Goal: Task Accomplishment & Management: Complete application form

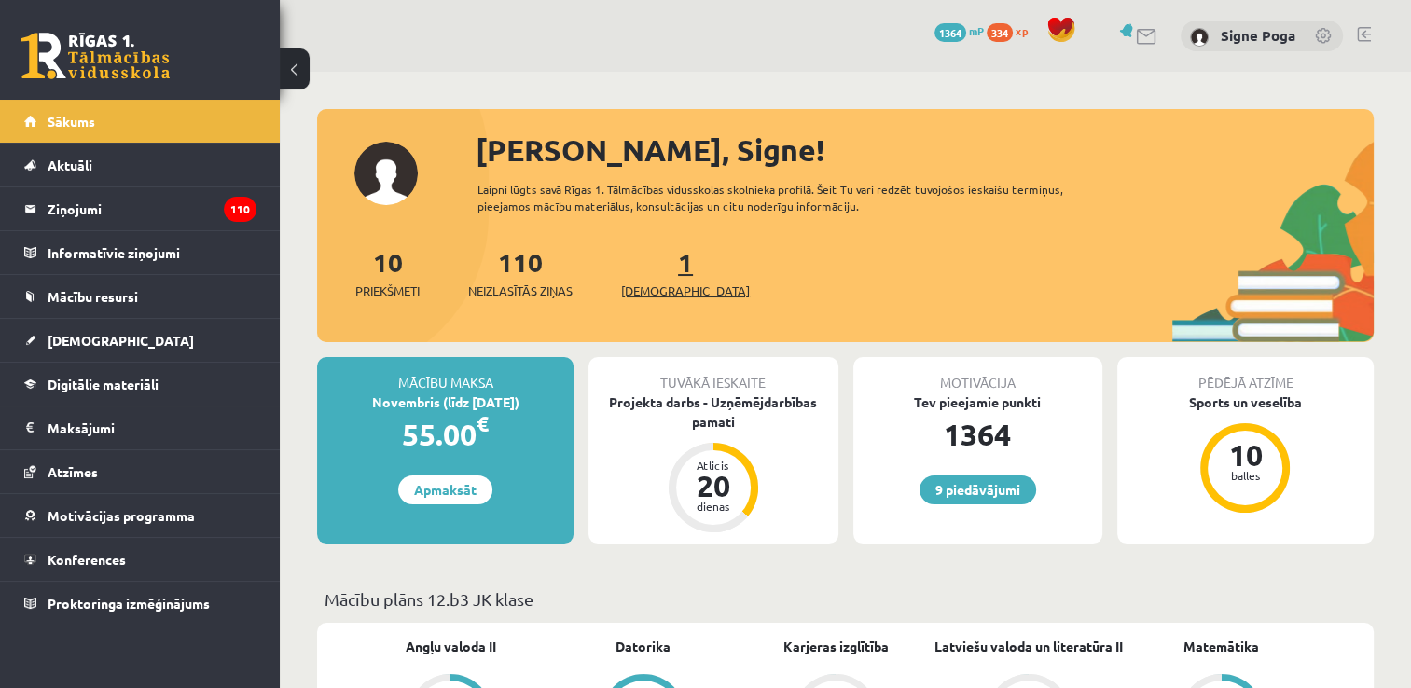
click at [664, 289] on span "[DEMOGRAPHIC_DATA]" at bounding box center [685, 291] width 129 height 19
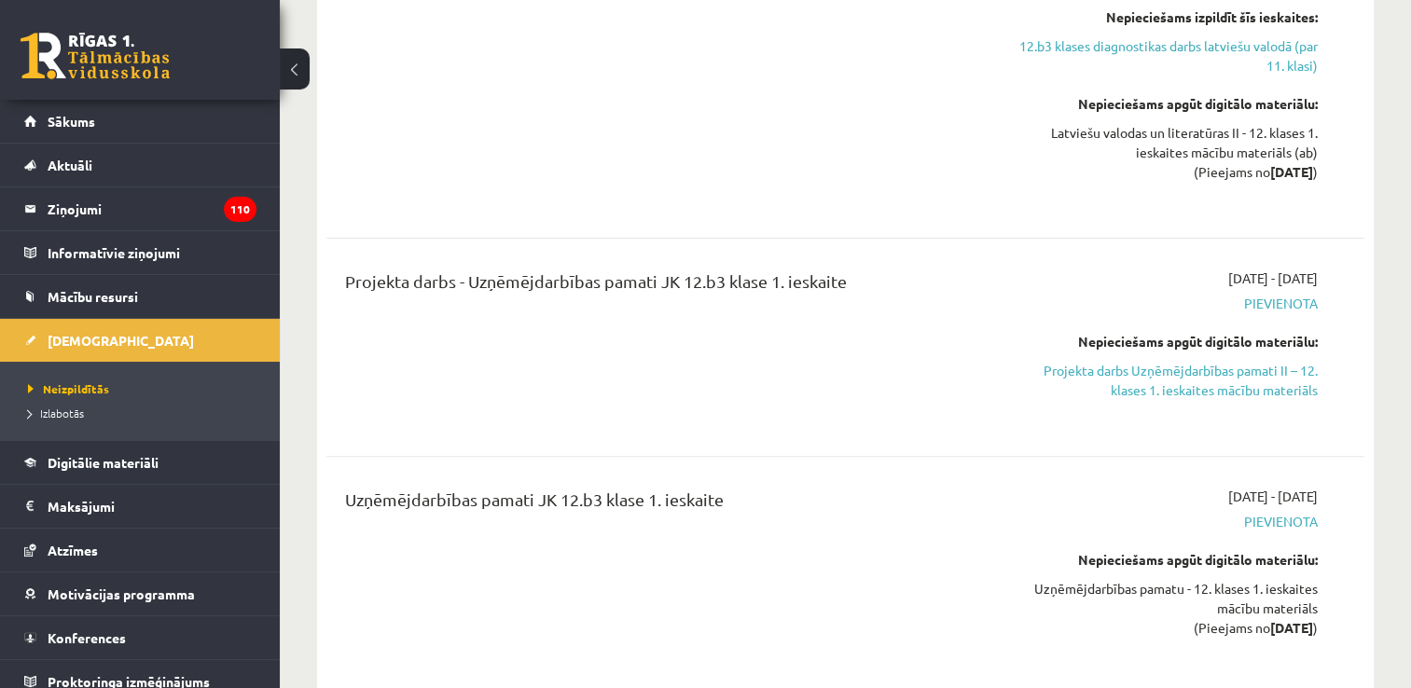
scroll to position [477, 0]
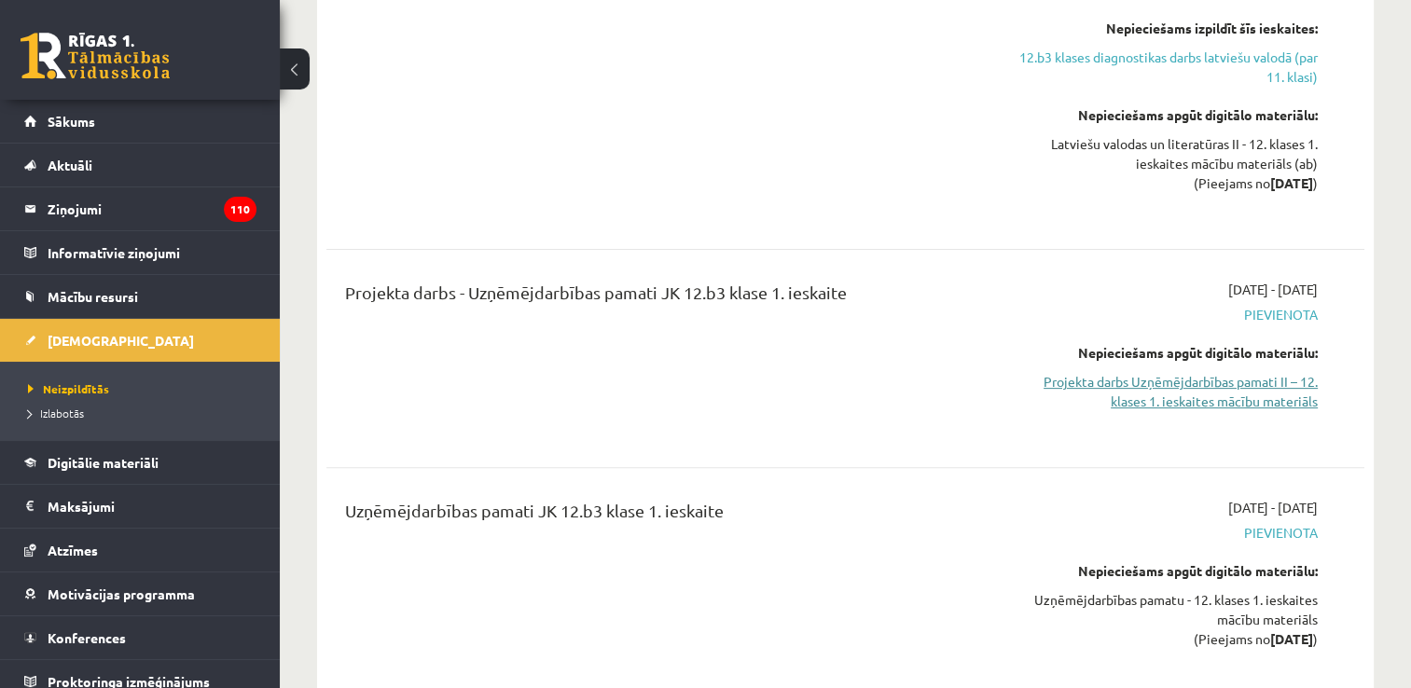
click at [1235, 372] on link "Projekta darbs Uzņēmējdarbības pamati II – 12. klases 1. ieskaites mācību mater…" at bounding box center [1165, 391] width 306 height 39
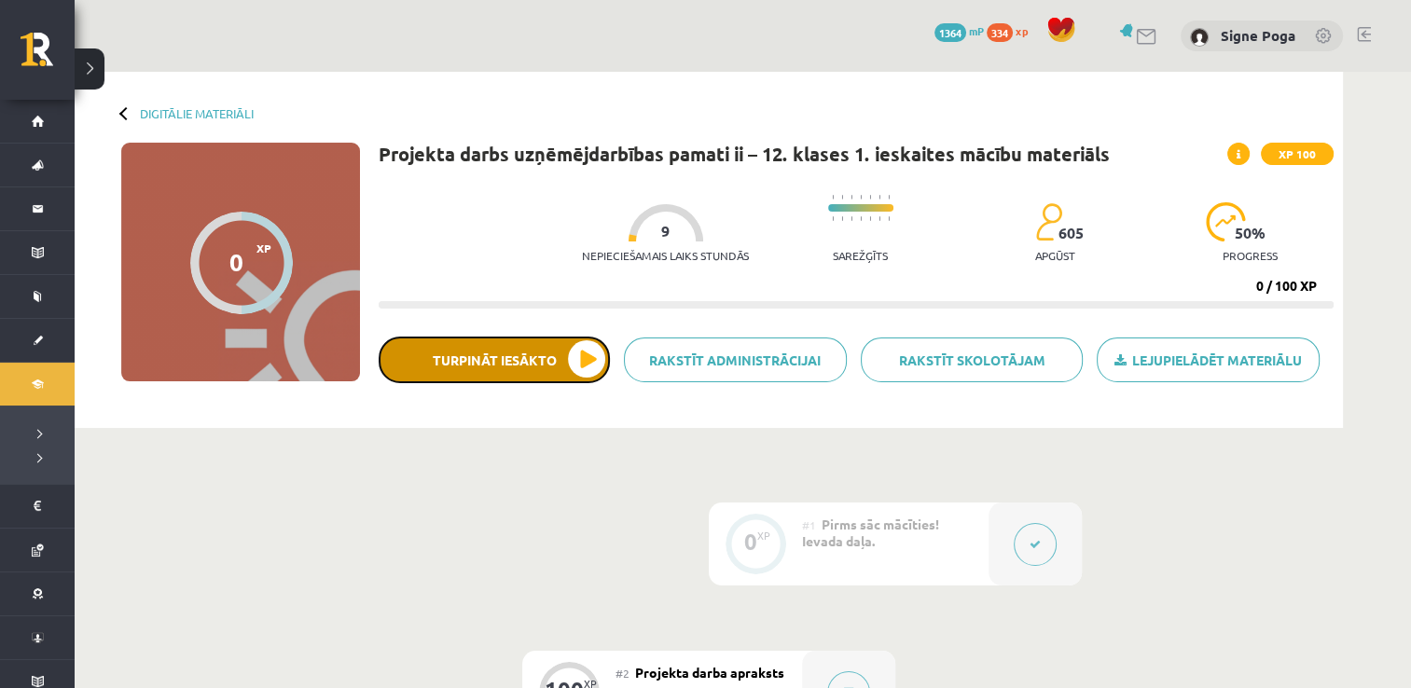
click at [598, 370] on button "Turpināt iesākto" at bounding box center [494, 360] width 231 height 47
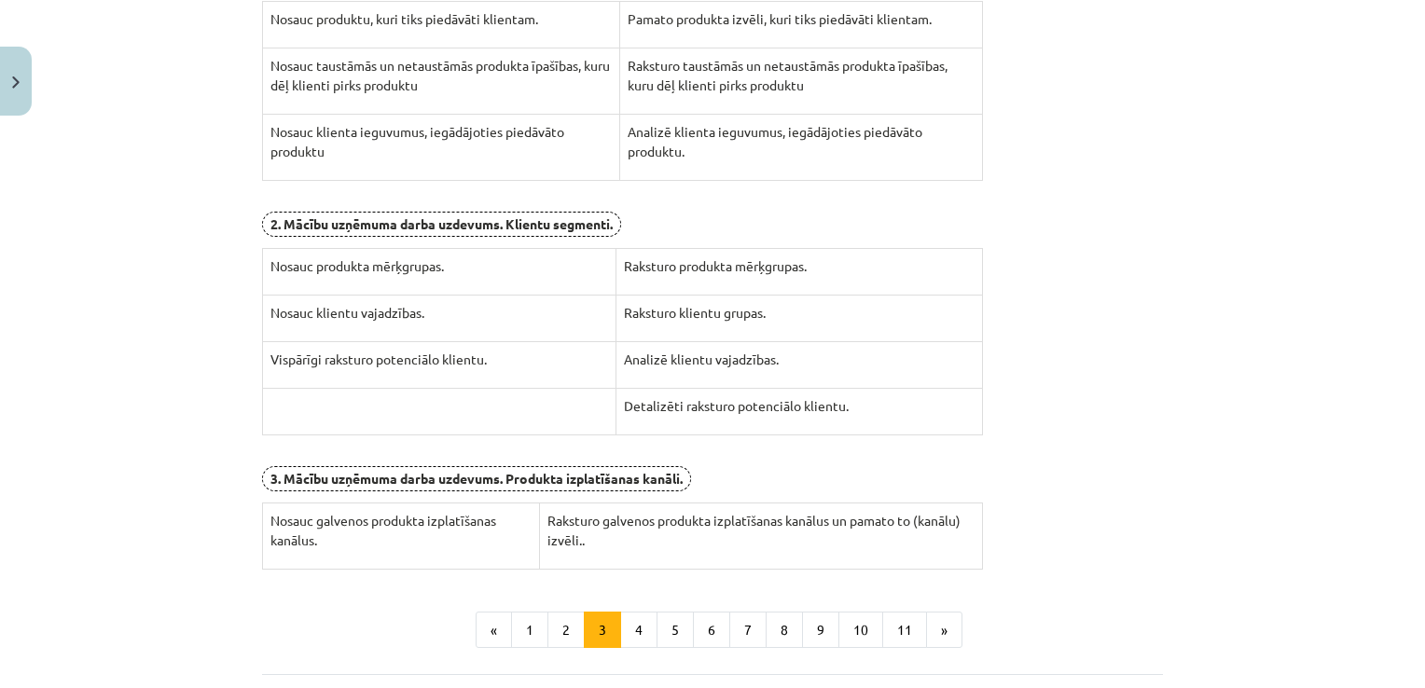
scroll to position [511, 0]
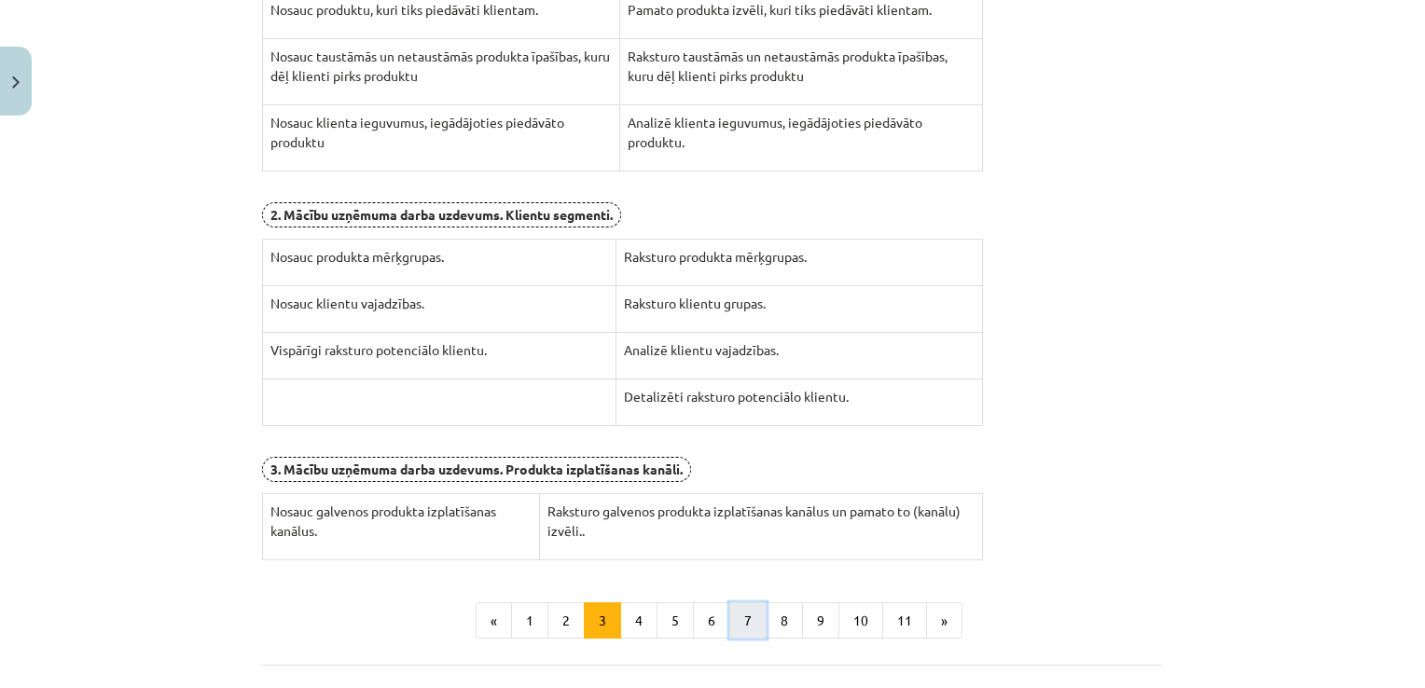
click at [739, 620] on button "7" at bounding box center [747, 620] width 37 height 37
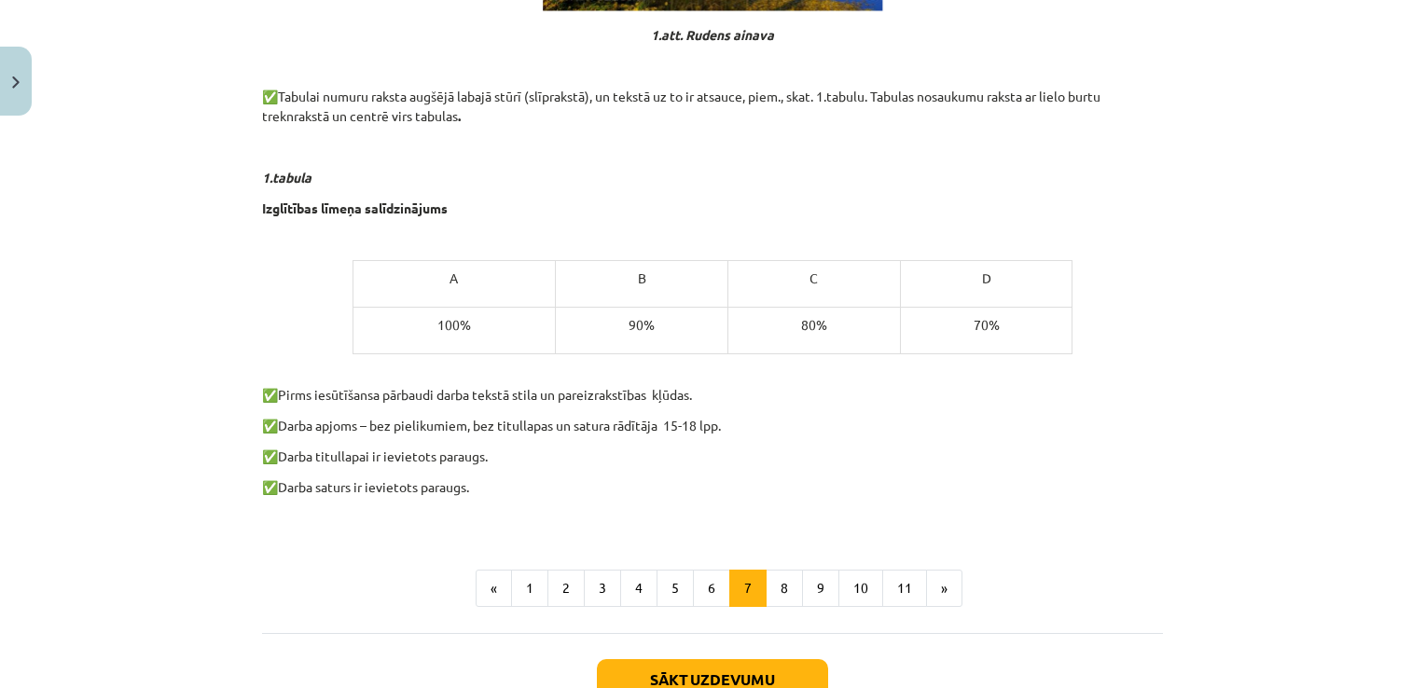
scroll to position [1149, 0]
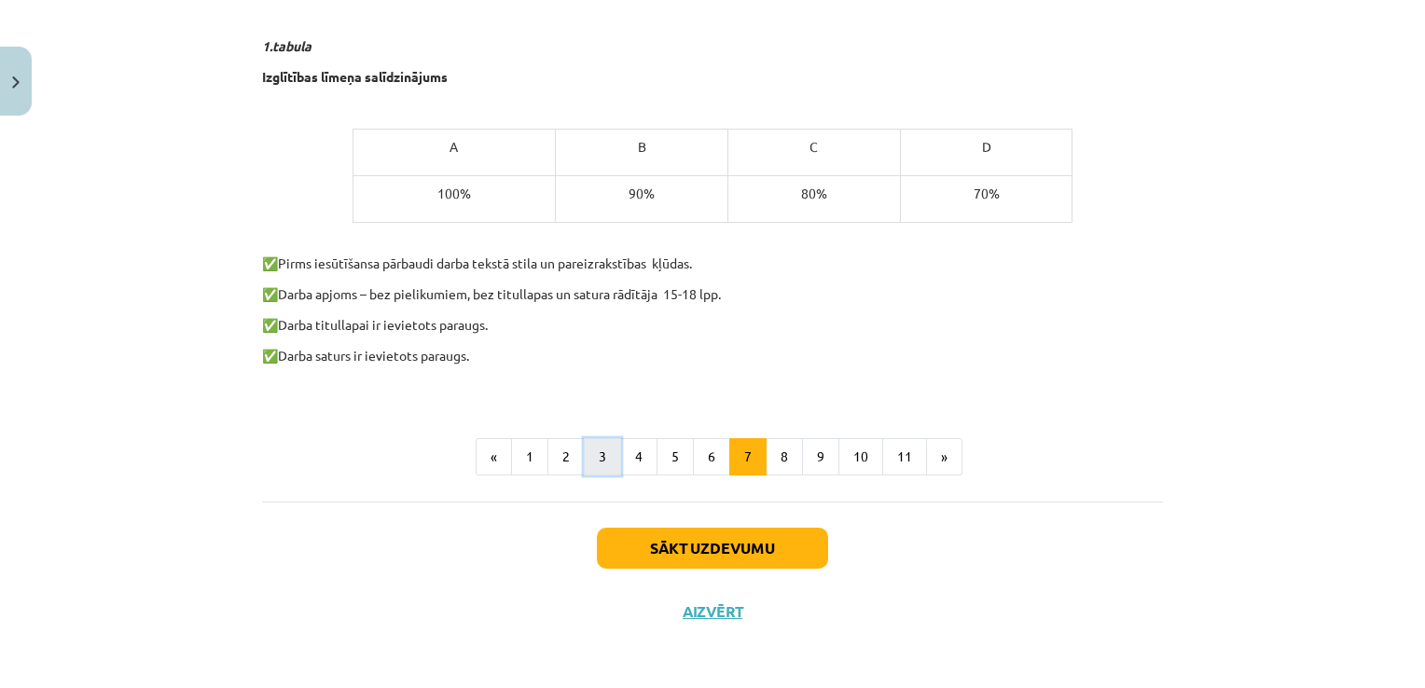
click at [608, 468] on button "3" at bounding box center [602, 456] width 37 height 37
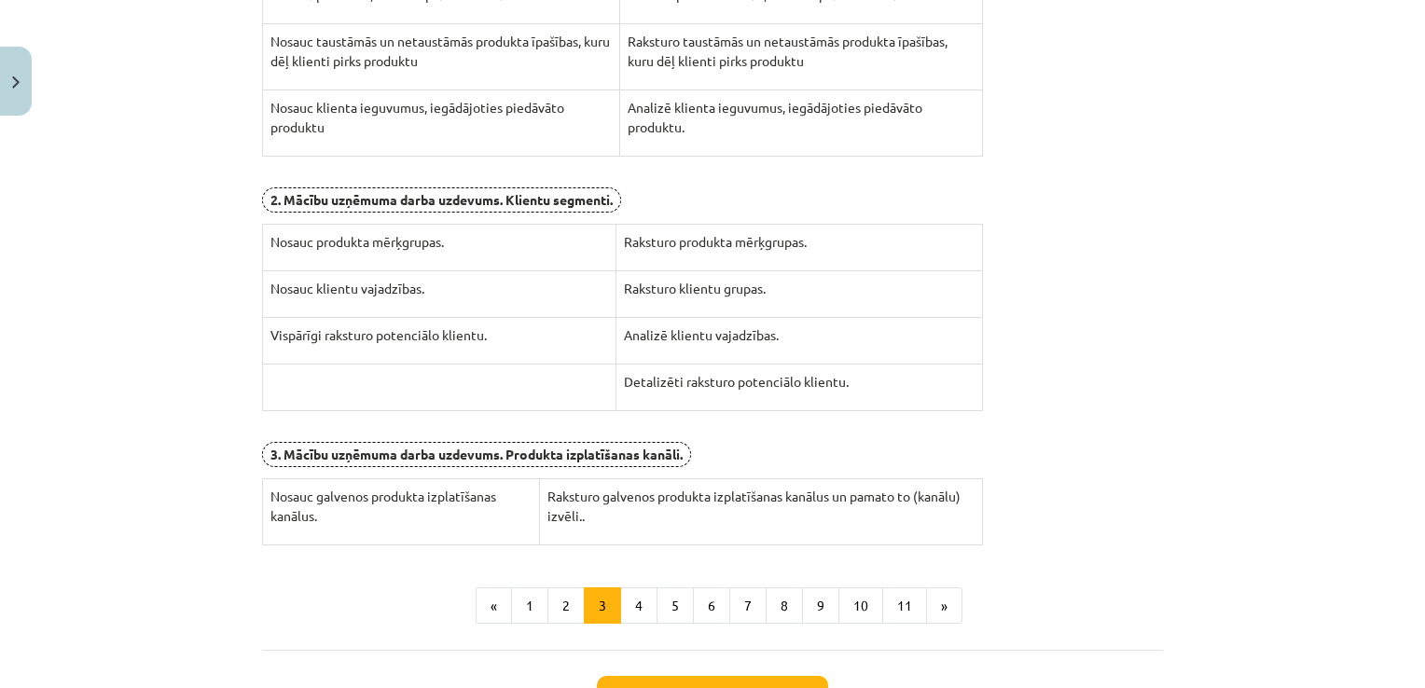
scroll to position [671, 0]
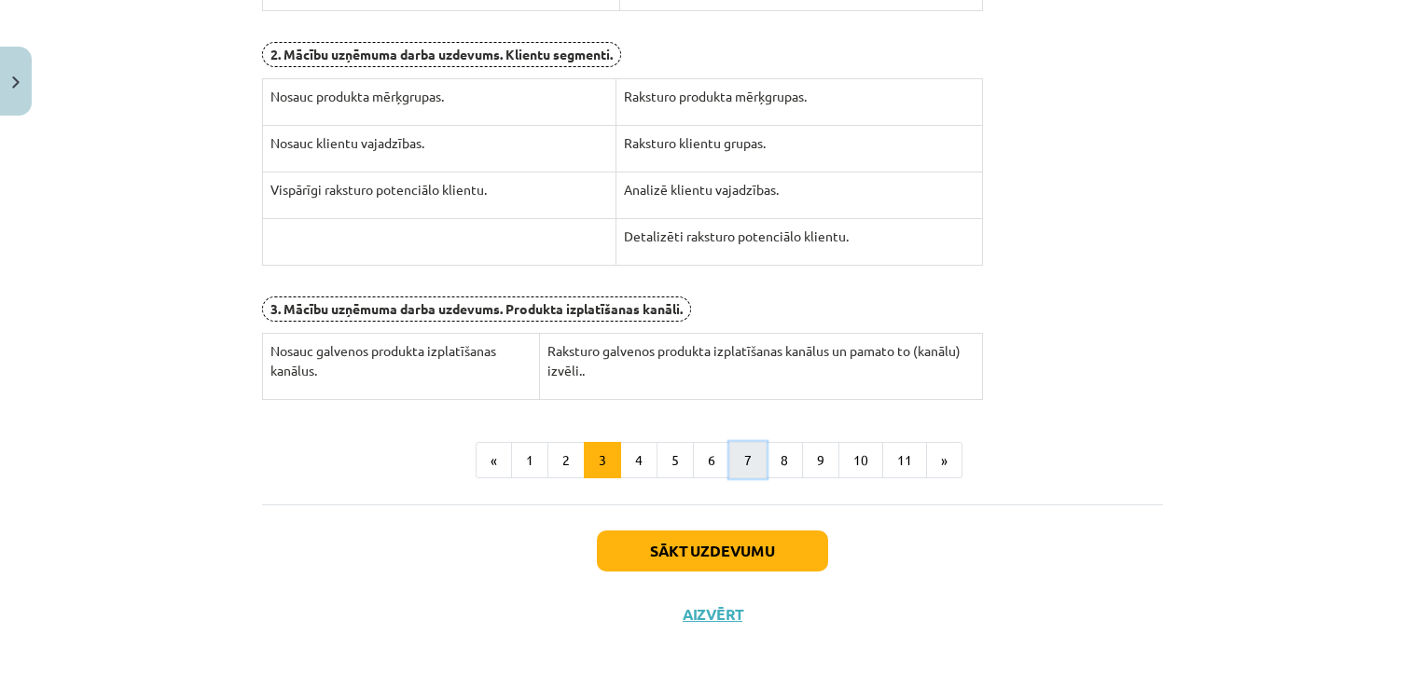
click at [739, 460] on button "7" at bounding box center [747, 460] width 37 height 37
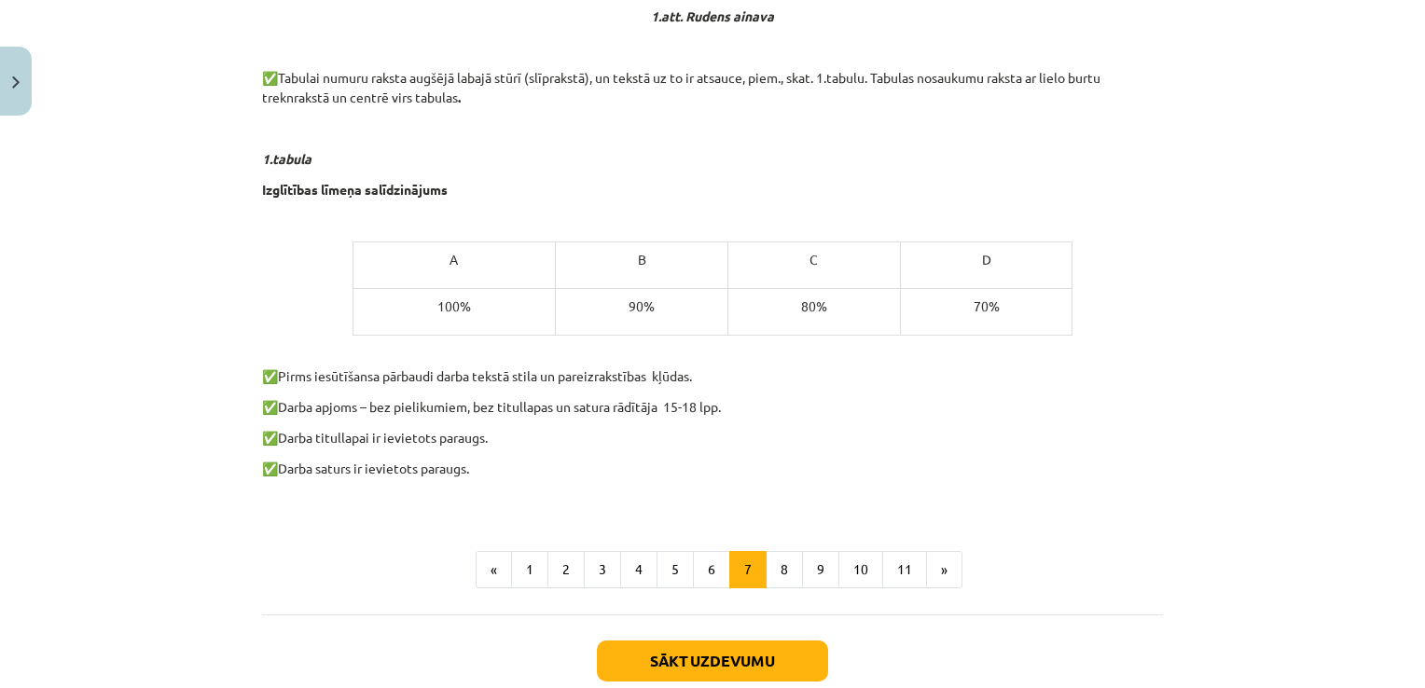
scroll to position [1044, 0]
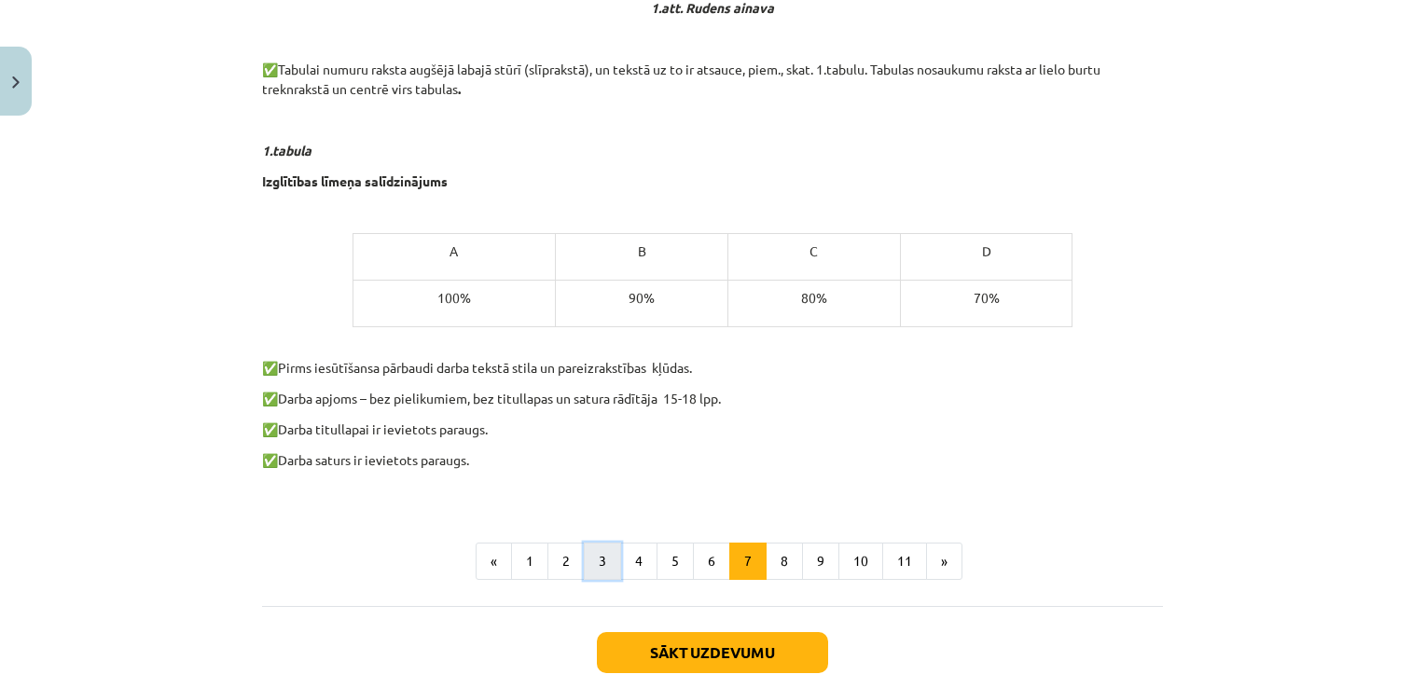
click at [609, 557] on button "3" at bounding box center [602, 561] width 37 height 37
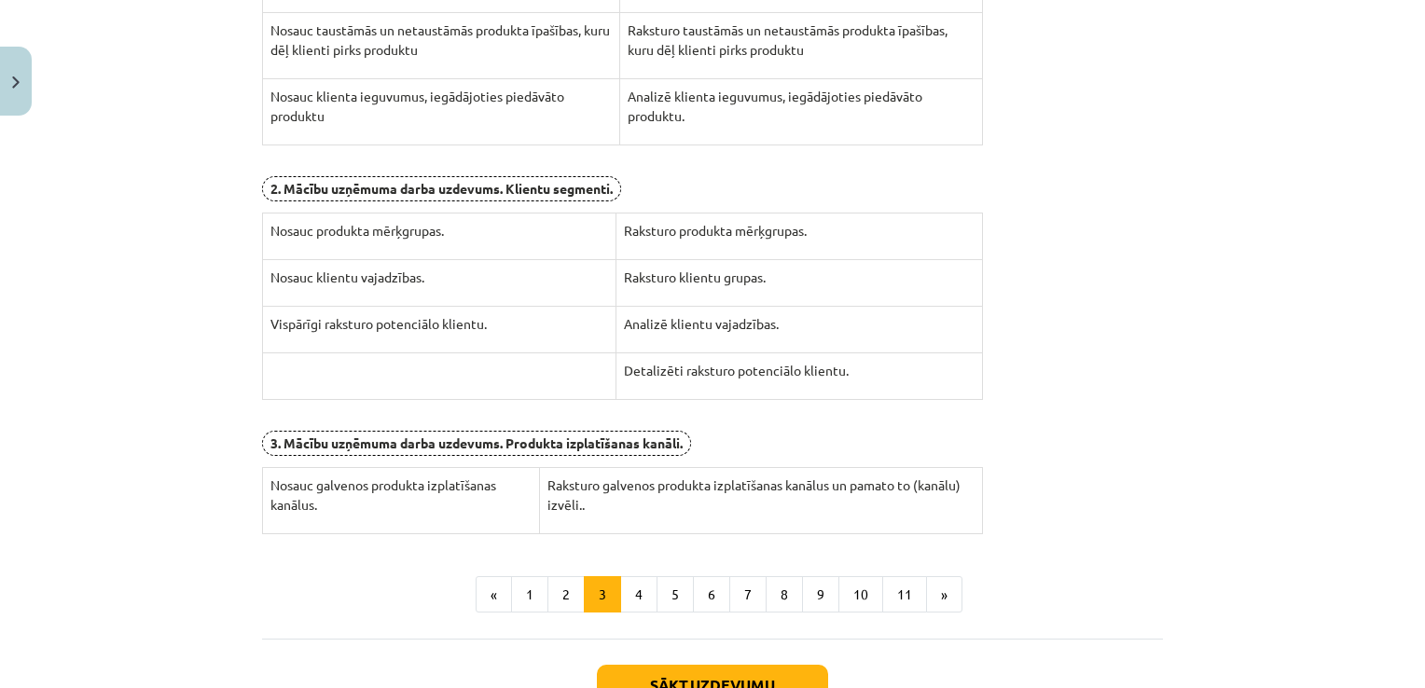
scroll to position [538, 0]
click at [642, 591] on button "4" at bounding box center [638, 593] width 37 height 37
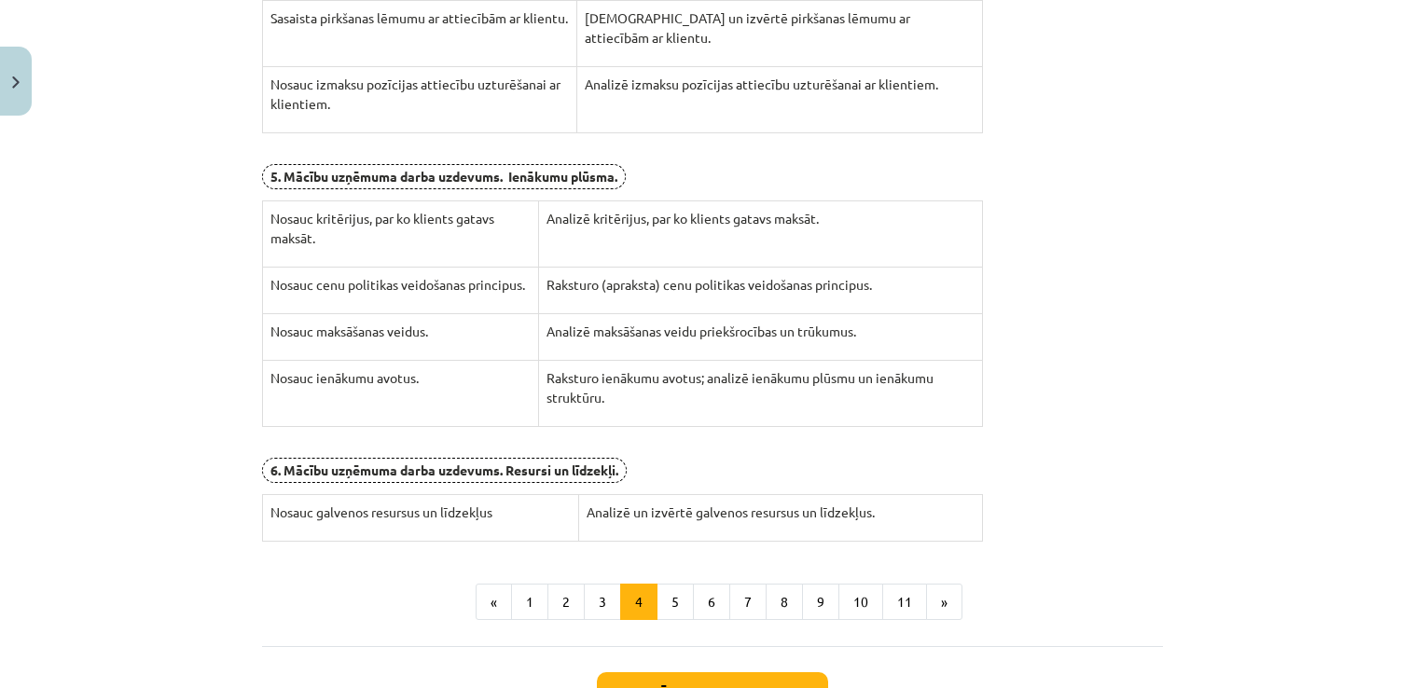
scroll to position [603, 0]
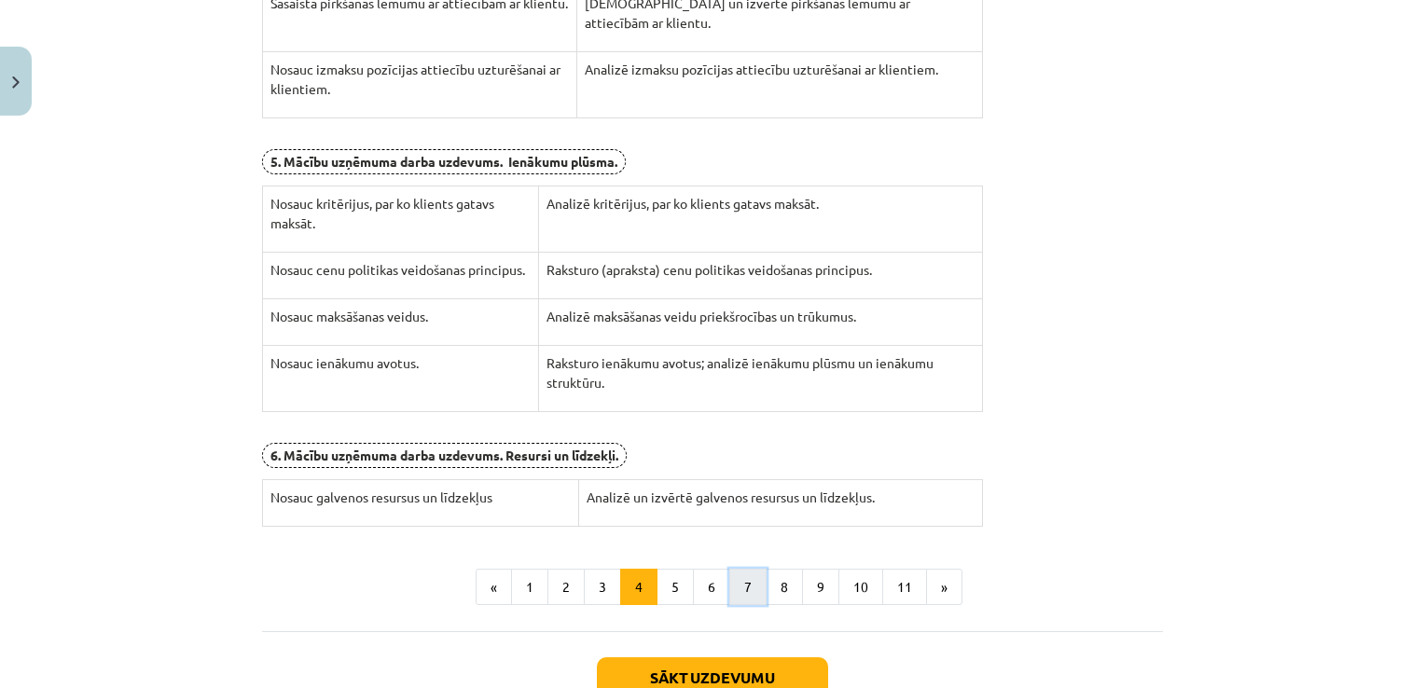
click at [739, 587] on button "7" at bounding box center [747, 587] width 37 height 37
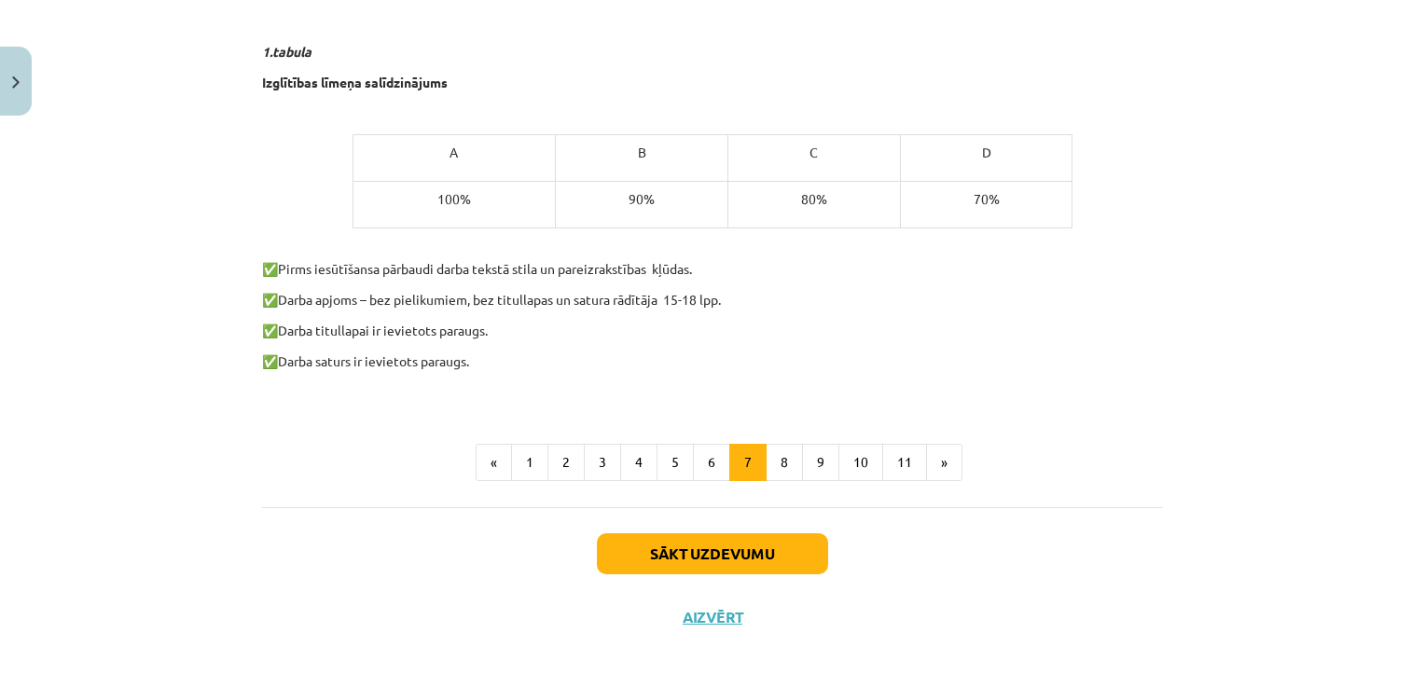
scroll to position [1149, 0]
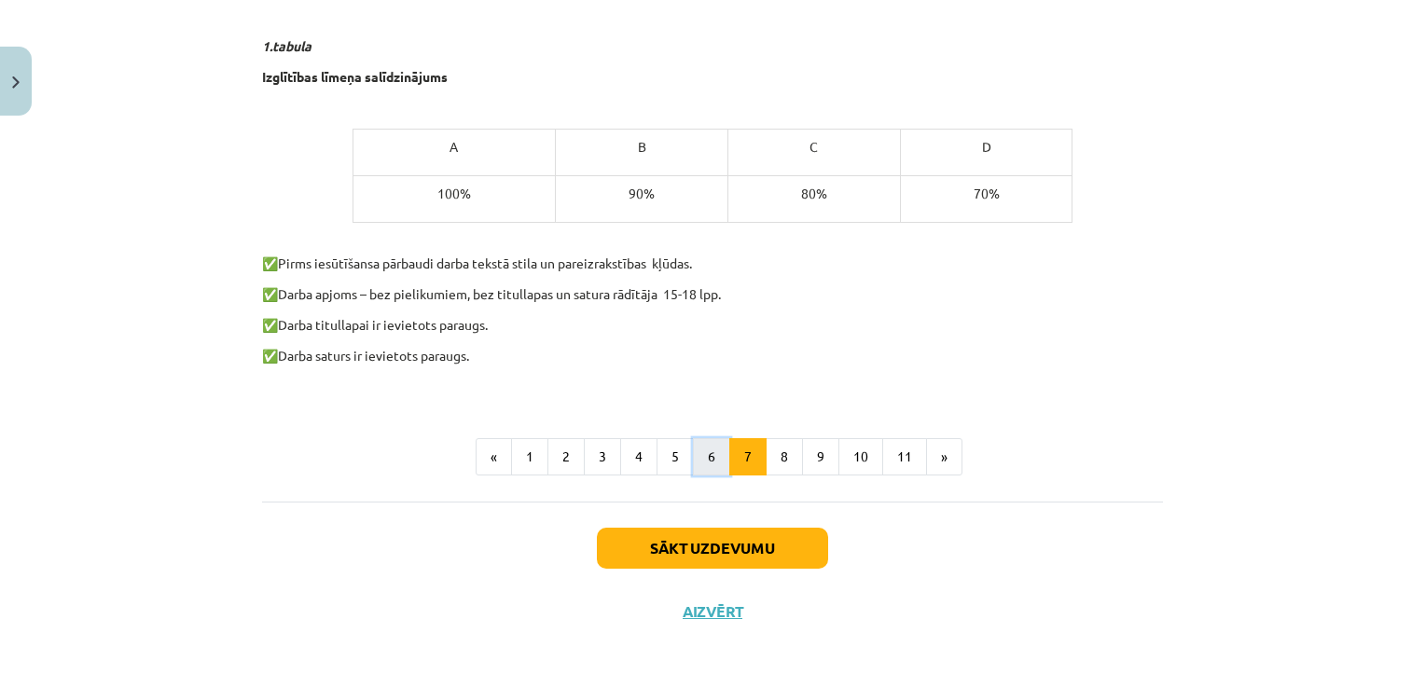
click at [698, 453] on button "6" at bounding box center [711, 456] width 37 height 37
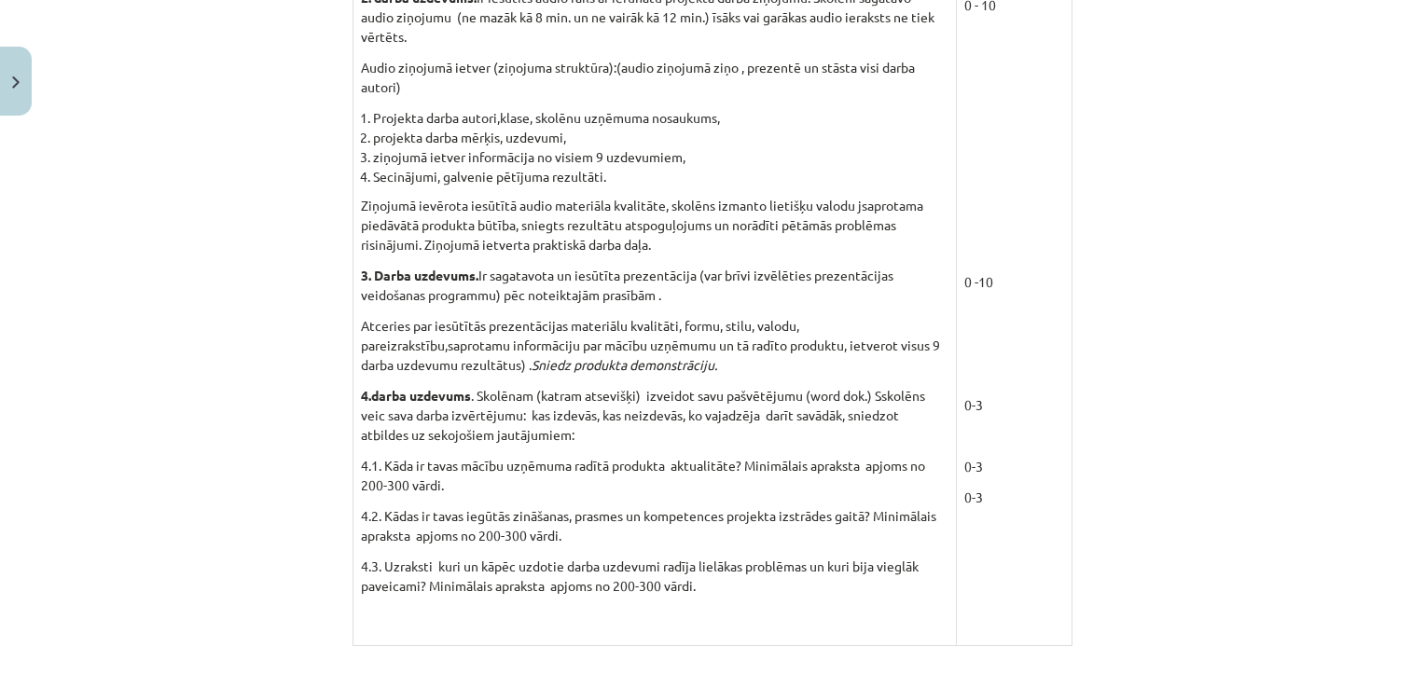
scroll to position [1742, 0]
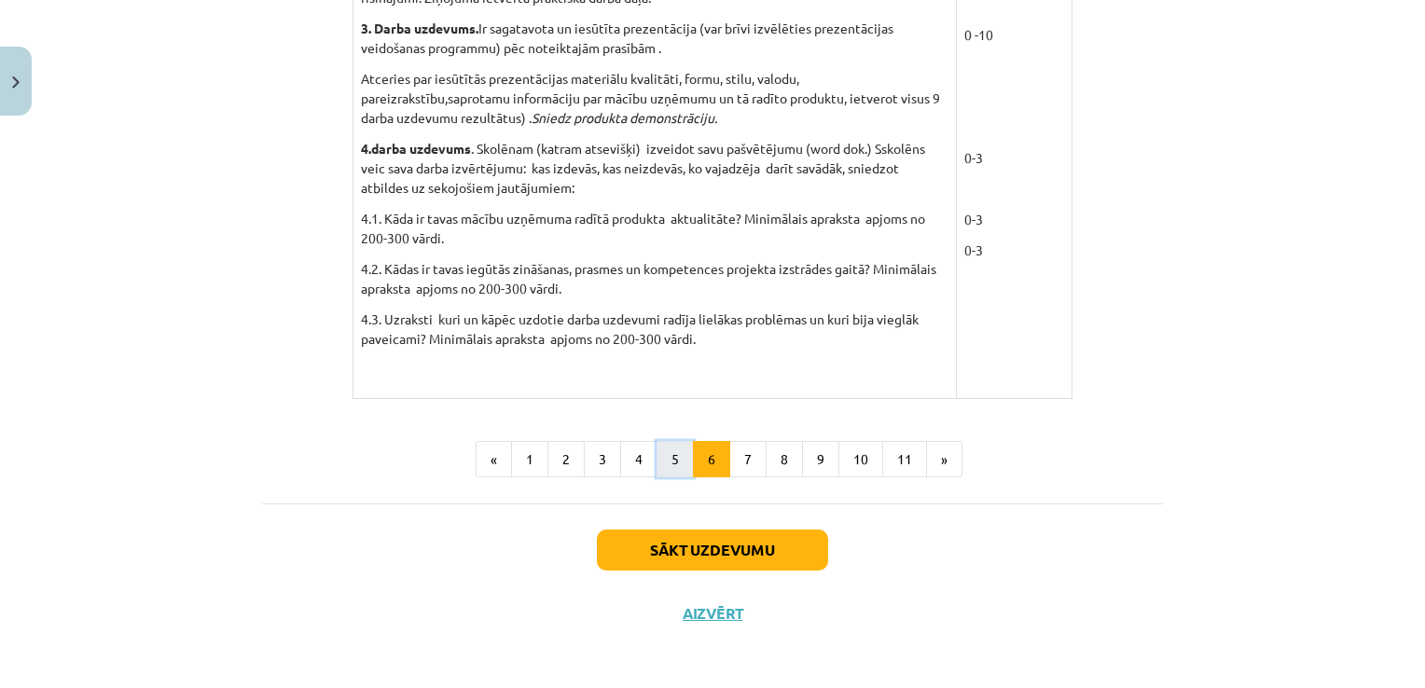
click at [678, 453] on button "5" at bounding box center [674, 459] width 37 height 37
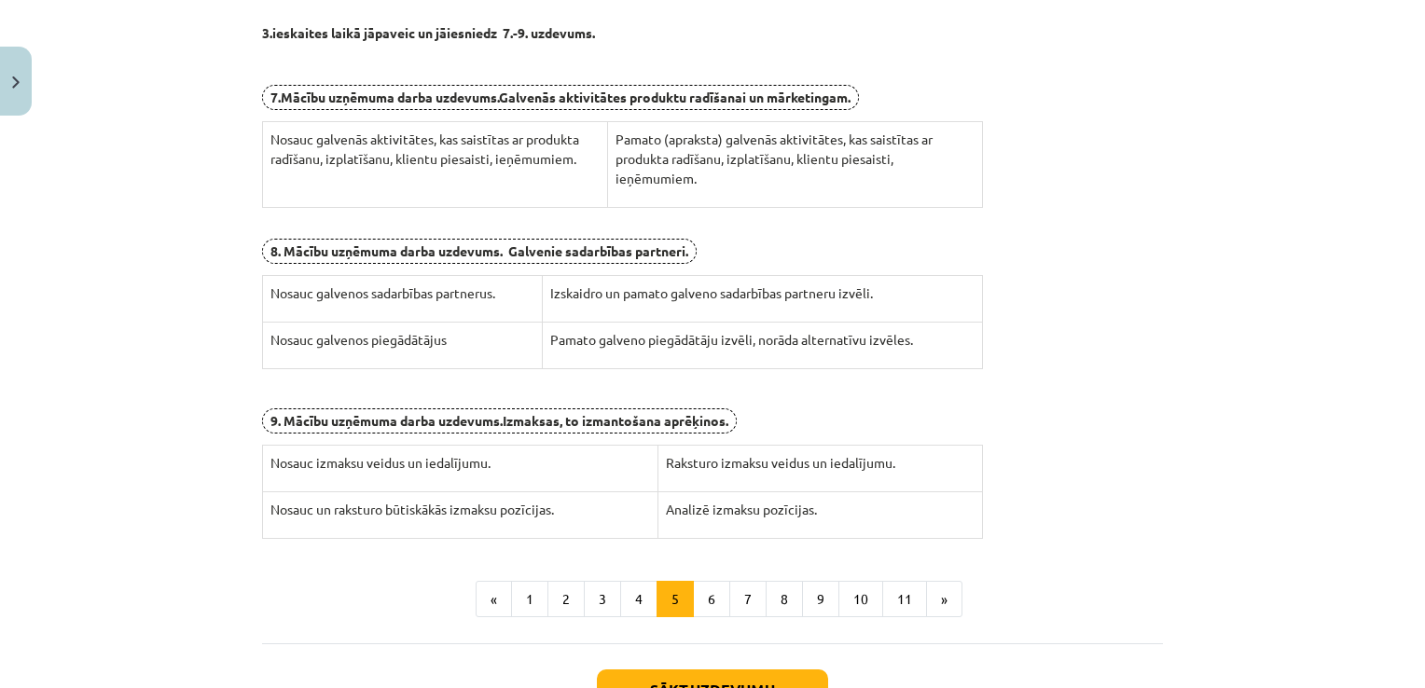
scroll to position [438, 0]
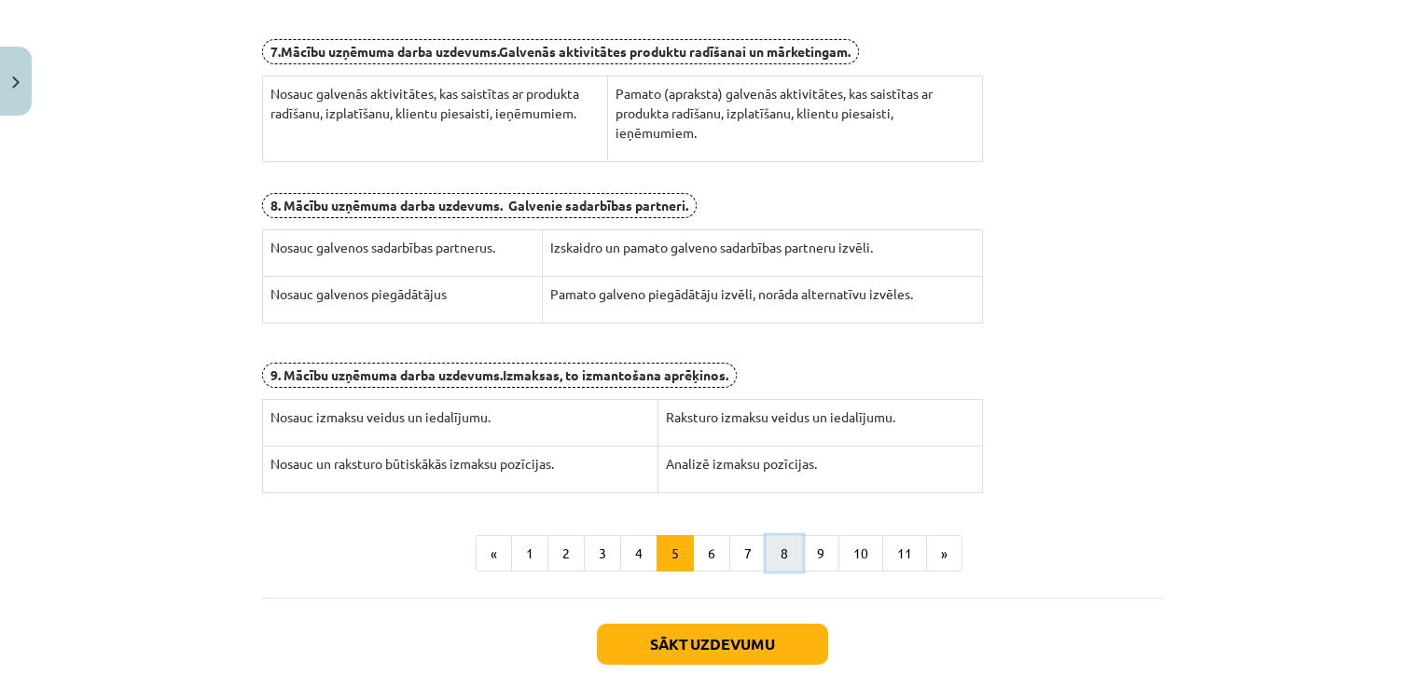
click at [780, 558] on button "8" at bounding box center [784, 553] width 37 height 37
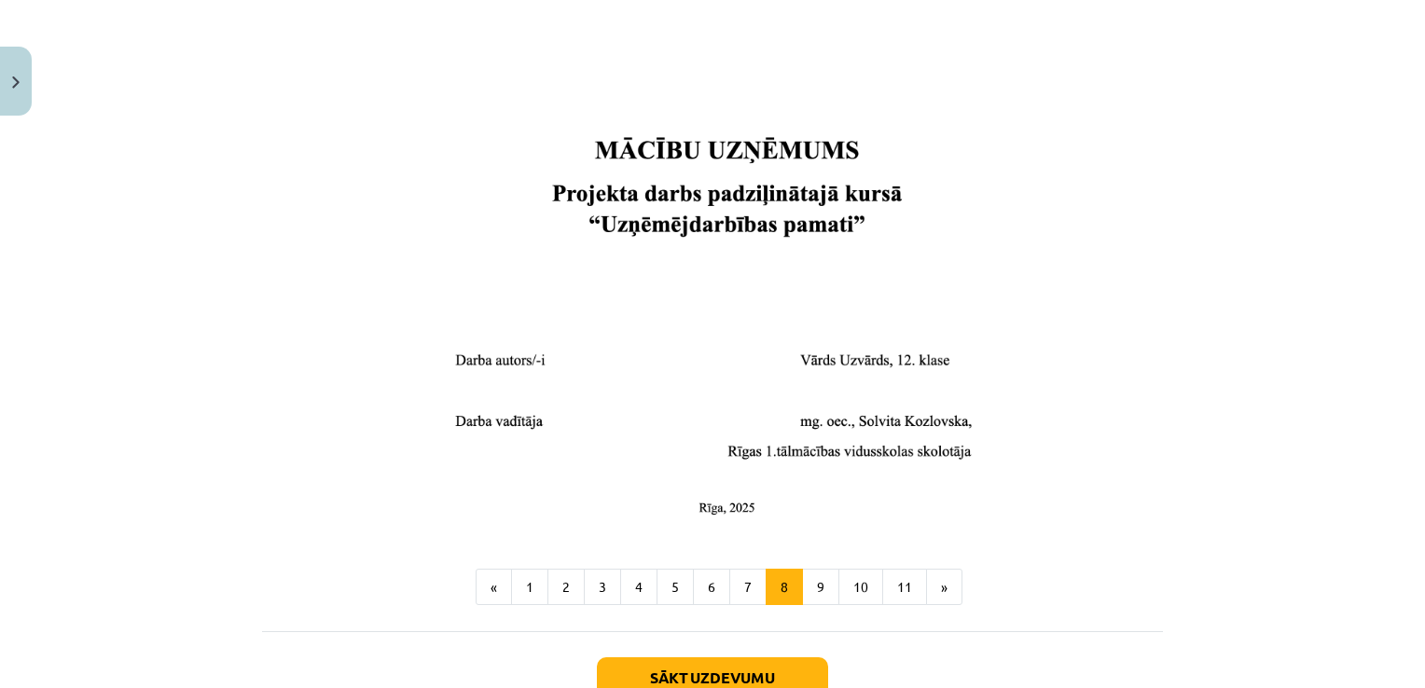
scroll to position [638, 0]
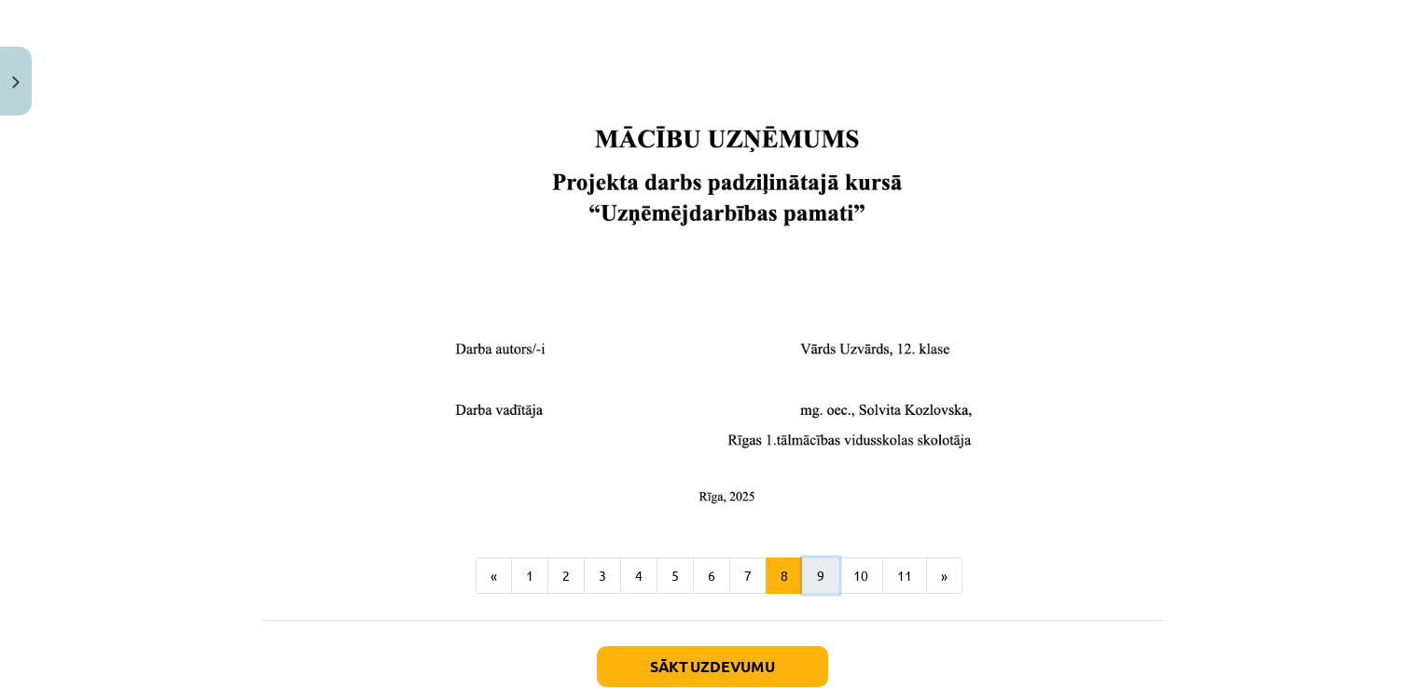
click at [806, 575] on button "9" at bounding box center [820, 576] width 37 height 37
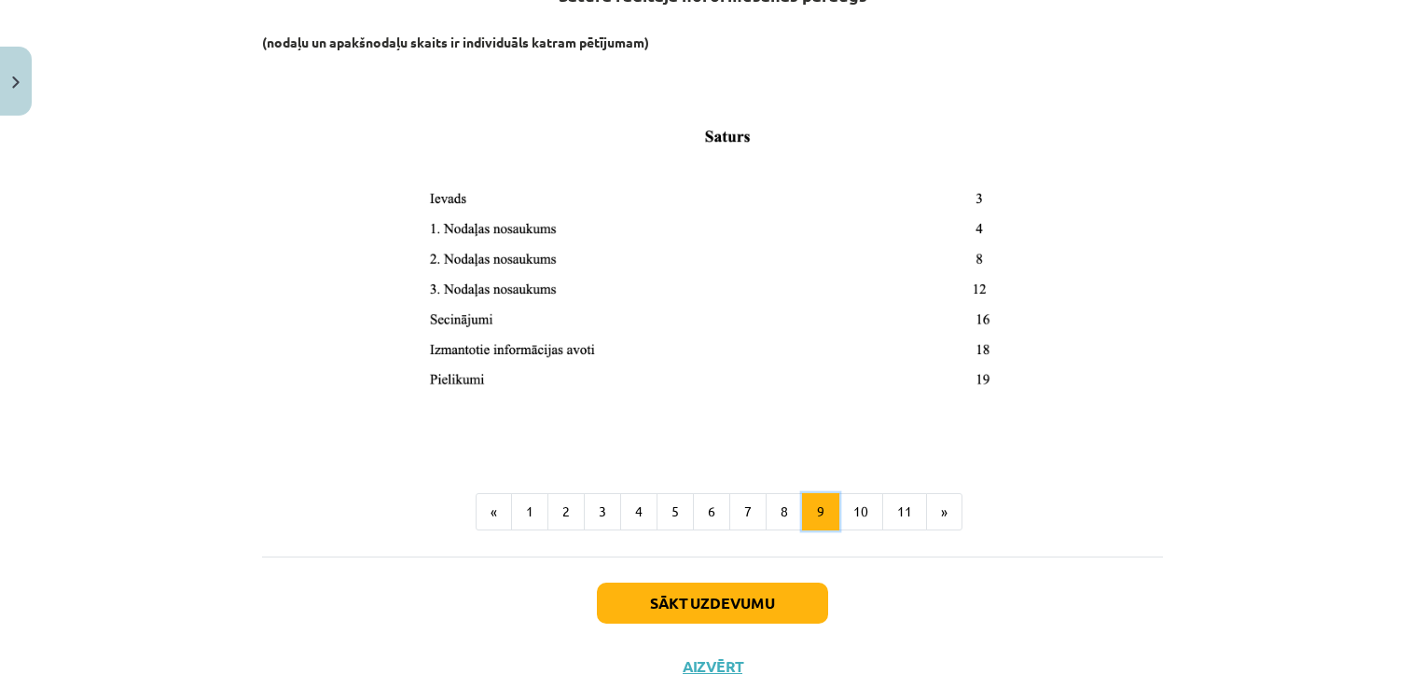
scroll to position [333, 0]
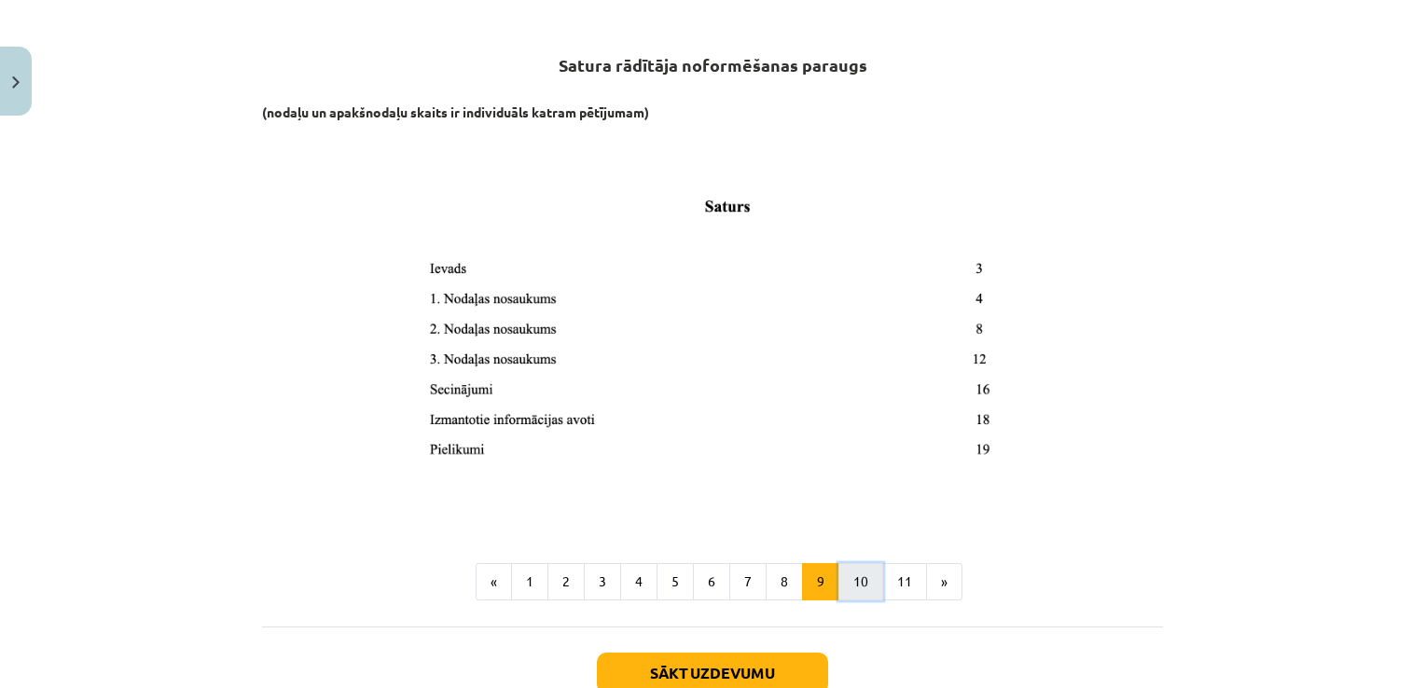
click at [852, 575] on button "10" at bounding box center [860, 581] width 45 height 37
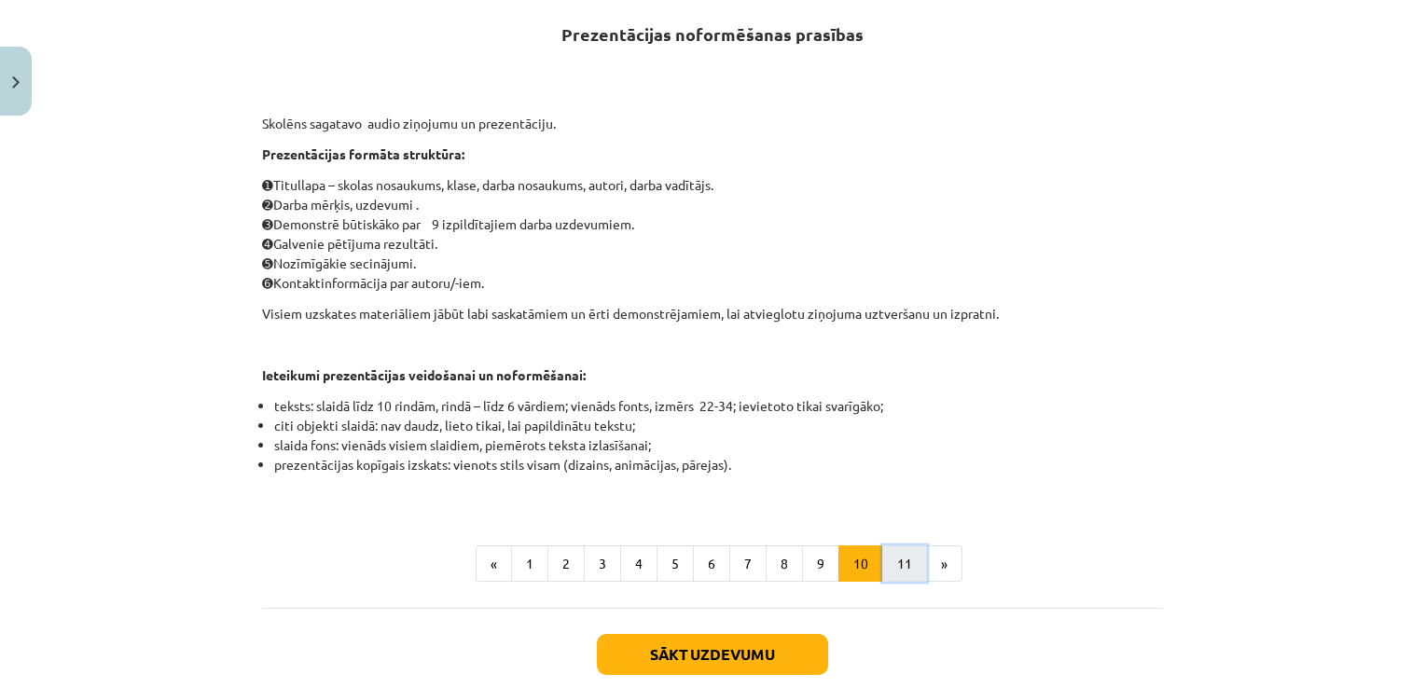
click at [889, 558] on button "11" at bounding box center [904, 564] width 45 height 37
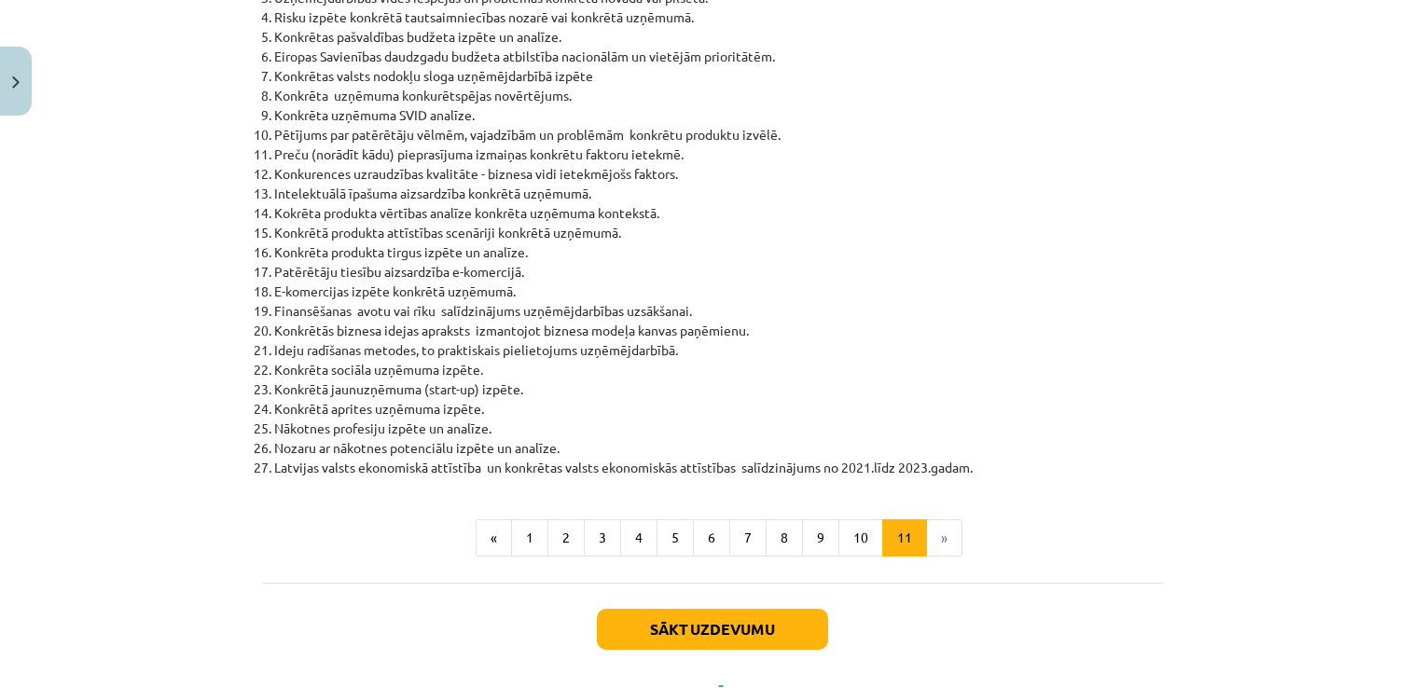
scroll to position [853, 0]
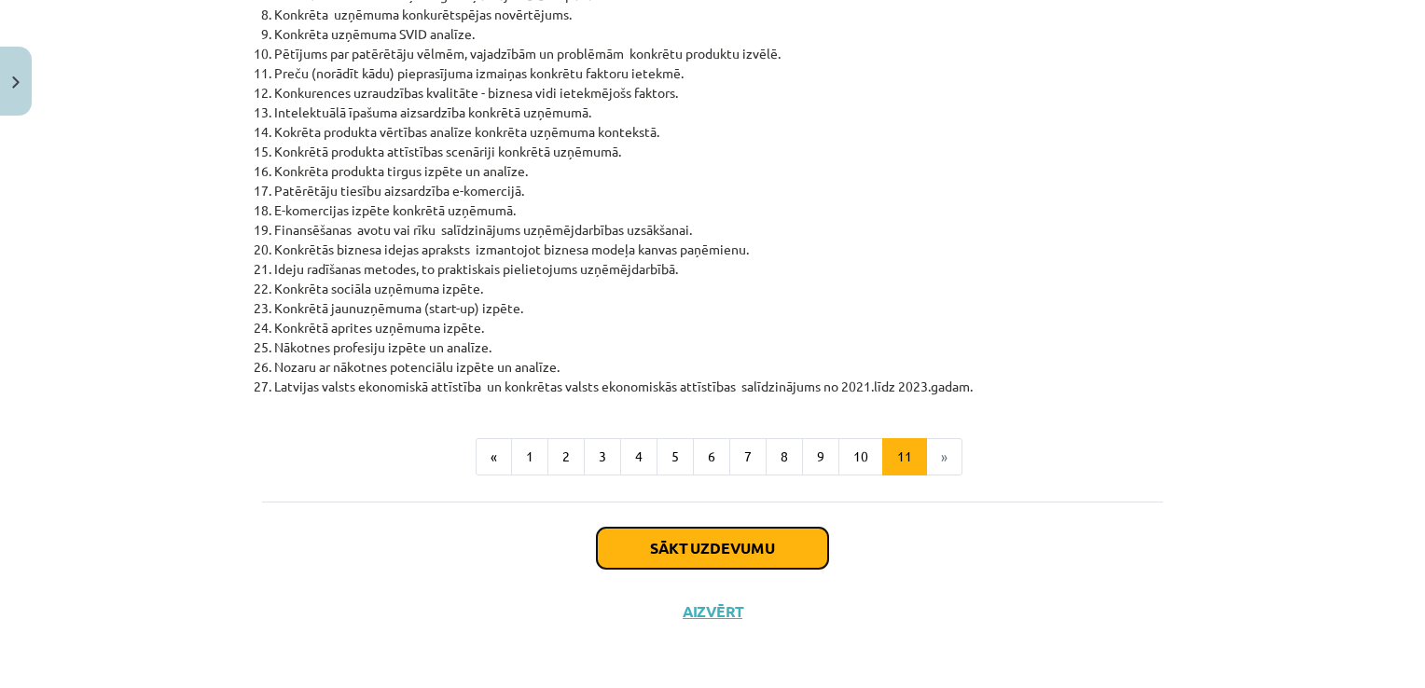
click at [709, 555] on button "Sākt uzdevumu" at bounding box center [712, 548] width 231 height 41
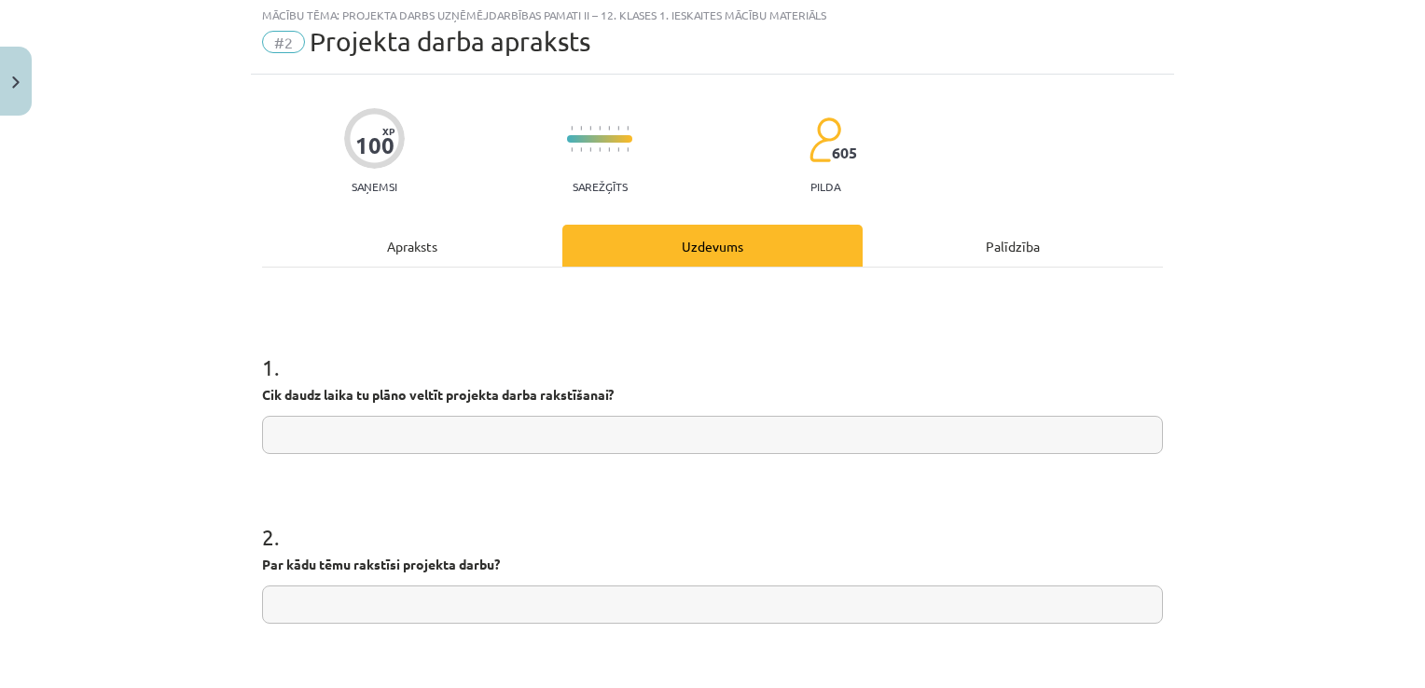
scroll to position [47, 0]
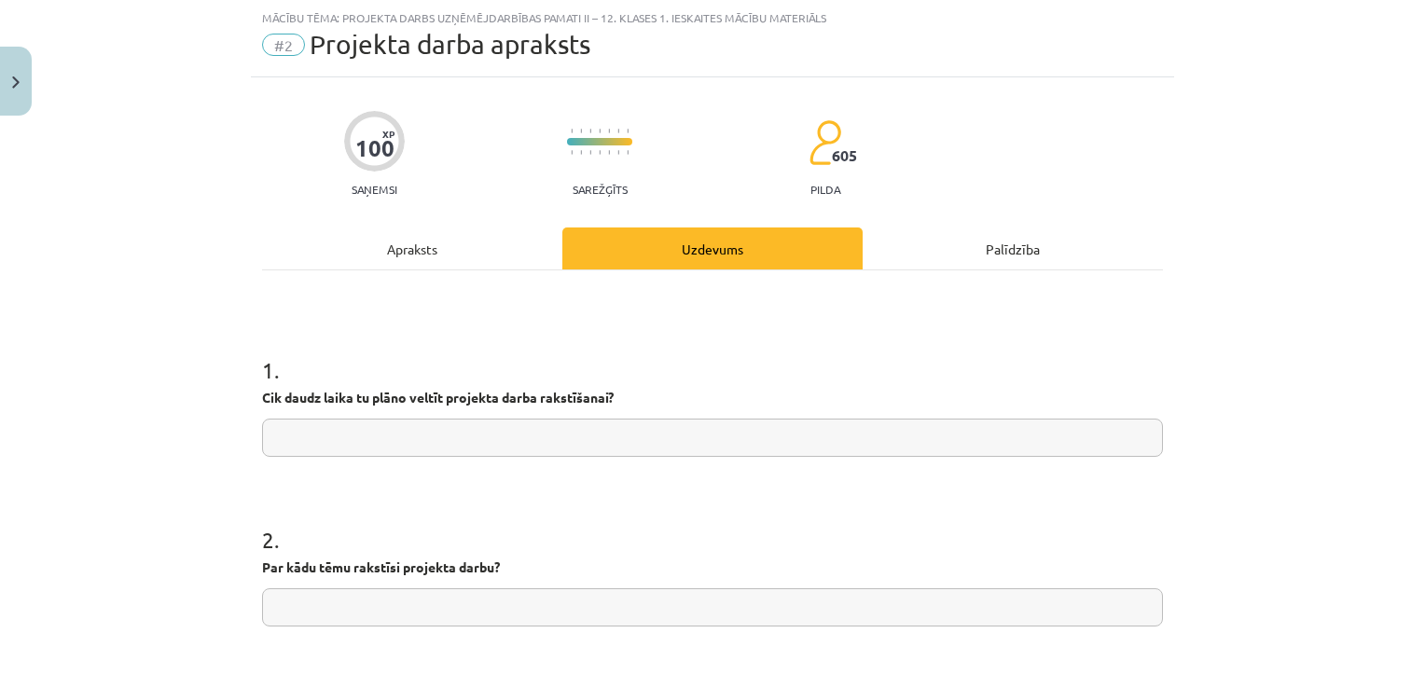
click at [498, 431] on input "text" at bounding box center [712, 438] width 901 height 38
type input "**********"
click at [440, 226] on div "**********" at bounding box center [712, 600] width 923 height 1047
click at [421, 243] on div "Apraksts" at bounding box center [412, 249] width 300 height 42
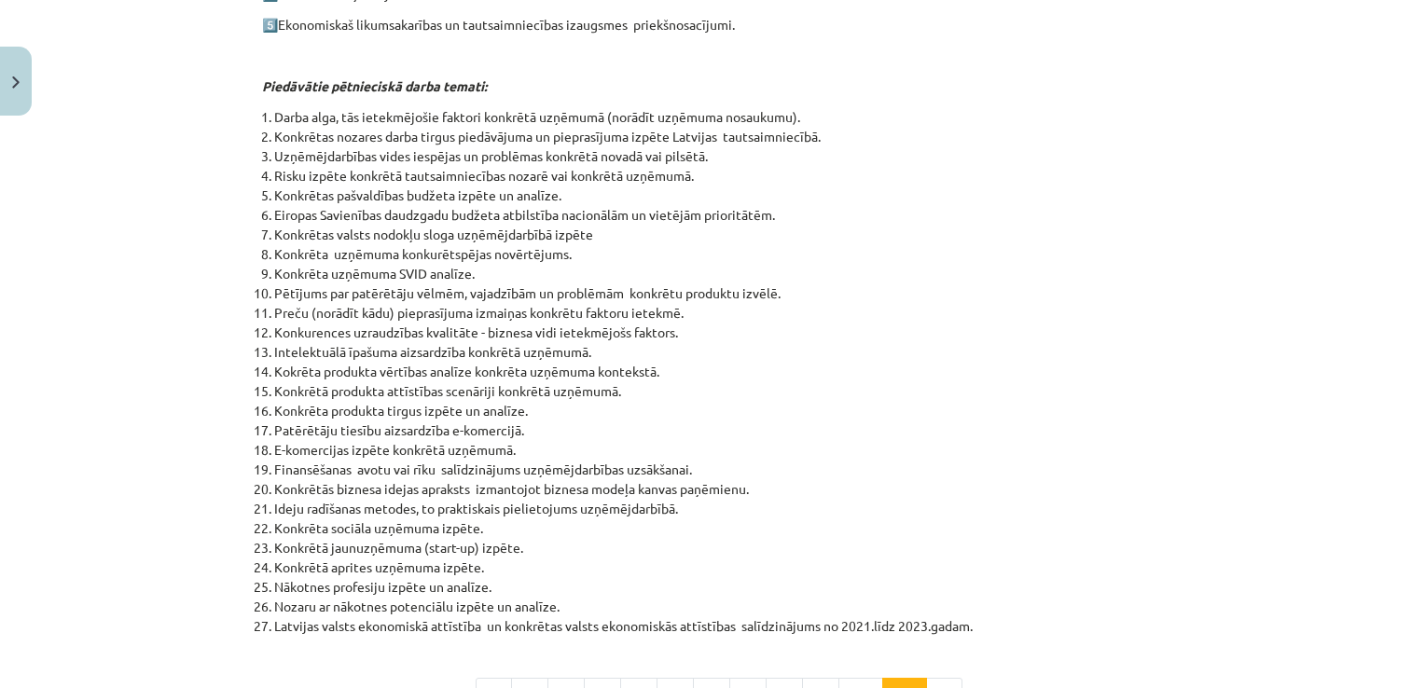
scroll to position [612, 0]
drag, startPoint x: 268, startPoint y: 485, endPoint x: 748, endPoint y: 492, distance: 480.3
click at [748, 492] on li "Konkrētās biznesa idejas apraksts izmantojot biznesa modeļa kanvas paņēmienu." at bounding box center [718, 491] width 889 height 20
copy li "Konkrētās biznesa idejas apraksts izmantojot biznesa modeļa kanvas paņēmienu."
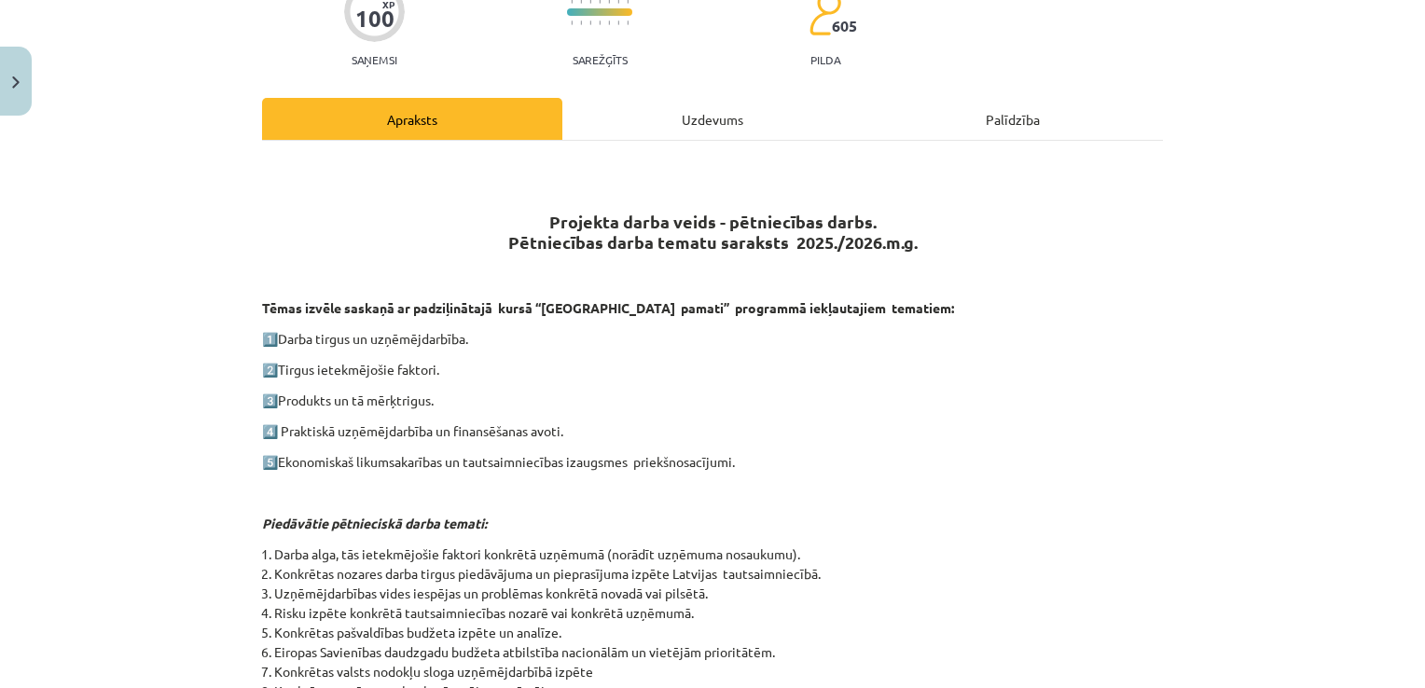
scroll to position [90, 0]
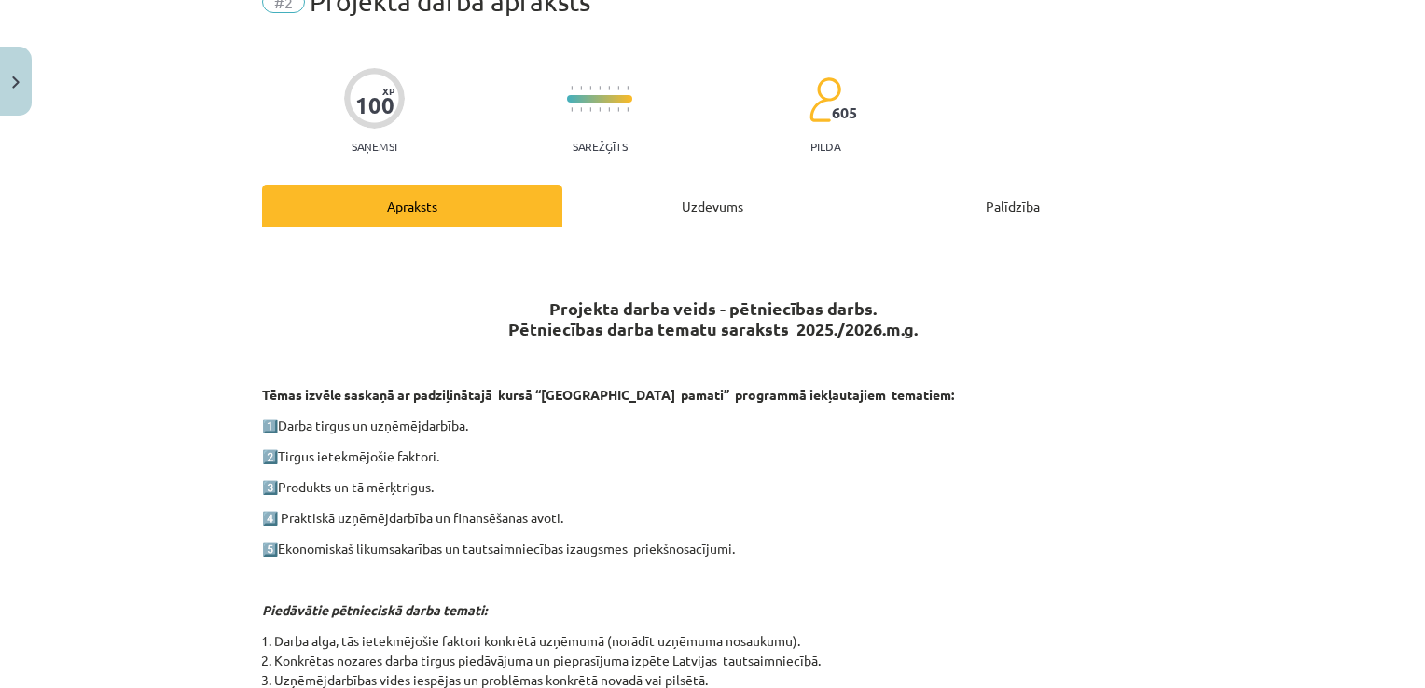
click at [726, 197] on div "Uzdevums" at bounding box center [712, 206] width 300 height 42
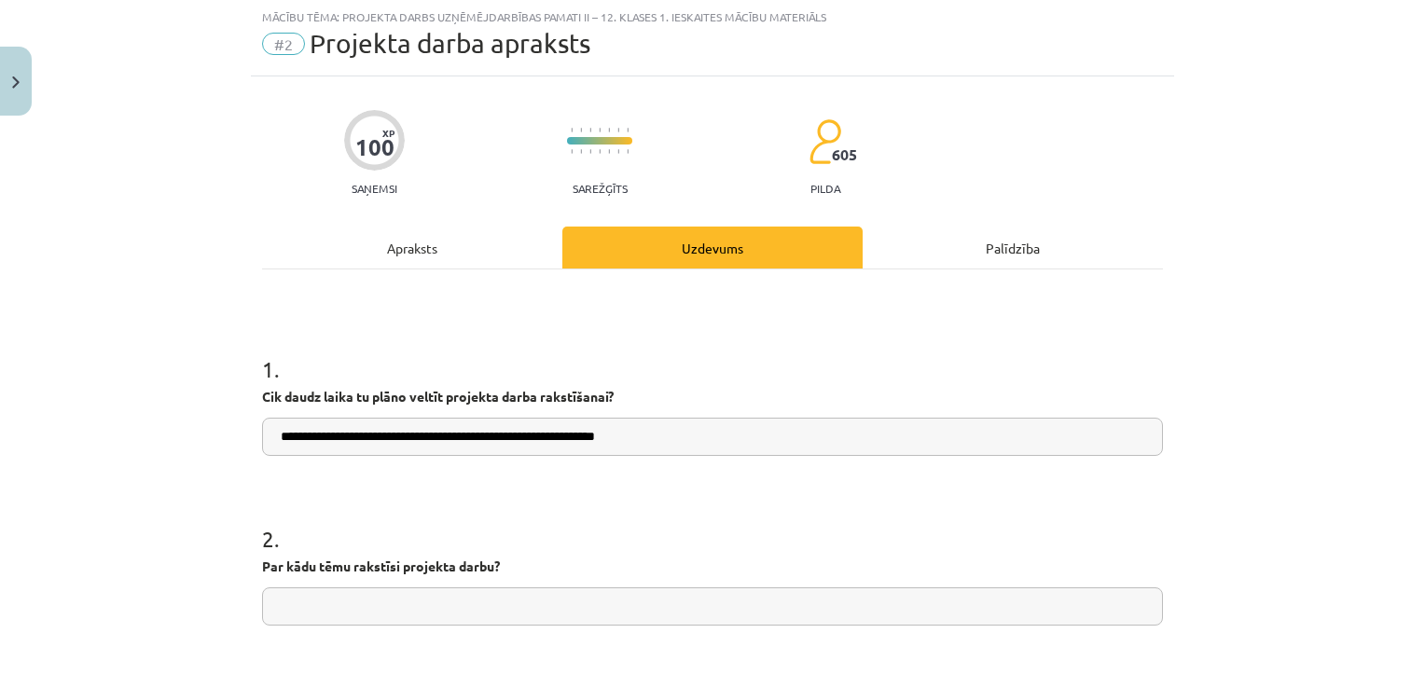
scroll to position [47, 0]
click at [399, 617] on input "text" at bounding box center [712, 607] width 901 height 38
paste input "**********"
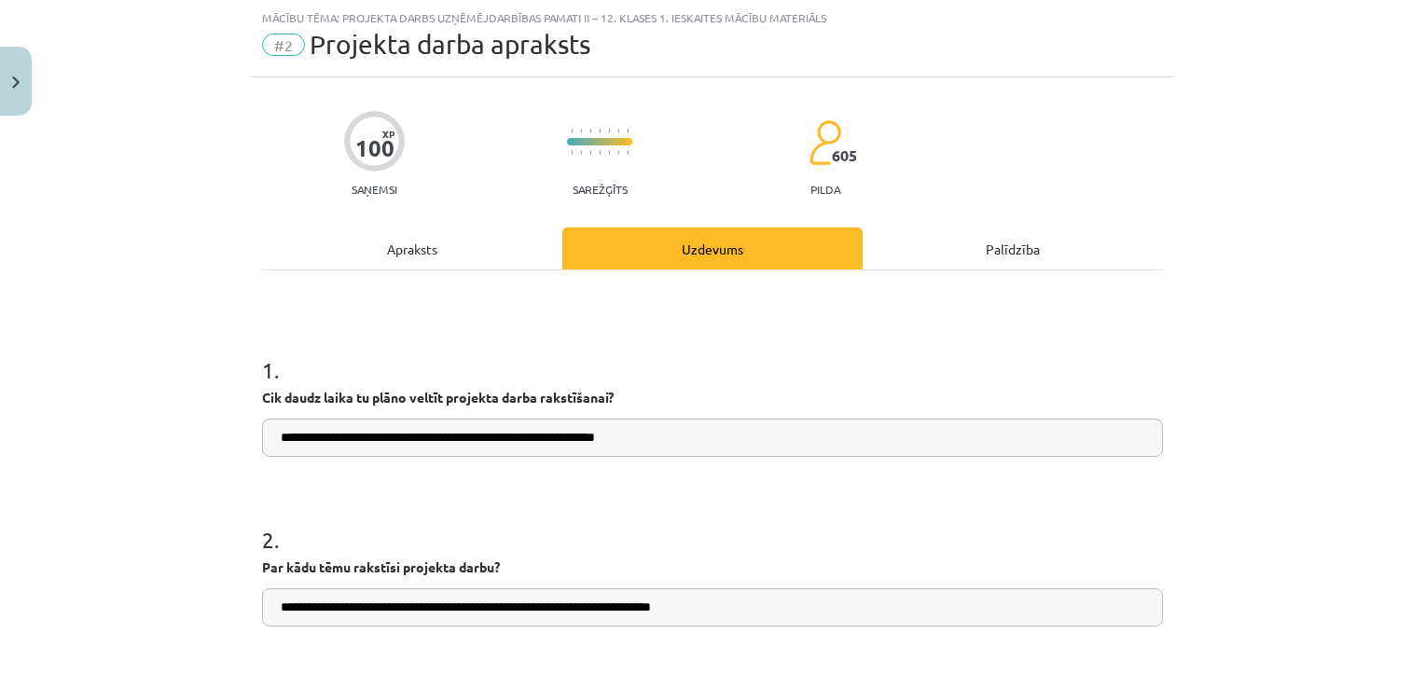
click at [465, 612] on input "**********" at bounding box center [712, 607] width 901 height 38
click at [474, 612] on input "**********" at bounding box center [712, 607] width 901 height 38
type input "**********"
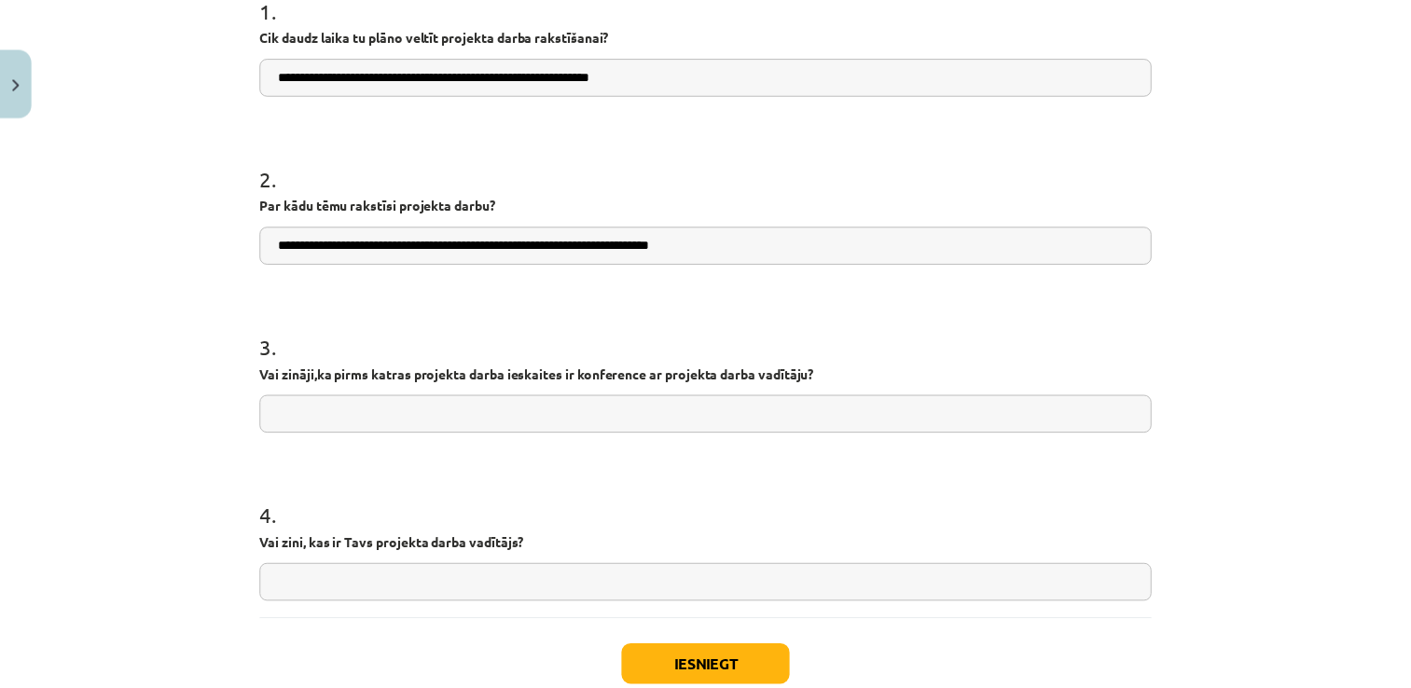
scroll to position [416, 0]
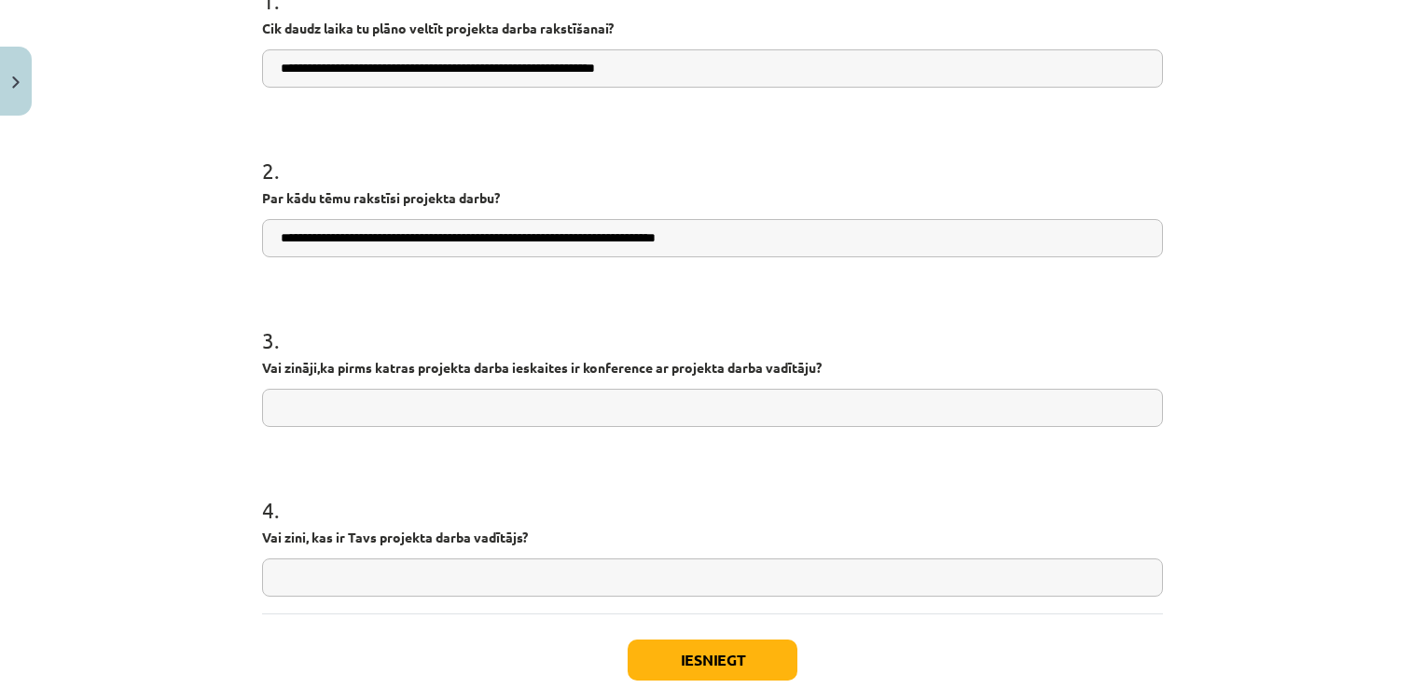
click at [879, 408] on input "text" at bounding box center [712, 408] width 901 height 38
type input "*"
type input "********"
click at [459, 583] on input "text" at bounding box center [712, 578] width 901 height 38
type input "****"
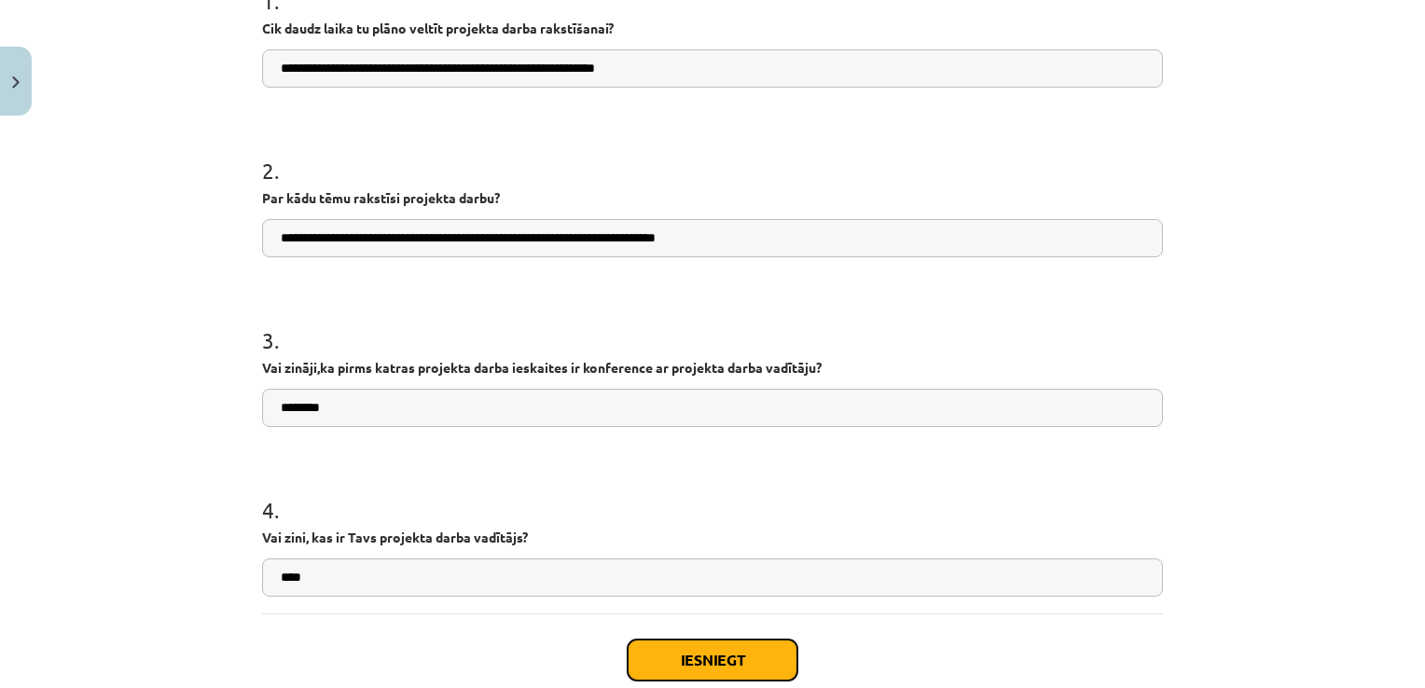
click at [692, 652] on button "Iesniegt" at bounding box center [713, 660] width 170 height 41
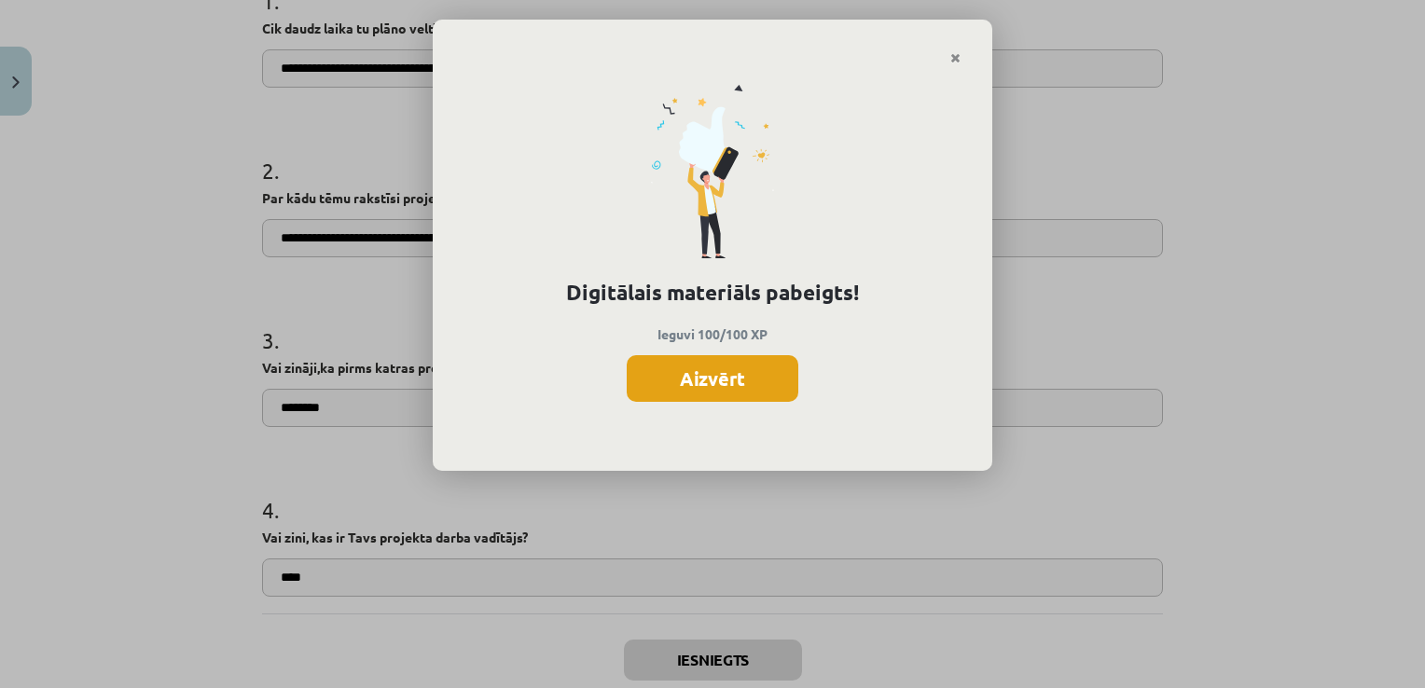
click at [719, 373] on button "Aizvērt" at bounding box center [713, 378] width 172 height 47
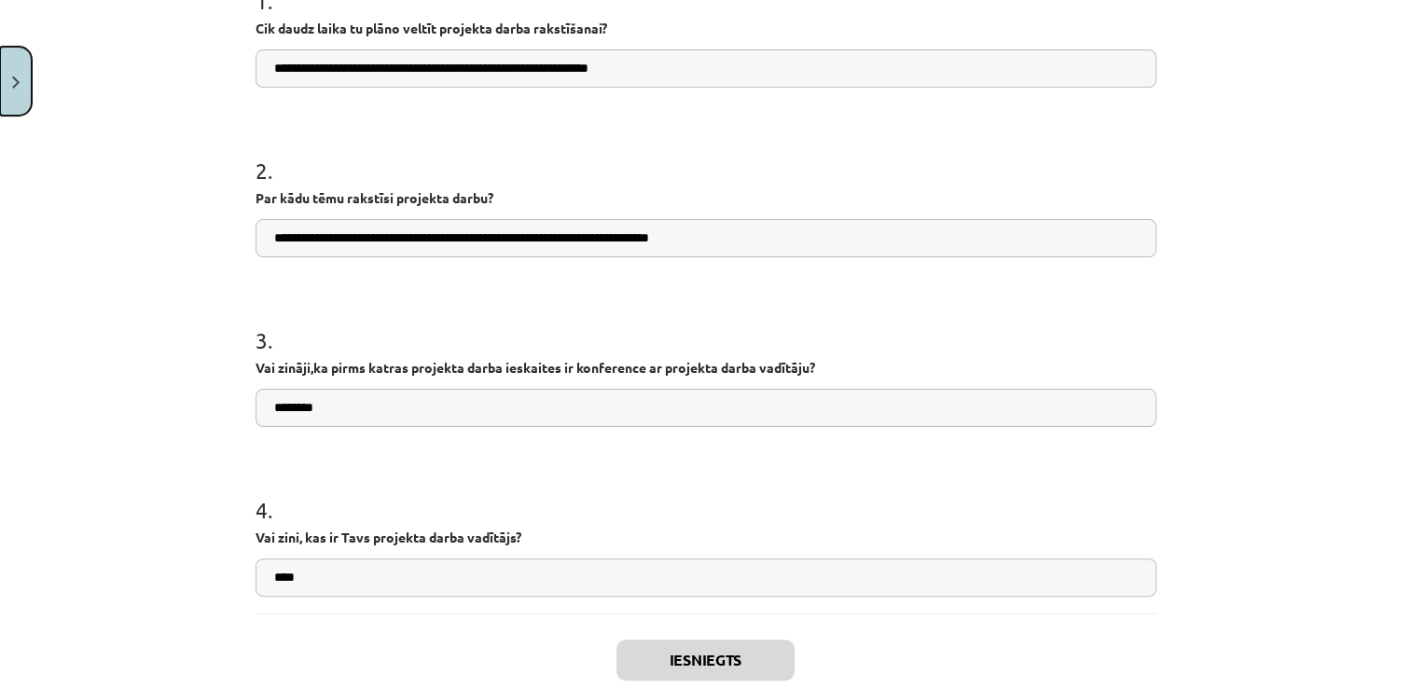
click at [19, 87] on img "Close" at bounding box center [15, 82] width 7 height 12
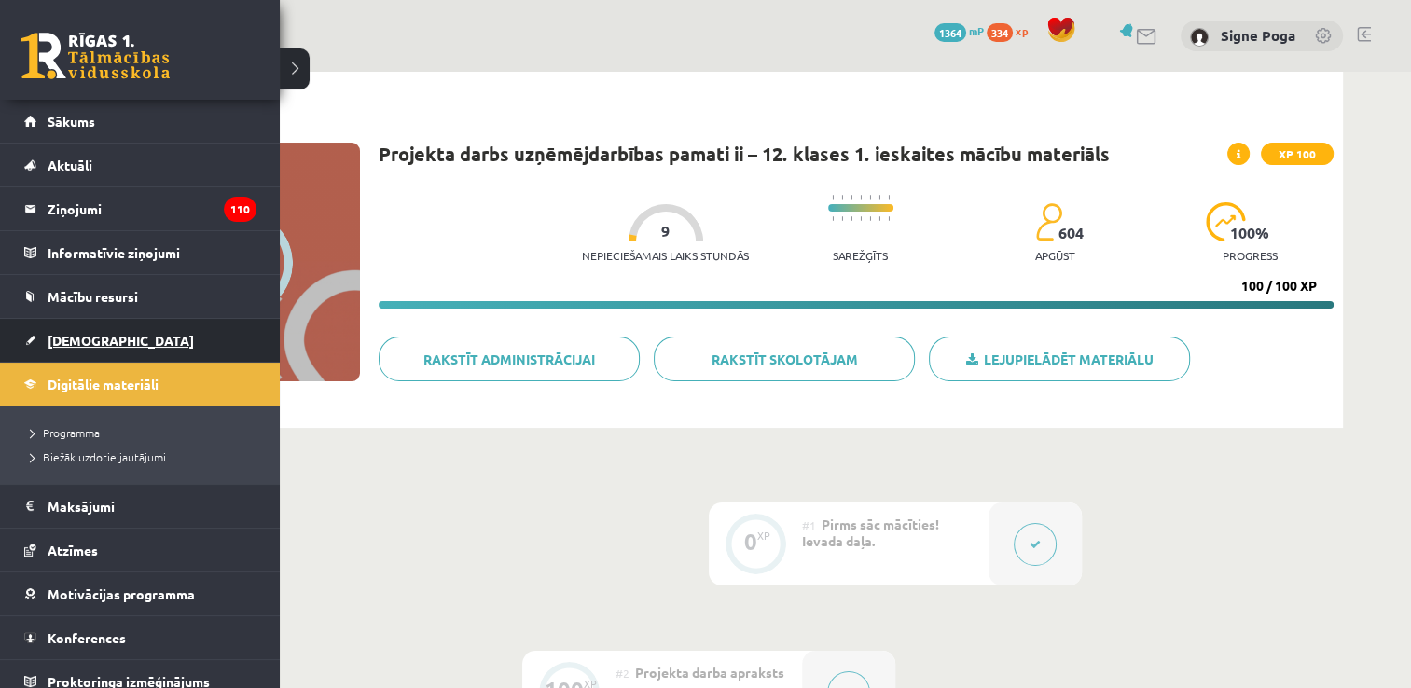
click at [76, 334] on span "[DEMOGRAPHIC_DATA]" at bounding box center [121, 340] width 146 height 17
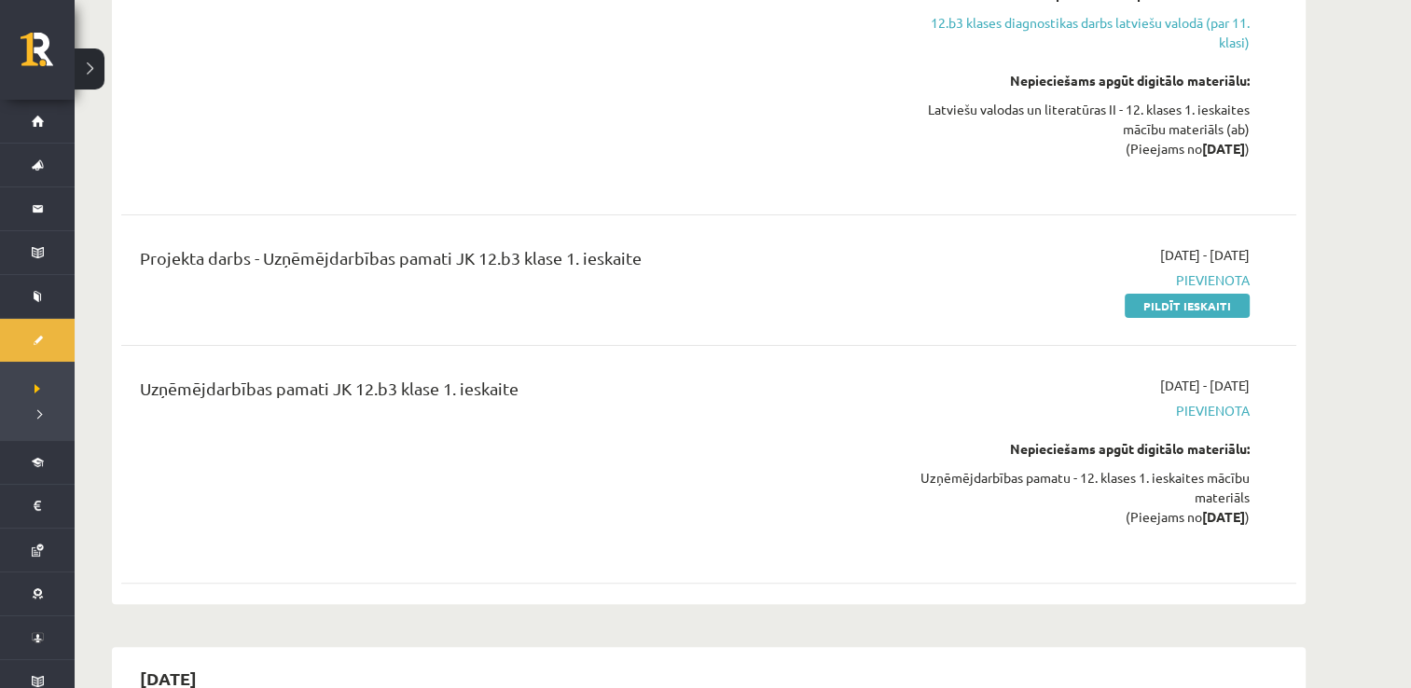
scroll to position [501, 0]
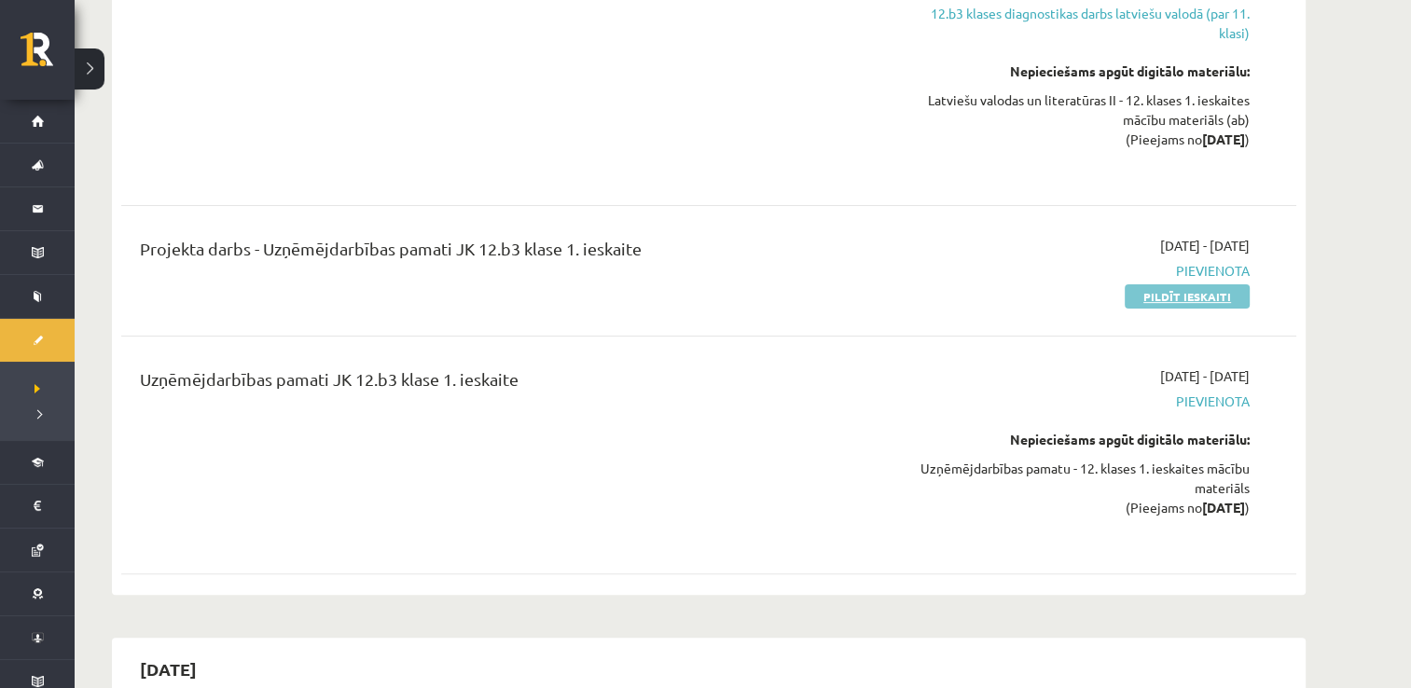
click at [1145, 293] on link "Pildīt ieskaiti" at bounding box center [1187, 296] width 125 height 24
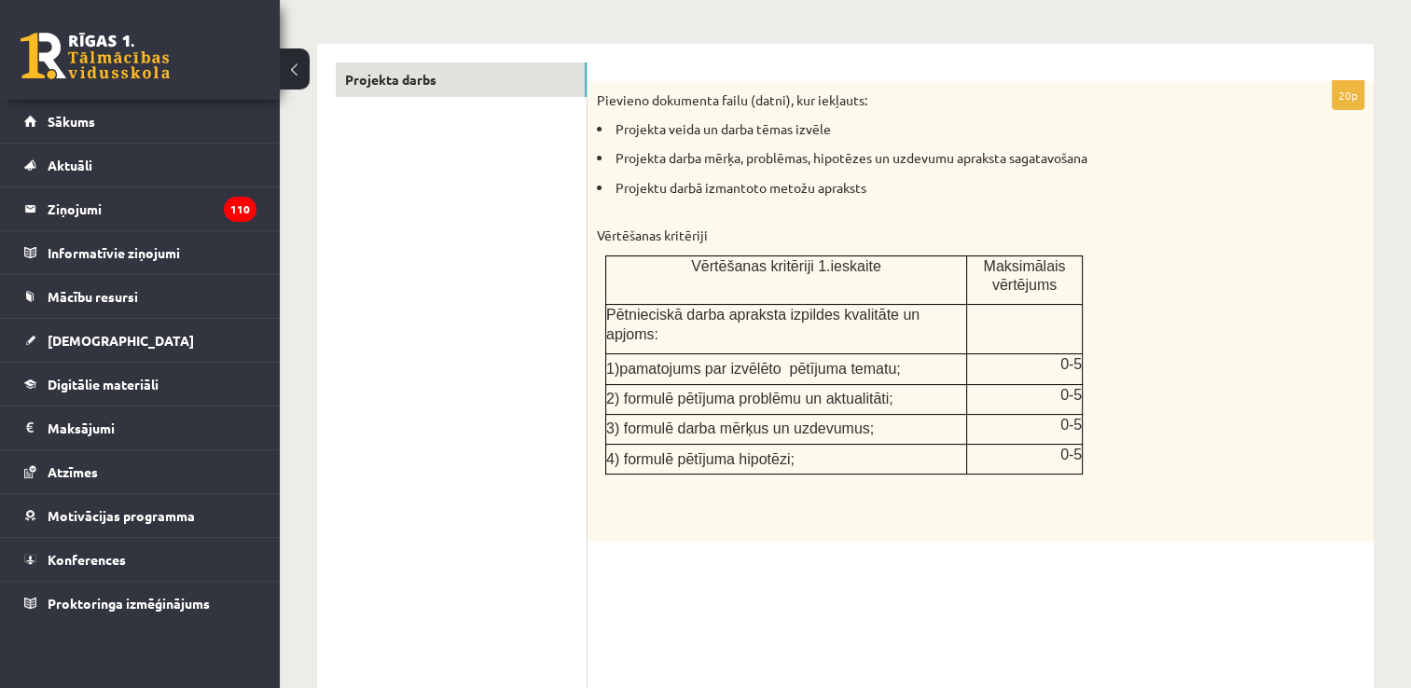
scroll to position [269, 0]
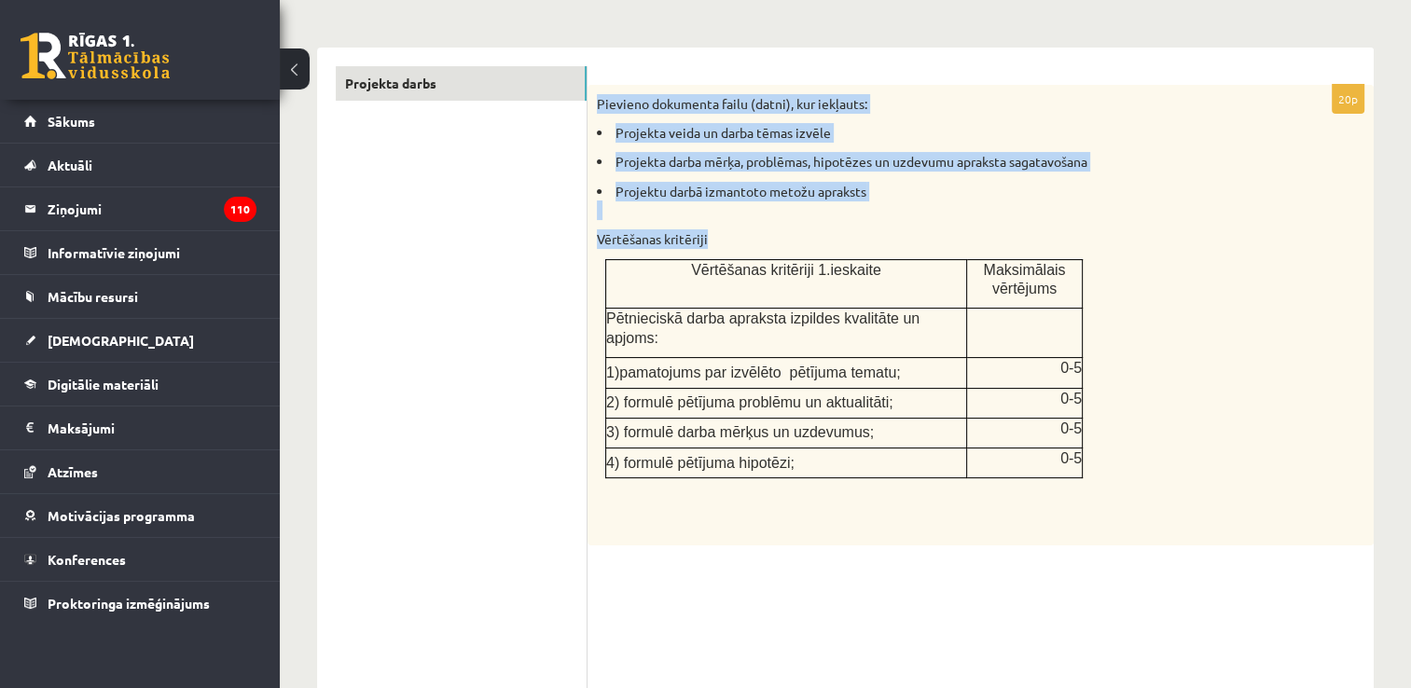
drag, startPoint x: 597, startPoint y: 113, endPoint x: 1103, endPoint y: 436, distance: 600.9
click at [1103, 436] on div "Pievieno dokumenta failu (datni), kur iekļauts: Projekta veida un darba tēmas i…" at bounding box center [980, 315] width 786 height 461
copy div "Pievieno dokumenta failu (datni), kur iekļauts: Projekta veida un darba tēmas i…"
click at [1133, 383] on div "Pievieno dokumenta failu (datni), kur iekļauts: Projekta veida un darba tēmas i…" at bounding box center [980, 315] width 786 height 461
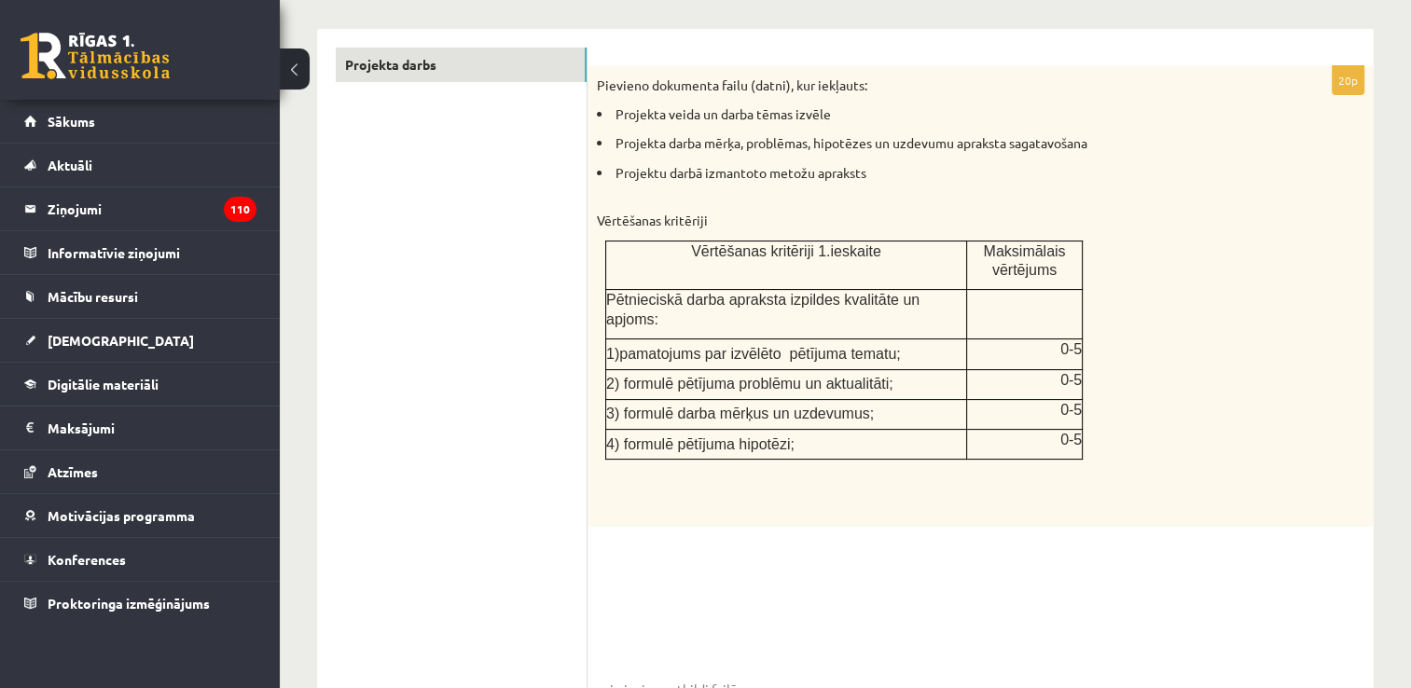
scroll to position [256, 0]
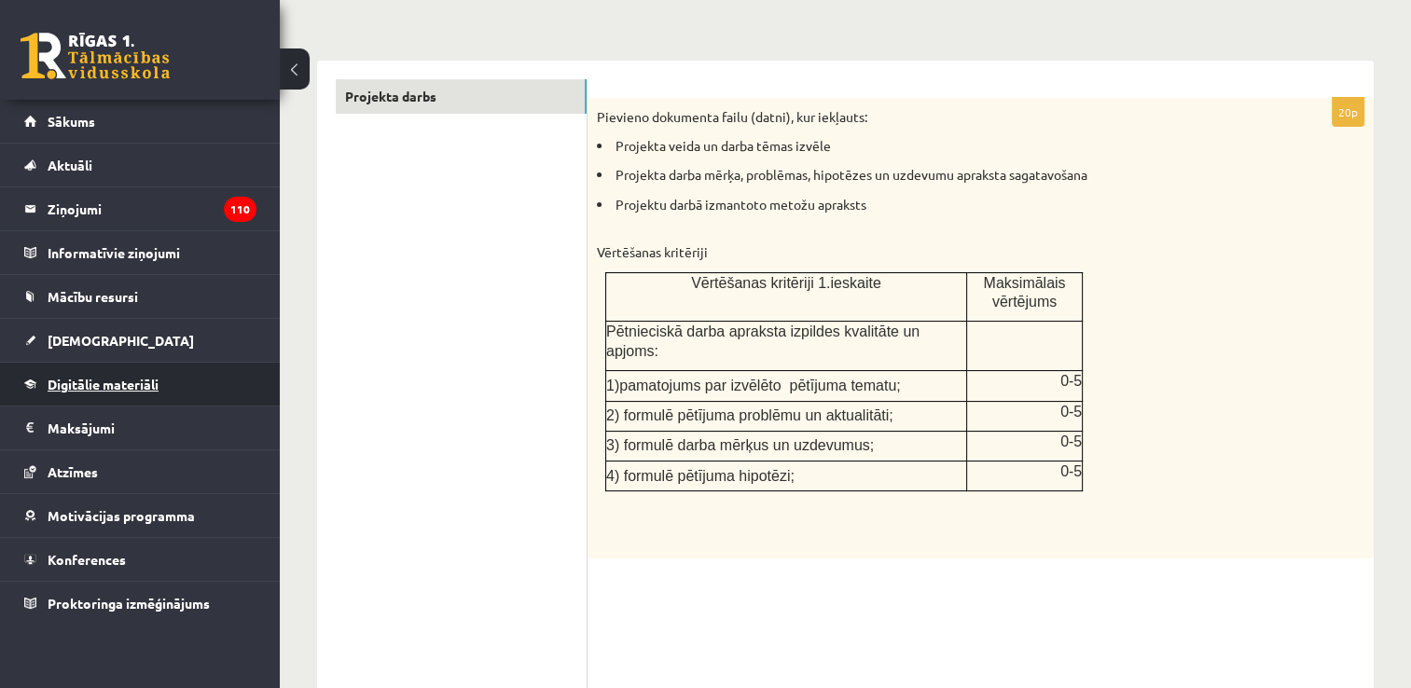
click at [75, 384] on span "Digitālie materiāli" at bounding box center [103, 384] width 111 height 17
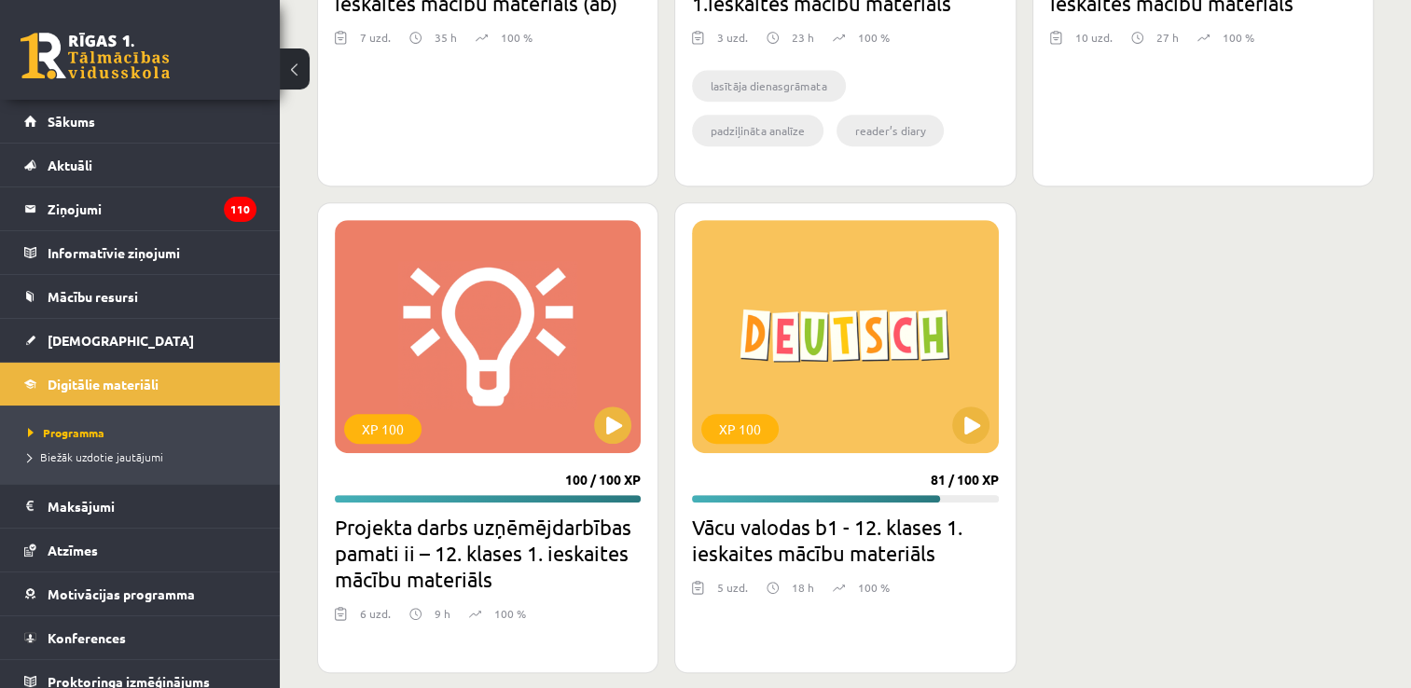
scroll to position [1001, 0]
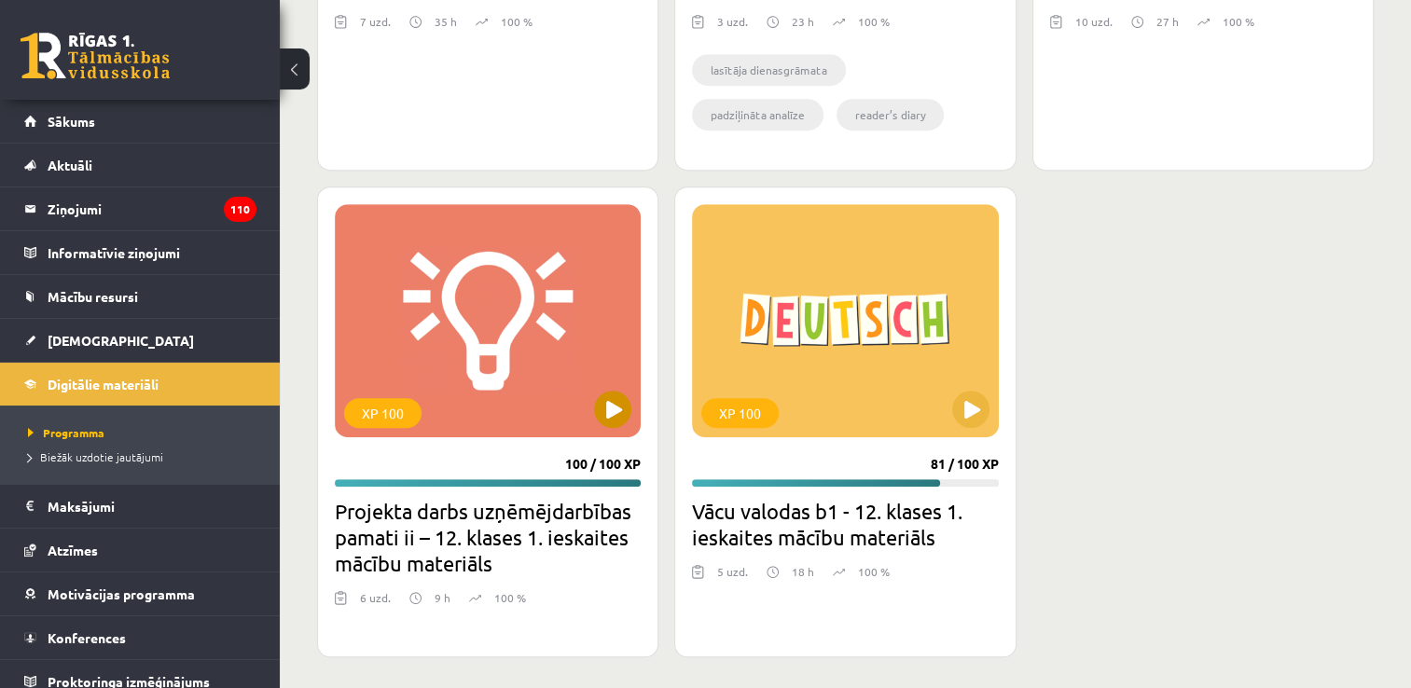
click at [588, 413] on div "XP 100" at bounding box center [488, 320] width 306 height 233
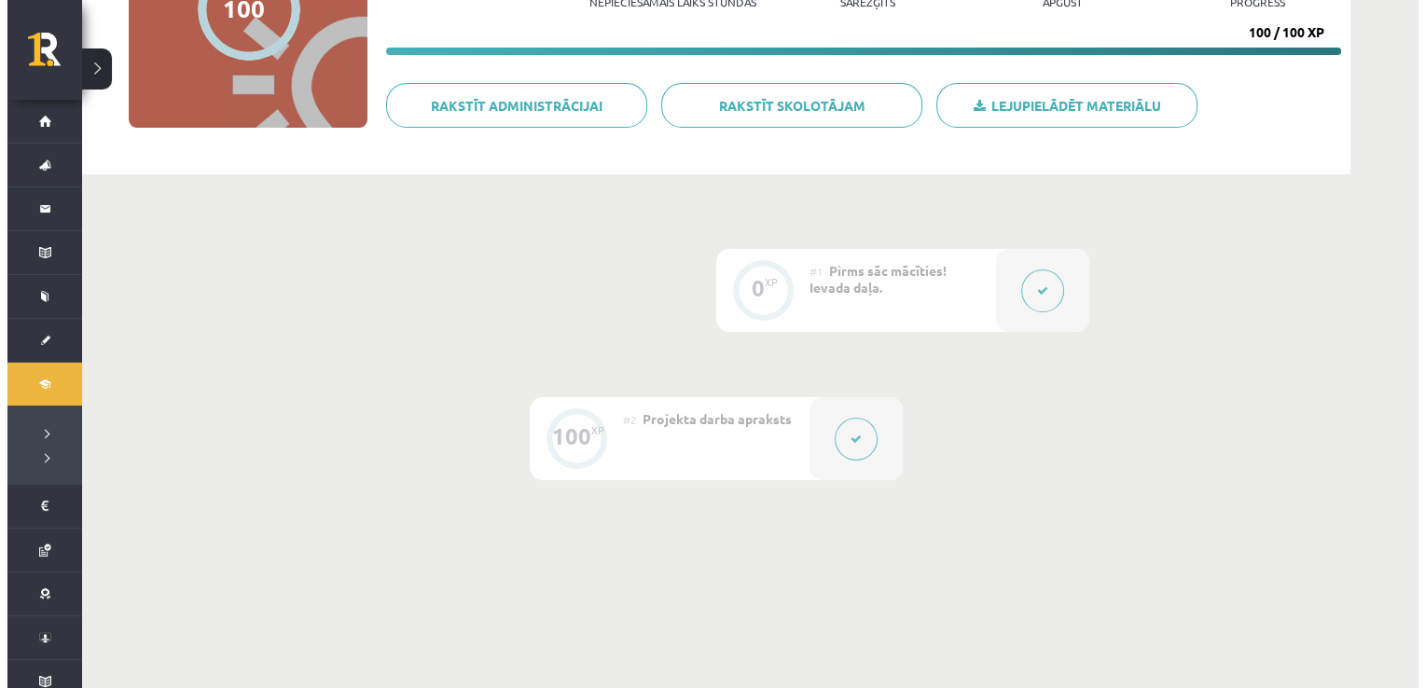
scroll to position [286, 0]
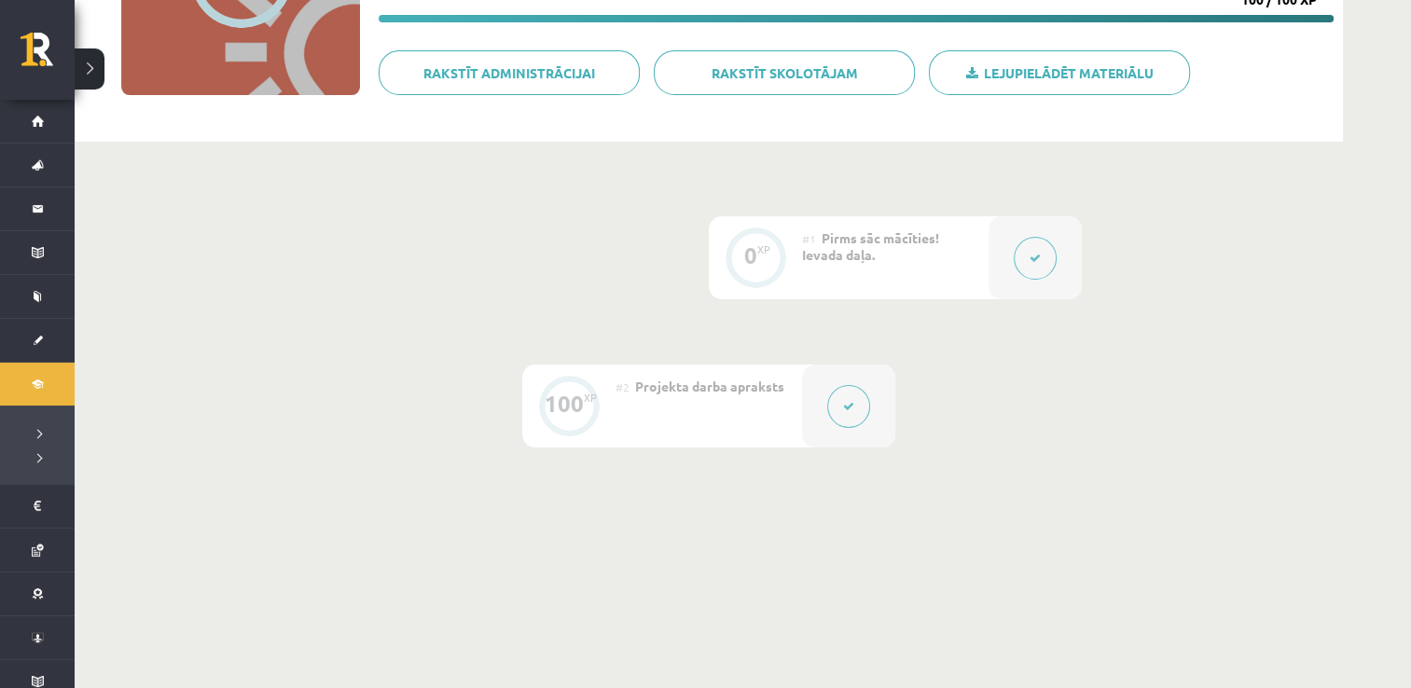
click at [843, 427] on div at bounding box center [848, 406] width 93 height 83
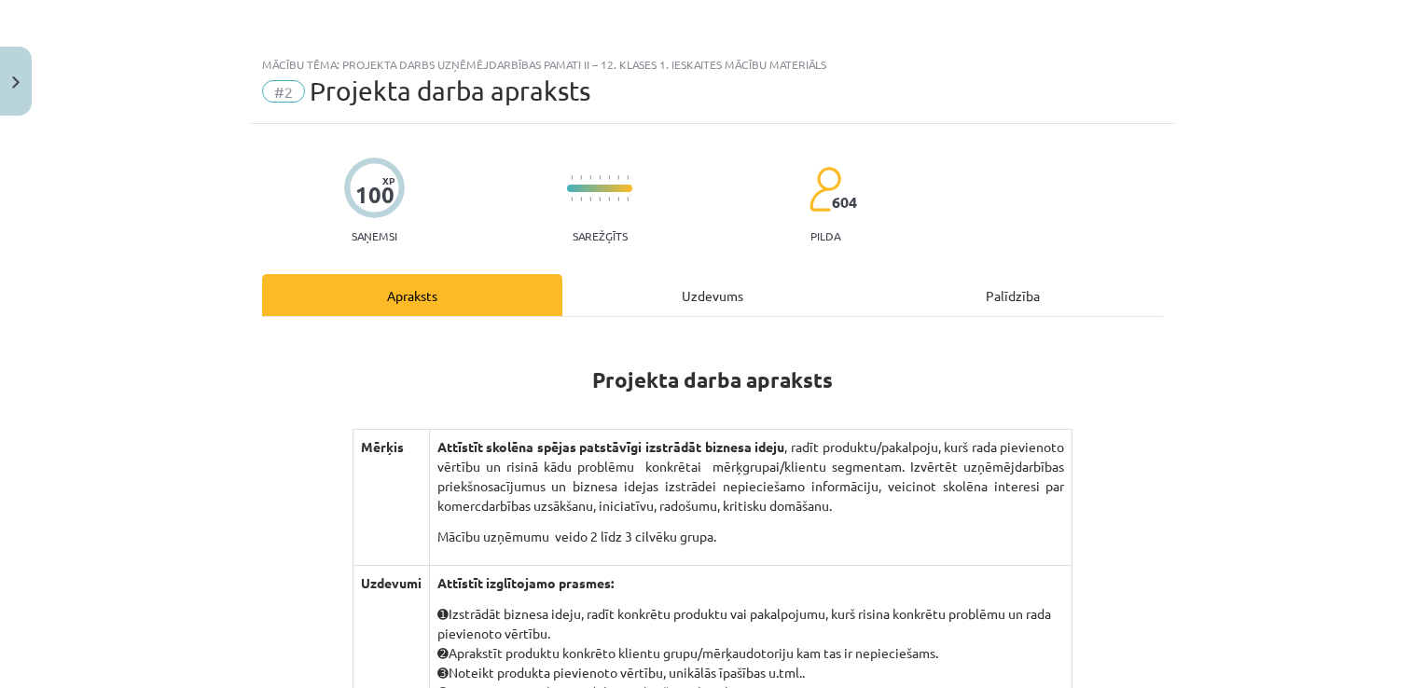
click at [736, 305] on div "Uzdevums" at bounding box center [712, 295] width 300 height 42
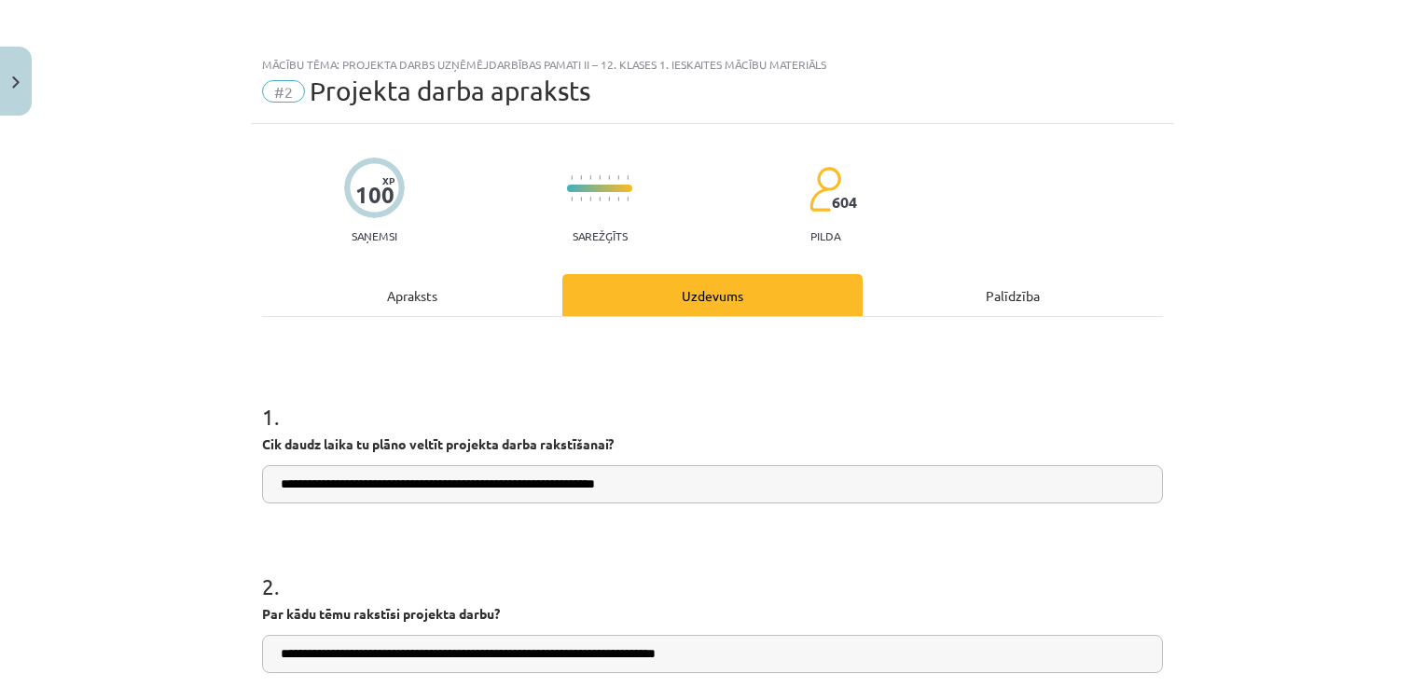
scroll to position [47, 0]
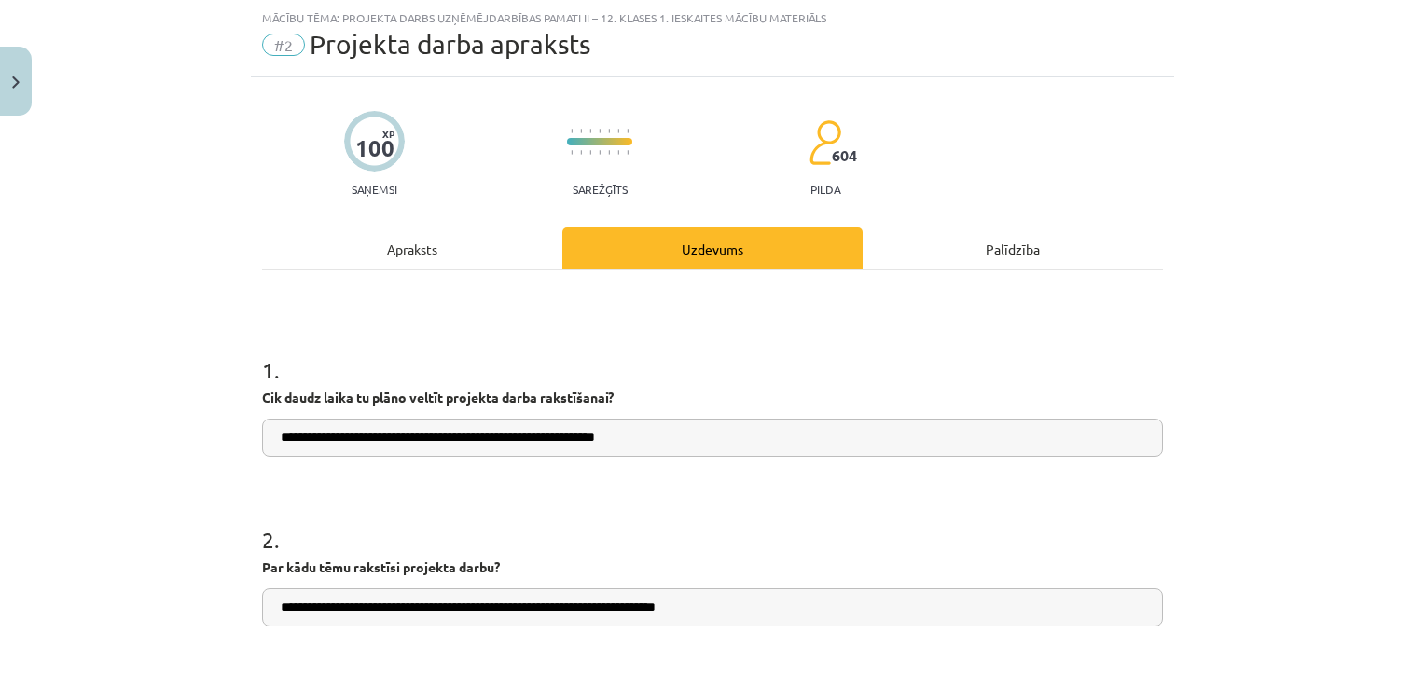
click at [472, 248] on div "Apraksts" at bounding box center [412, 249] width 300 height 42
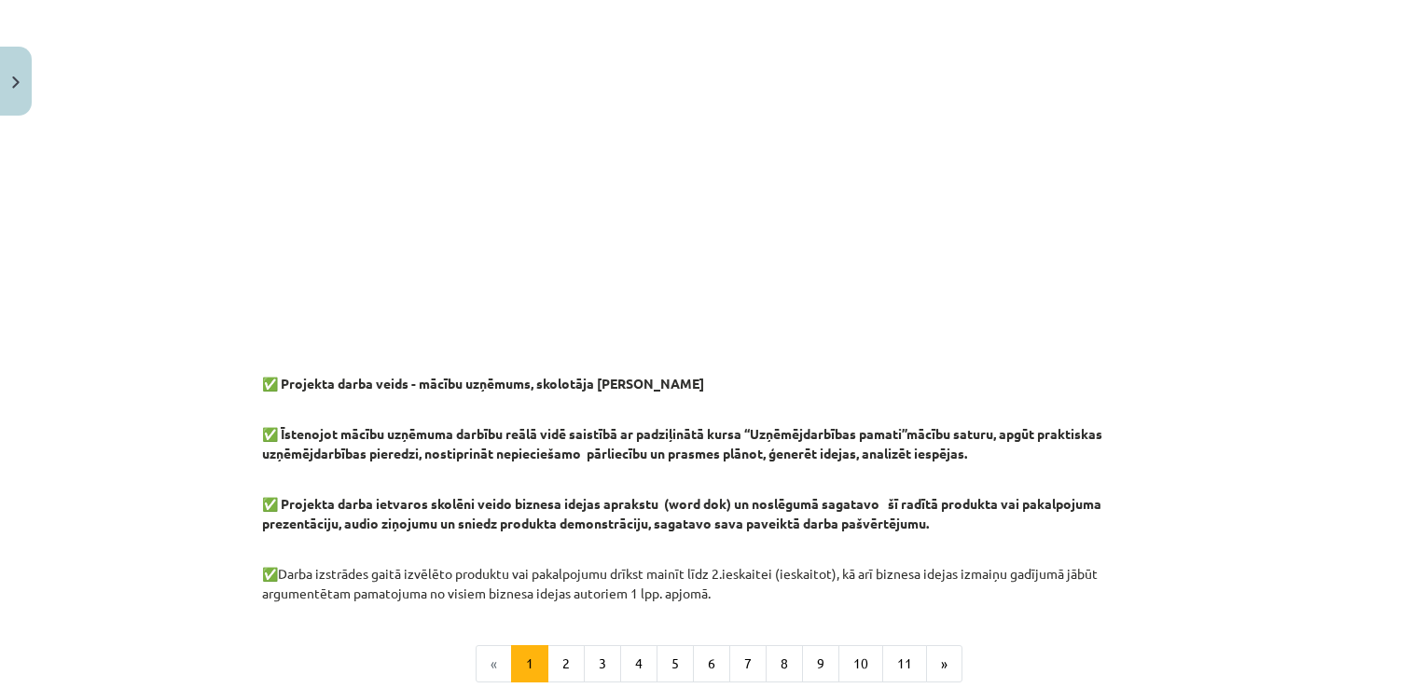
scroll to position [1568, 0]
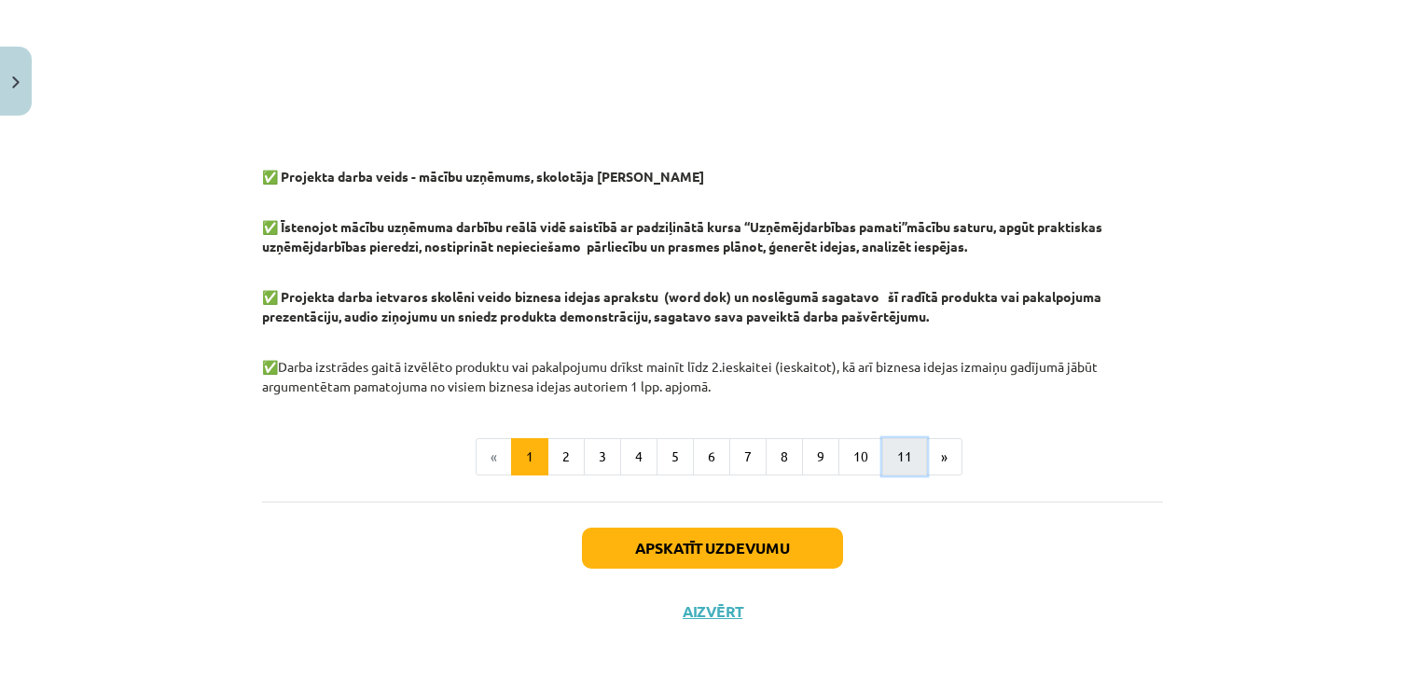
click at [904, 458] on button "11" at bounding box center [904, 456] width 45 height 37
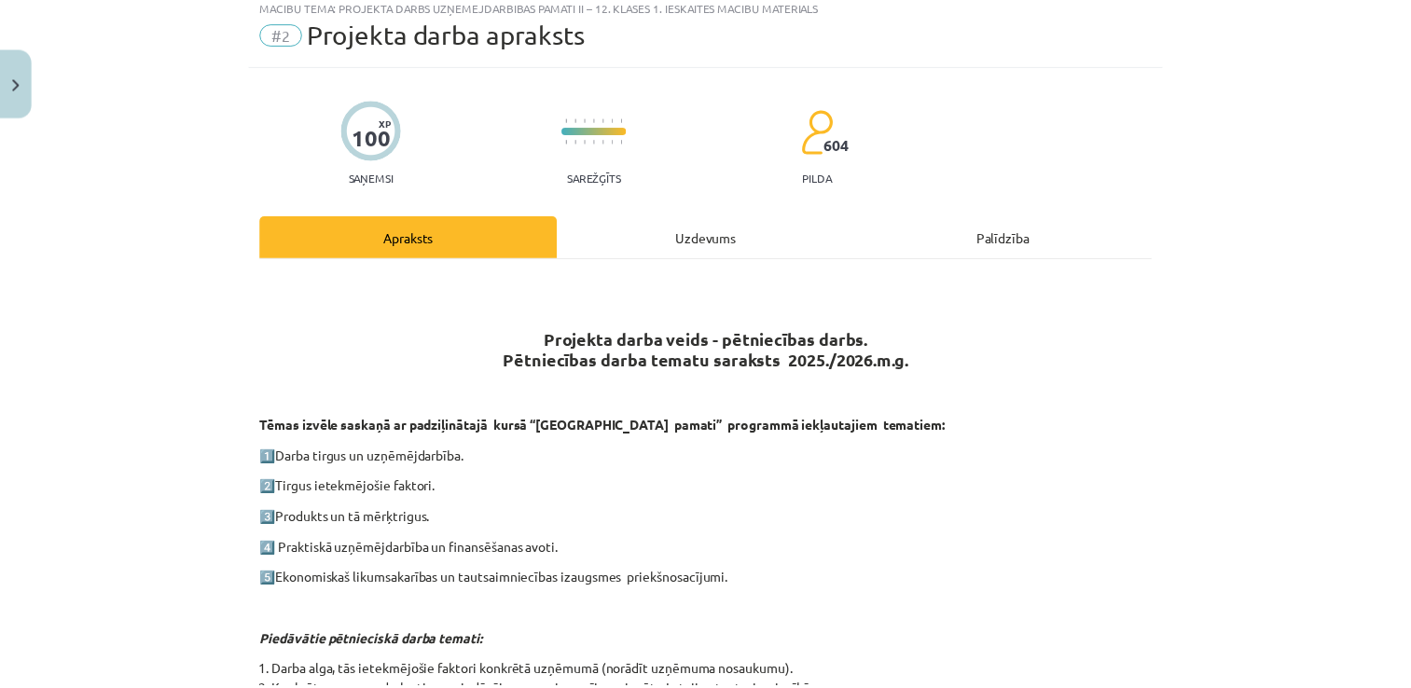
scroll to position [0, 0]
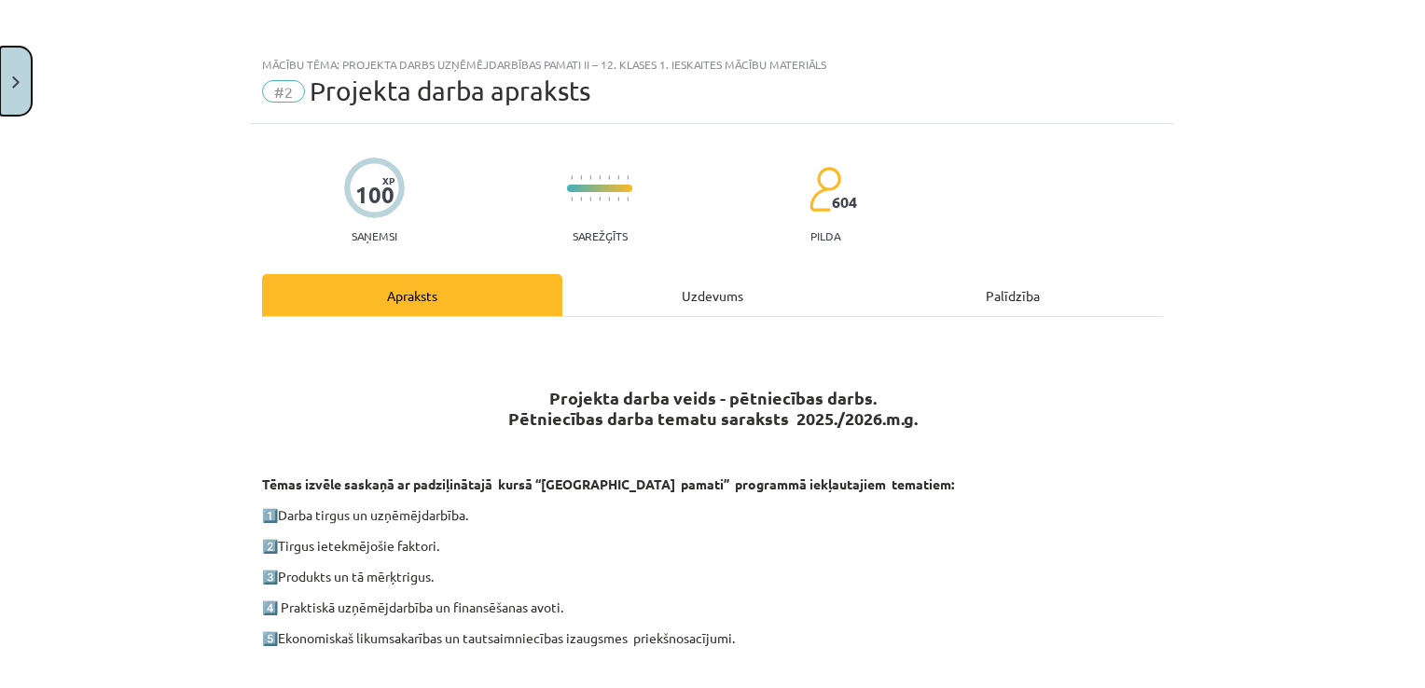
click at [15, 72] on button "Close" at bounding box center [16, 81] width 32 height 69
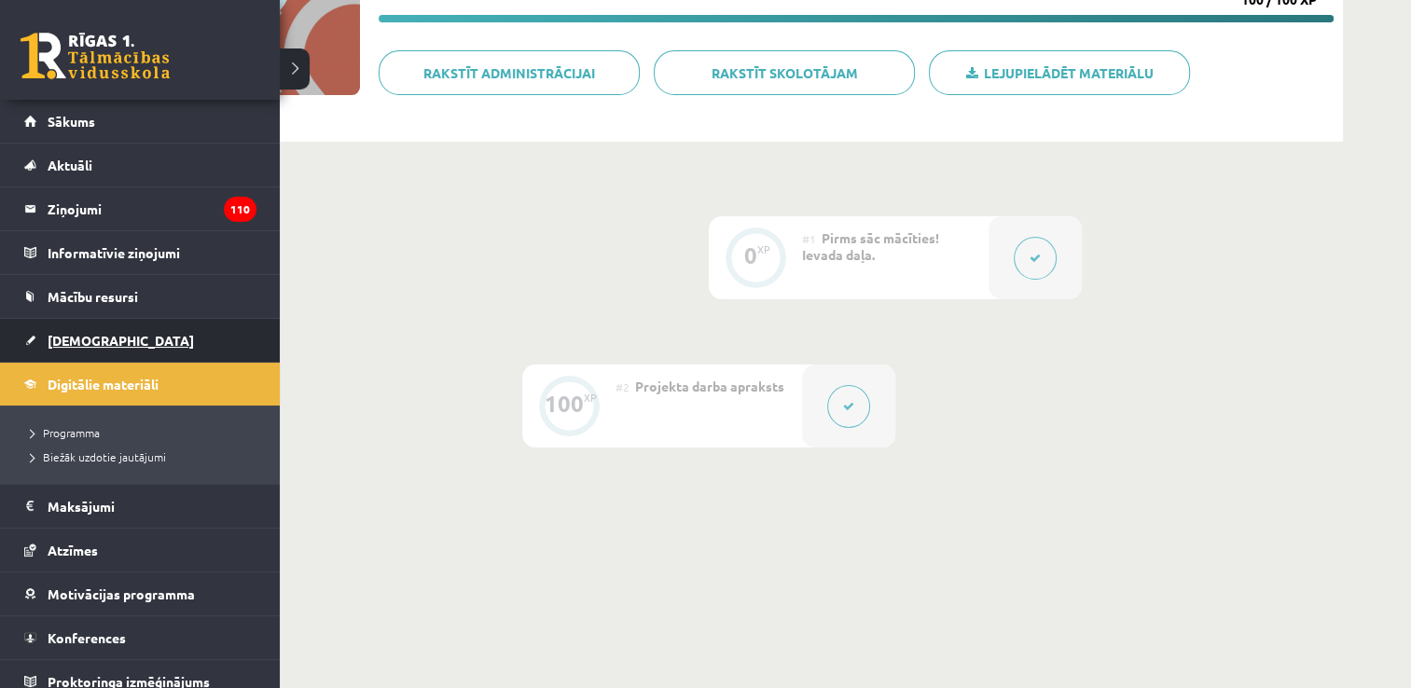
click at [63, 339] on span "[DEMOGRAPHIC_DATA]" at bounding box center [121, 340] width 146 height 17
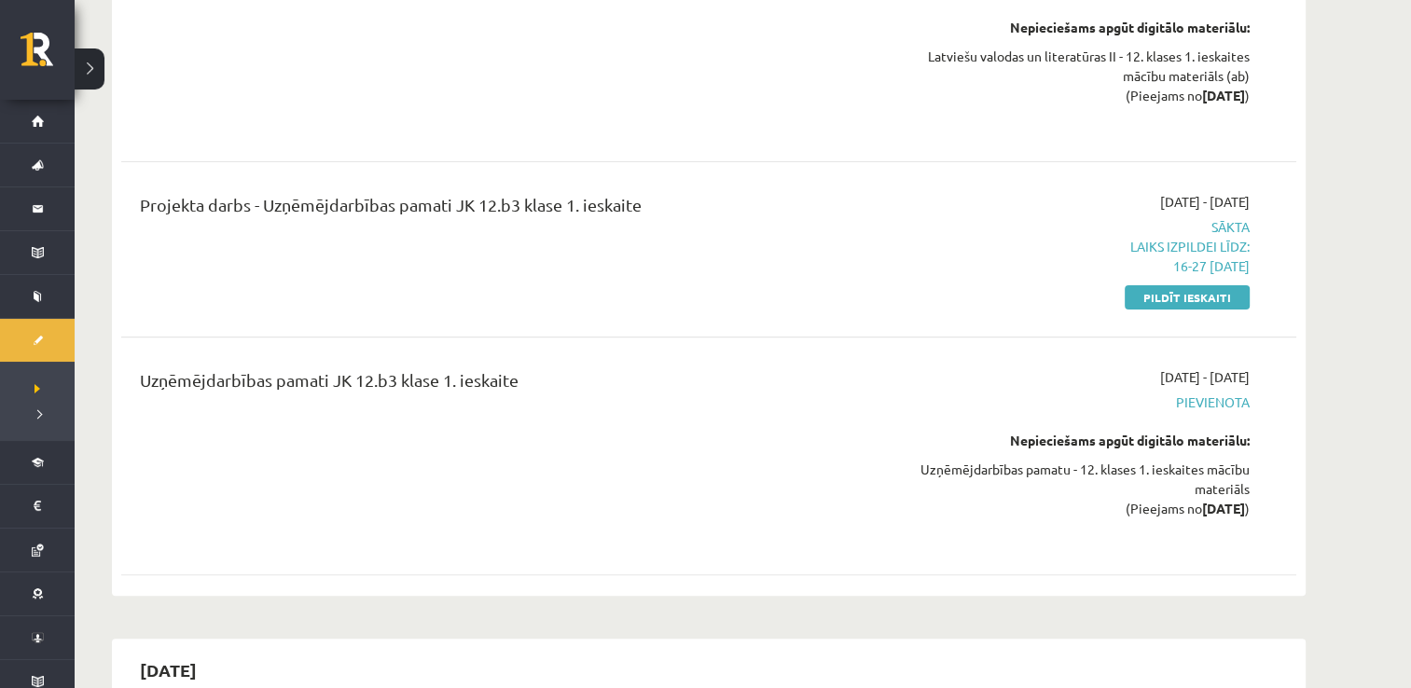
scroll to position [474, 0]
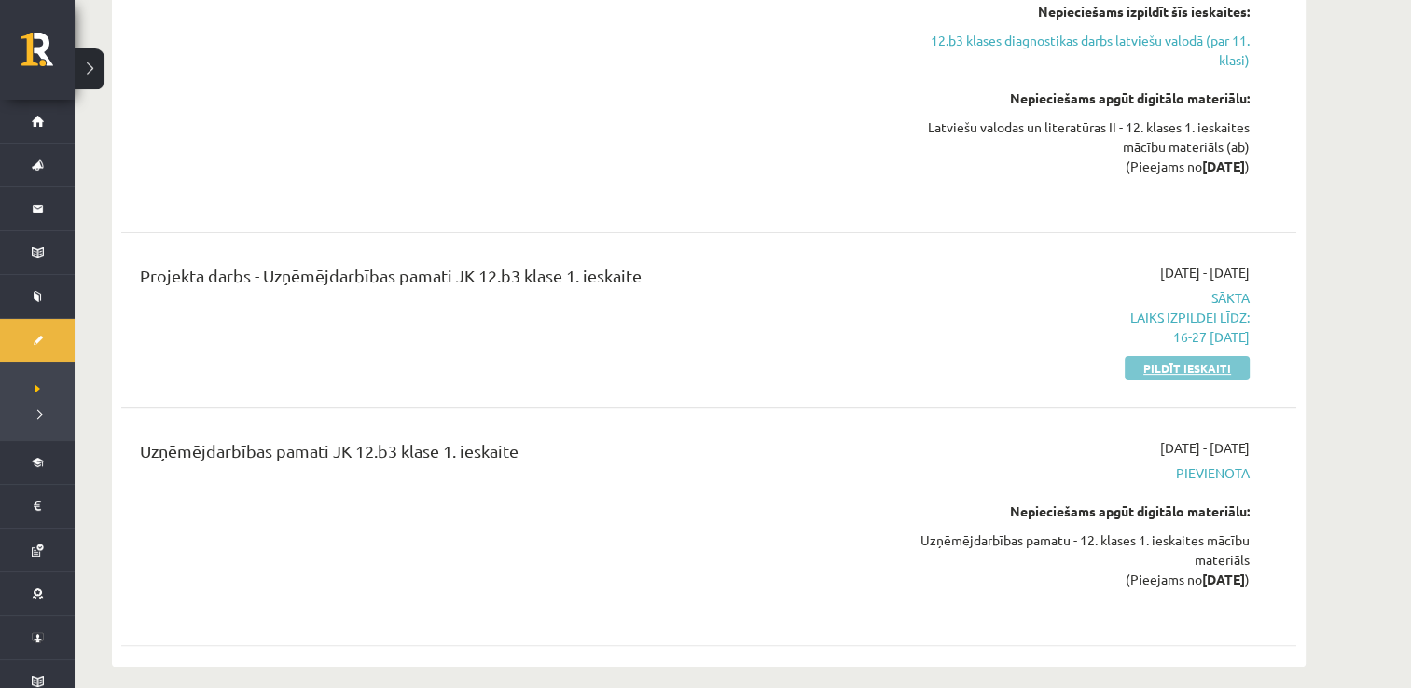
click at [1165, 373] on link "Pildīt ieskaiti" at bounding box center [1187, 368] width 125 height 24
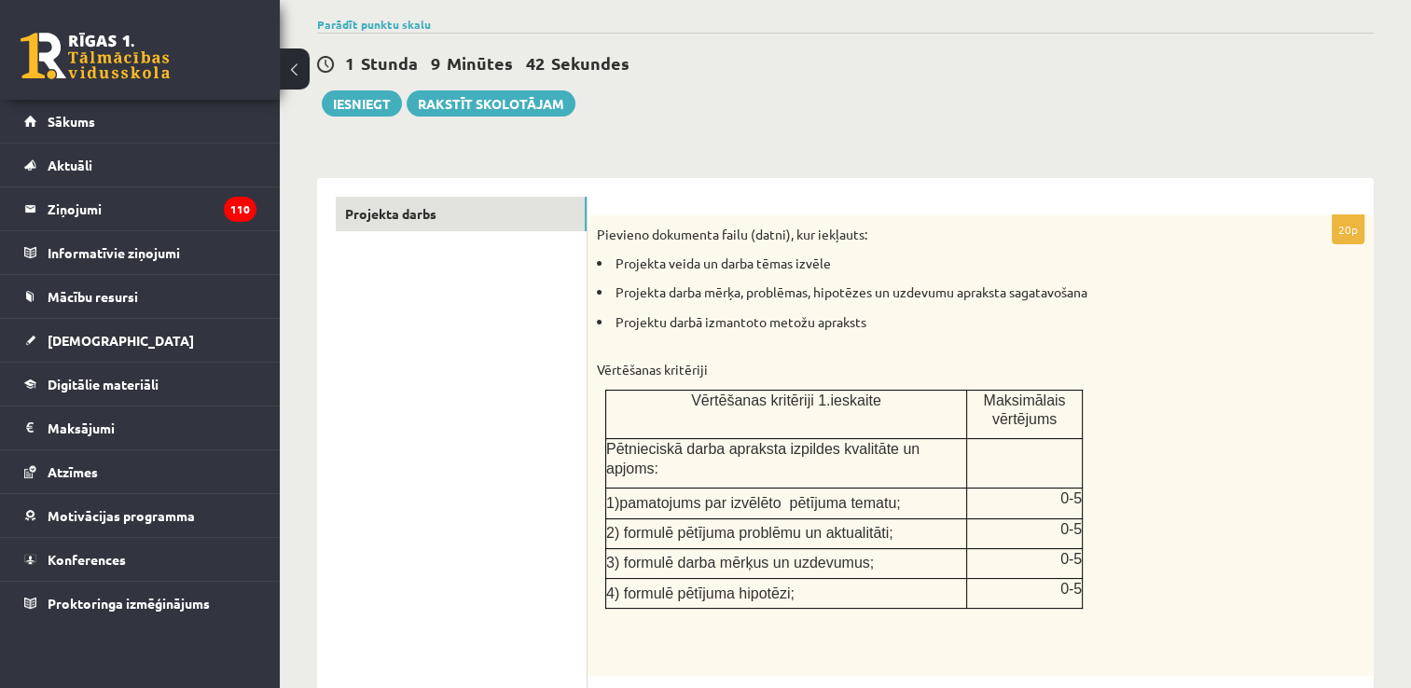
scroll to position [169, 0]
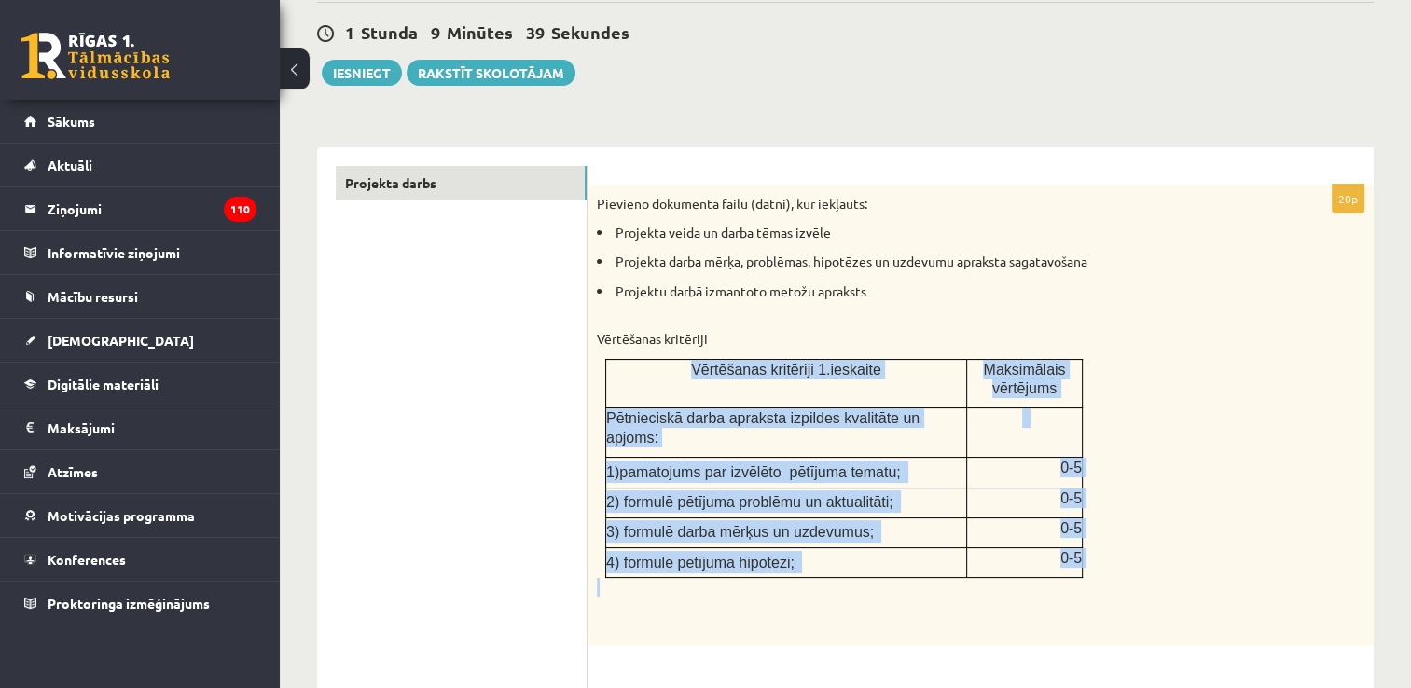
drag, startPoint x: 673, startPoint y: 365, endPoint x: 1012, endPoint y: 573, distance: 397.3
click at [1012, 573] on div "Pievieno dokumenta failu (datni), kur iekļauts: Projekta veida un darba tēmas i…" at bounding box center [980, 415] width 786 height 461
copy div "Vērtēšanas kritēriji 1.ieskaite Maksimālais vērtējums Pētnieciskā darba aprakst…"
click at [1139, 415] on div "Pievieno dokumenta failu (datni), kur iekļauts: Projekta veida un darba tēmas i…" at bounding box center [980, 415] width 786 height 461
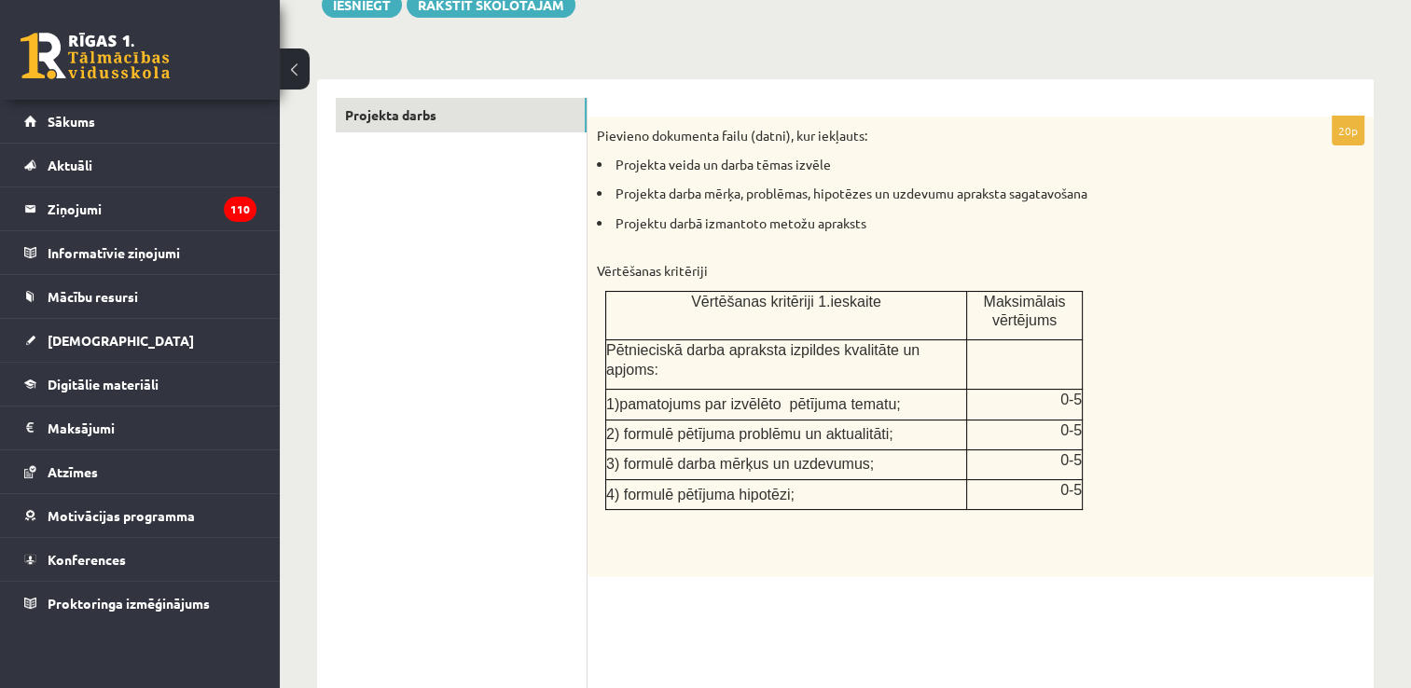
scroll to position [249, 0]
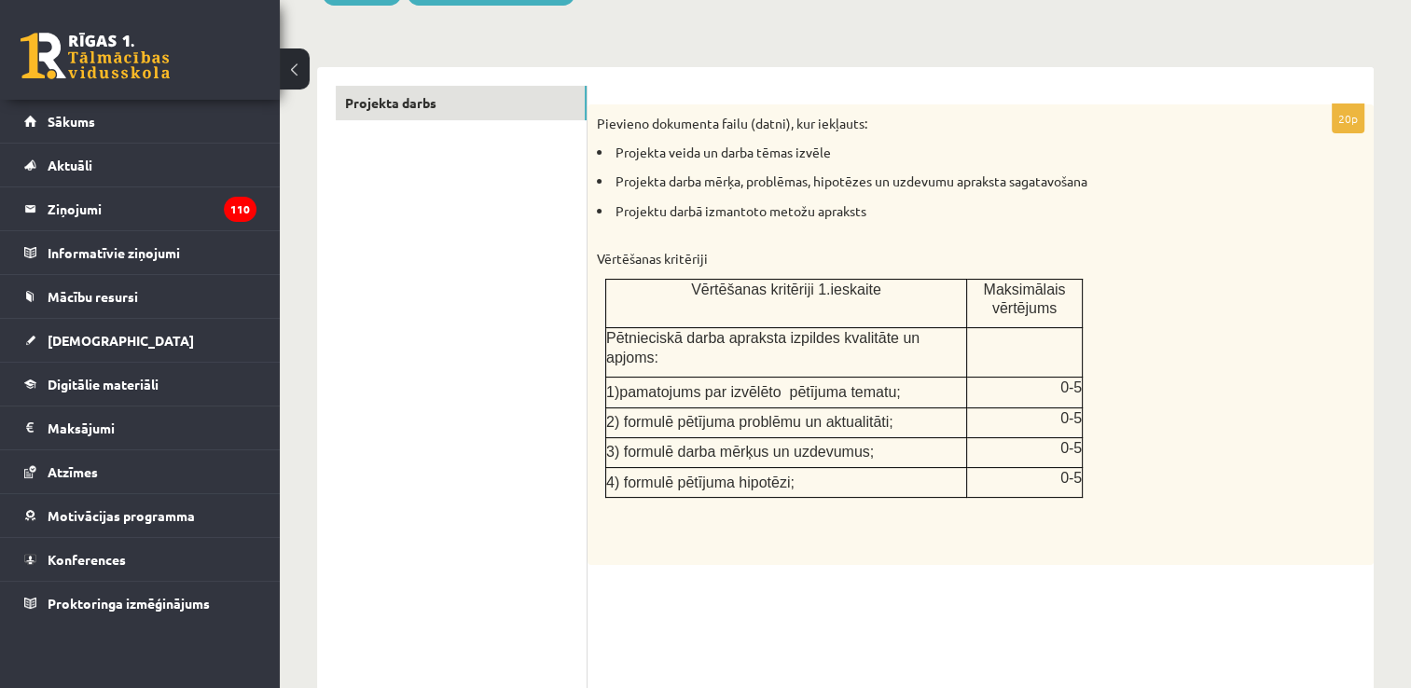
drag, startPoint x: 1410, startPoint y: 346, endPoint x: 1423, endPoint y: 414, distance: 69.3
click at [1410, 414] on html "0 Dāvanas 1364 mP 434 xp Signe Poga Sākums Aktuāli Kā mācīties eSKOLĀ Kontakti …" at bounding box center [705, 95] width 1411 height 688
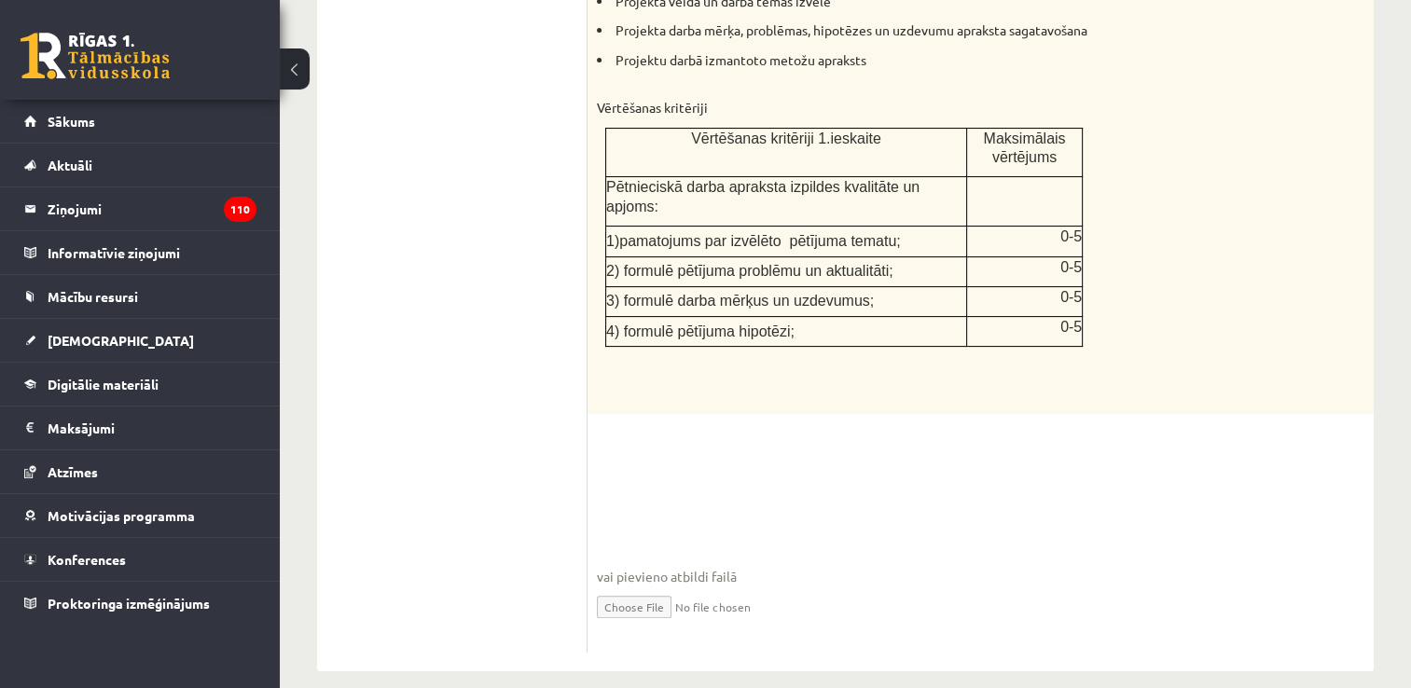
click at [673, 451] on fieldset "vai pievieno atbildi failā Iesniegtā atbilde" at bounding box center [980, 547] width 767 height 192
drag, startPoint x: 673, startPoint y: 438, endPoint x: 522, endPoint y: 376, distance: 163.5
click at [522, 376] on ul "Projekta darbs" at bounding box center [462, 294] width 252 height 718
click at [612, 587] on input "file" at bounding box center [980, 606] width 767 height 38
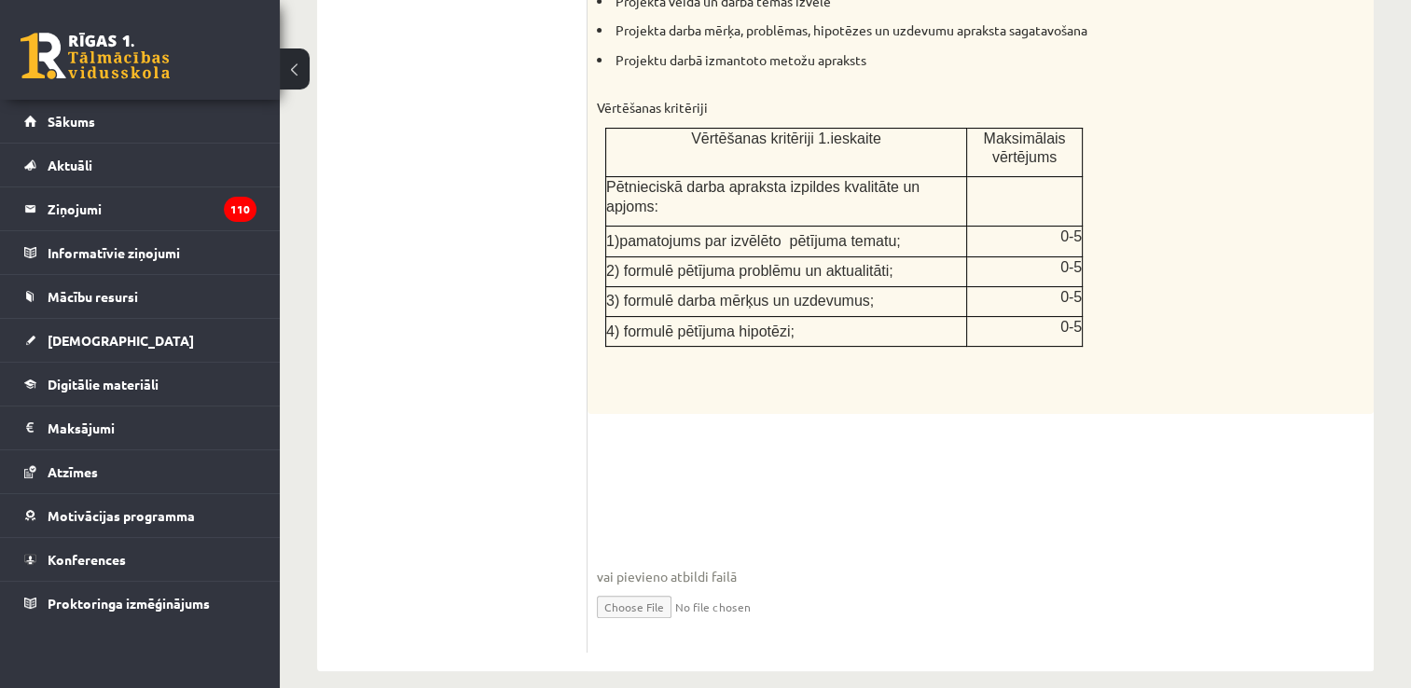
type input "**********"
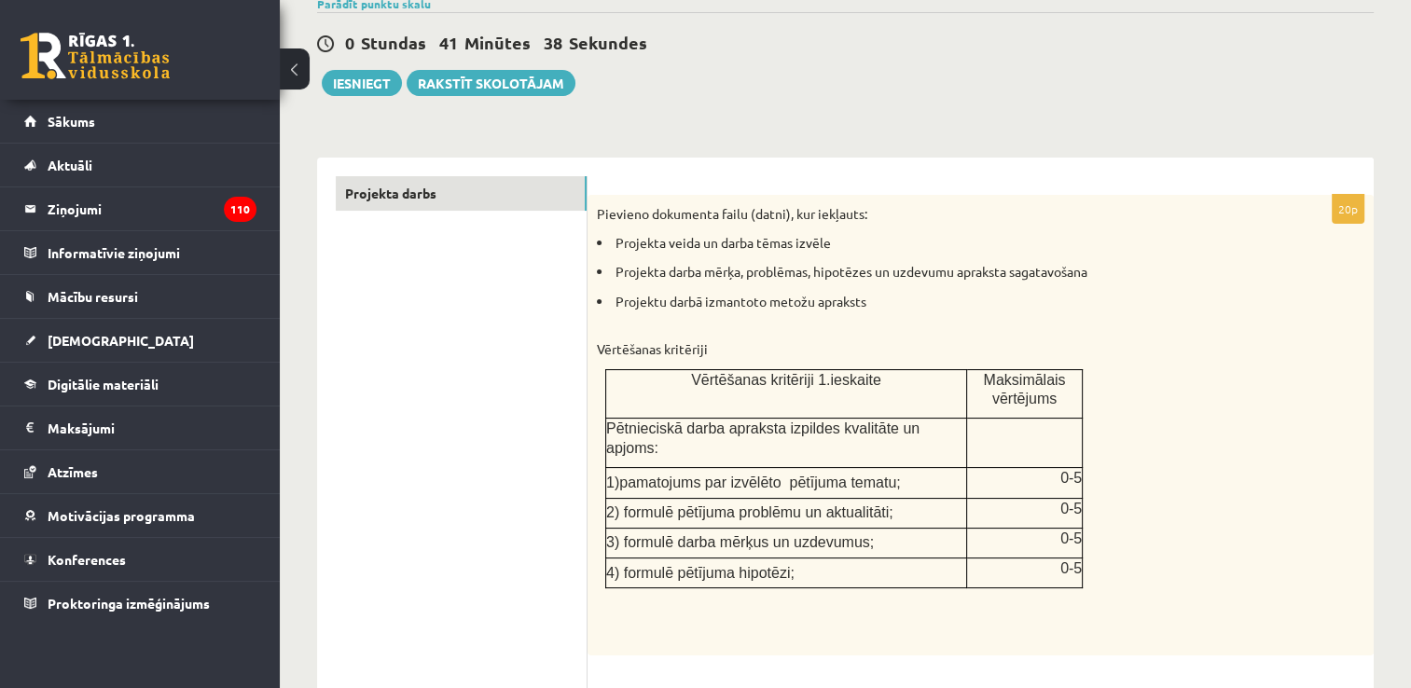
scroll to position [145, 0]
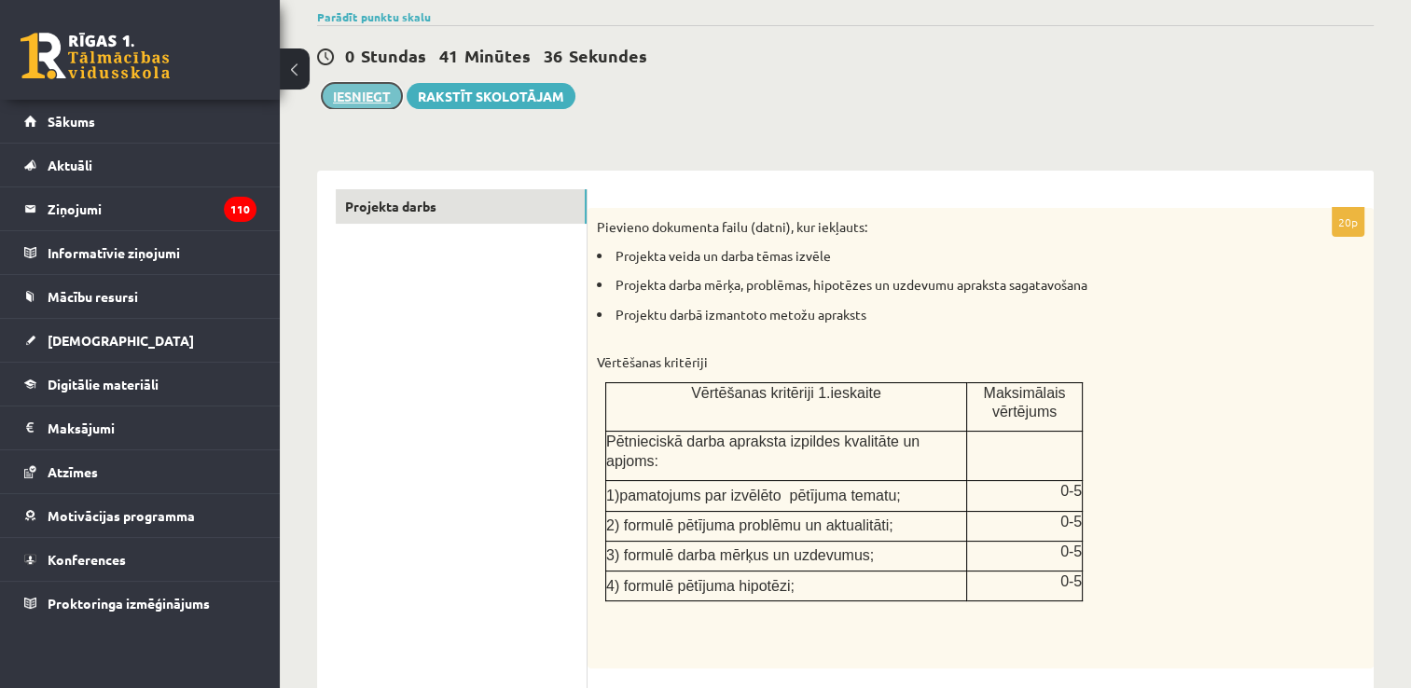
click at [368, 94] on button "Iesniegt" at bounding box center [362, 96] width 80 height 26
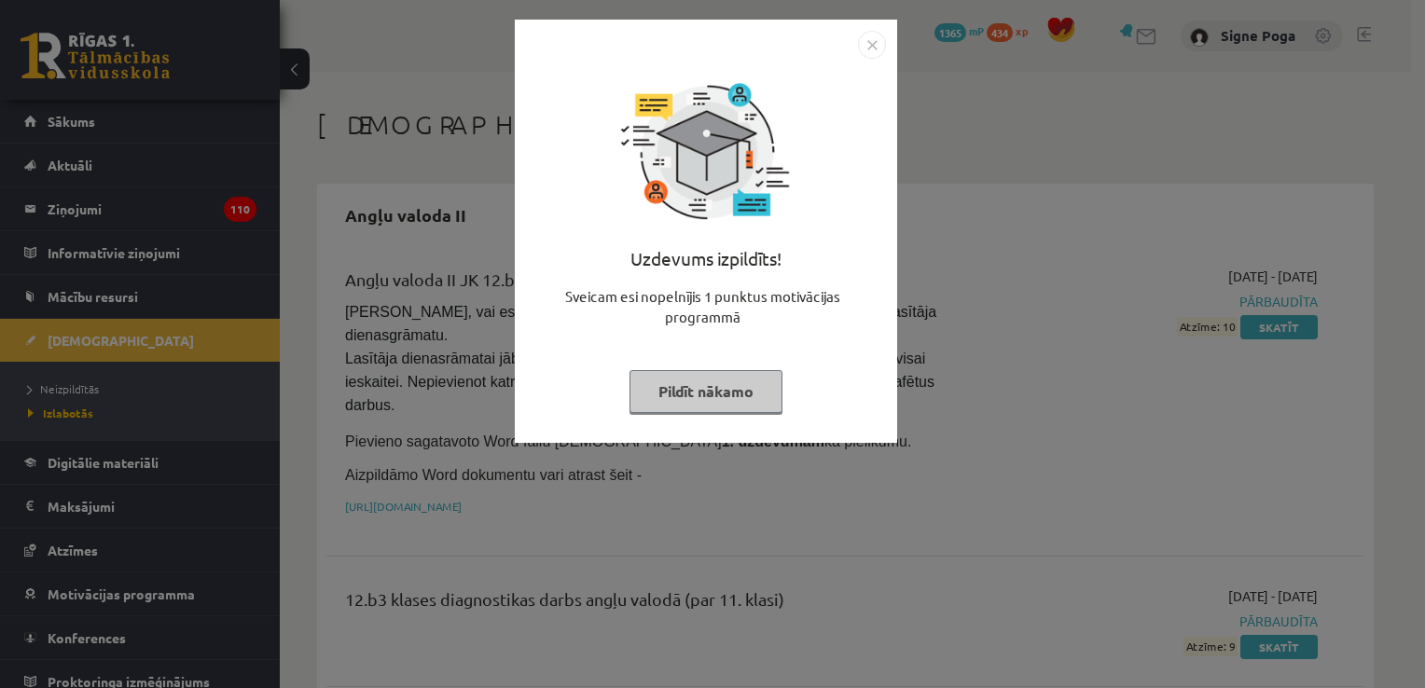
click at [873, 52] on img "Close" at bounding box center [872, 45] width 28 height 28
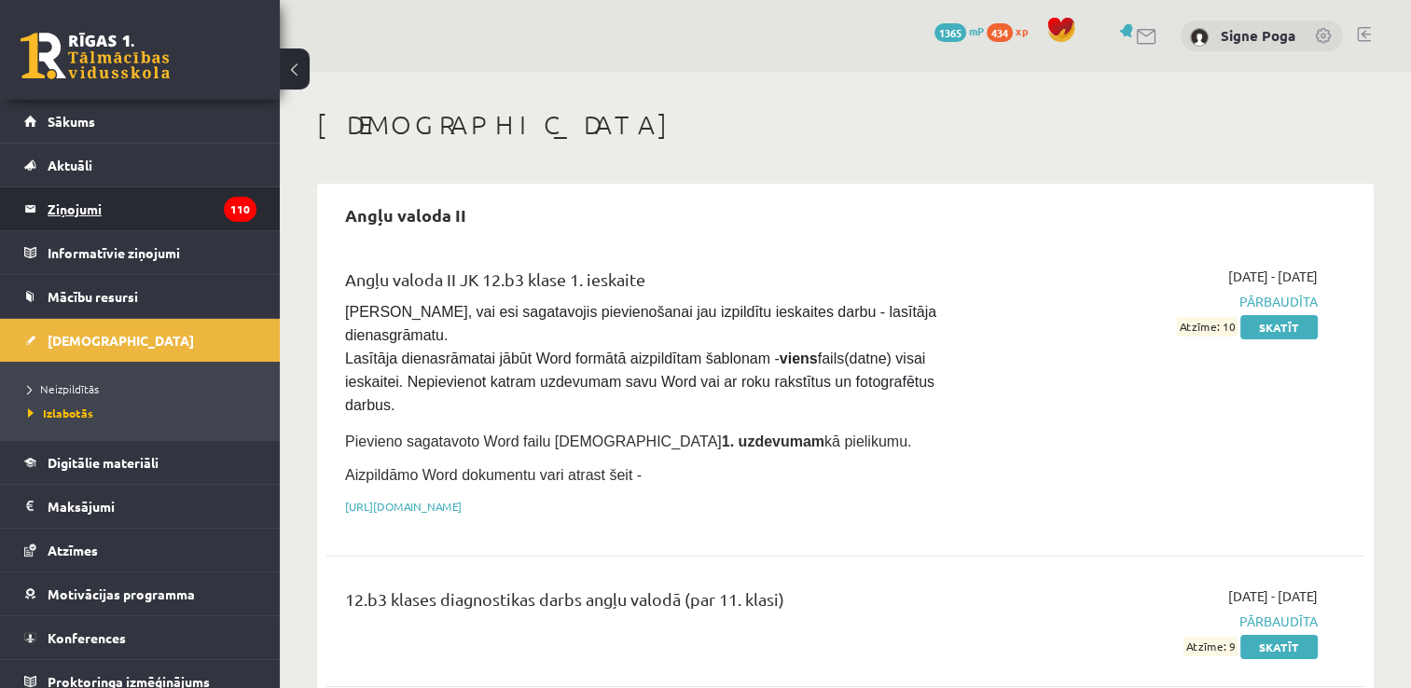
click at [97, 223] on legend "Ziņojumi 110" at bounding box center [152, 208] width 209 height 43
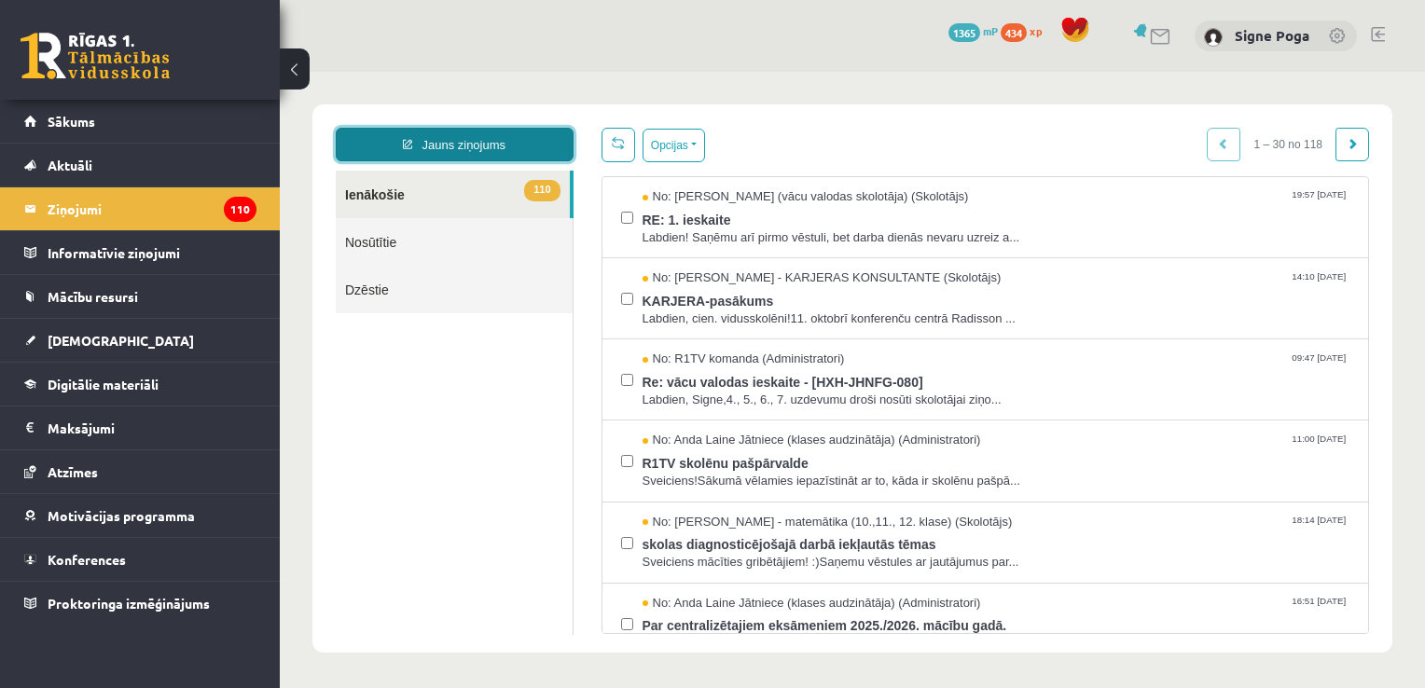
click at [491, 145] on link "Jauns ziņojums" at bounding box center [455, 145] width 238 height 34
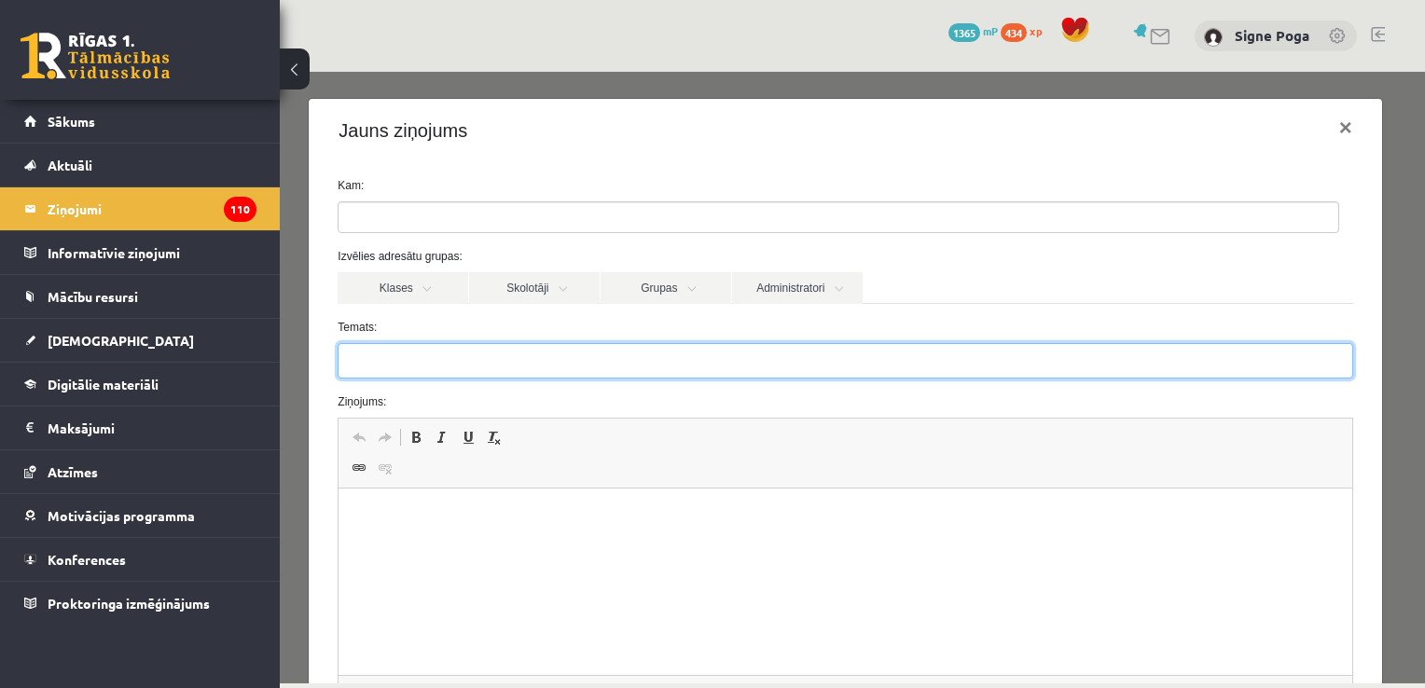
click at [393, 356] on input "Temats:" at bounding box center [845, 360] width 1015 height 35
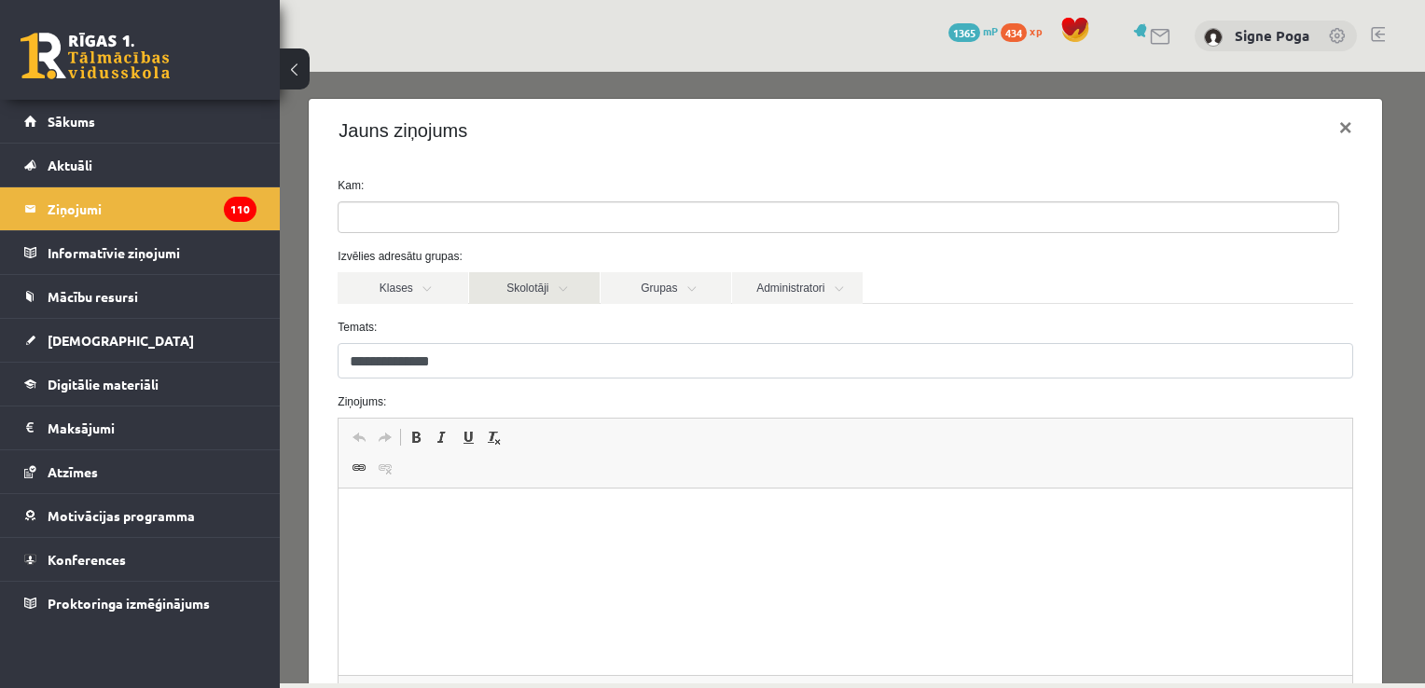
click at [552, 288] on link "Skolotāji" at bounding box center [534, 288] width 131 height 32
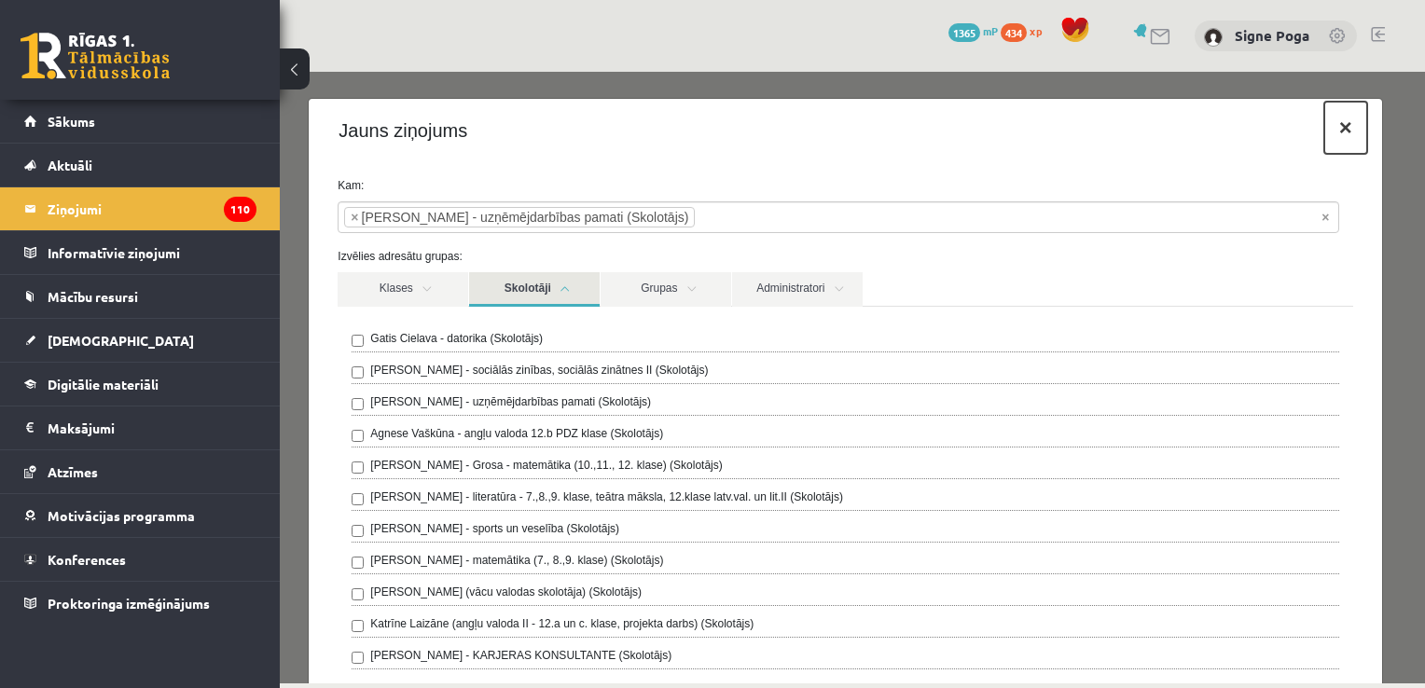
click at [1329, 131] on button "×" at bounding box center [1345, 128] width 43 height 52
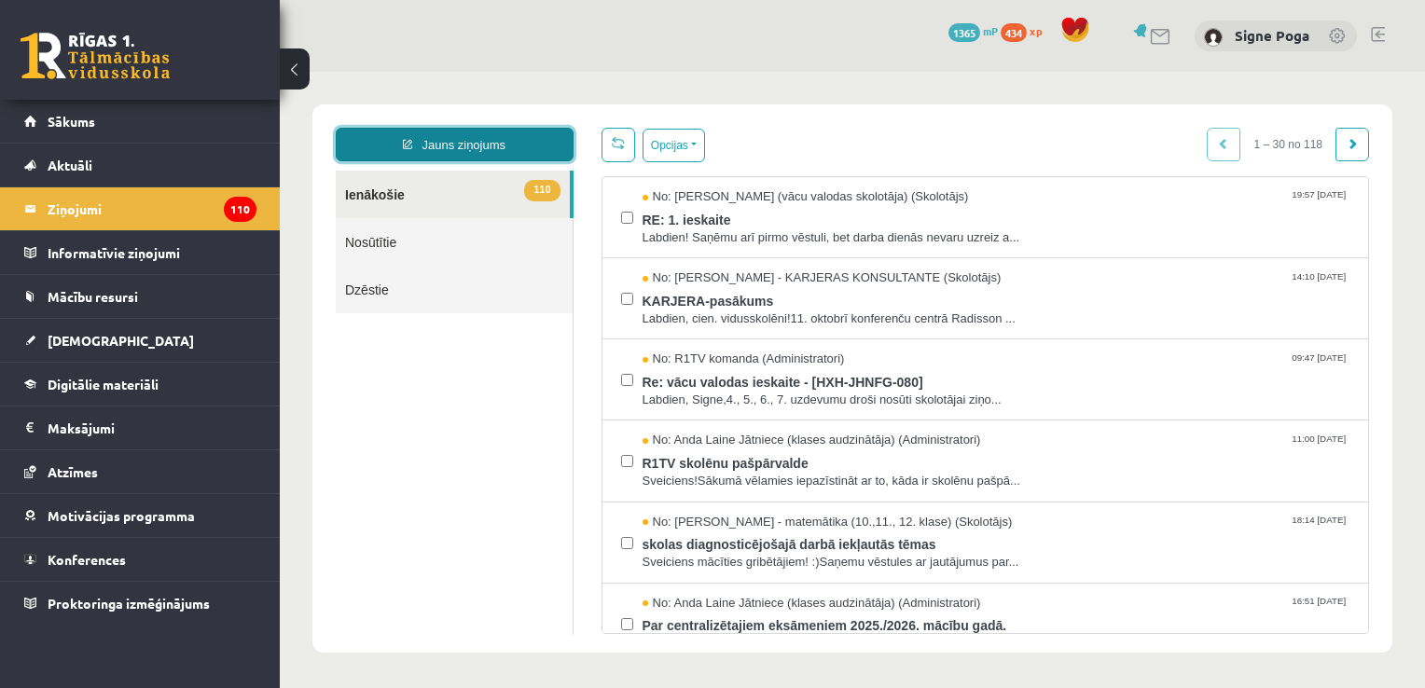
click at [420, 147] on link "Jauns ziņojums" at bounding box center [455, 145] width 238 height 34
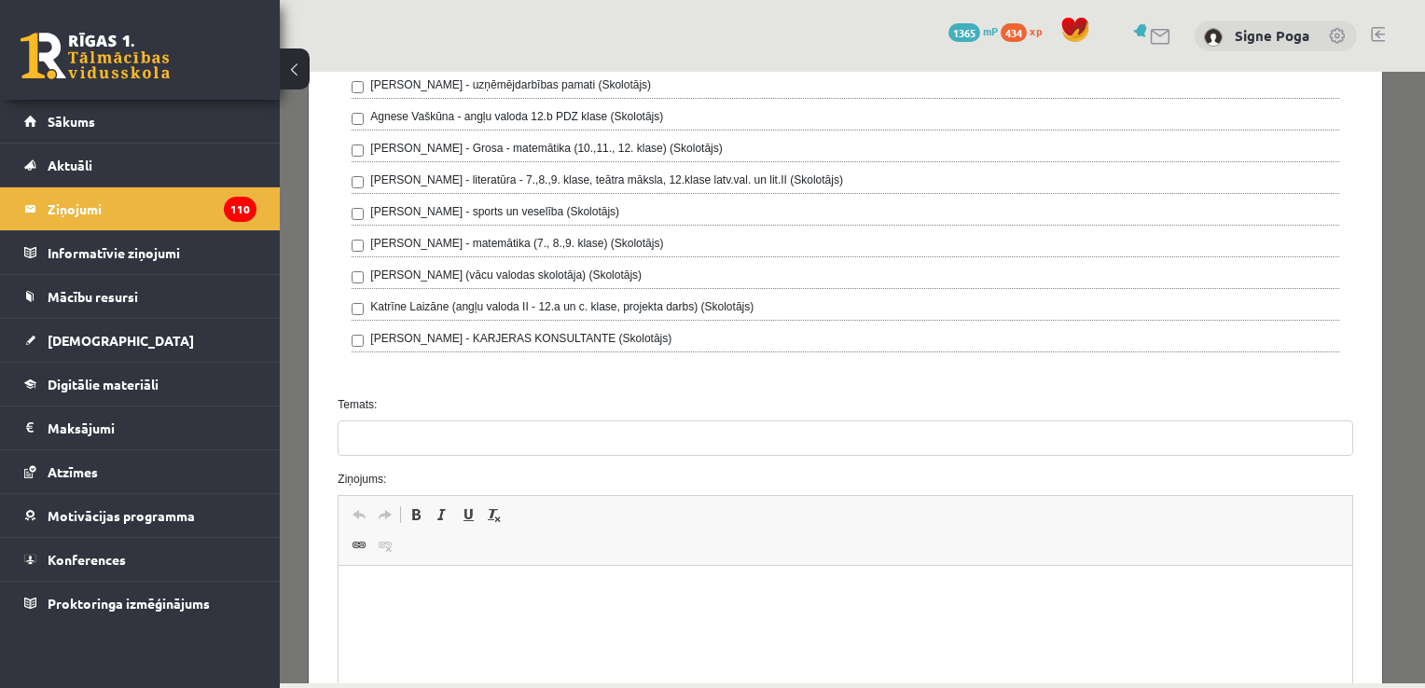
scroll to position [323, 0]
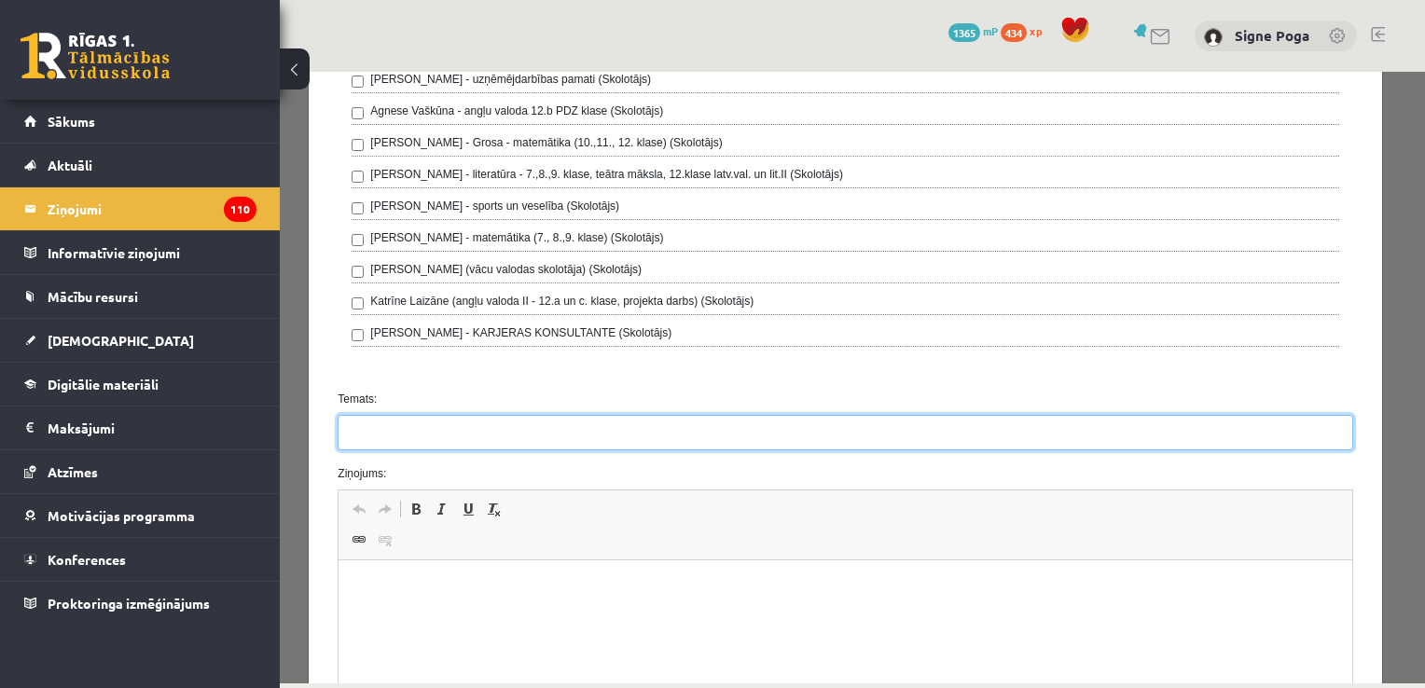
click at [960, 424] on input "Temats:" at bounding box center [845, 432] width 1015 height 35
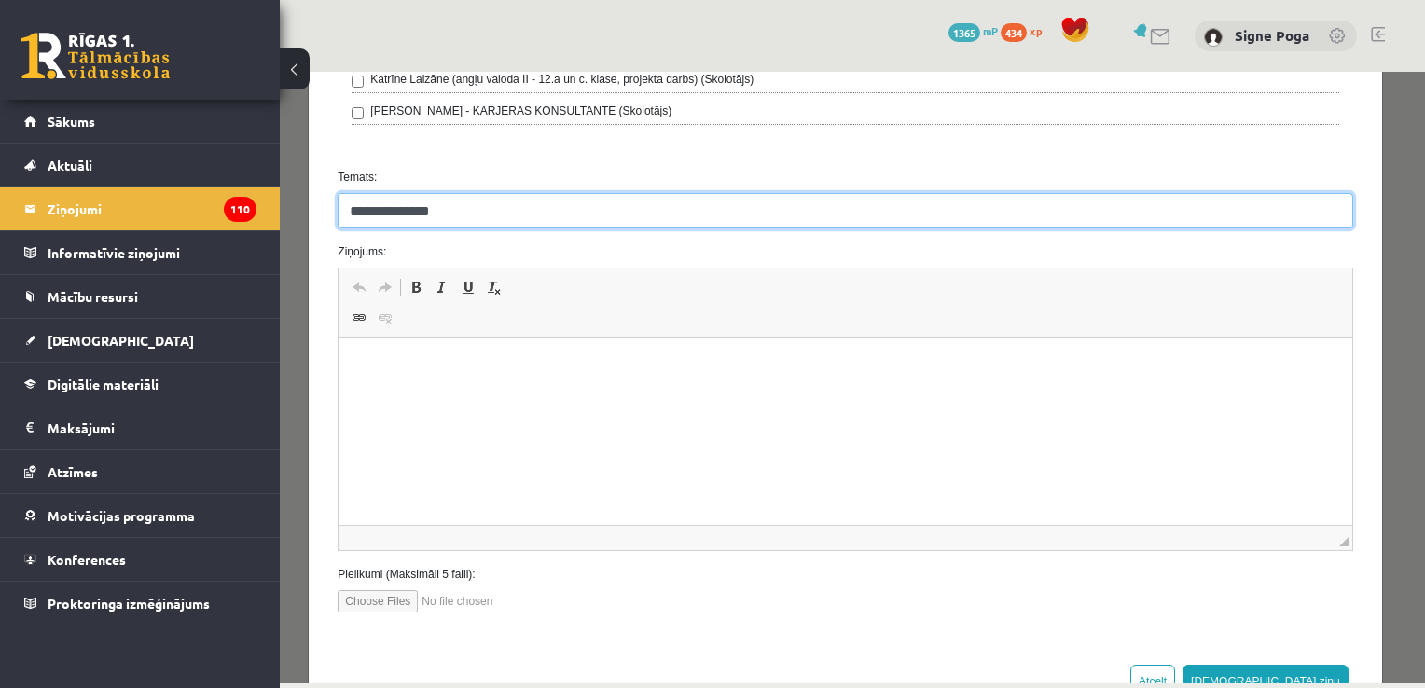
scroll to position [549, 0]
type input "**********"
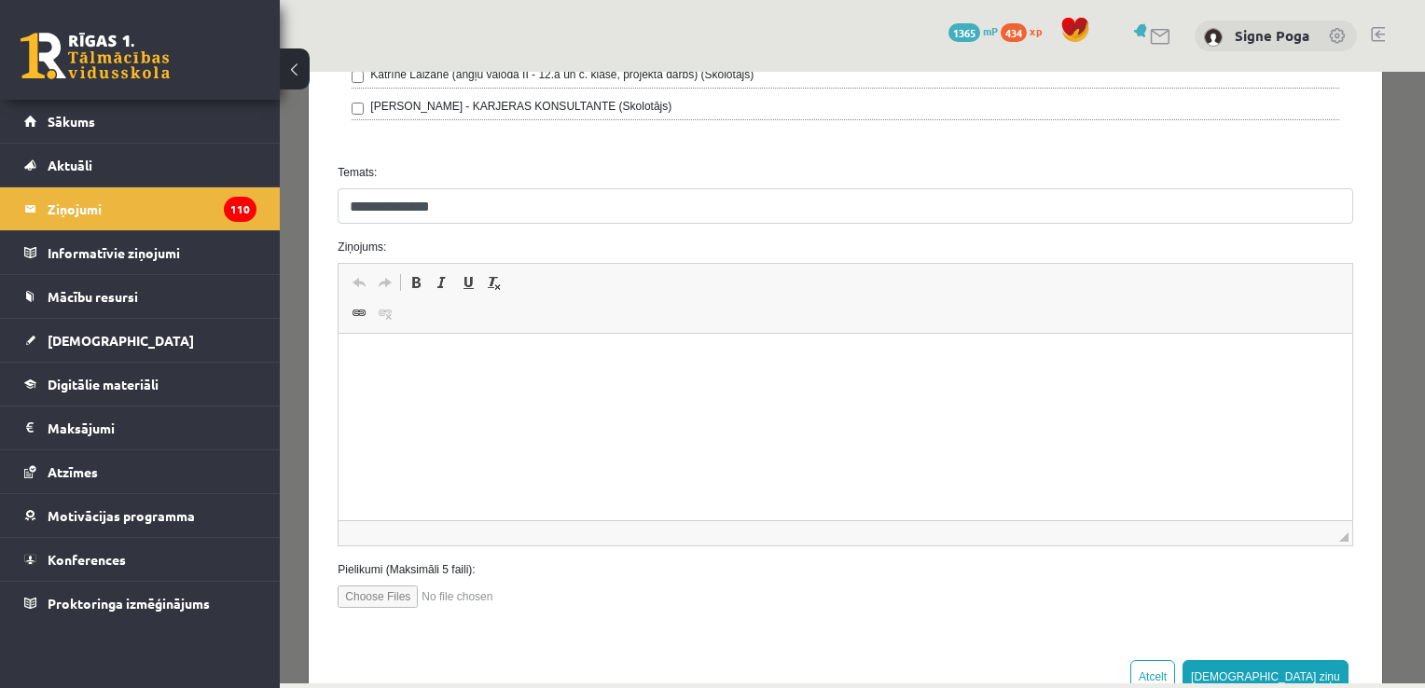
click at [765, 343] on html at bounding box center [845, 362] width 1013 height 57
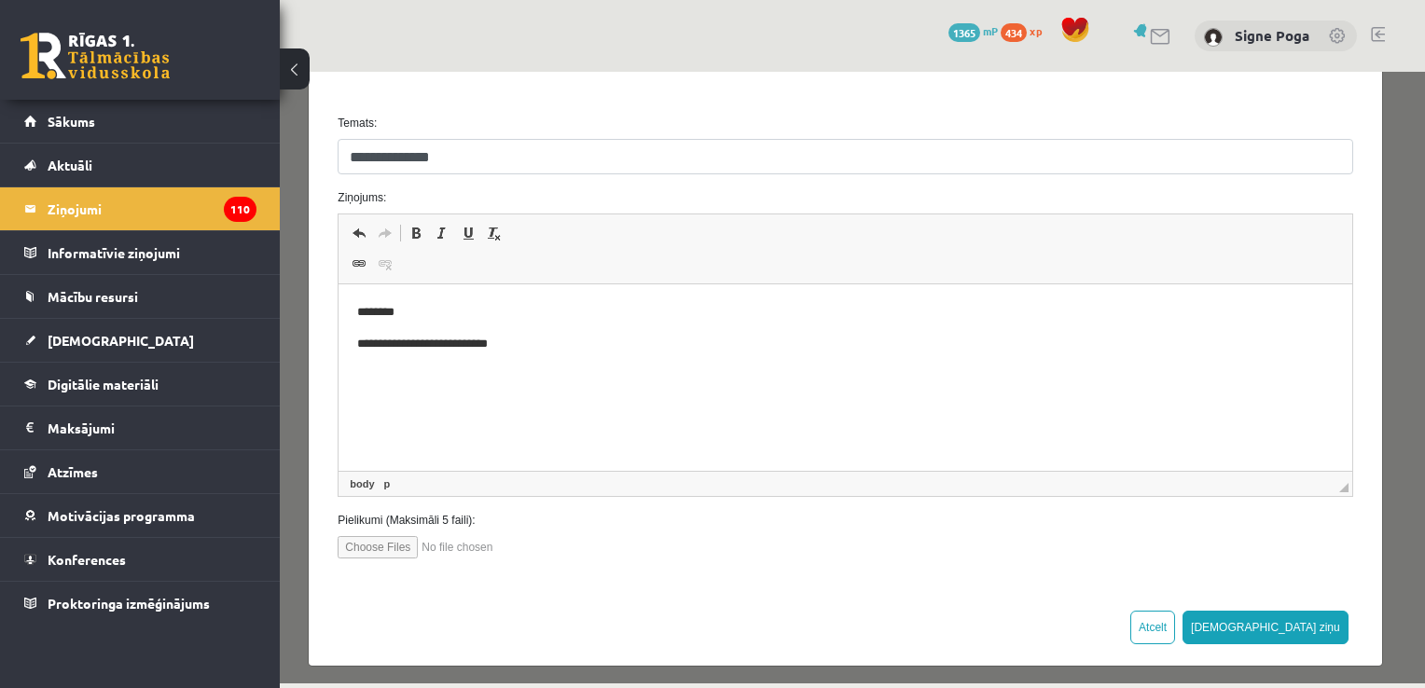
scroll to position [602, 0]
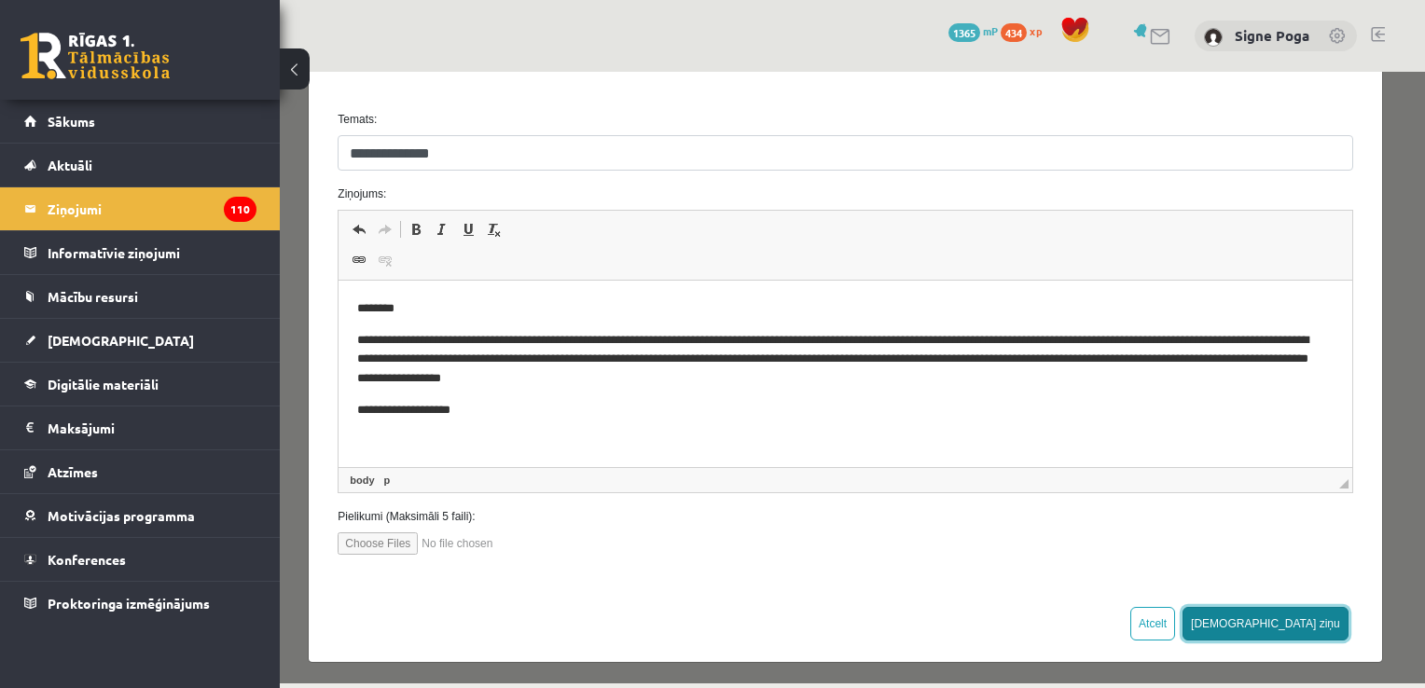
click at [1317, 623] on button "Sūtīt ziņu" at bounding box center [1265, 624] width 166 height 34
click at [1290, 629] on button "Sūtīt ziņu" at bounding box center [1265, 624] width 166 height 34
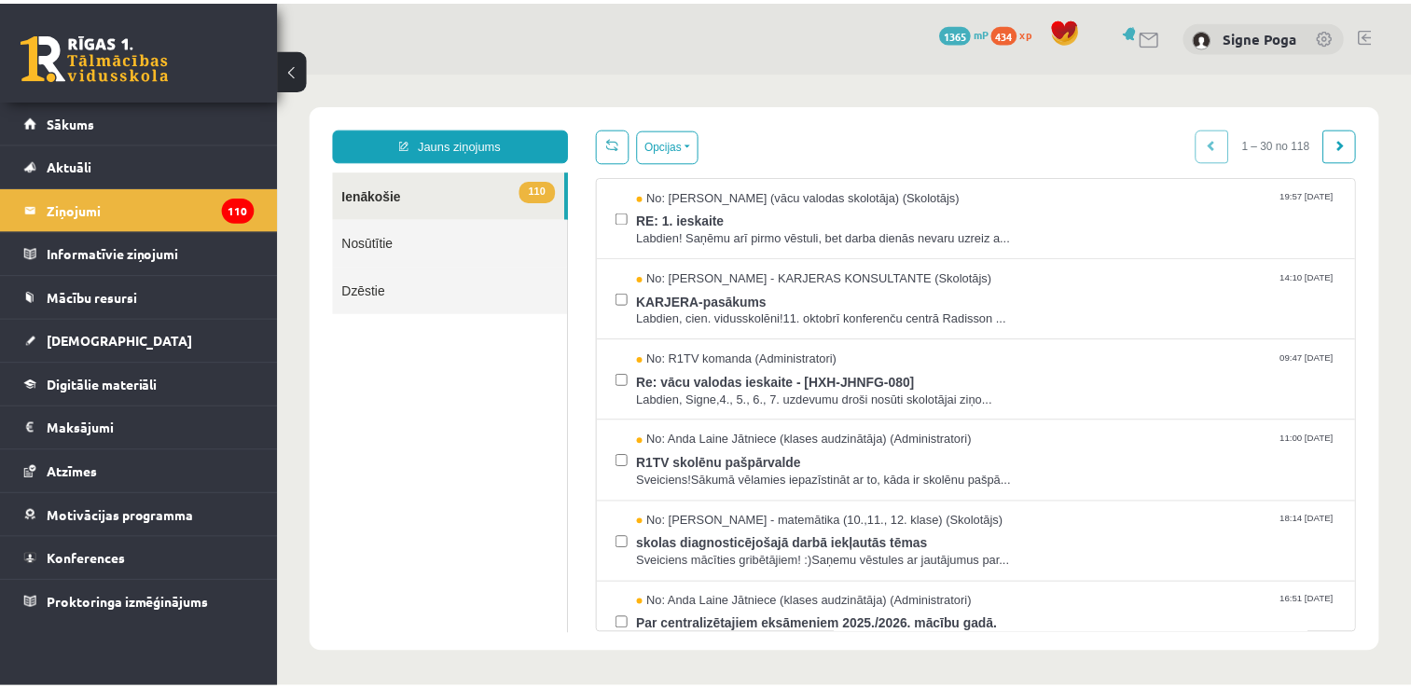
scroll to position [0, 0]
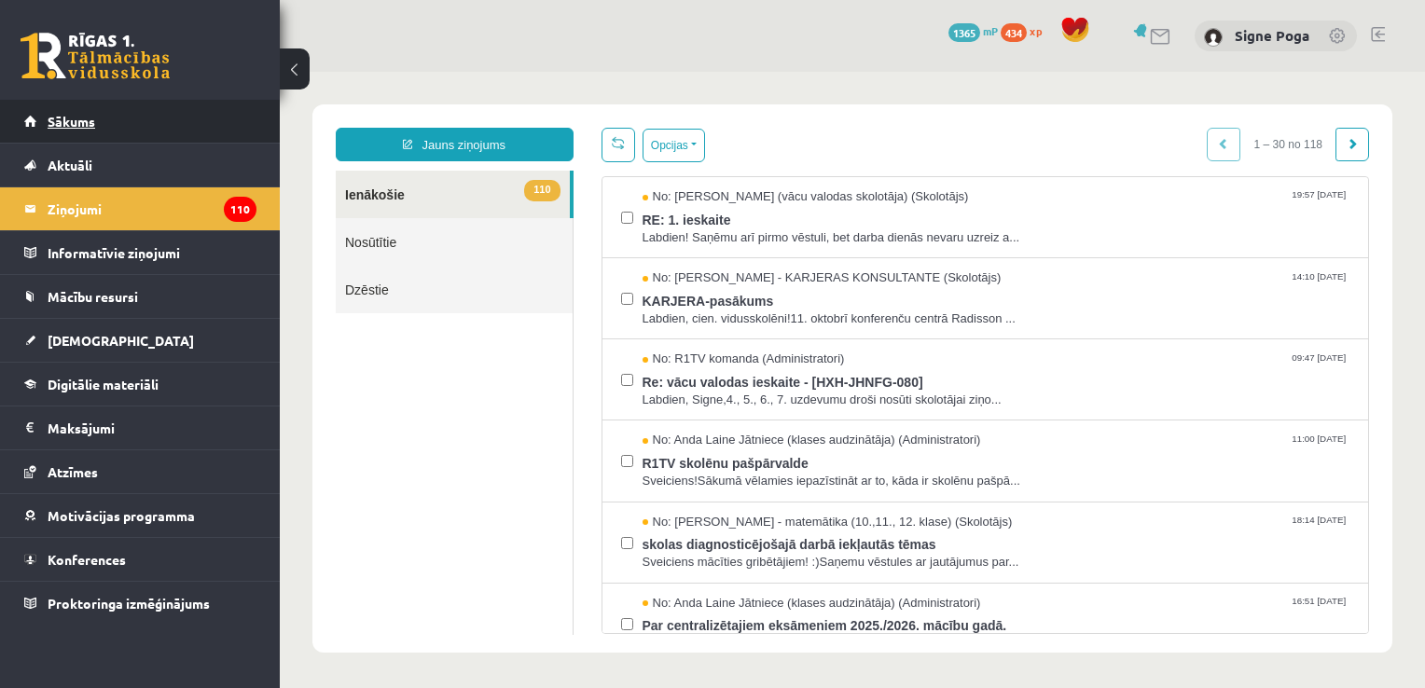
click at [112, 114] on link "Sākums" at bounding box center [140, 121] width 232 height 43
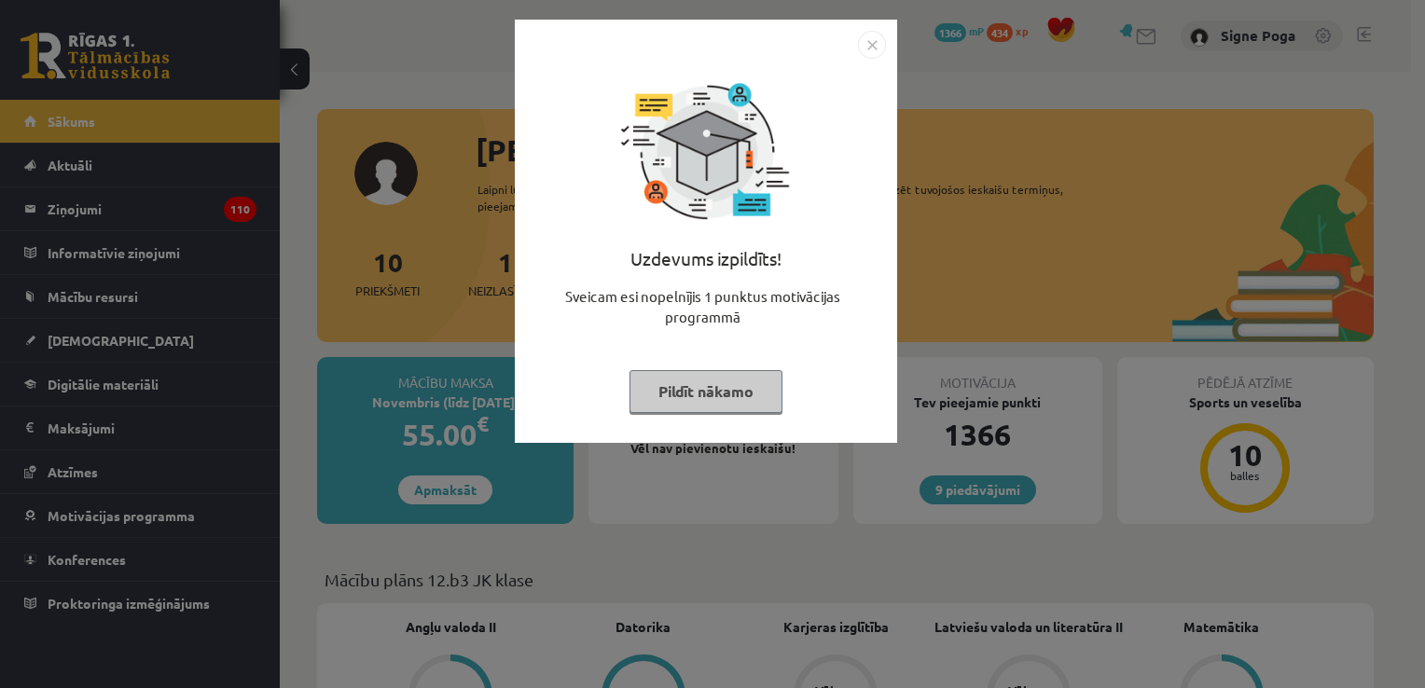
click at [873, 35] on img "Close" at bounding box center [872, 45] width 28 height 28
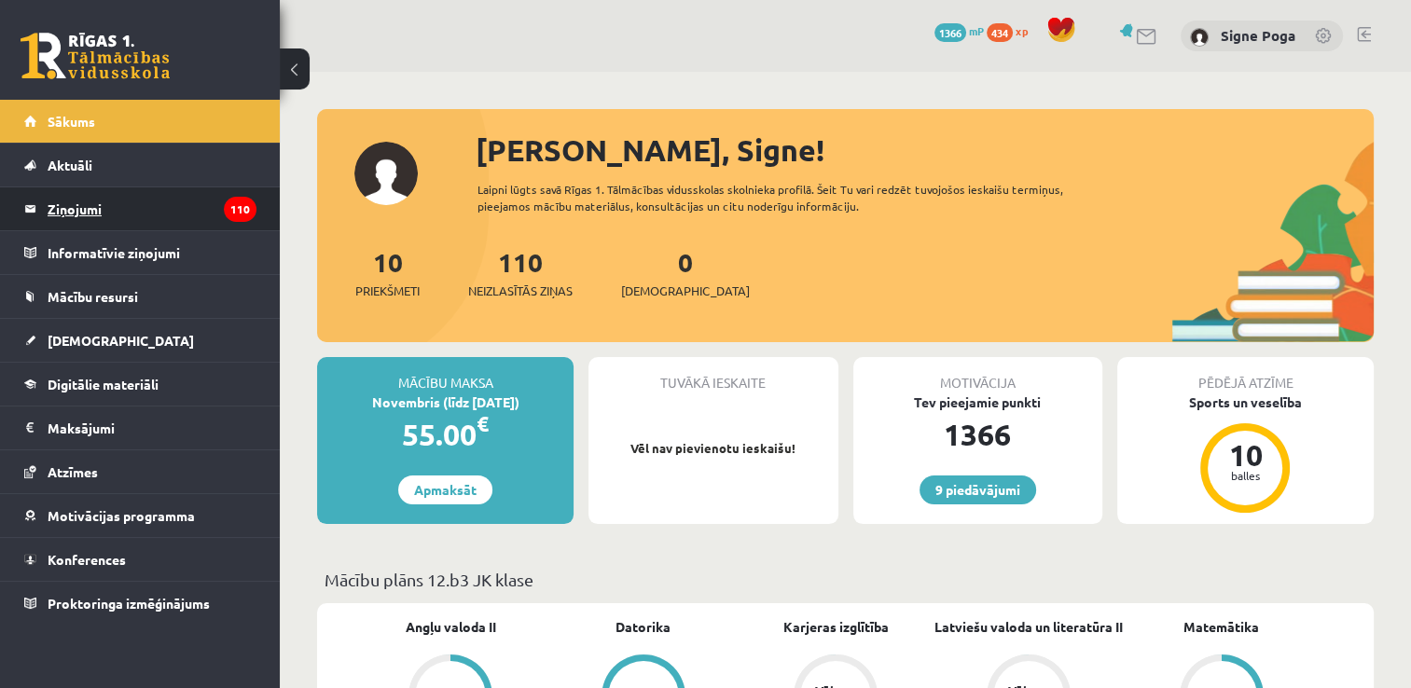
click at [154, 225] on legend "Ziņojumi 110" at bounding box center [152, 208] width 209 height 43
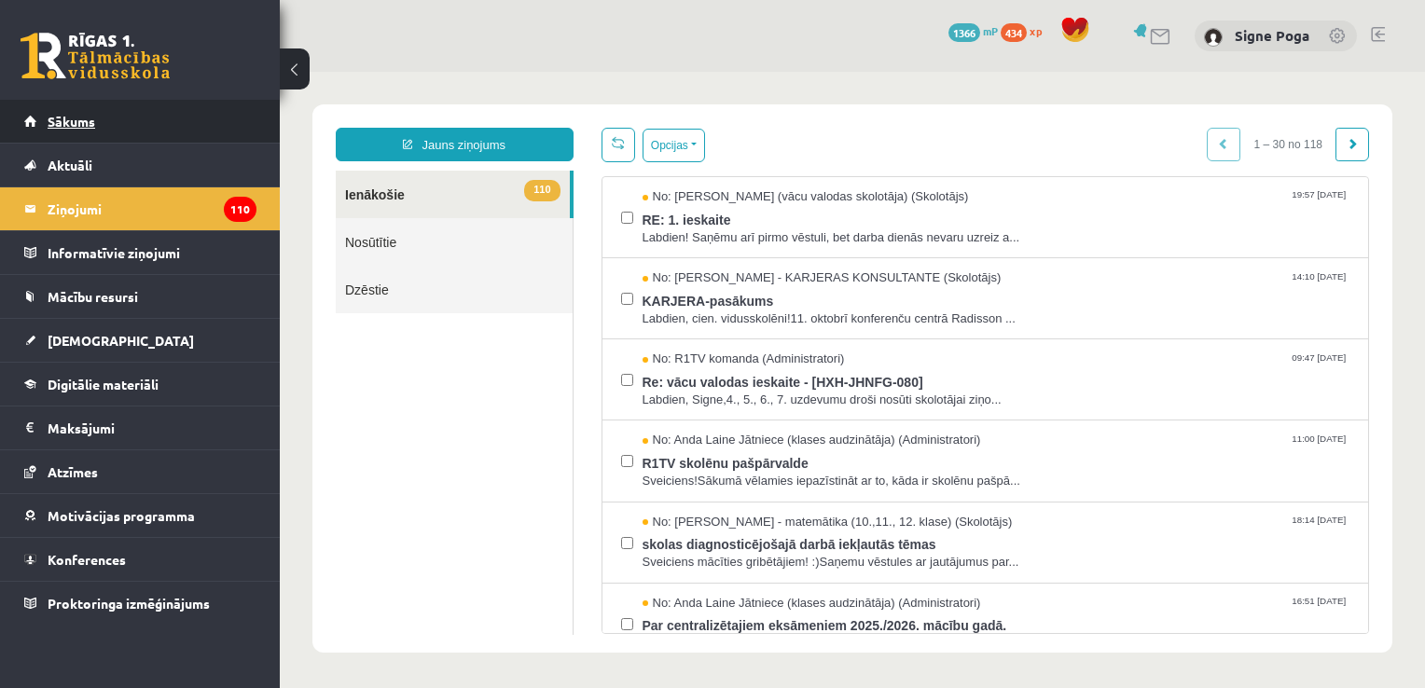
click at [216, 124] on link "Sākums" at bounding box center [140, 121] width 232 height 43
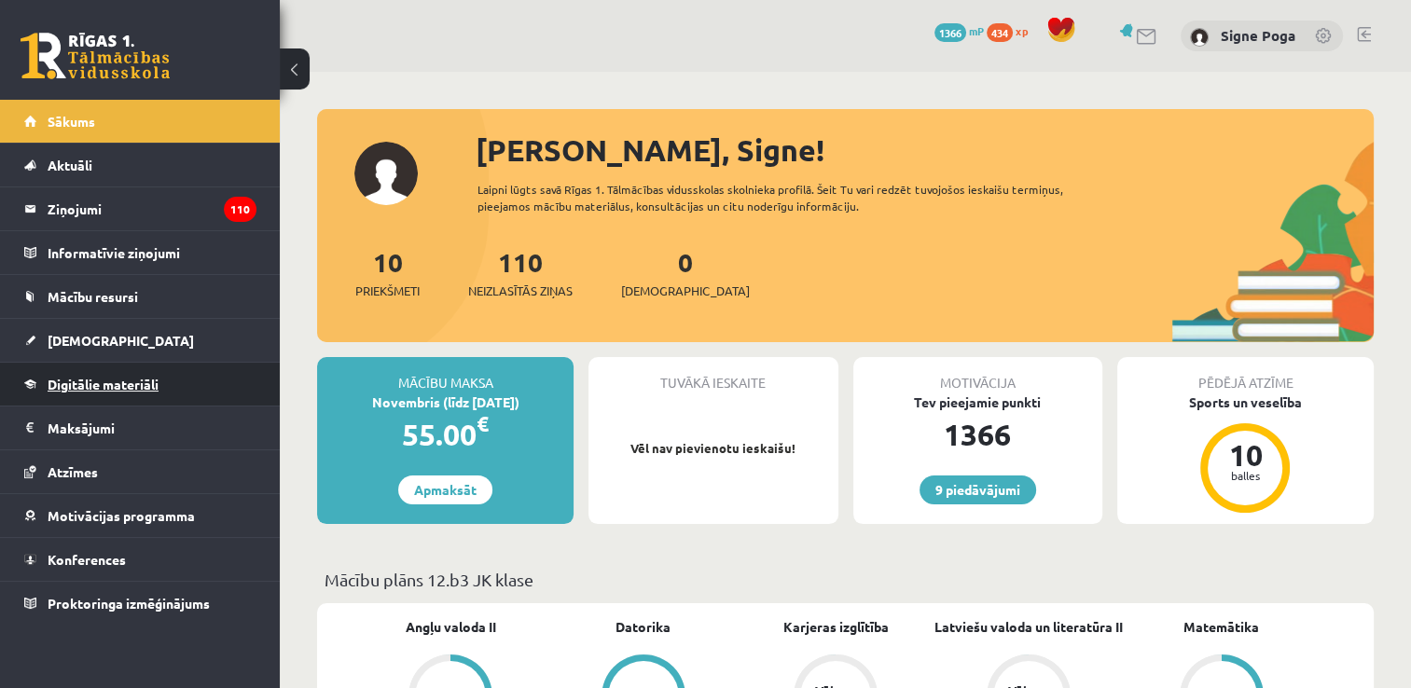
click at [108, 386] on span "Digitālie materiāli" at bounding box center [103, 384] width 111 height 17
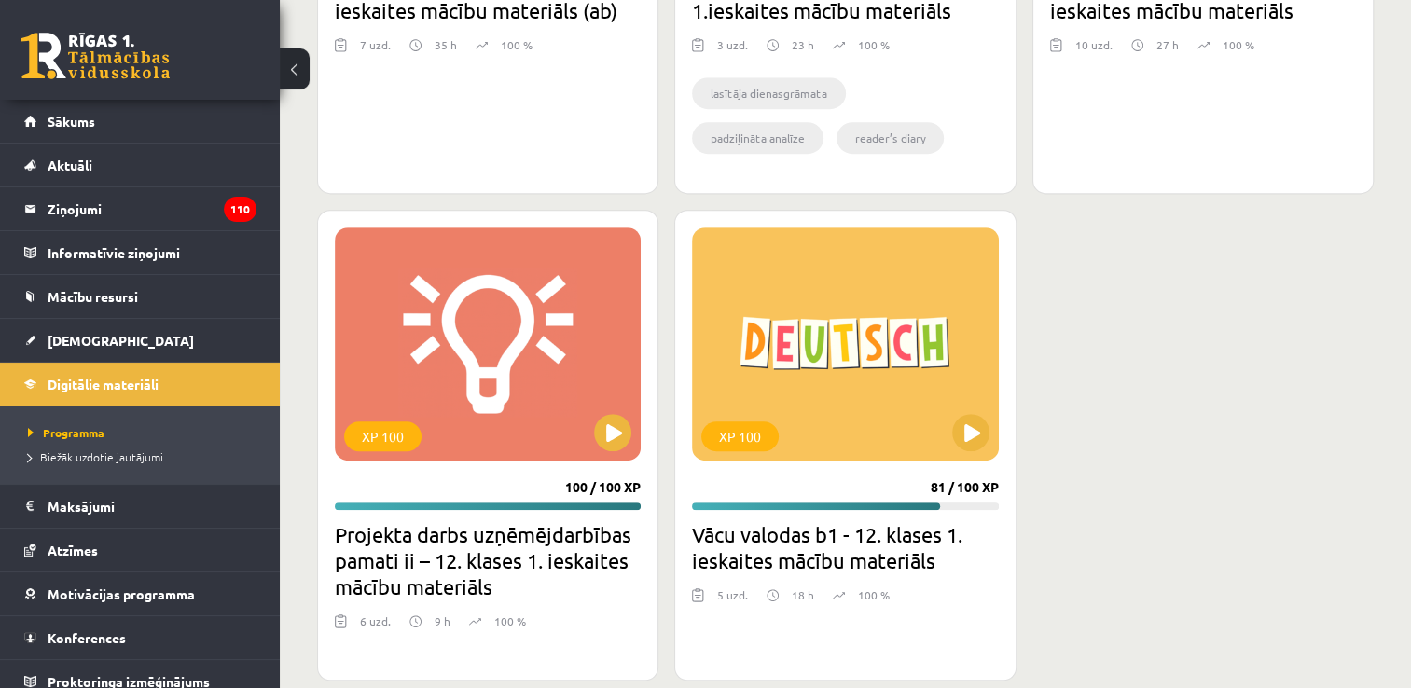
scroll to position [1006, 0]
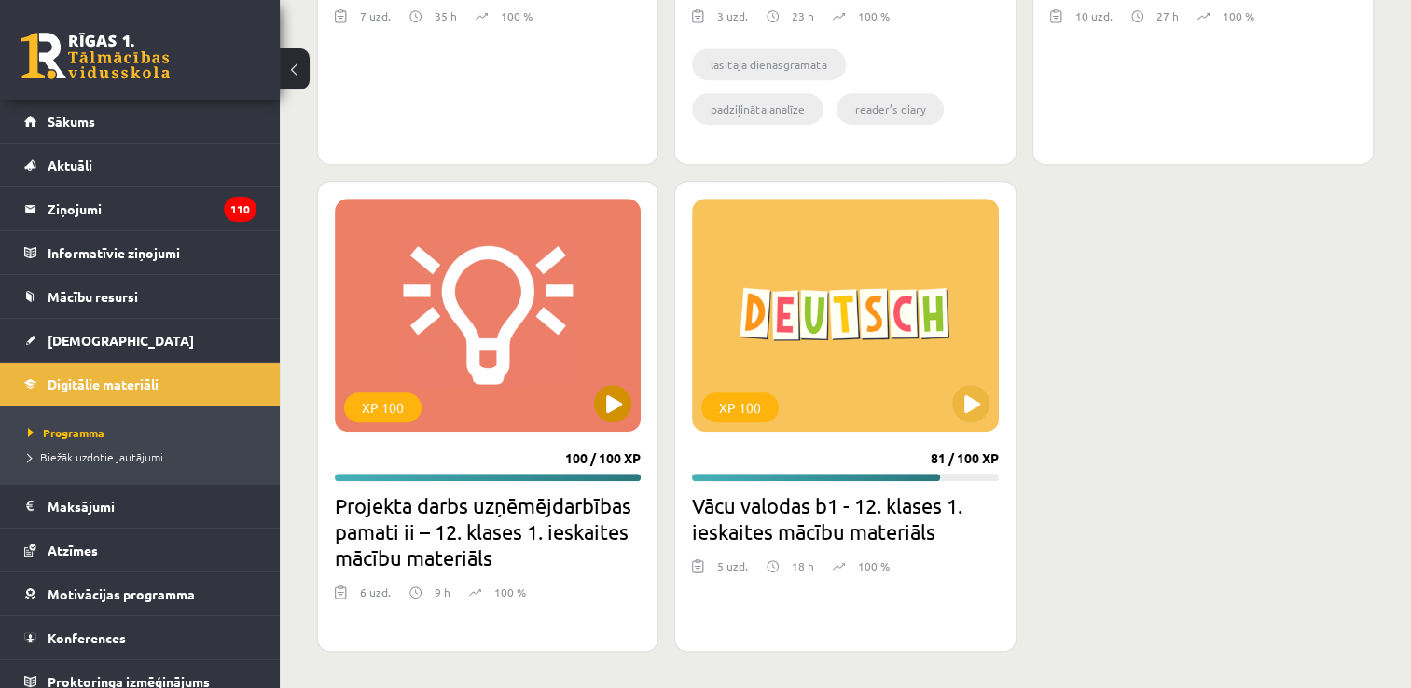
click at [363, 402] on div "XP 100" at bounding box center [382, 408] width 77 height 30
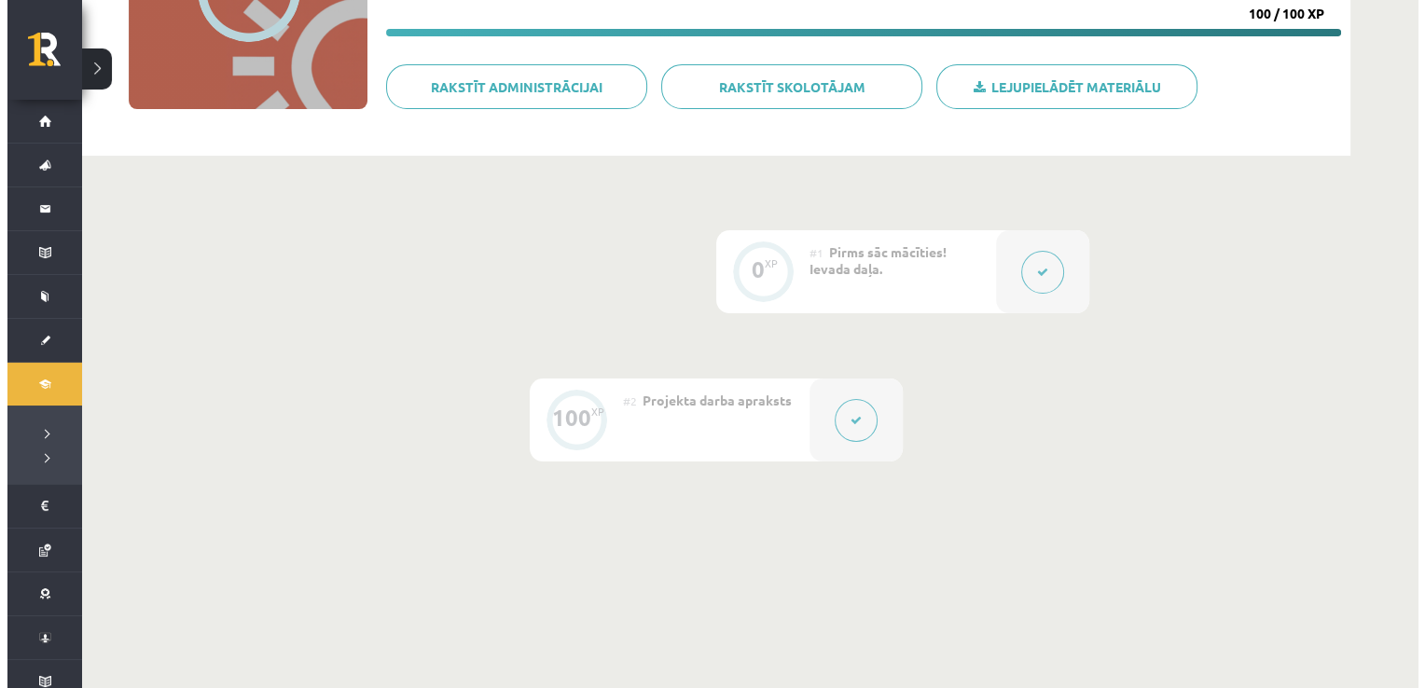
scroll to position [371, 0]
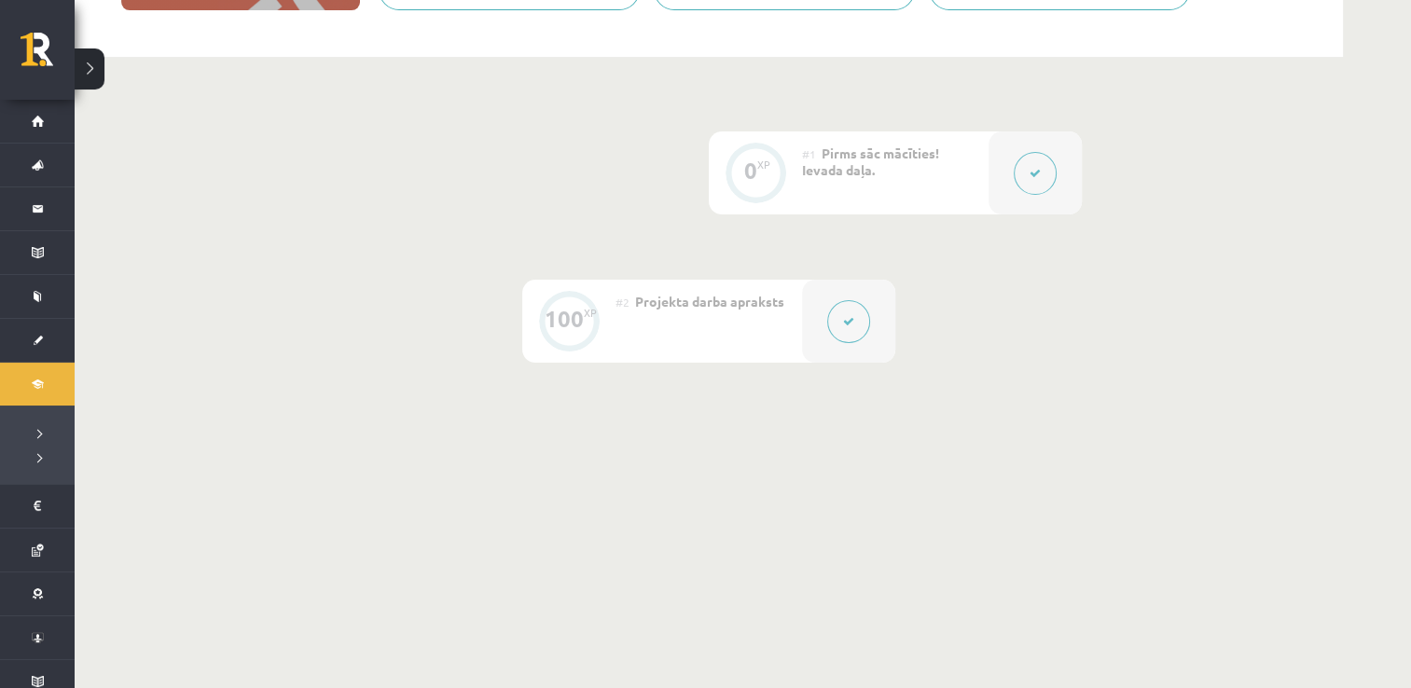
click at [839, 317] on button at bounding box center [848, 321] width 43 height 43
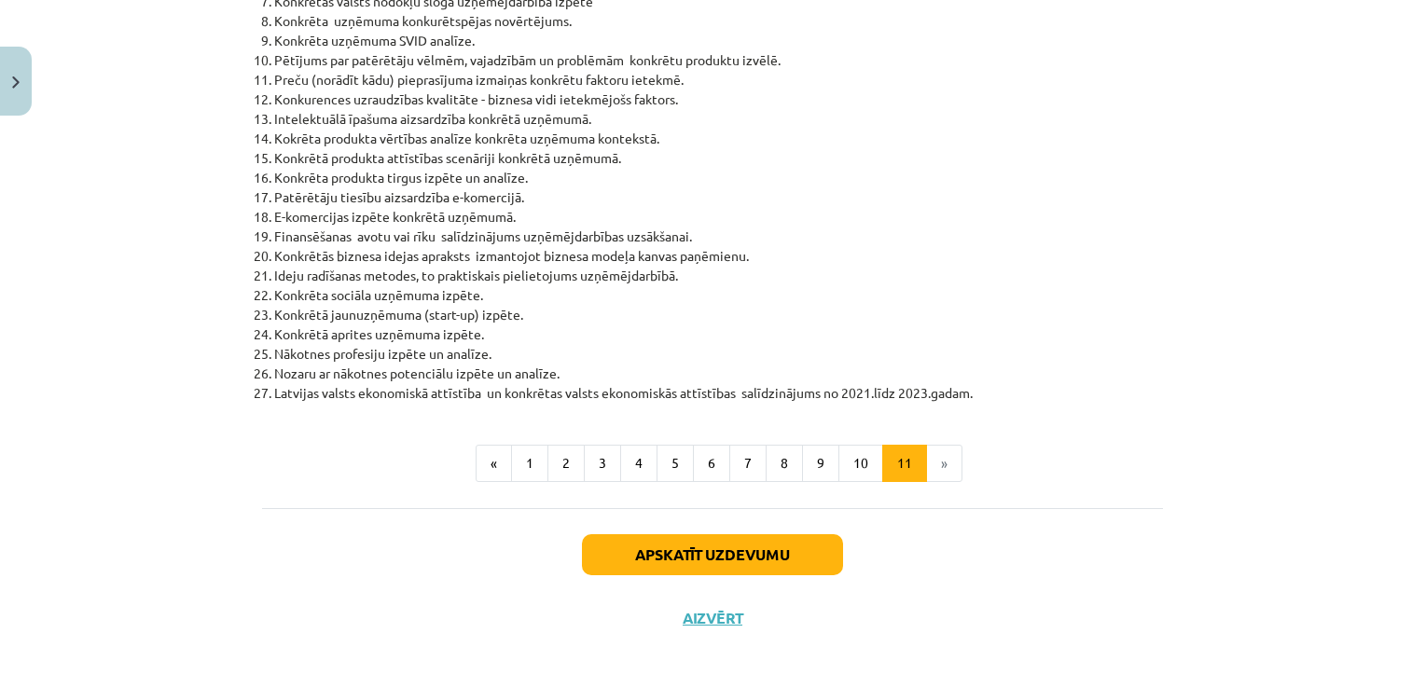
scroll to position [849, 0]
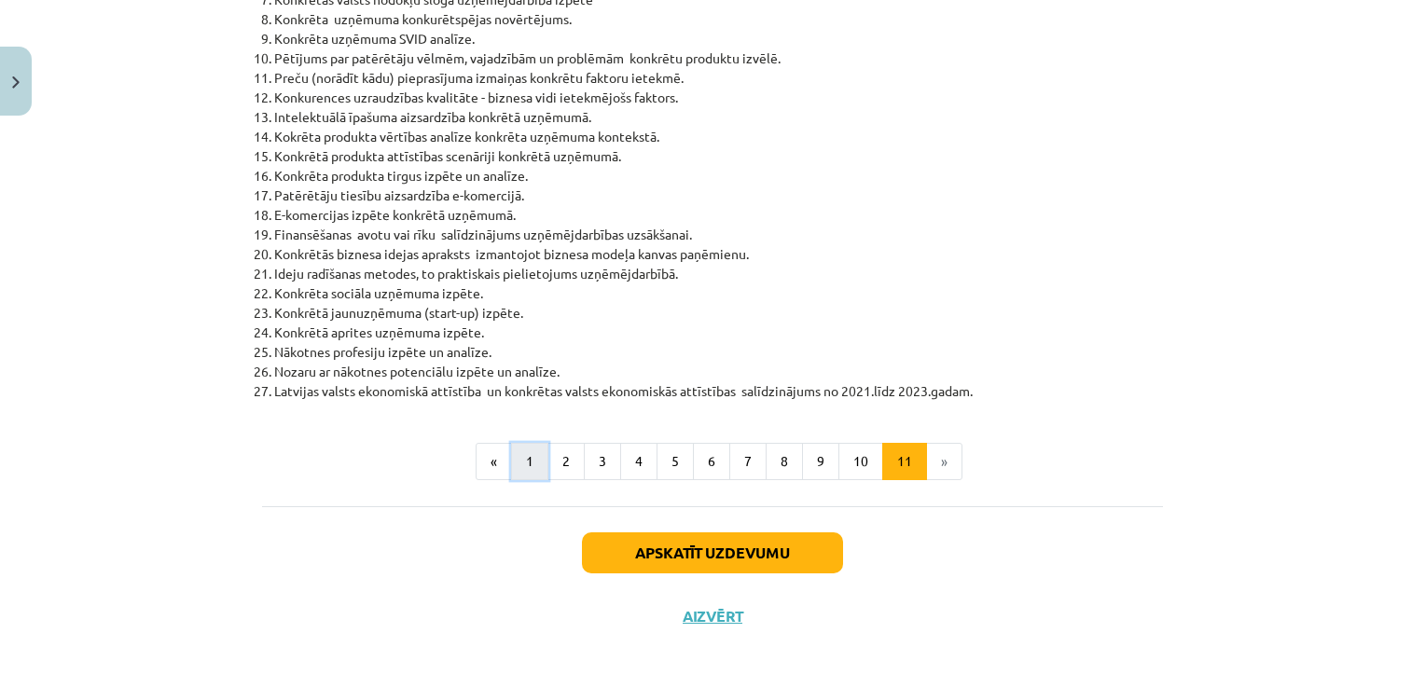
click at [533, 451] on button "1" at bounding box center [529, 461] width 37 height 37
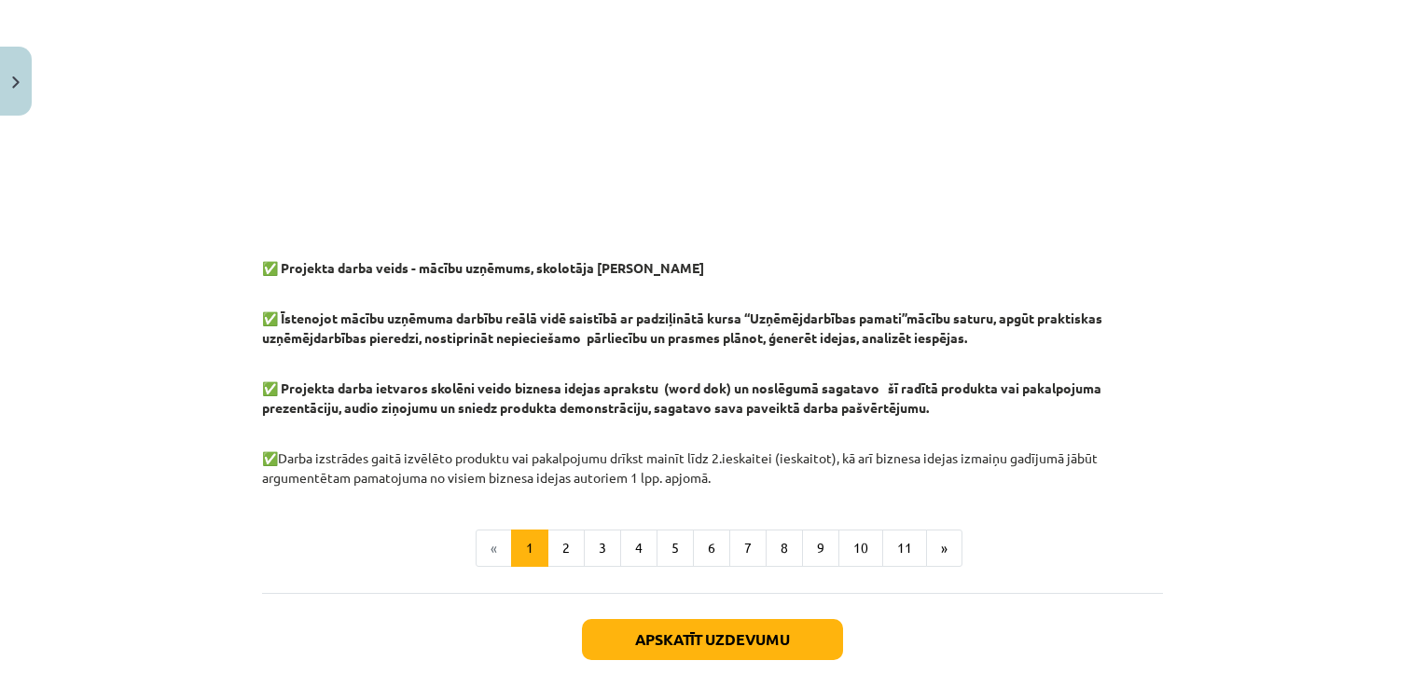
scroll to position [1488, 0]
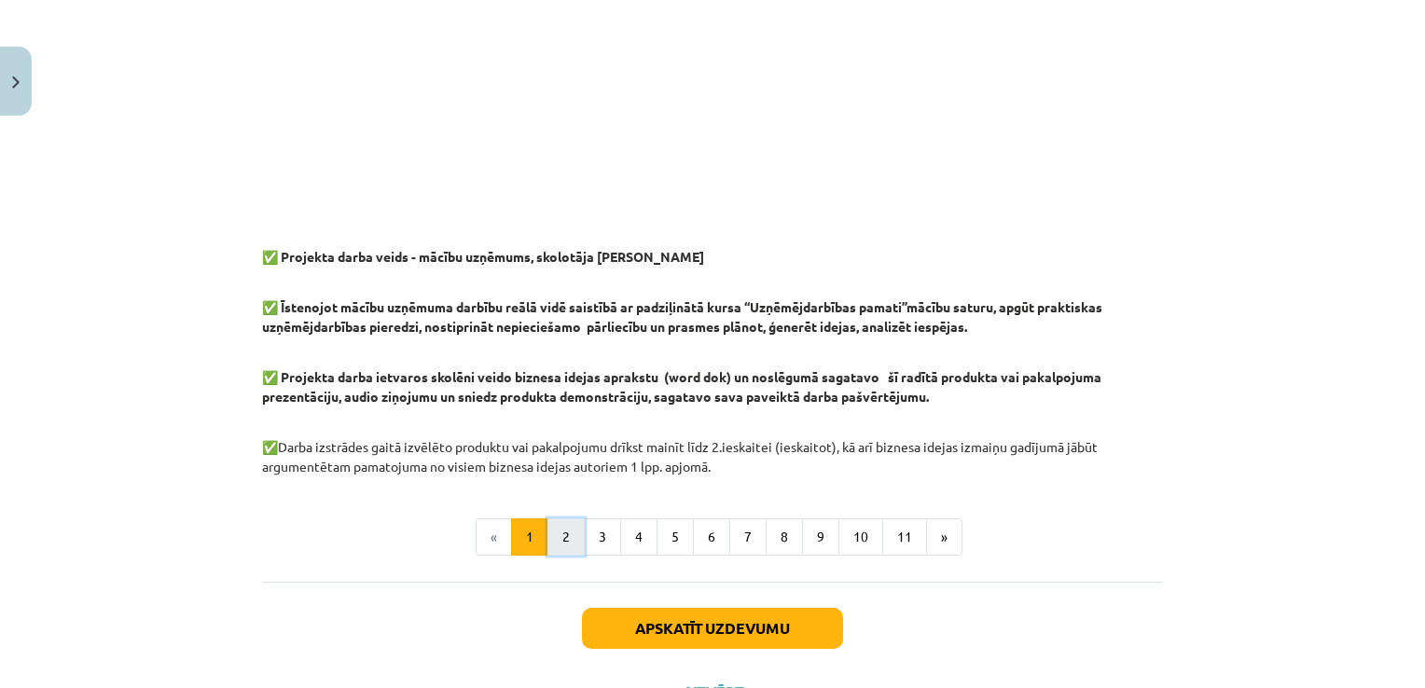
click at [573, 542] on button "2" at bounding box center [565, 536] width 37 height 37
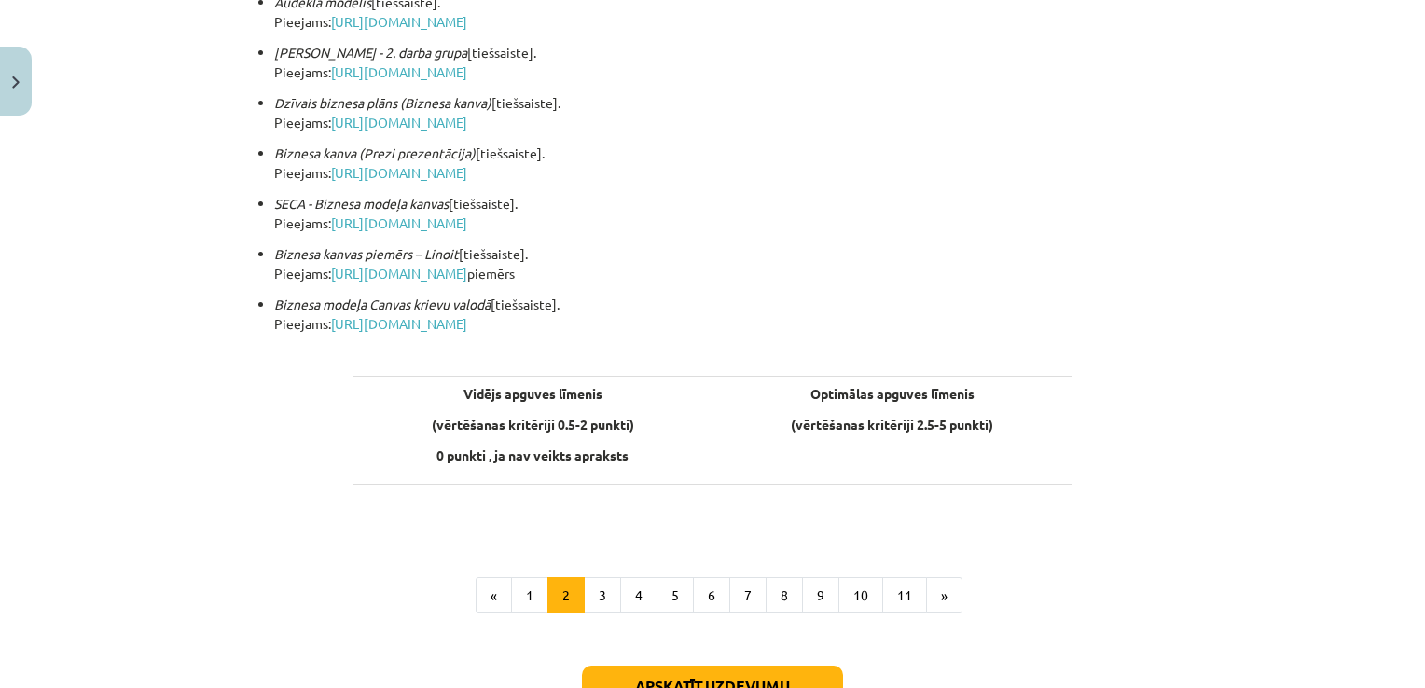
scroll to position [662, 0]
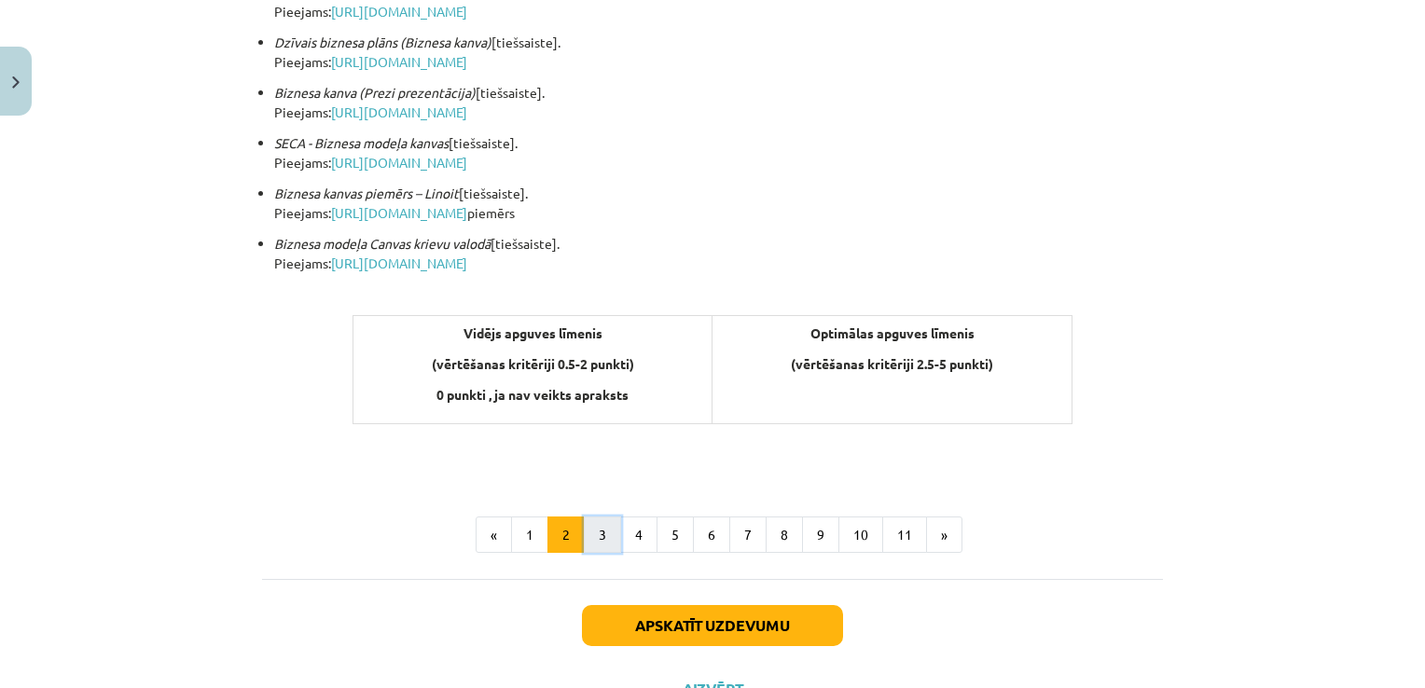
click at [589, 527] on button "3" at bounding box center [602, 535] width 37 height 37
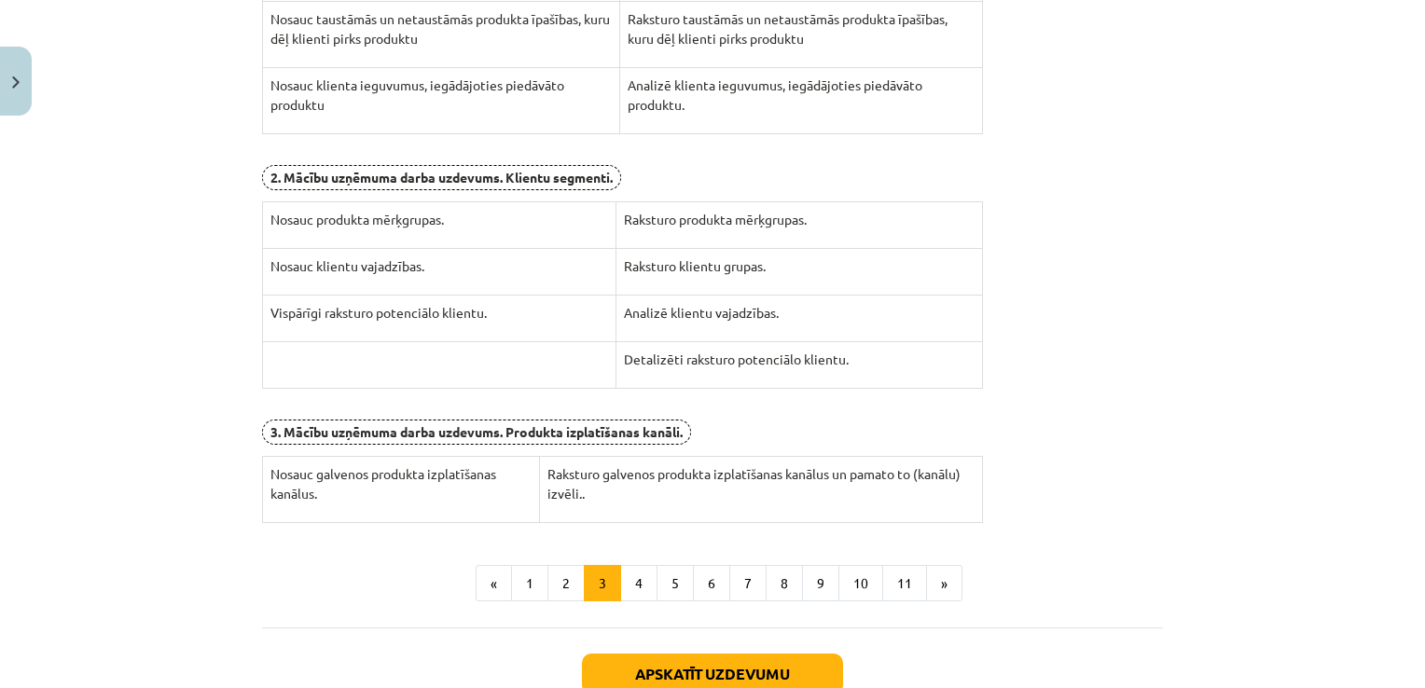
scroll to position [563, 0]
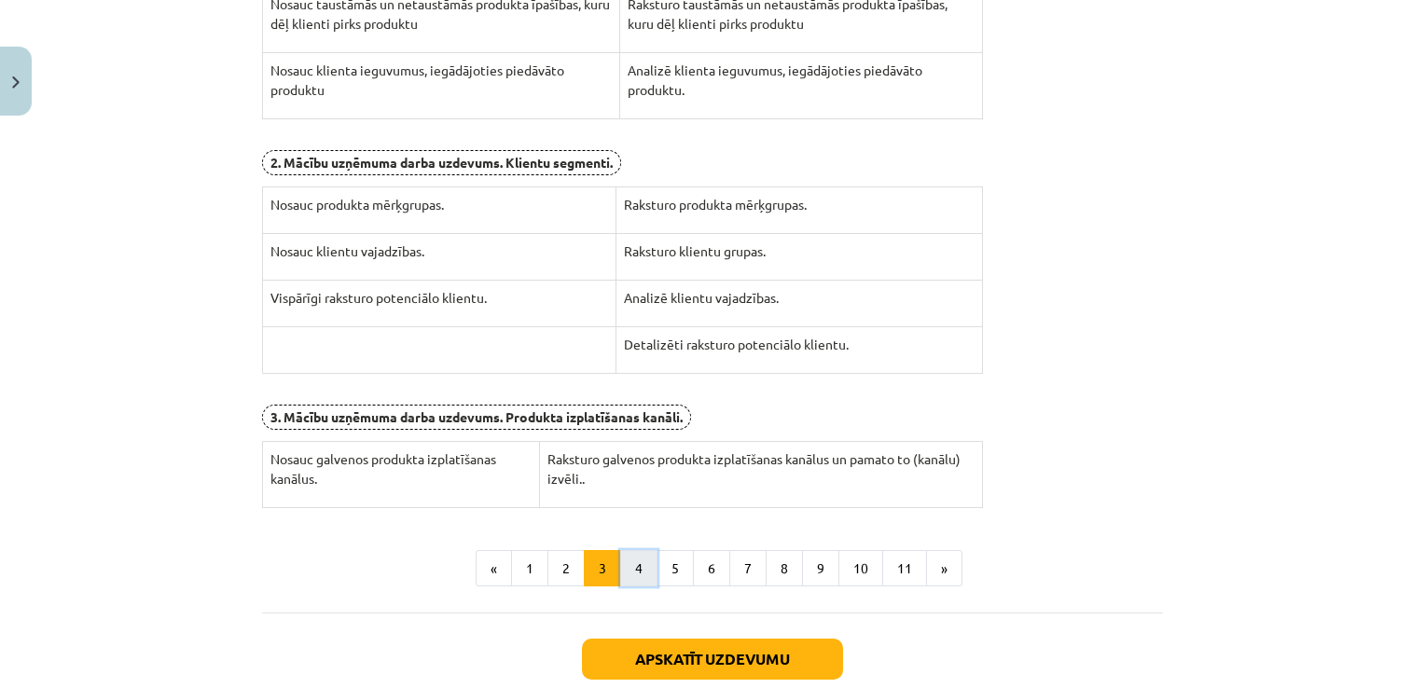
click at [628, 550] on button "4" at bounding box center [638, 568] width 37 height 37
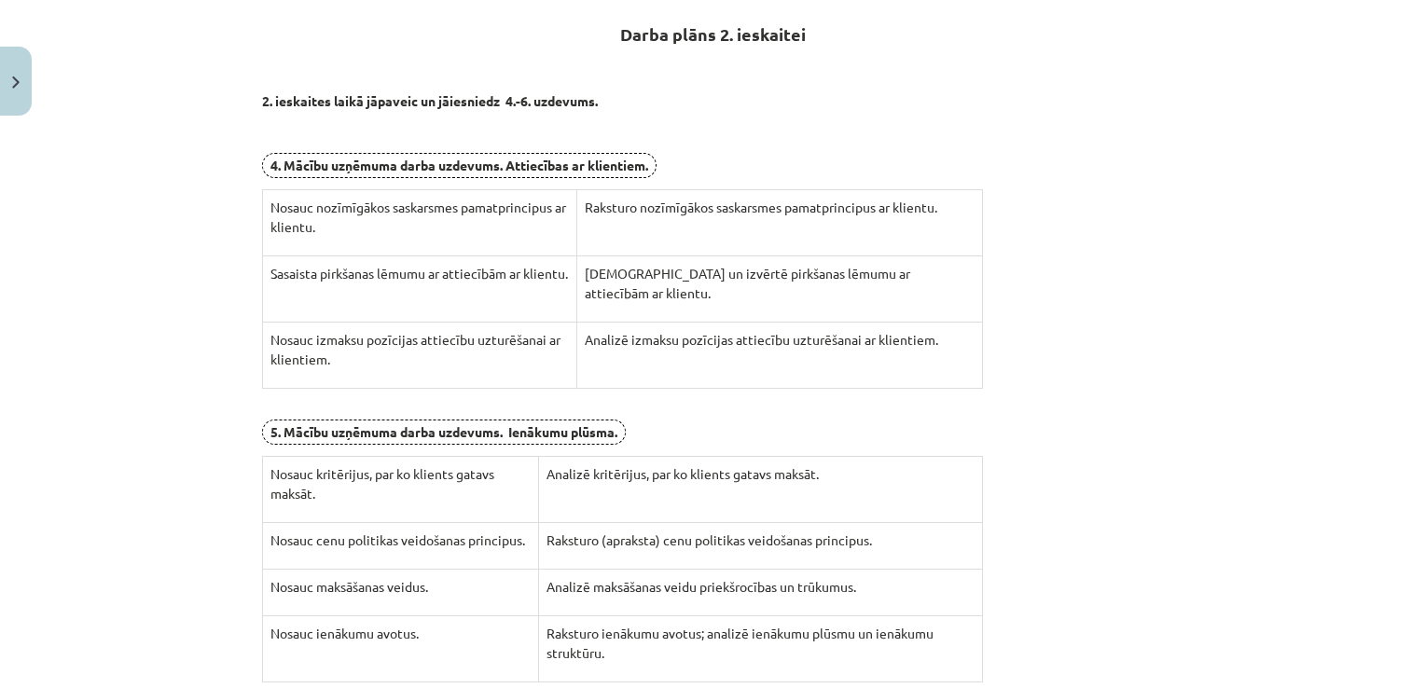
scroll to position [730, 0]
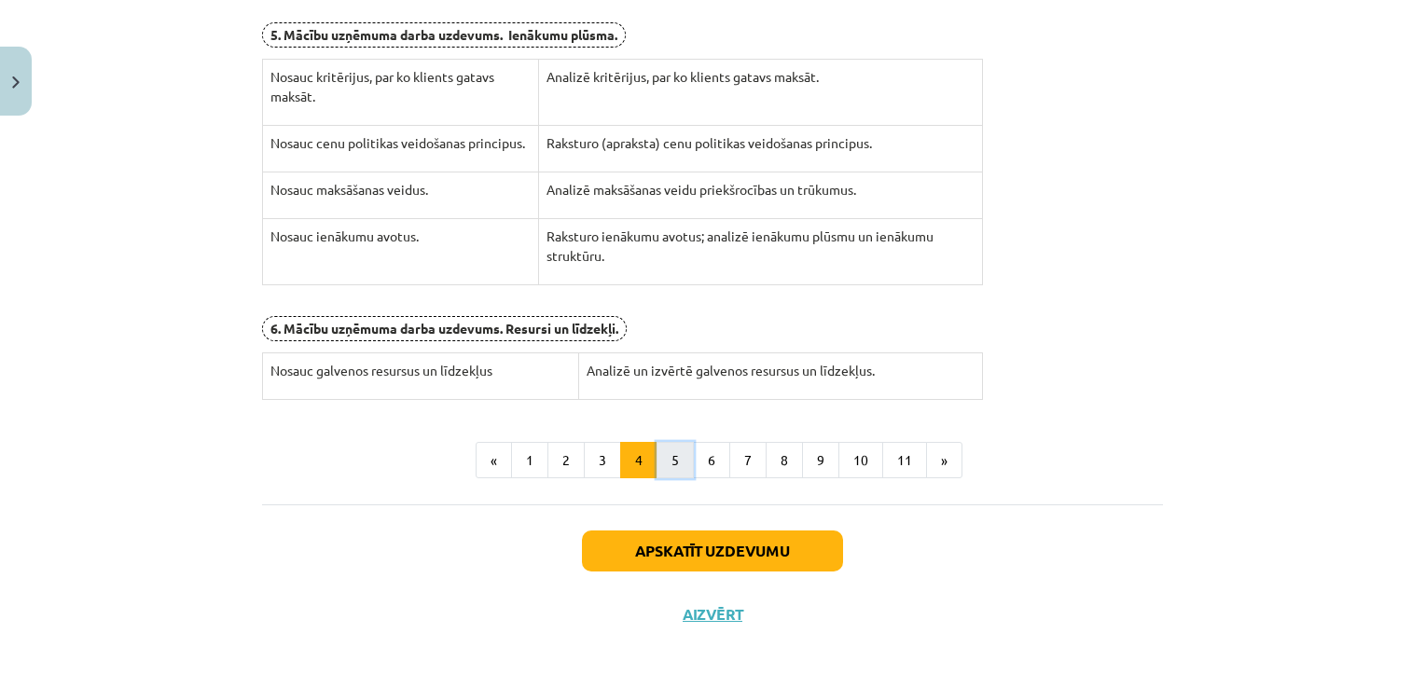
click at [664, 464] on button "5" at bounding box center [674, 460] width 37 height 37
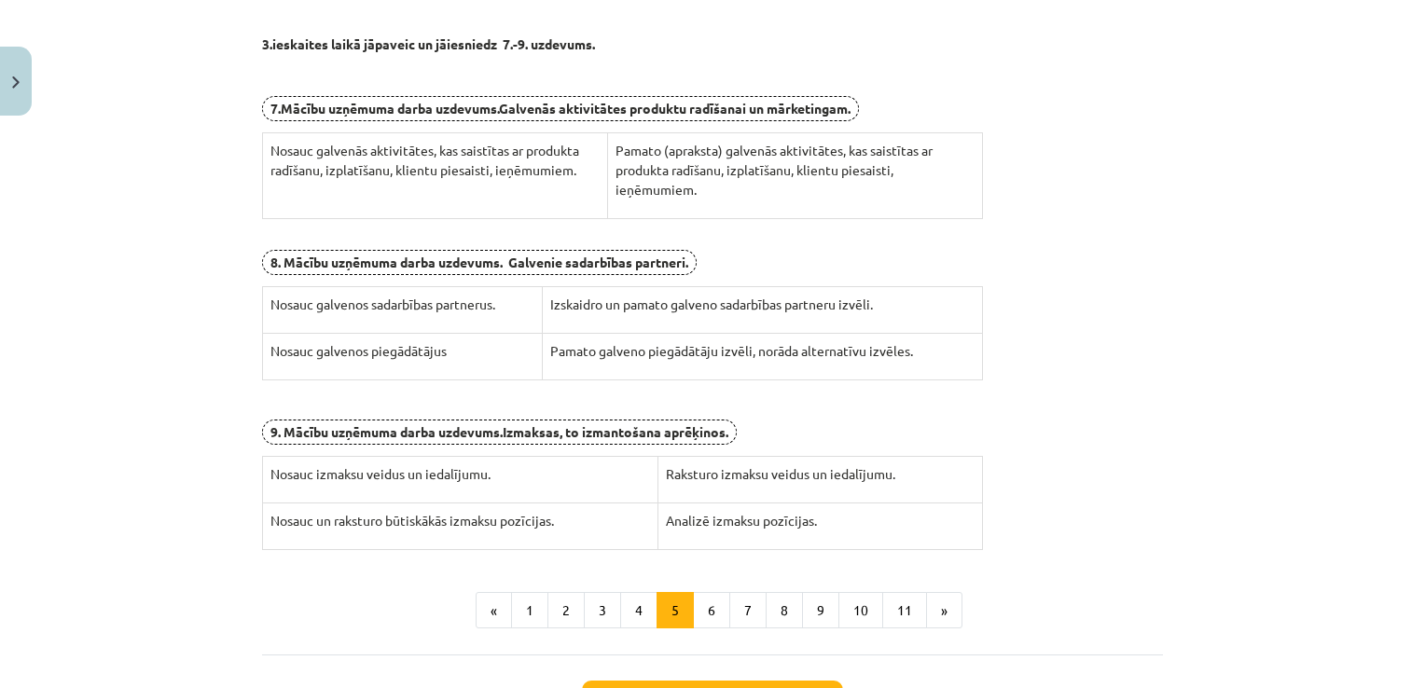
scroll to position [532, 0]
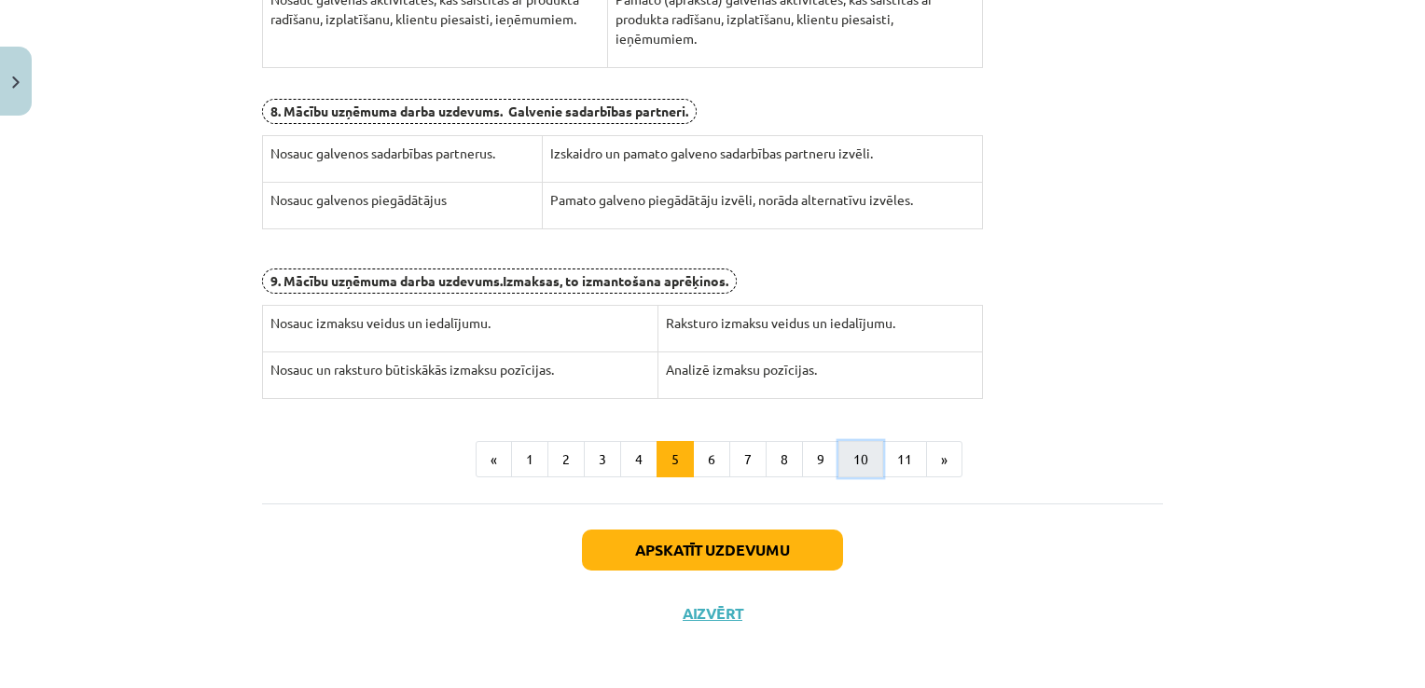
click at [839, 469] on button "10" at bounding box center [860, 459] width 45 height 37
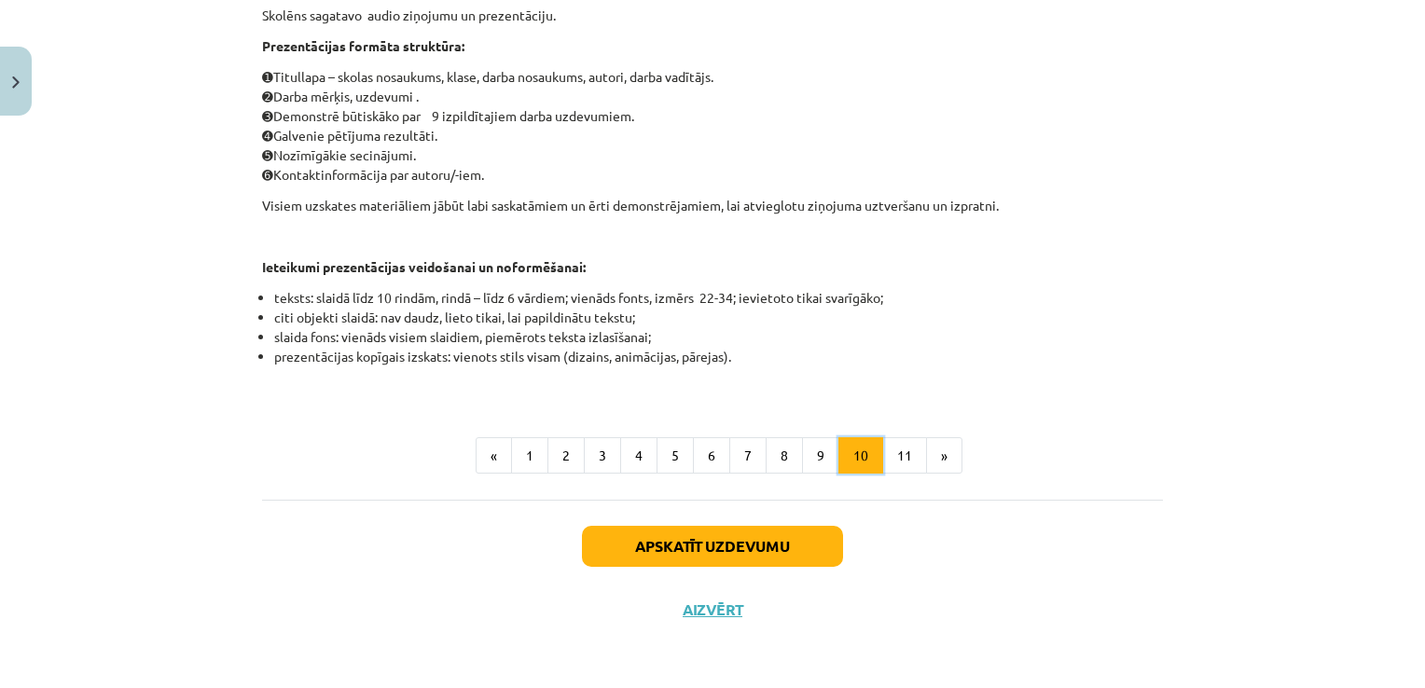
scroll to position [333, 0]
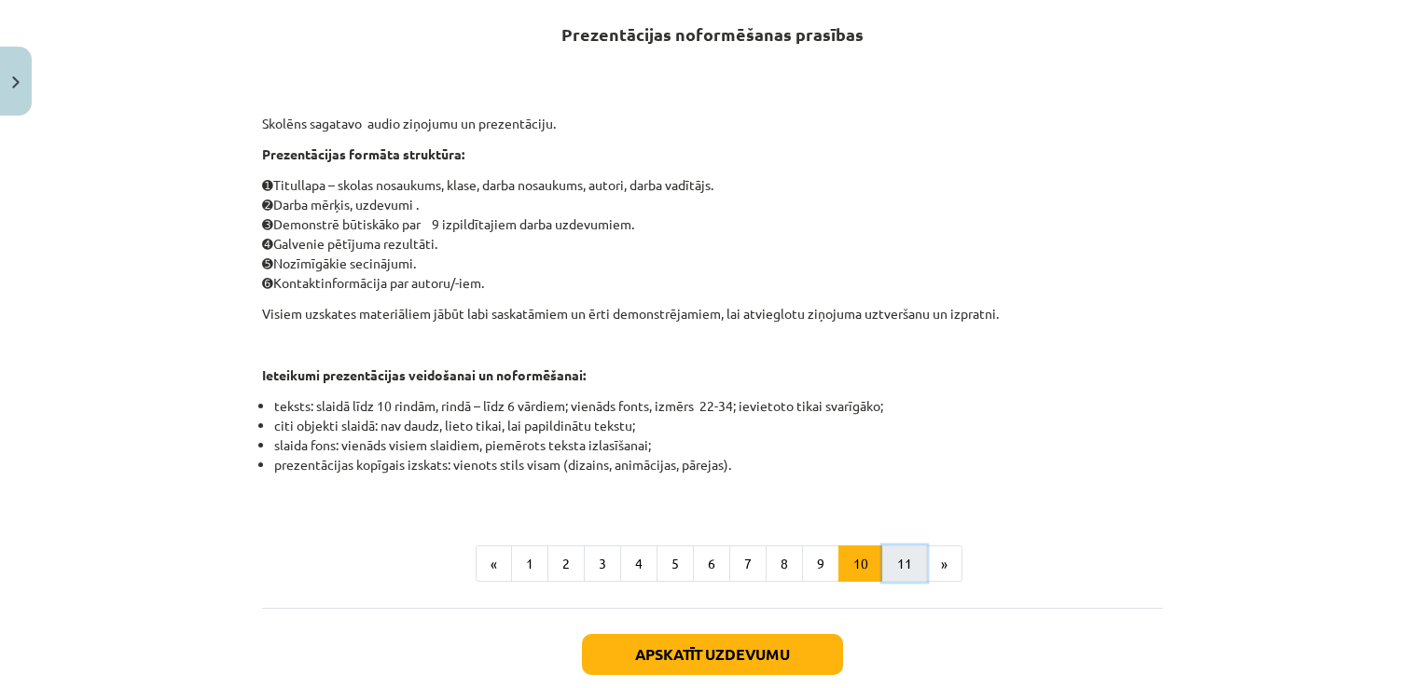
click at [895, 553] on button "11" at bounding box center [904, 564] width 45 height 37
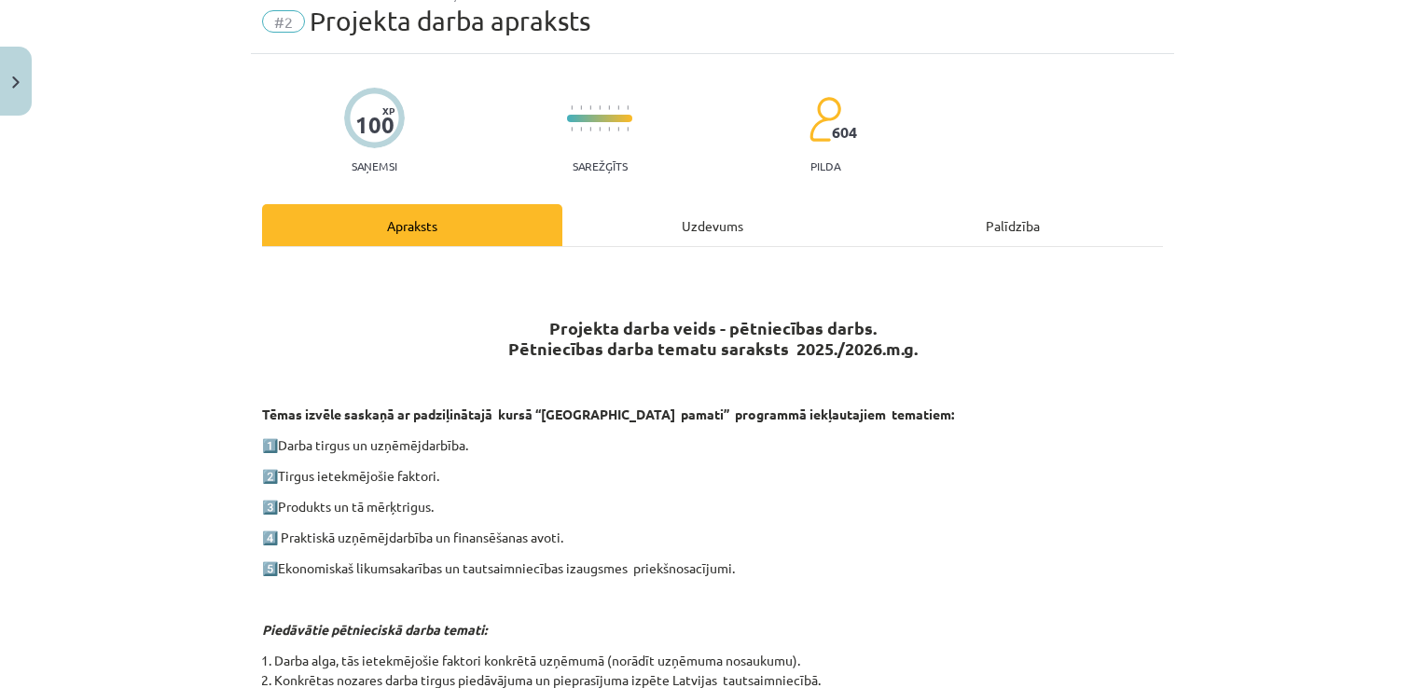
scroll to position [78, 0]
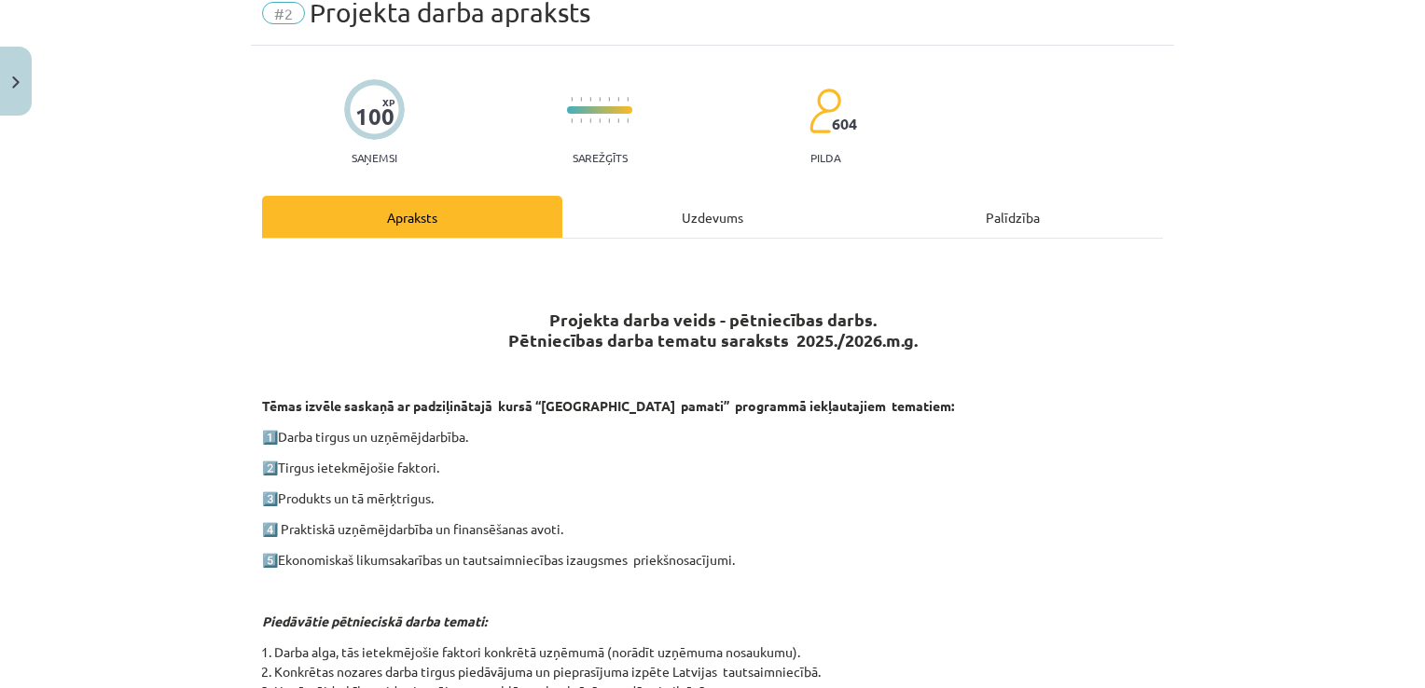
click at [679, 217] on div "Uzdevums" at bounding box center [712, 217] width 300 height 42
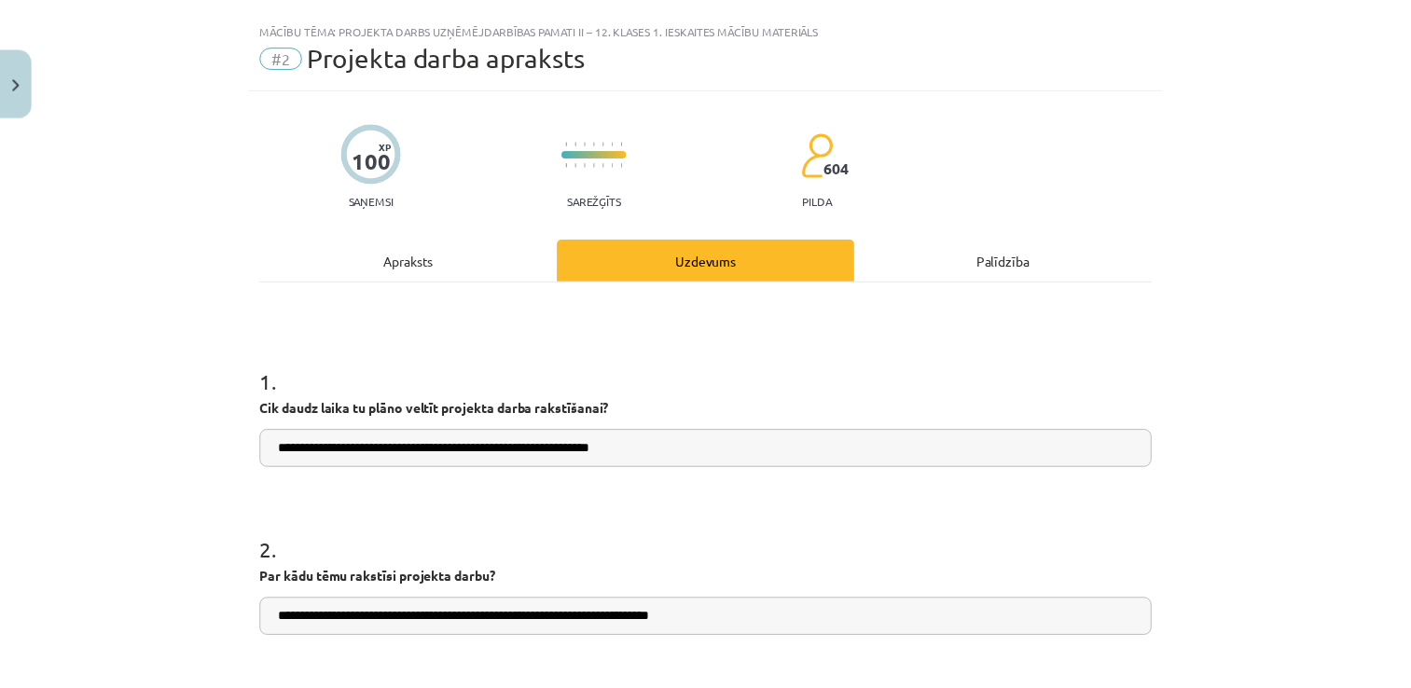
scroll to position [0, 0]
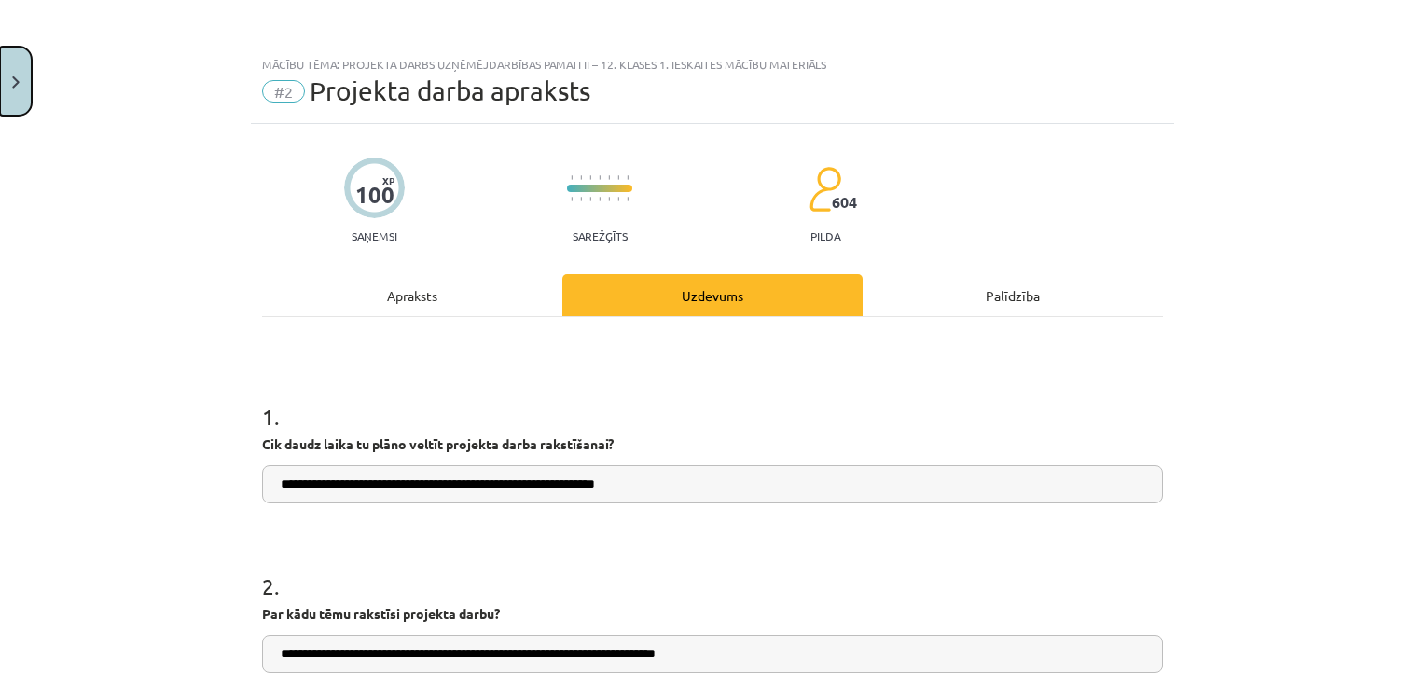
click at [11, 70] on button "Close" at bounding box center [16, 81] width 32 height 69
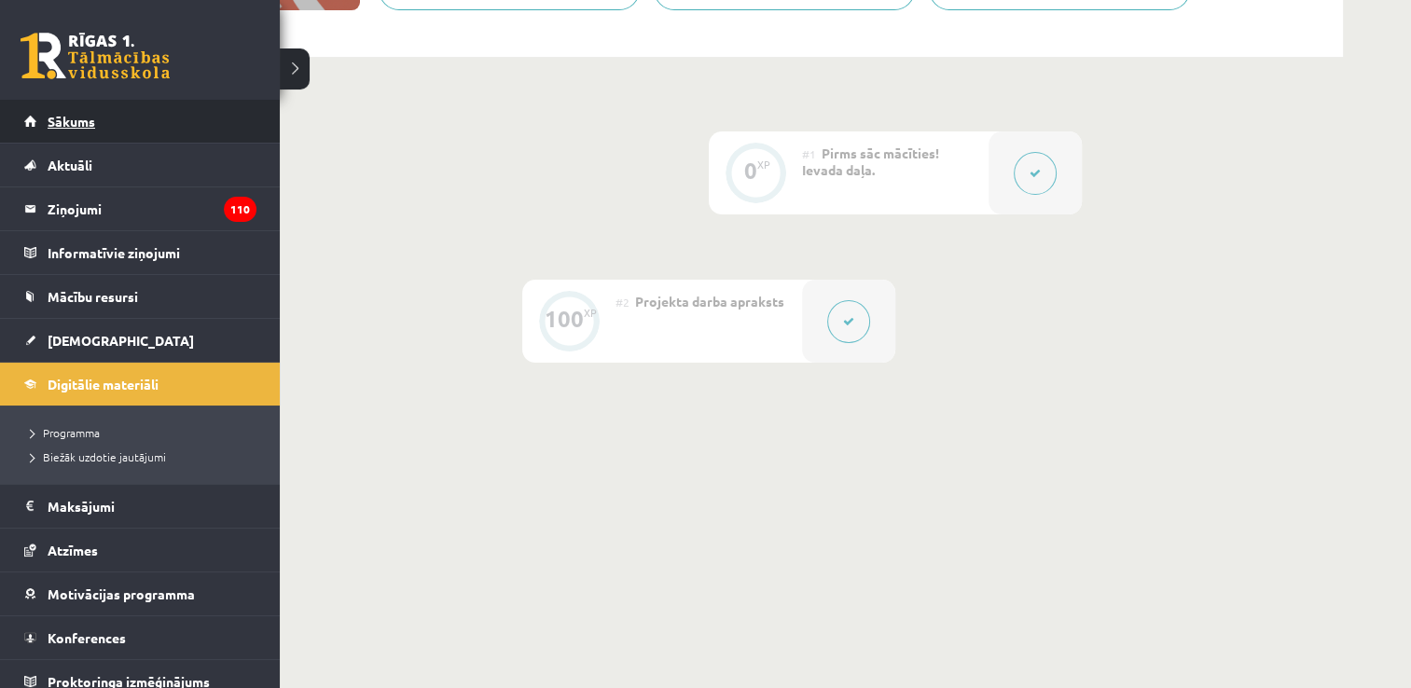
click at [111, 112] on link "Sākums" at bounding box center [140, 121] width 232 height 43
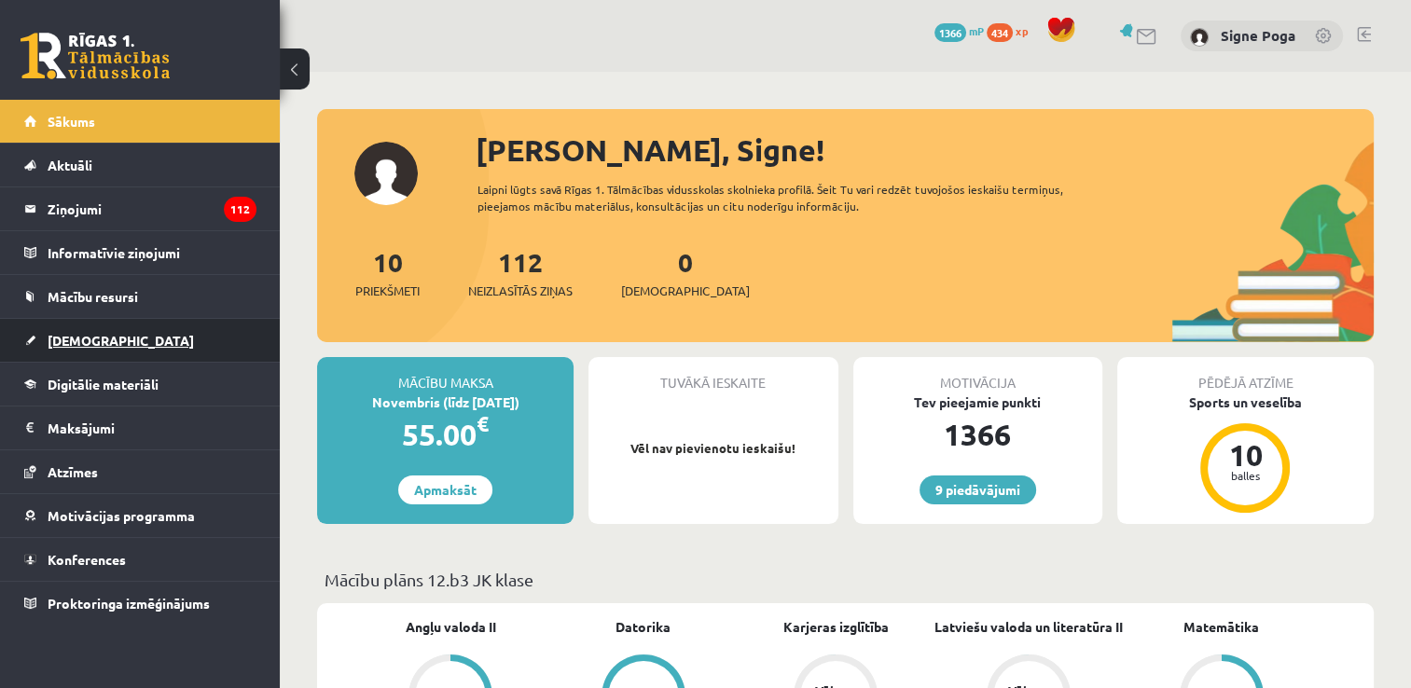
click at [89, 329] on link "[DEMOGRAPHIC_DATA]" at bounding box center [140, 340] width 232 height 43
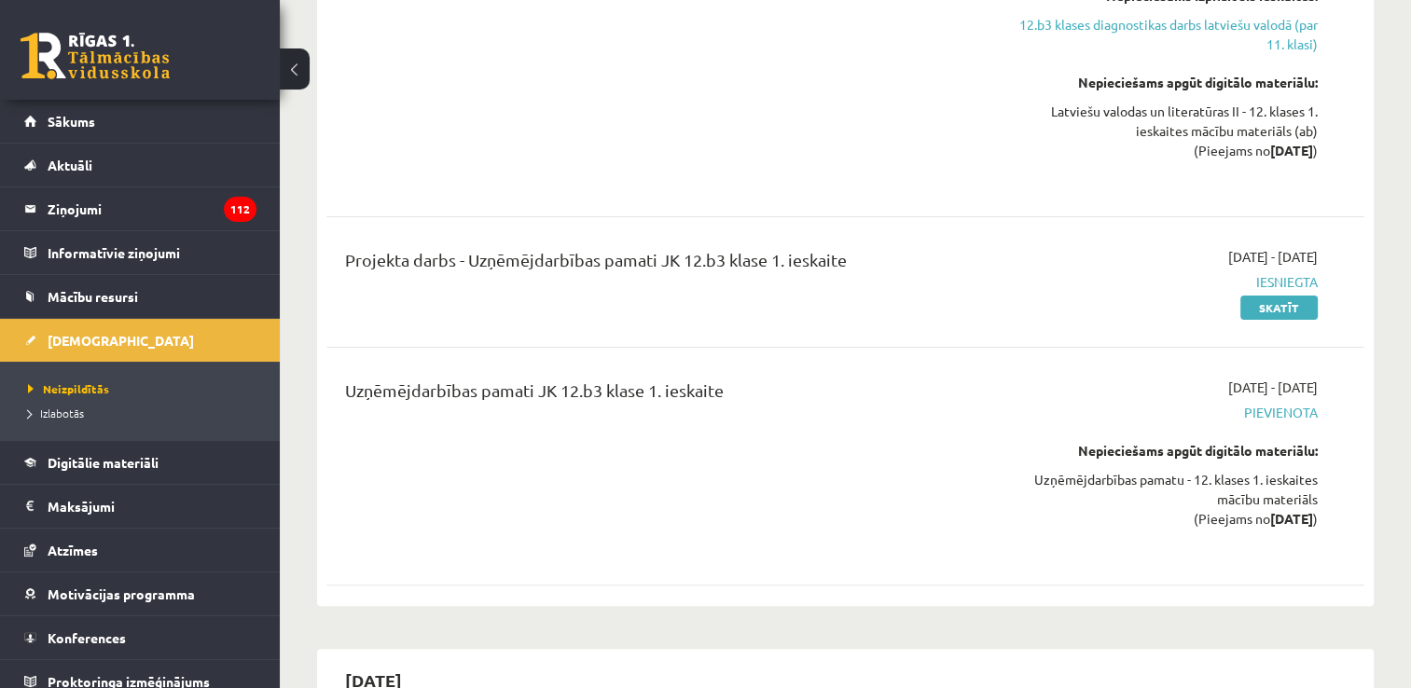
scroll to position [500, 0]
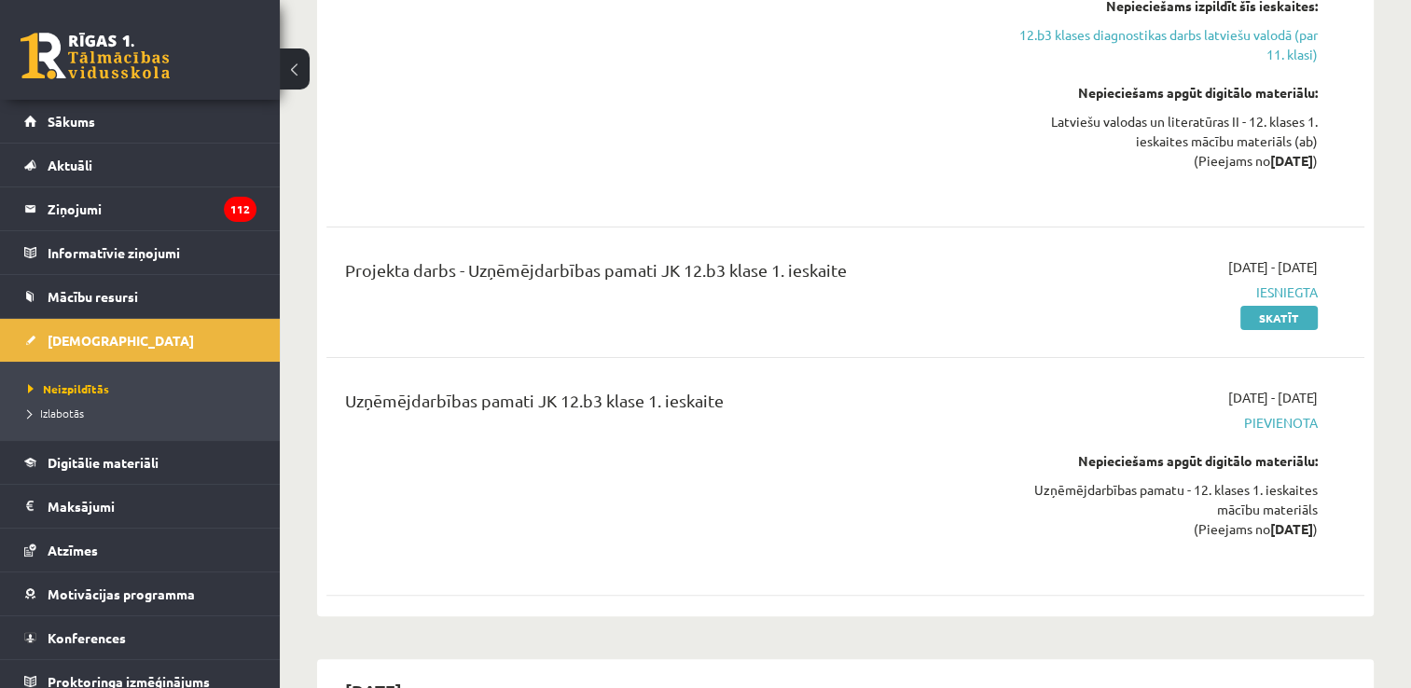
click at [1358, 239] on div "Projekta darbs - Uzņēmējdarbības pamati JK 12.b3 klase 1. ieskaite [DATE] - [DA…" at bounding box center [845, 292] width 1038 height 107
click at [208, 217] on legend "Ziņojumi 112" at bounding box center [152, 208] width 209 height 43
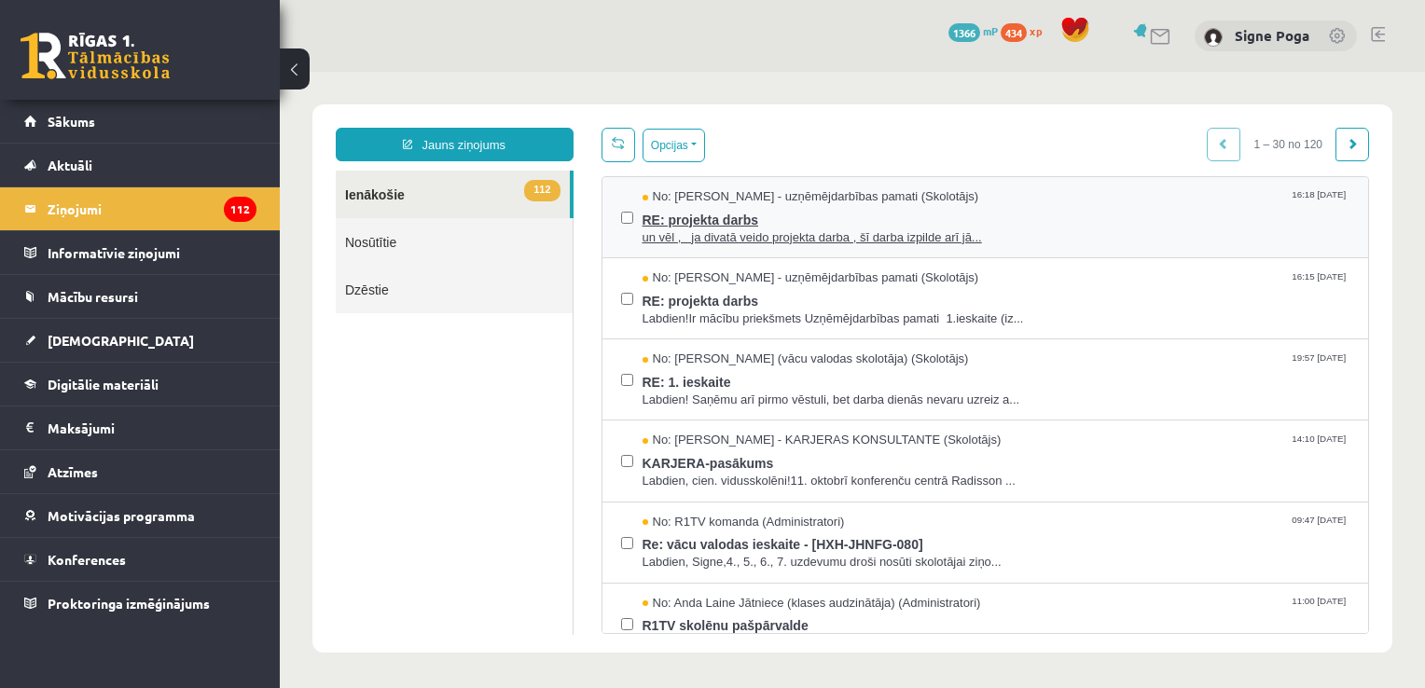
click at [743, 214] on span "RE: projekta darbs" at bounding box center [996, 217] width 708 height 23
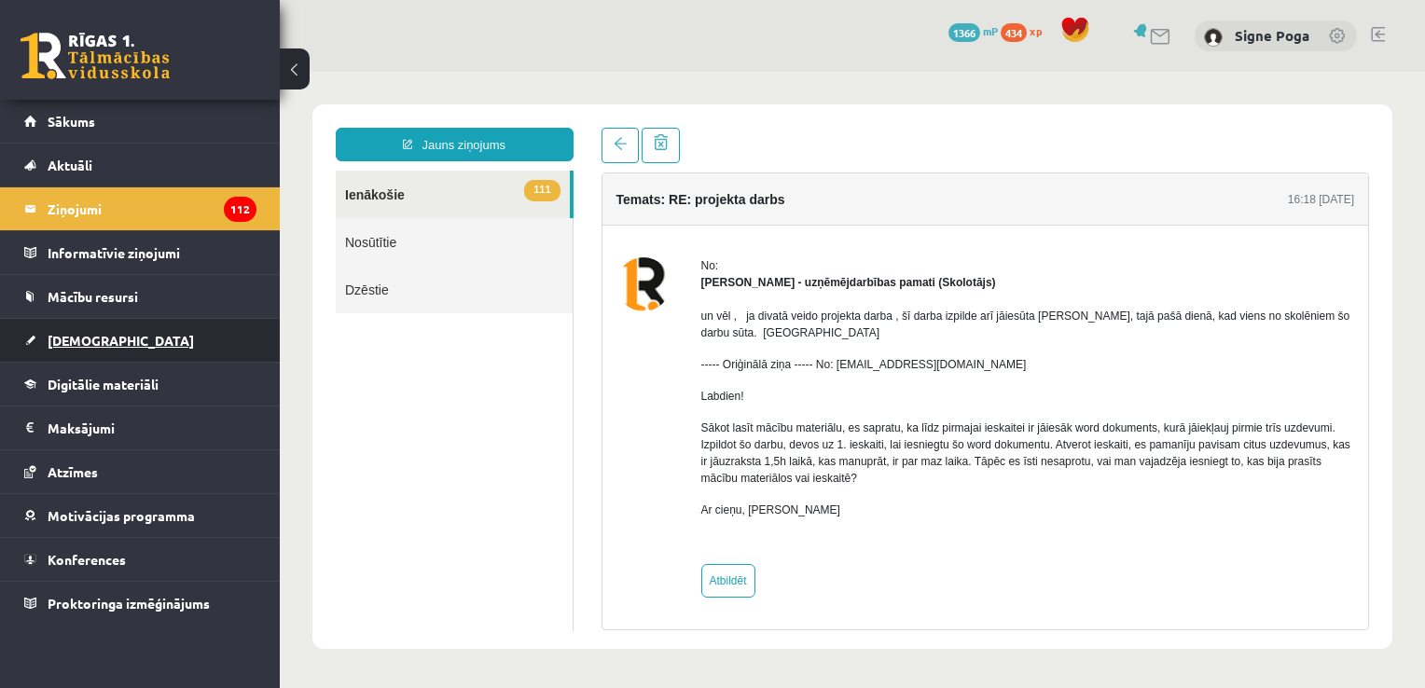
click at [149, 329] on link "[DEMOGRAPHIC_DATA]" at bounding box center [140, 340] width 232 height 43
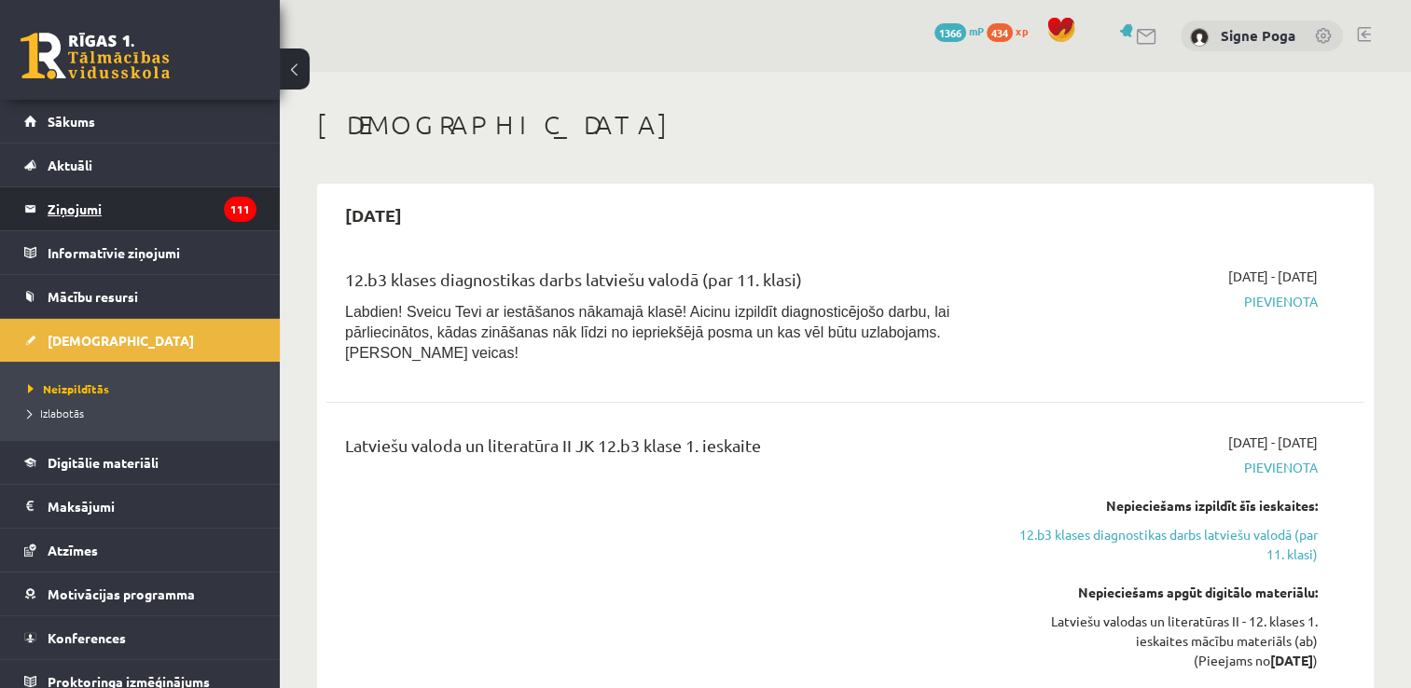
click at [71, 212] on legend "Ziņojumi 111" at bounding box center [152, 208] width 209 height 43
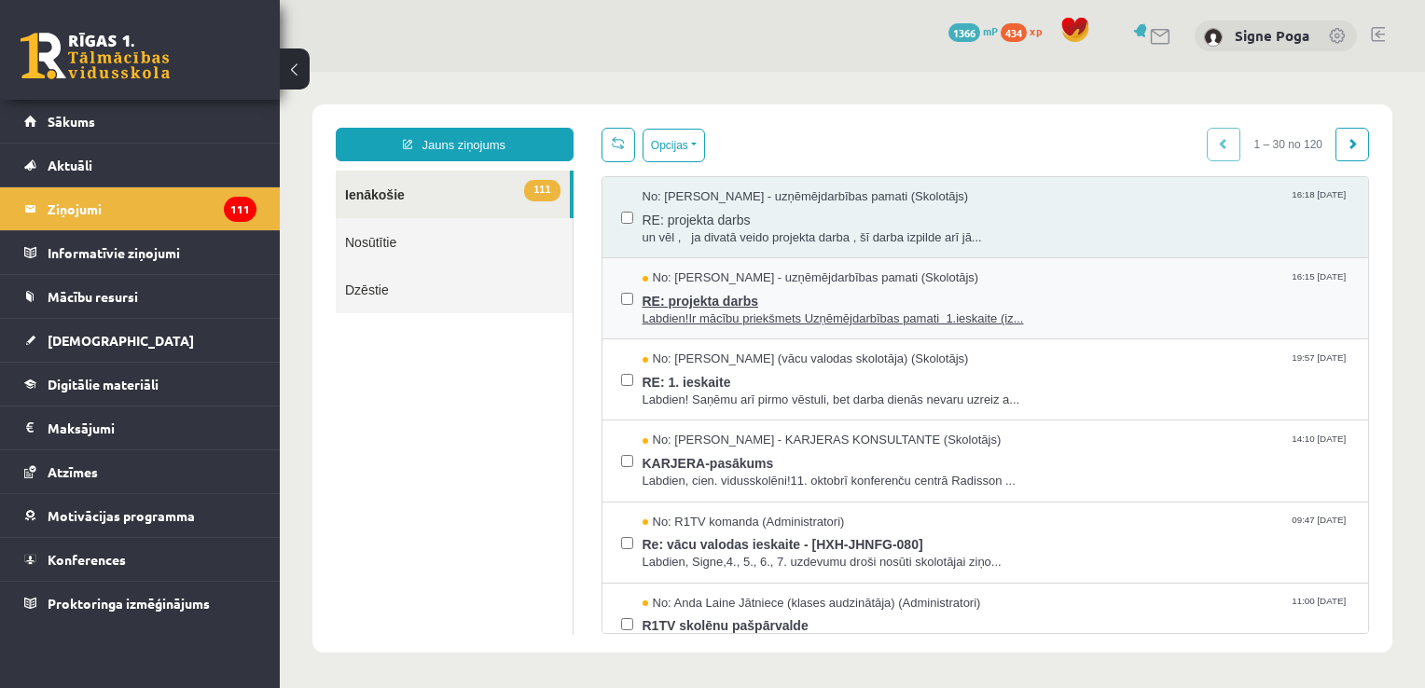
click at [771, 277] on span "No: [PERSON_NAME] - uzņēmējdarbības pamati (Skolotājs)" at bounding box center [810, 278] width 337 height 18
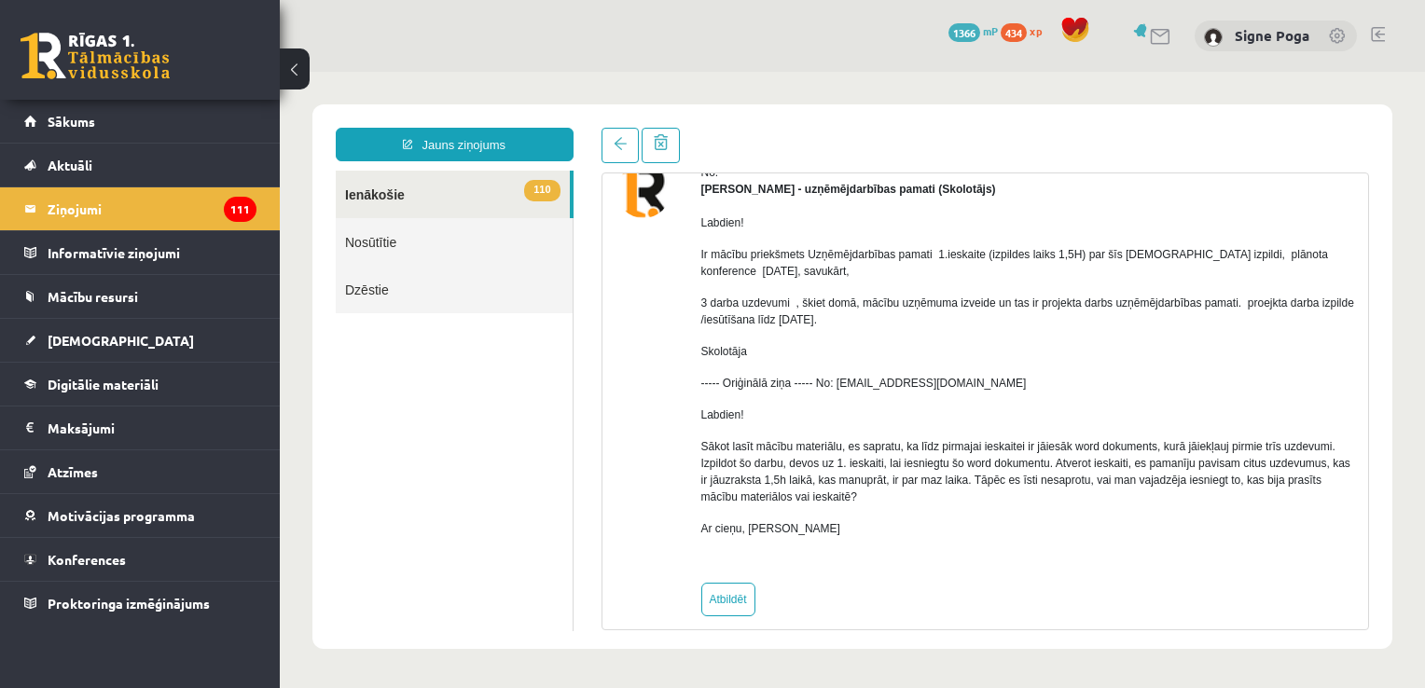
scroll to position [110, 0]
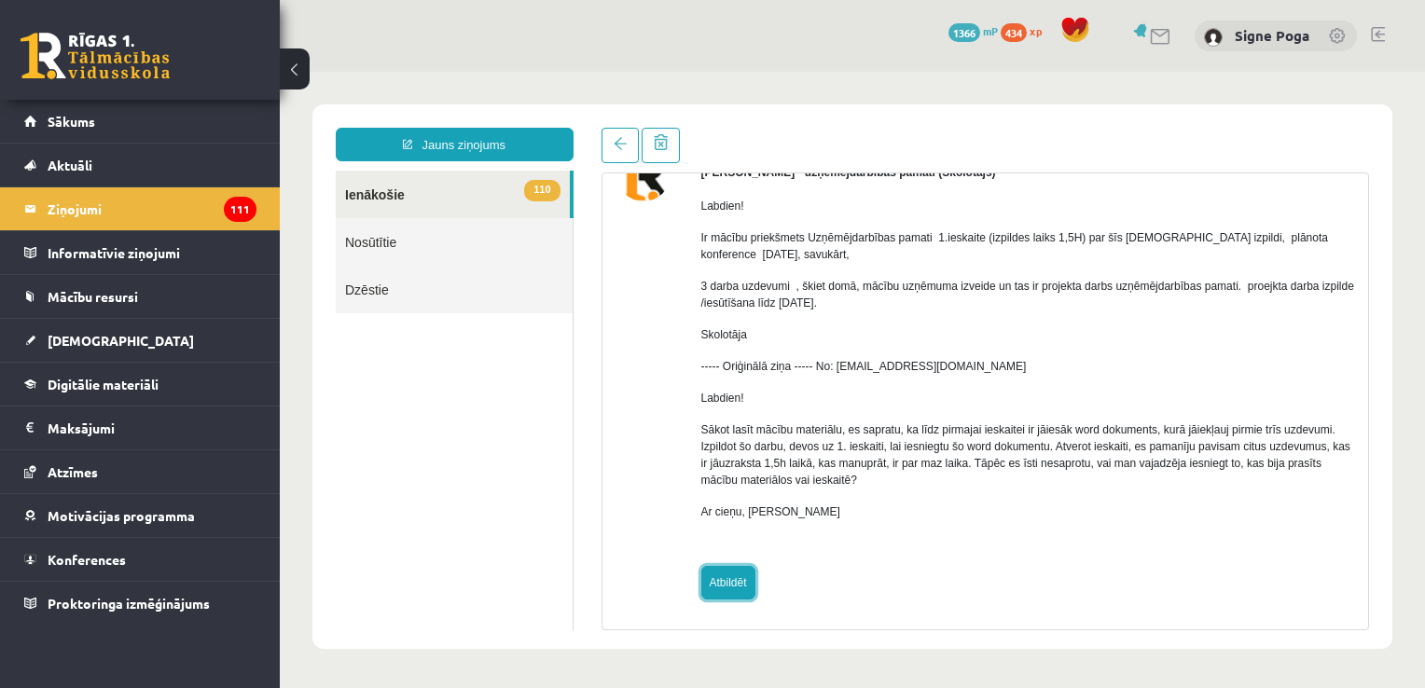
click at [737, 577] on link "Atbildēt" at bounding box center [728, 583] width 54 height 34
type input "**********"
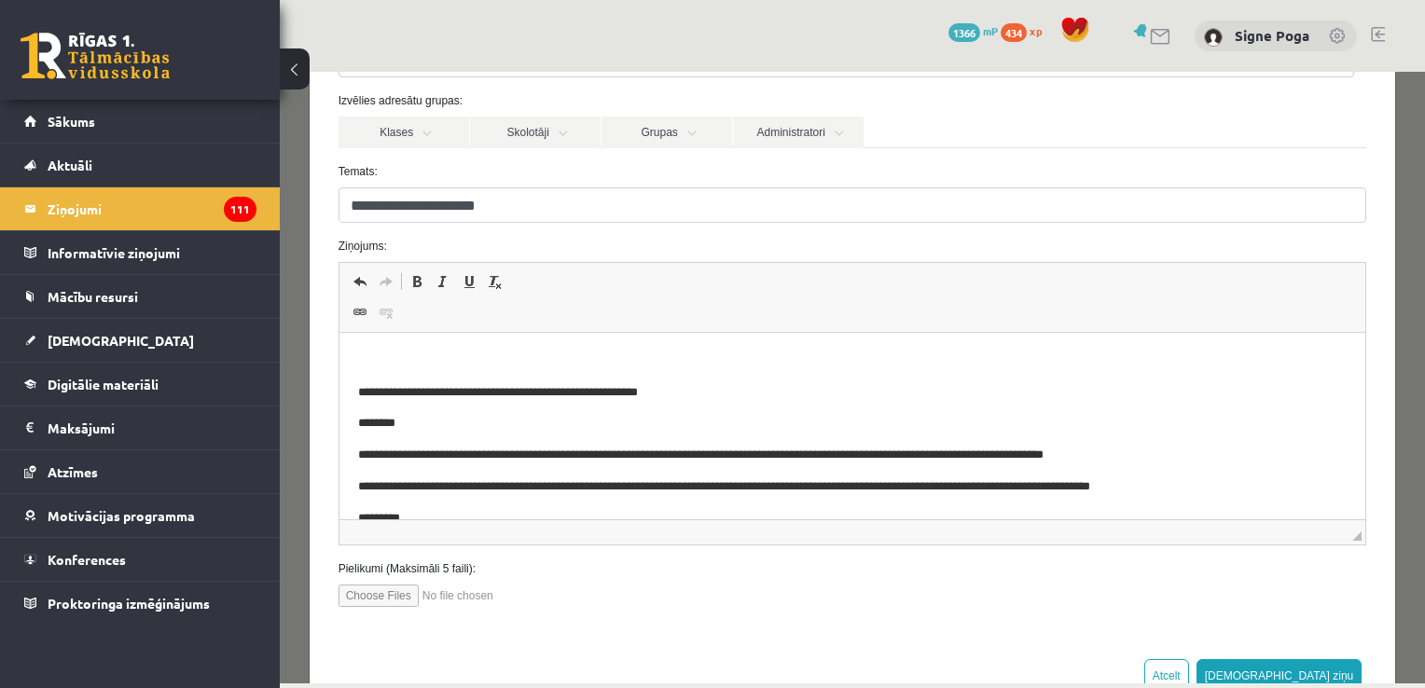
scroll to position [158, 0]
drag, startPoint x: 1343, startPoint y: 372, endPoint x: 1381, endPoint y: 574, distance: 205.9
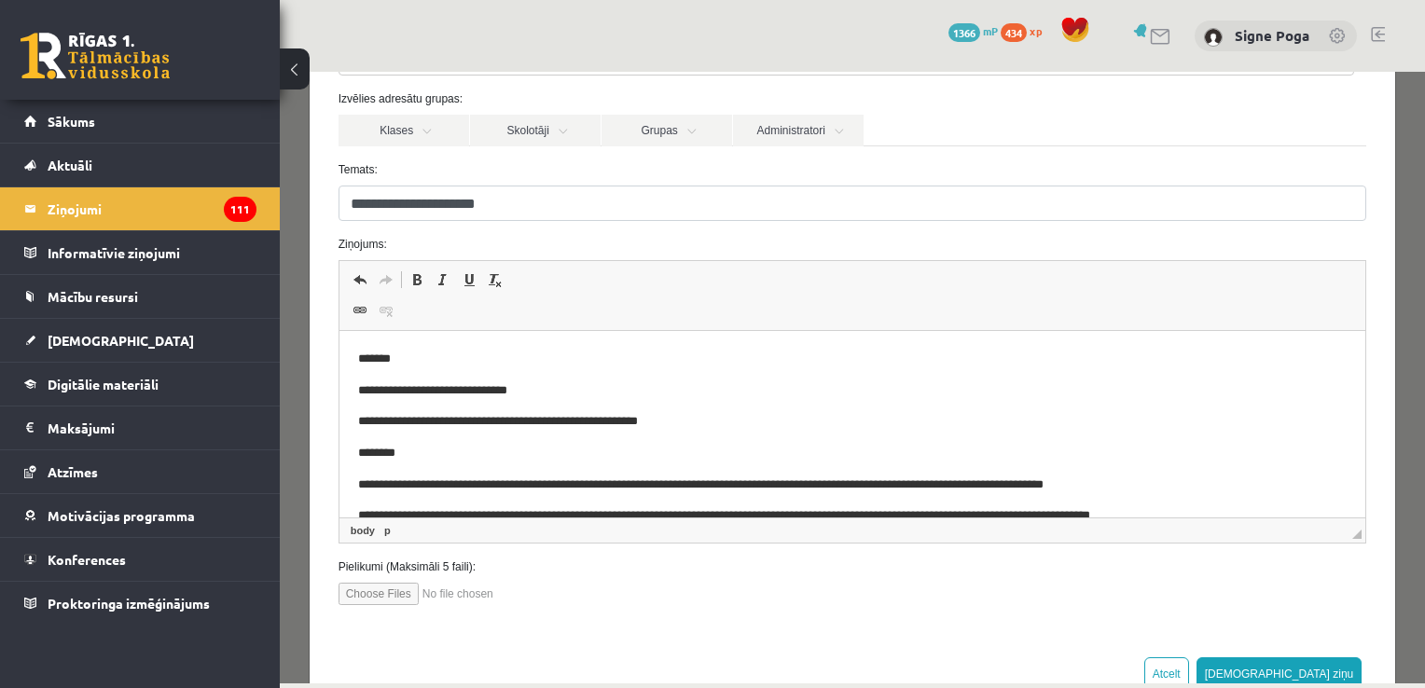
click at [466, 389] on p "**********" at bounding box center [838, 391] width 962 height 20
click at [540, 386] on p "**********" at bounding box center [838, 391] width 962 height 20
click at [793, 394] on p "**********" at bounding box center [838, 391] width 962 height 20
click at [895, 395] on p "**********" at bounding box center [838, 391] width 962 height 20
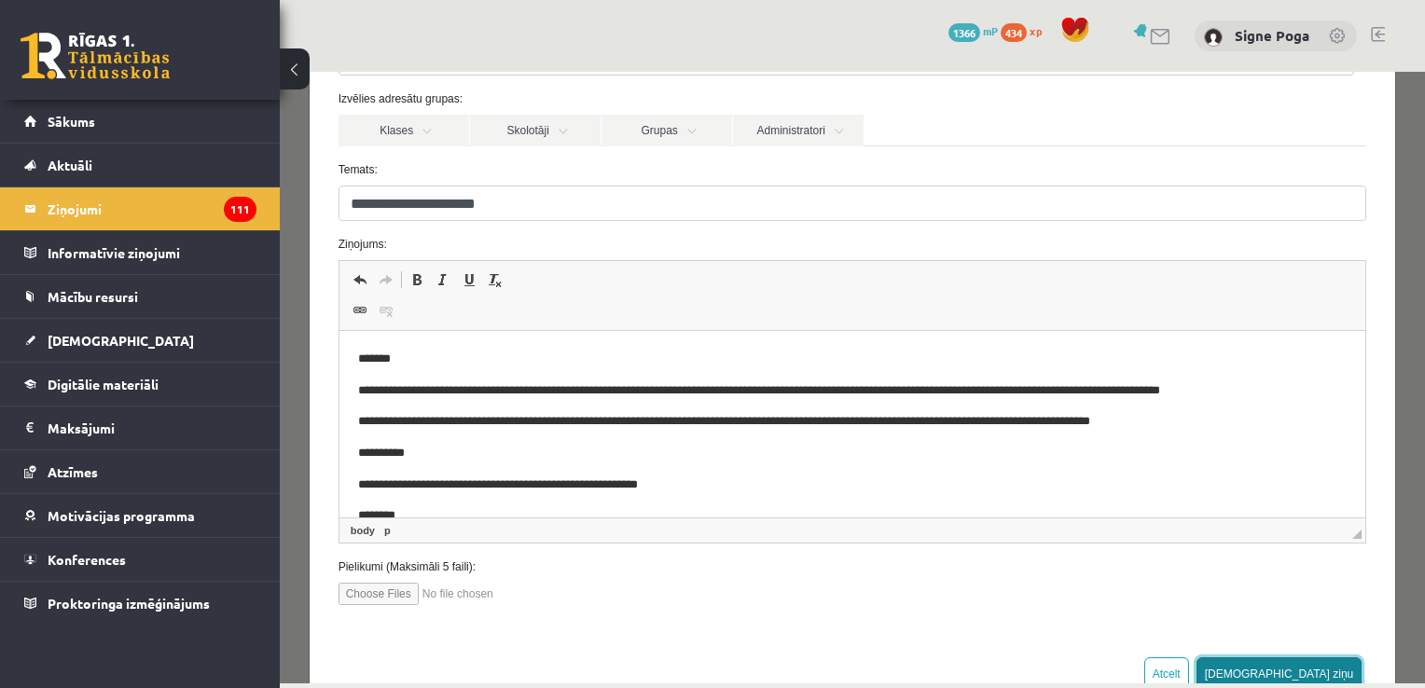
click at [1311, 660] on button "[DEMOGRAPHIC_DATA] ziņu" at bounding box center [1279, 674] width 166 height 34
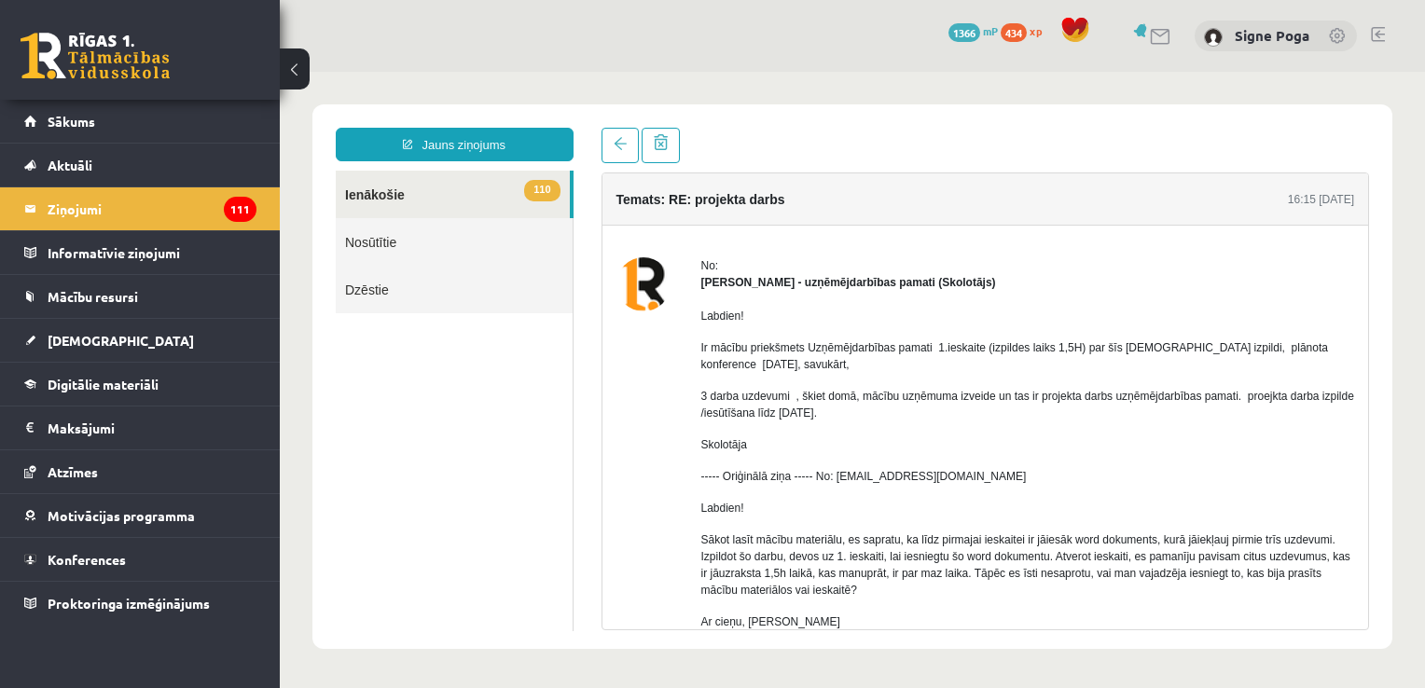
scroll to position [0, 0]
click at [612, 136] on link at bounding box center [619, 145] width 37 height 35
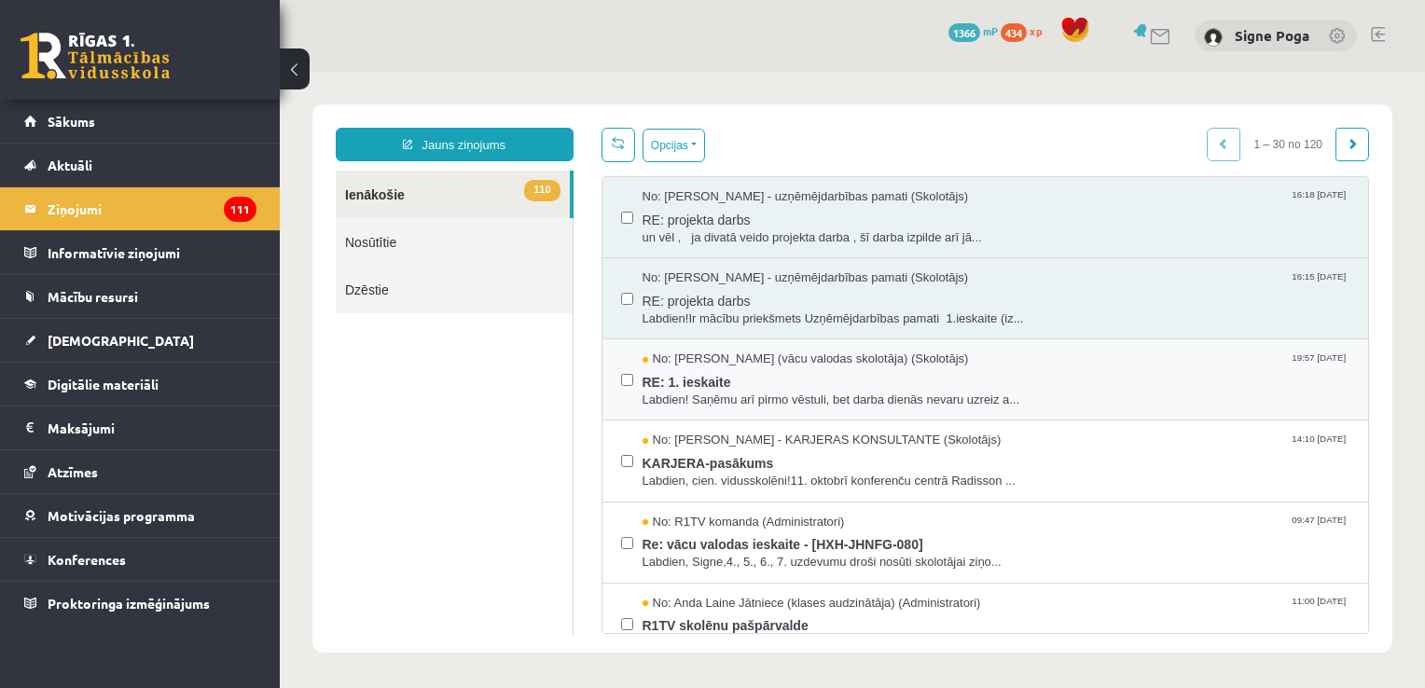
click at [772, 407] on div "No: Inga Volfa (vācu valodas skolotāja) (Skolotājs) 19:57 11/10/2025 RE: 1. ies…" at bounding box center [985, 379] width 767 height 81
click at [750, 380] on span "RE: 1. ieskaite" at bounding box center [996, 379] width 708 height 23
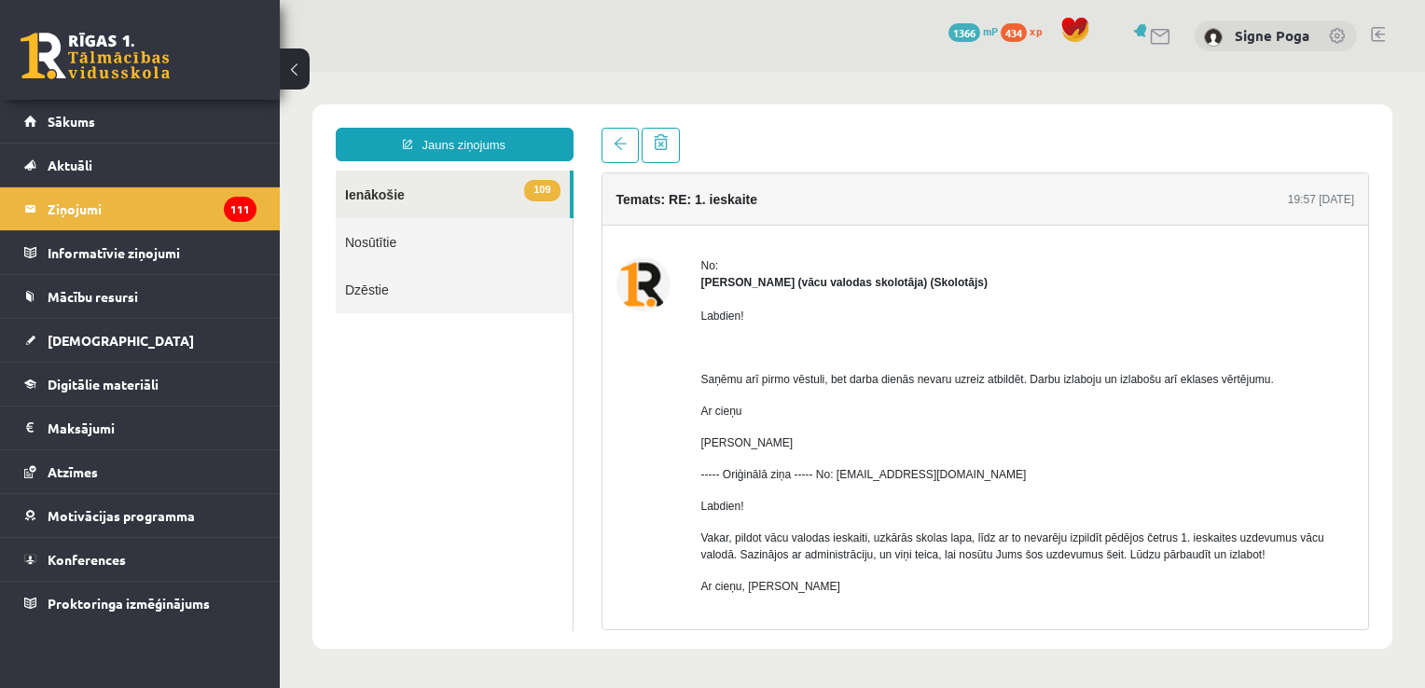
click at [423, 203] on link "109 Ienākošie" at bounding box center [453, 195] width 234 height 48
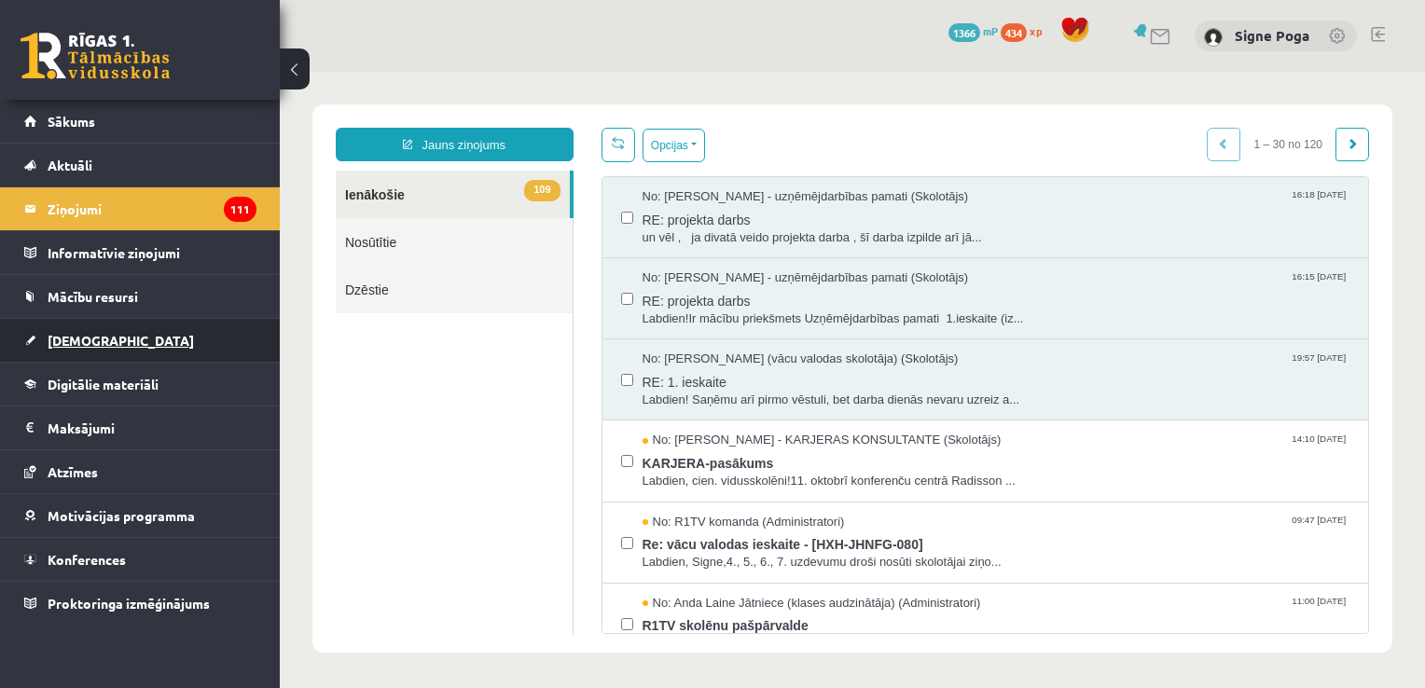
click at [110, 337] on link "[DEMOGRAPHIC_DATA]" at bounding box center [140, 340] width 232 height 43
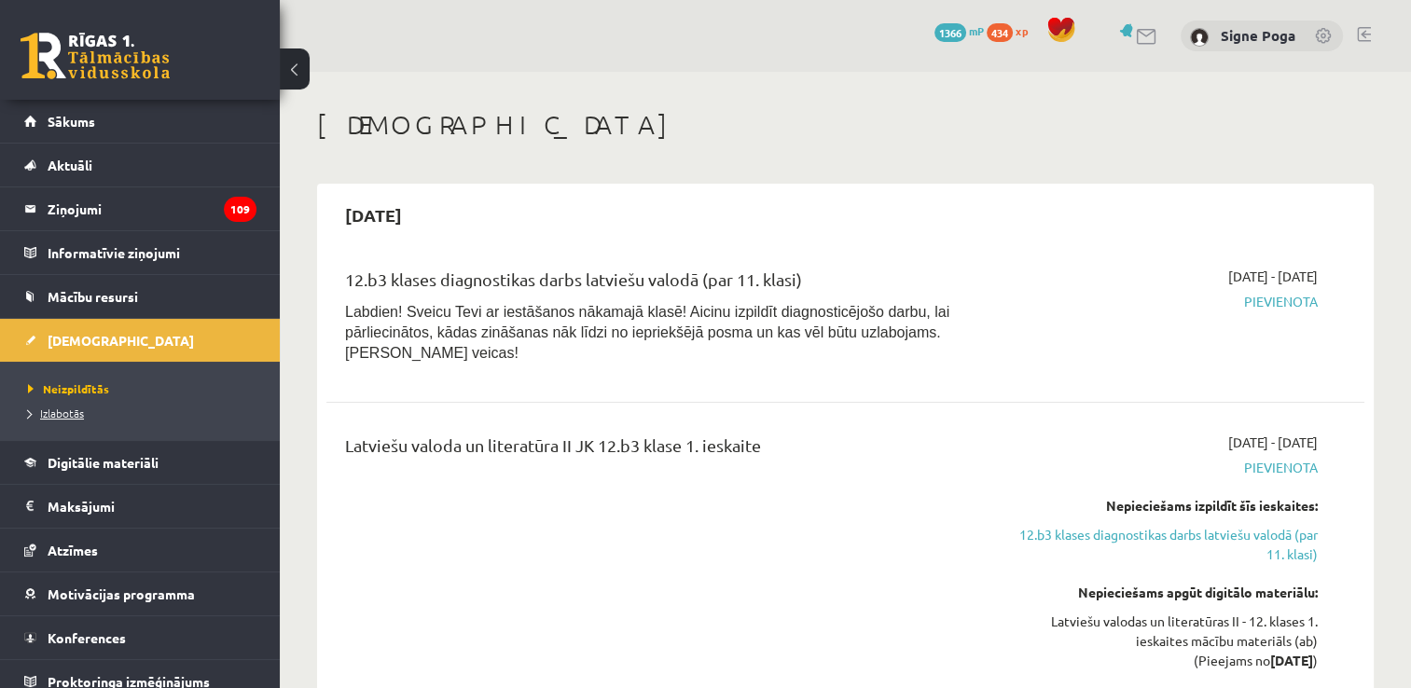
click at [75, 408] on span "Izlabotās" at bounding box center [56, 413] width 56 height 15
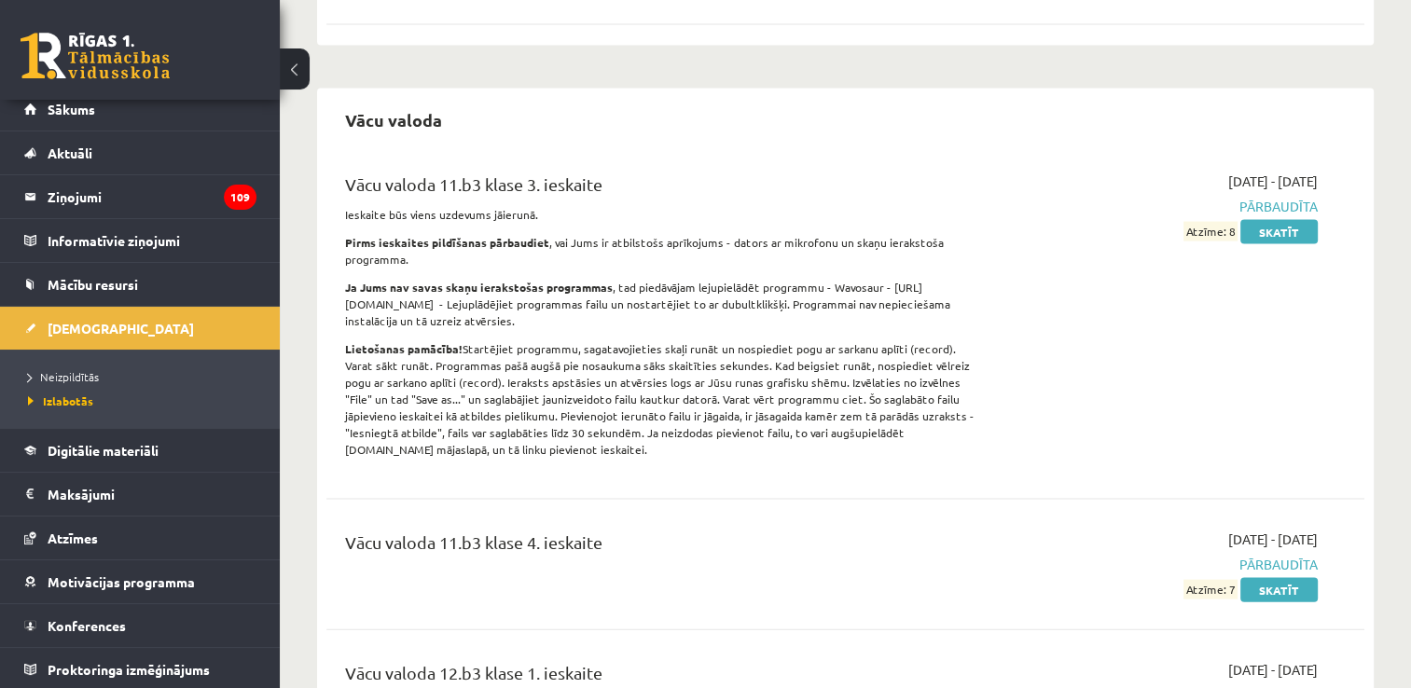
scroll to position [3834, 0]
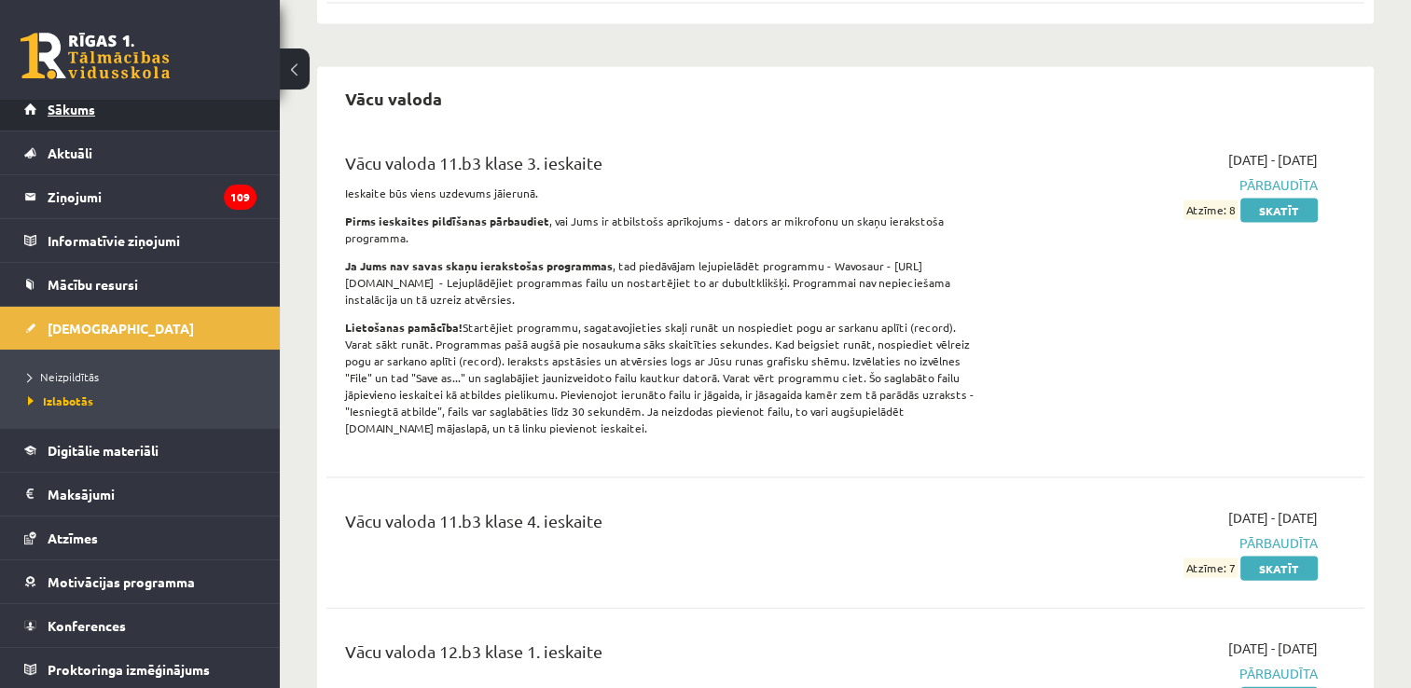
click at [64, 115] on span "Sākums" at bounding box center [72, 109] width 48 height 17
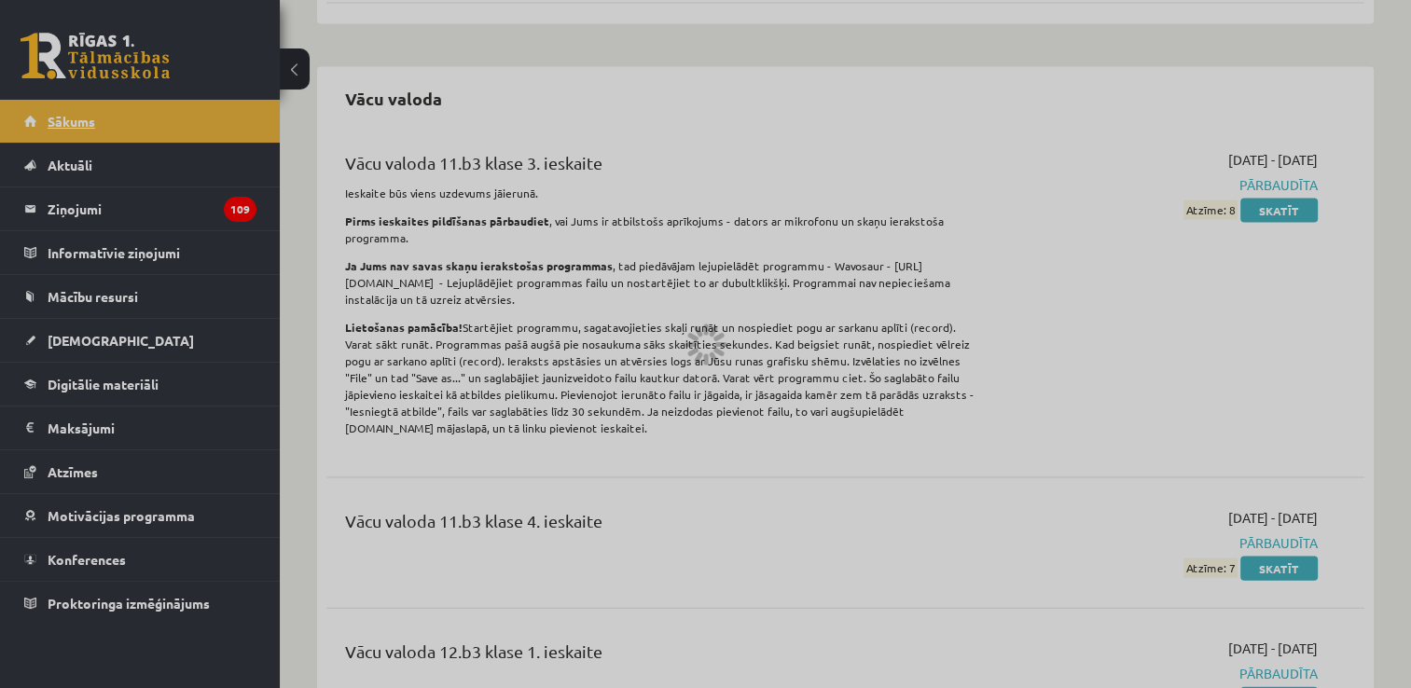
scroll to position [1990, 0]
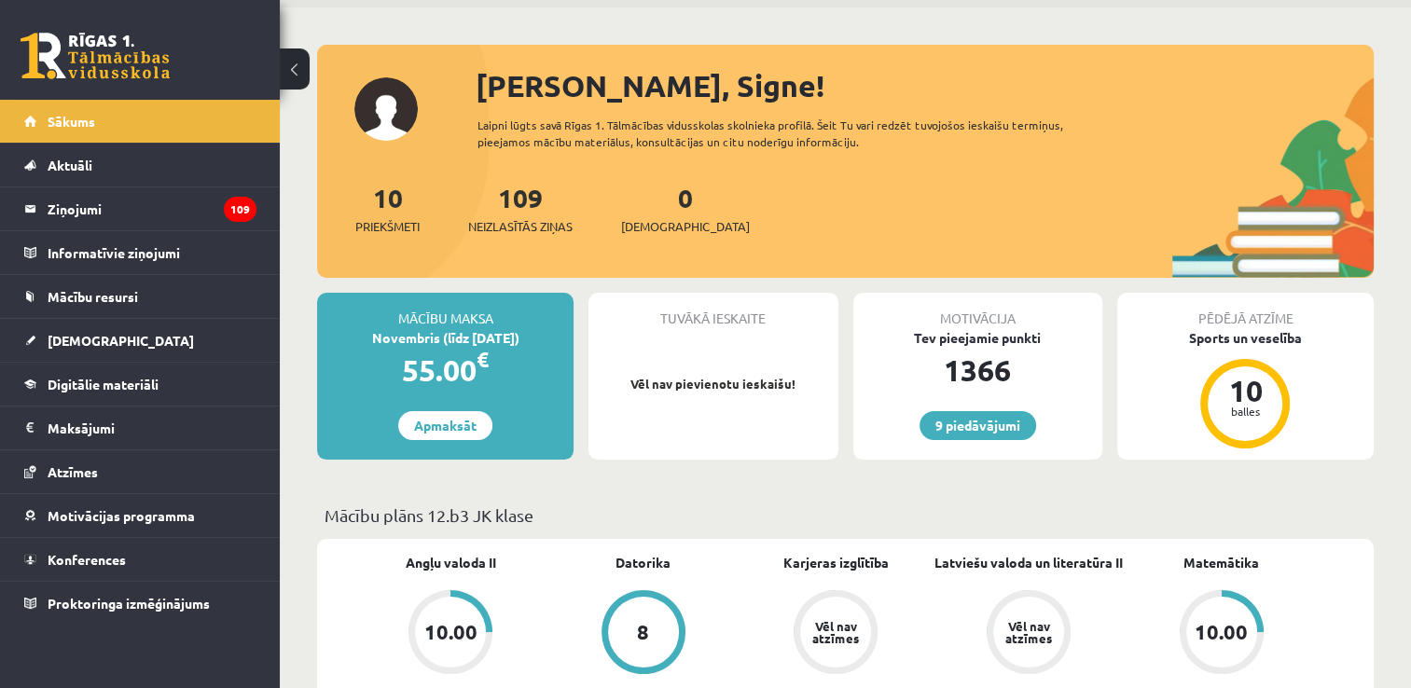
scroll to position [62, 0]
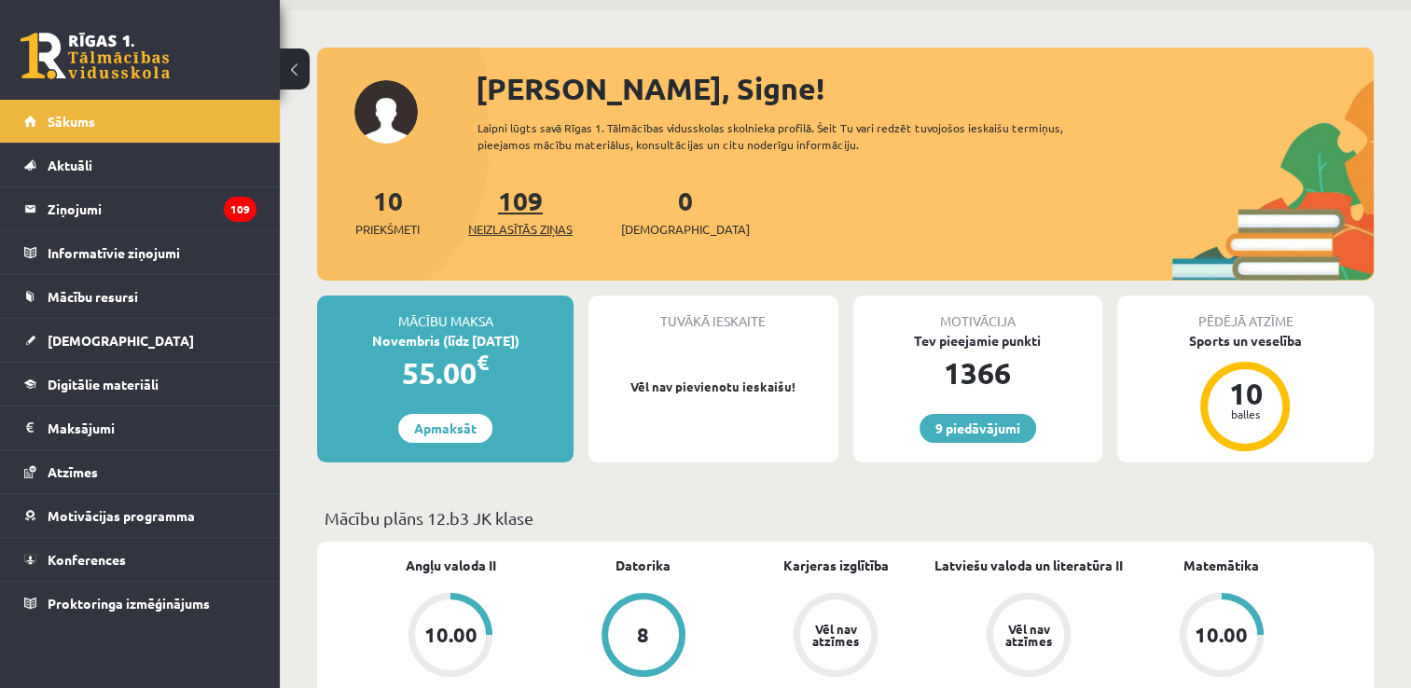
click at [540, 228] on span "Neizlasītās ziņas" at bounding box center [520, 229] width 104 height 19
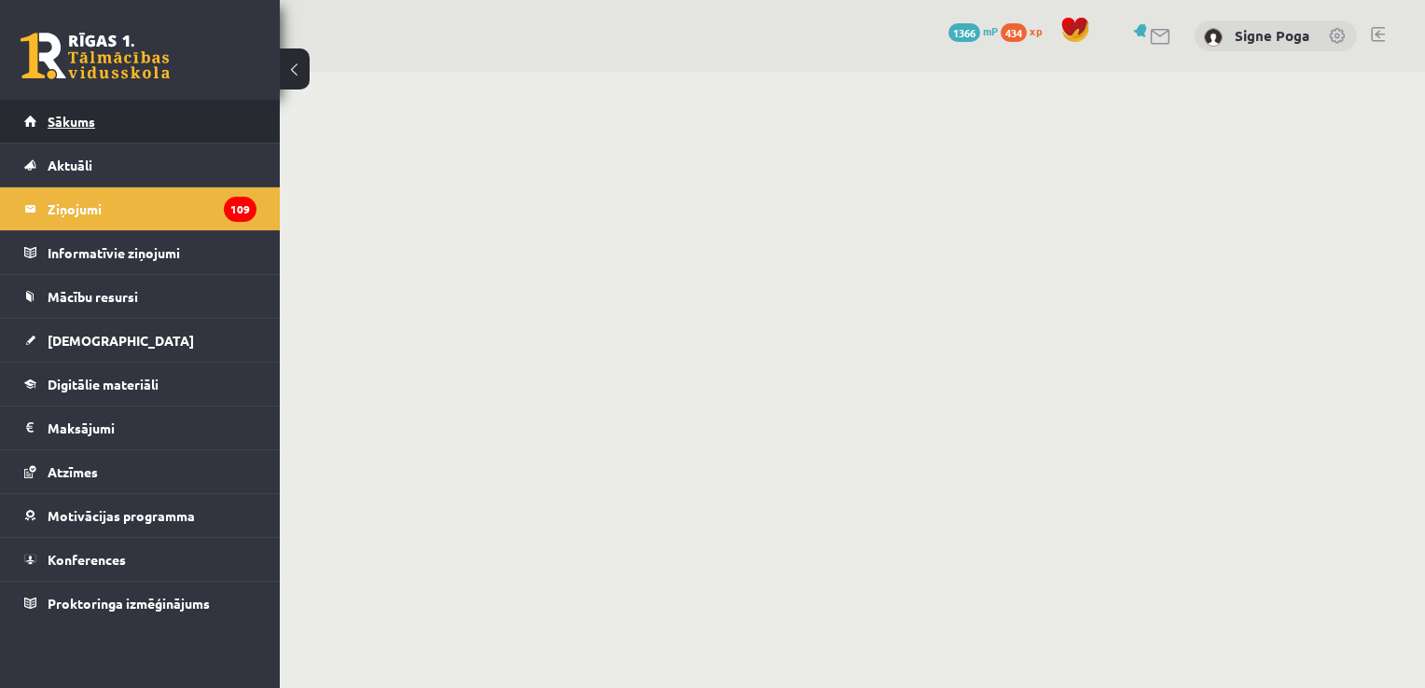
click at [135, 134] on link "Sākums" at bounding box center [140, 121] width 232 height 43
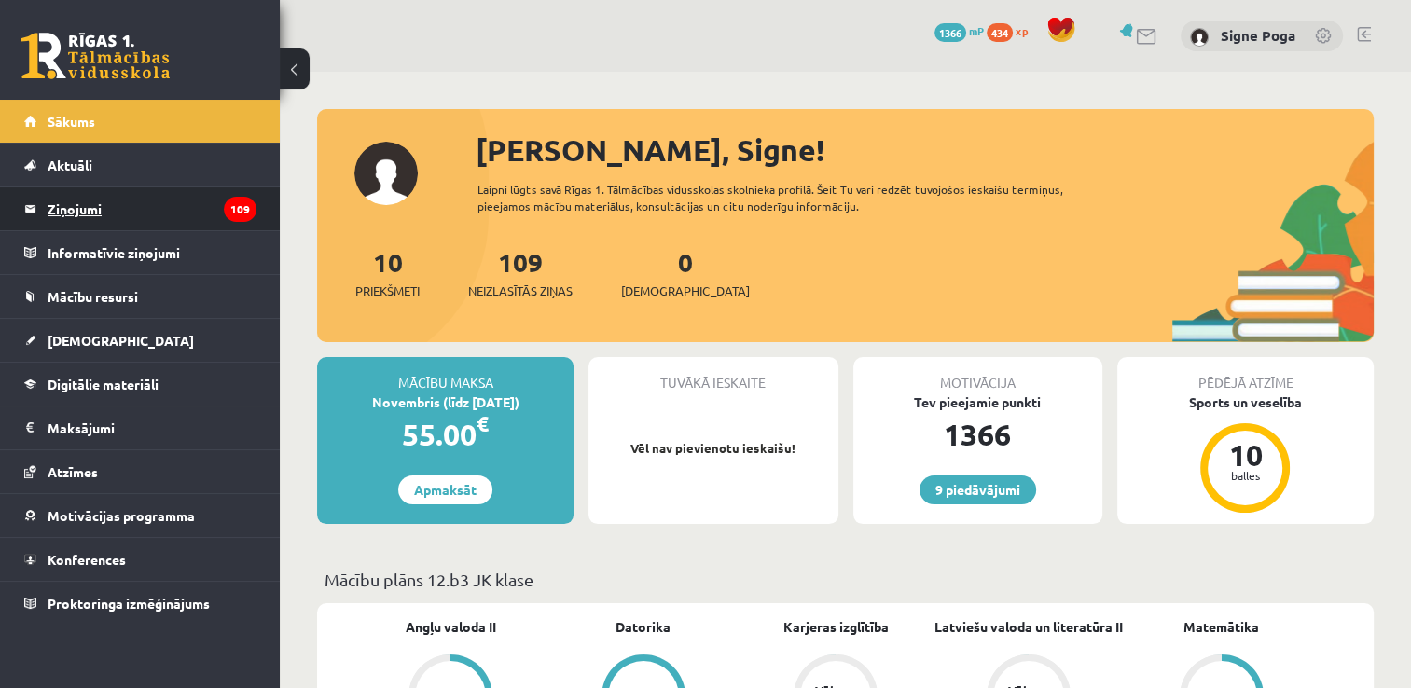
click at [118, 203] on legend "Ziņojumi 109" at bounding box center [152, 208] width 209 height 43
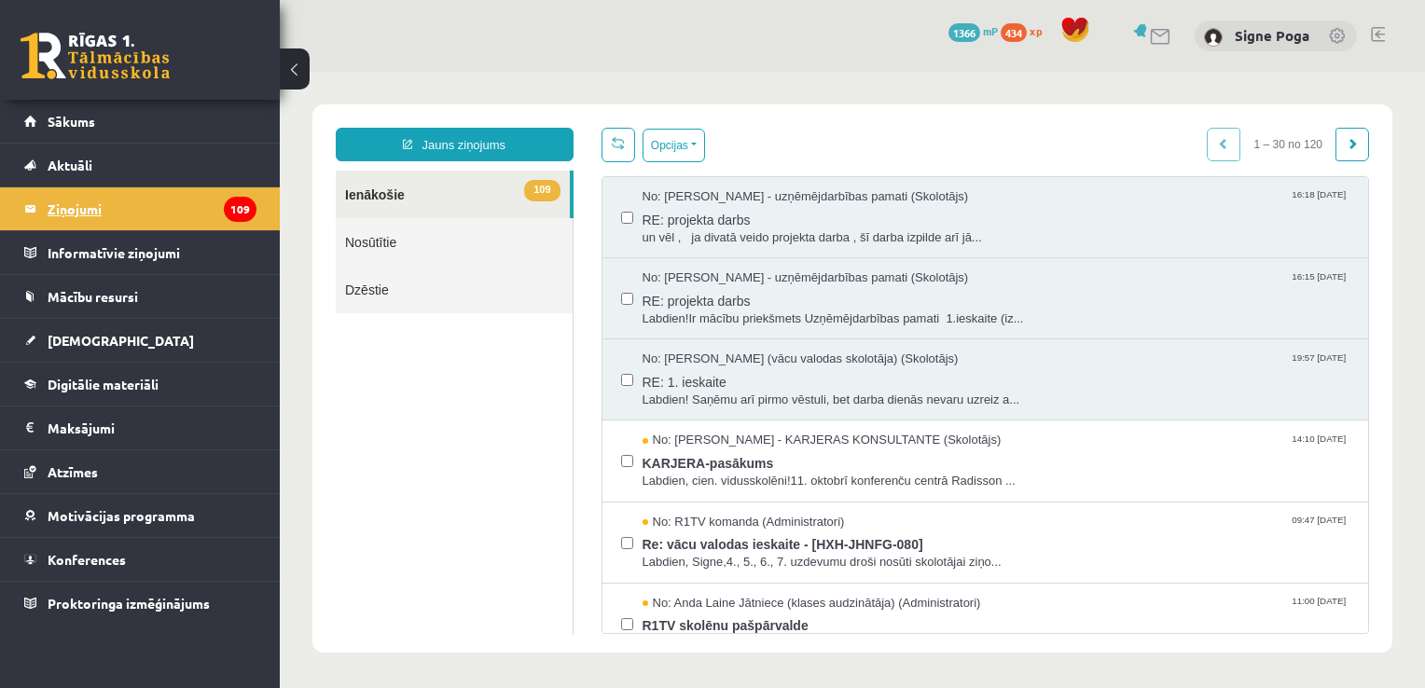
click at [187, 209] on legend "Ziņojumi 109" at bounding box center [152, 208] width 209 height 43
click at [470, 240] on link "Nosūtītie" at bounding box center [454, 242] width 237 height 48
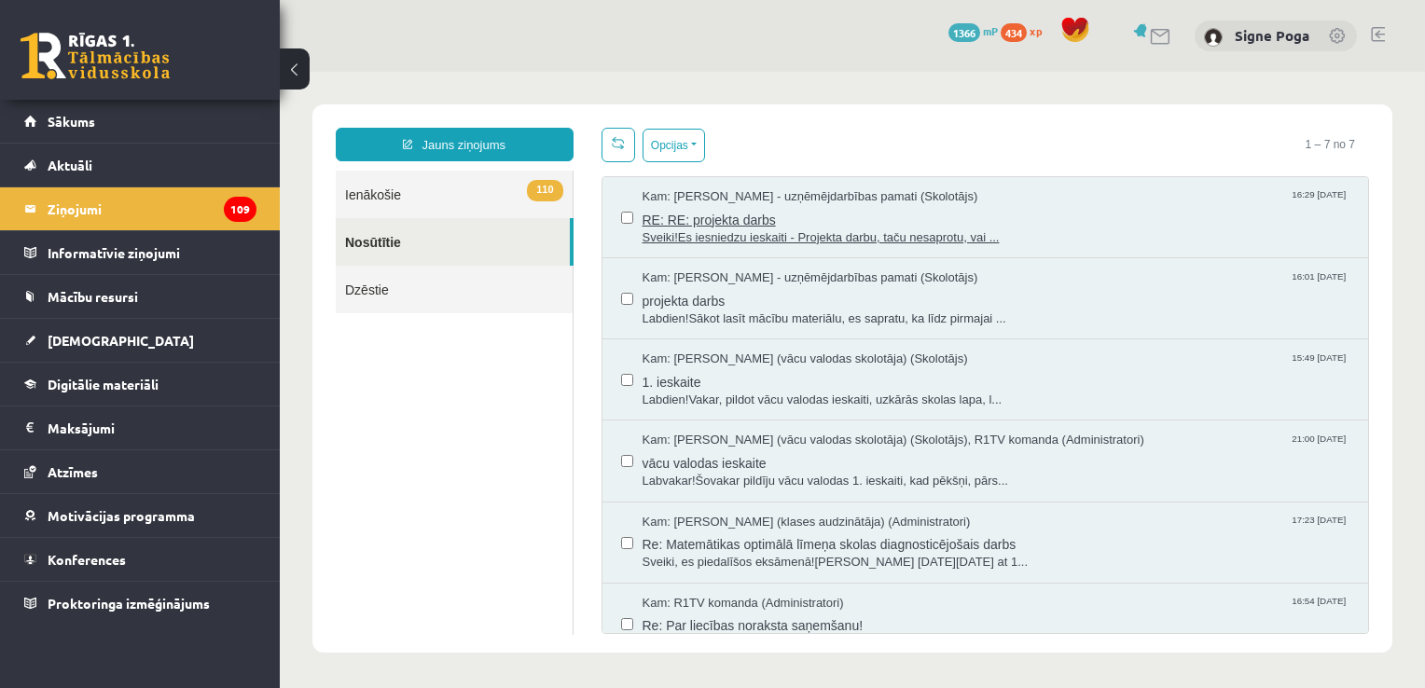
click at [736, 206] on span "RE: RE: projekta darbs" at bounding box center [996, 217] width 708 height 23
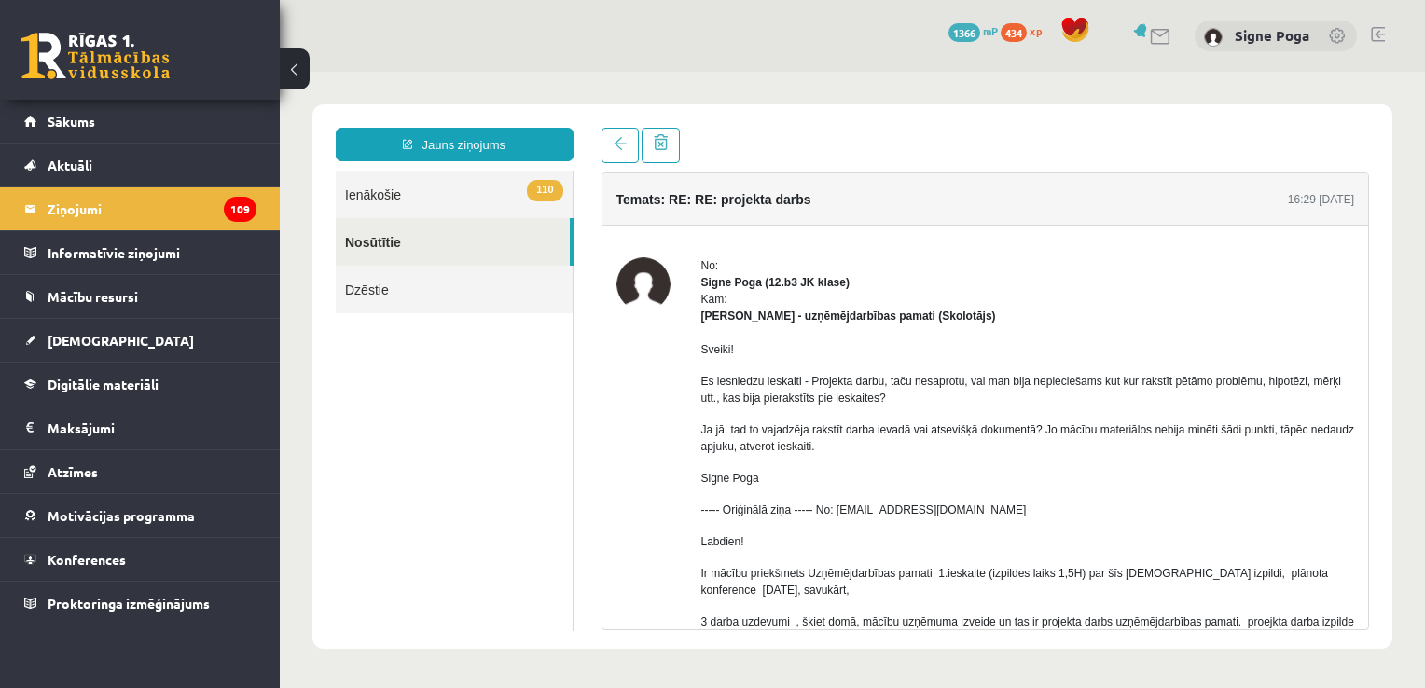
click at [421, 188] on link "110 Ienākošie" at bounding box center [454, 195] width 237 height 48
click at [129, 215] on legend "Ziņojumi 109" at bounding box center [152, 208] width 209 height 43
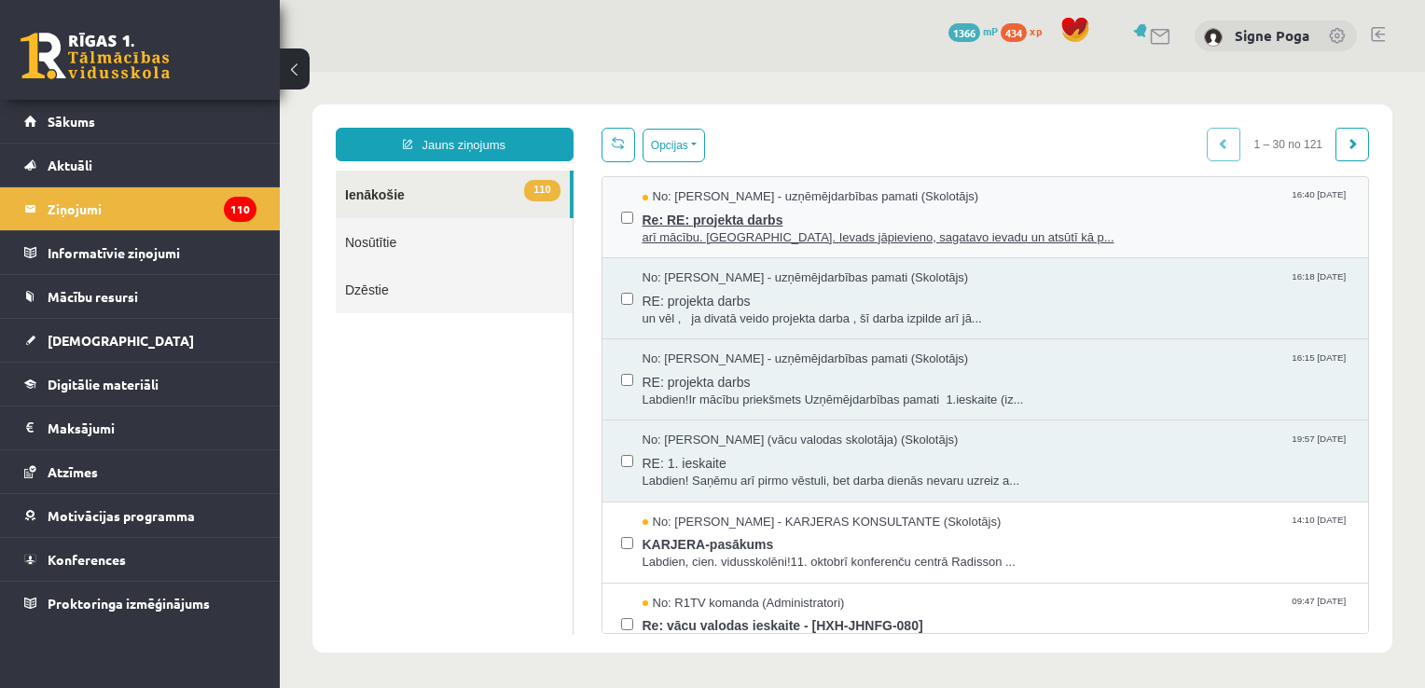
click at [738, 220] on span "Re: RE: projekta darbs" at bounding box center [996, 217] width 708 height 23
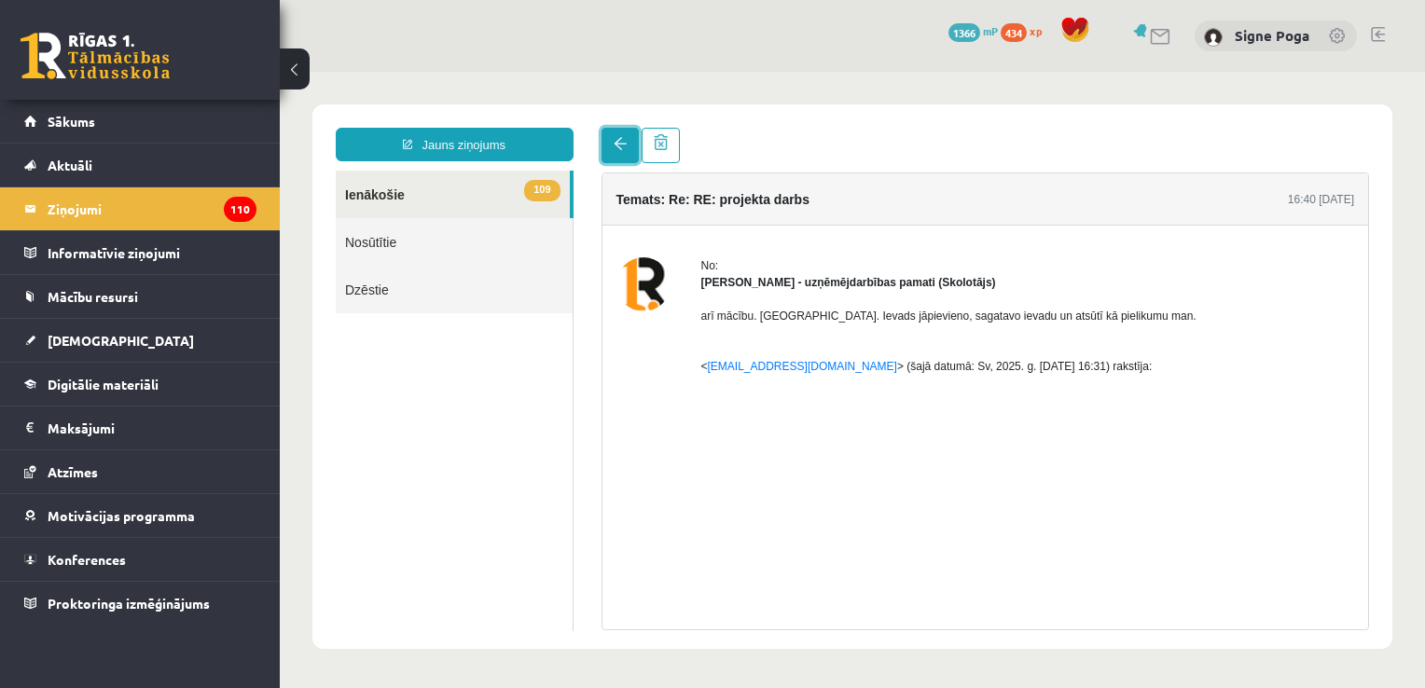
click at [615, 155] on link at bounding box center [619, 145] width 37 height 35
click at [225, 214] on icon "110" at bounding box center [240, 209] width 33 height 25
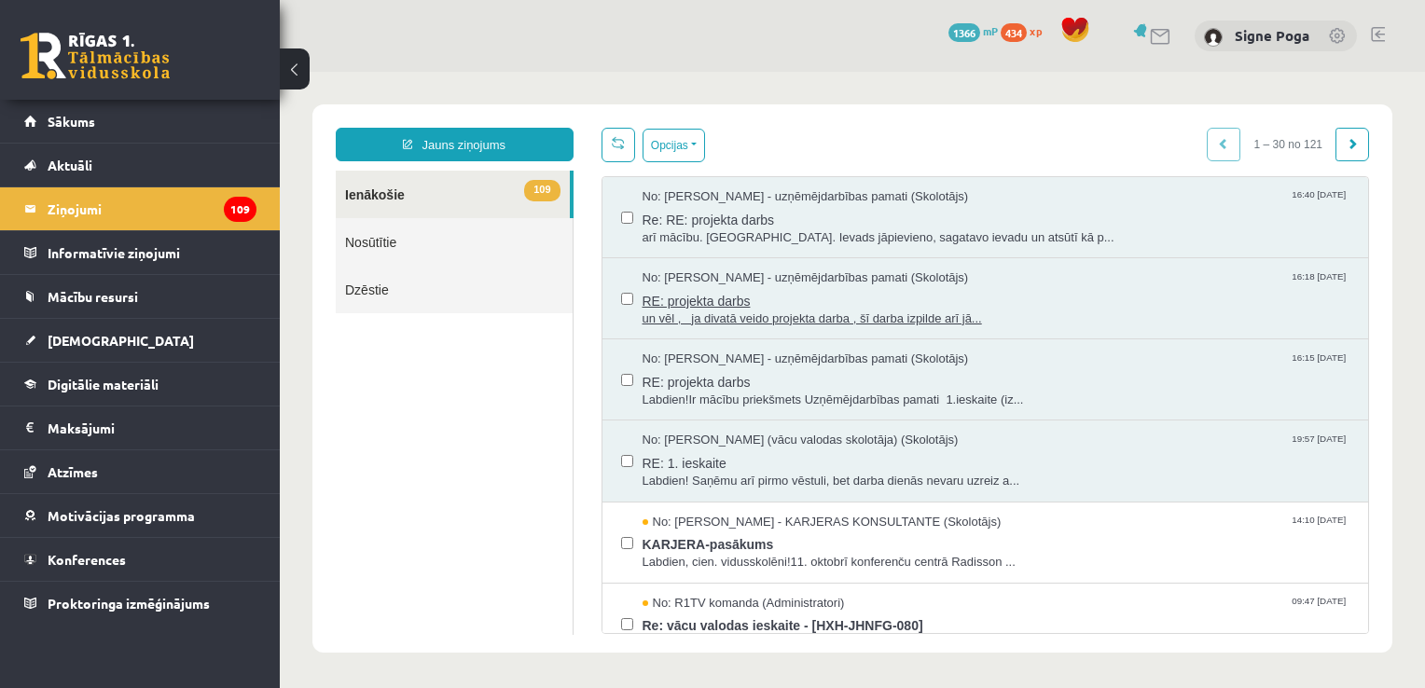
click at [727, 311] on span "un vēl , ja divatā veido projekta darba , šī darba izpilde arī jā..." at bounding box center [996, 320] width 708 height 18
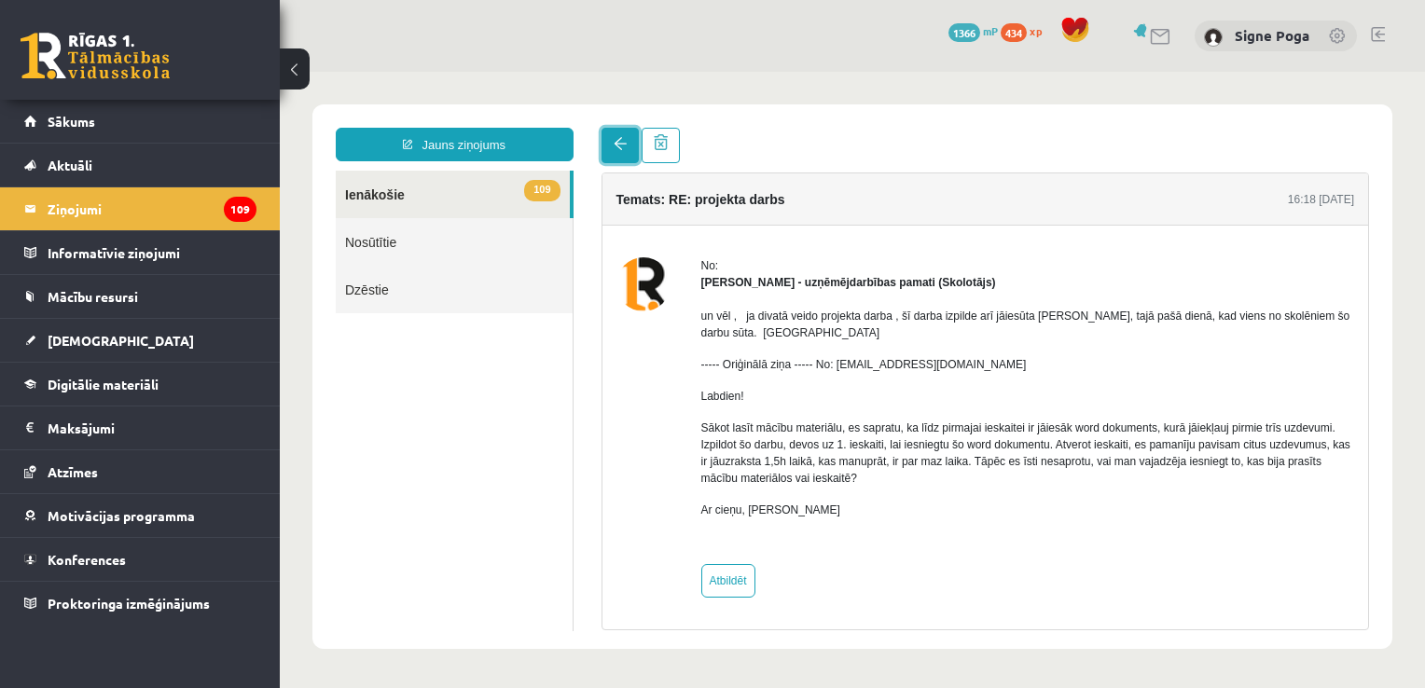
click at [614, 147] on span at bounding box center [620, 143] width 13 height 13
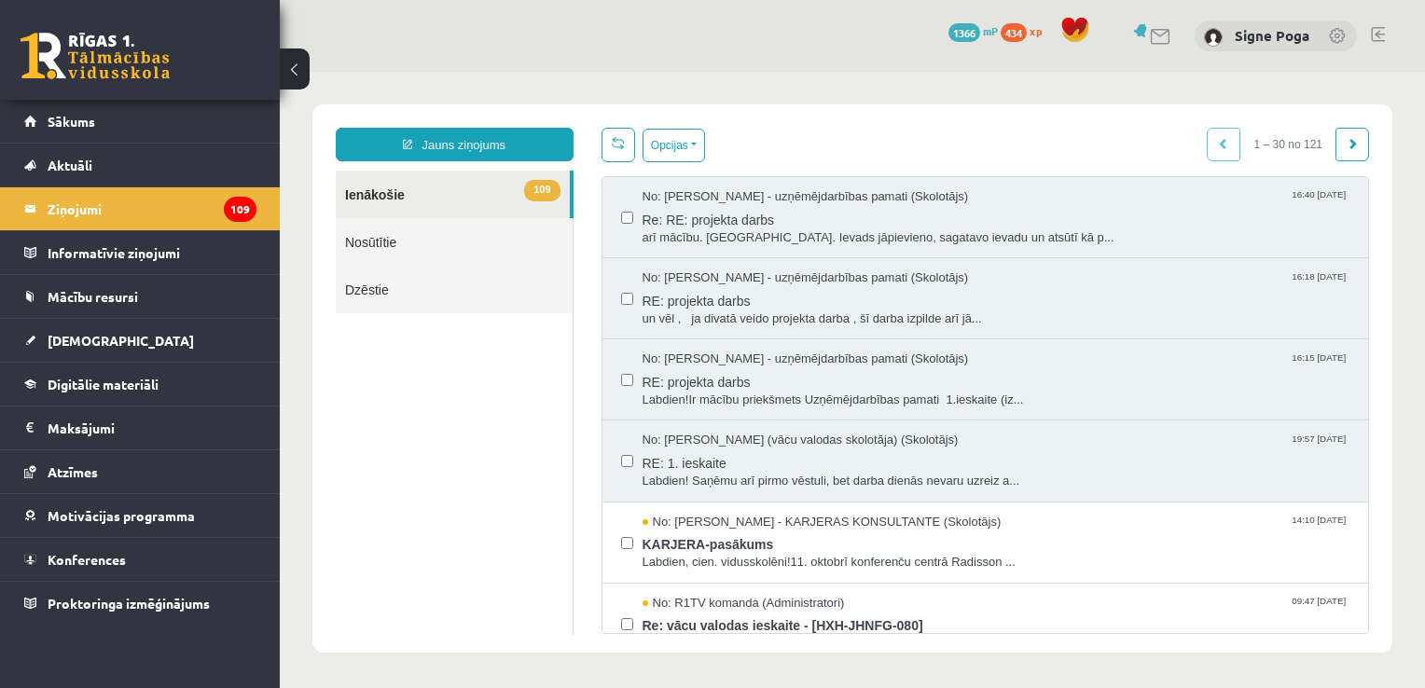
click at [508, 424] on ul "109 Ienākošie Nosūtītie Dzēstie" at bounding box center [455, 403] width 238 height 464
